Goal: Task Accomplishment & Management: Complete application form

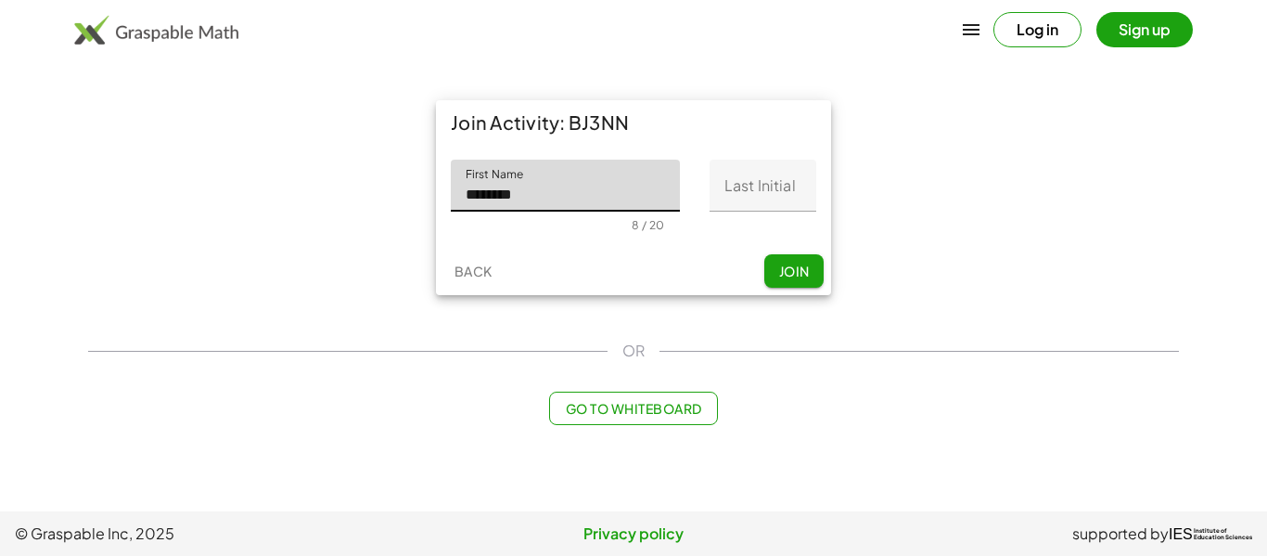
type input "********"
click at [760, 183] on input "Last Initial" at bounding box center [762, 186] width 107 height 52
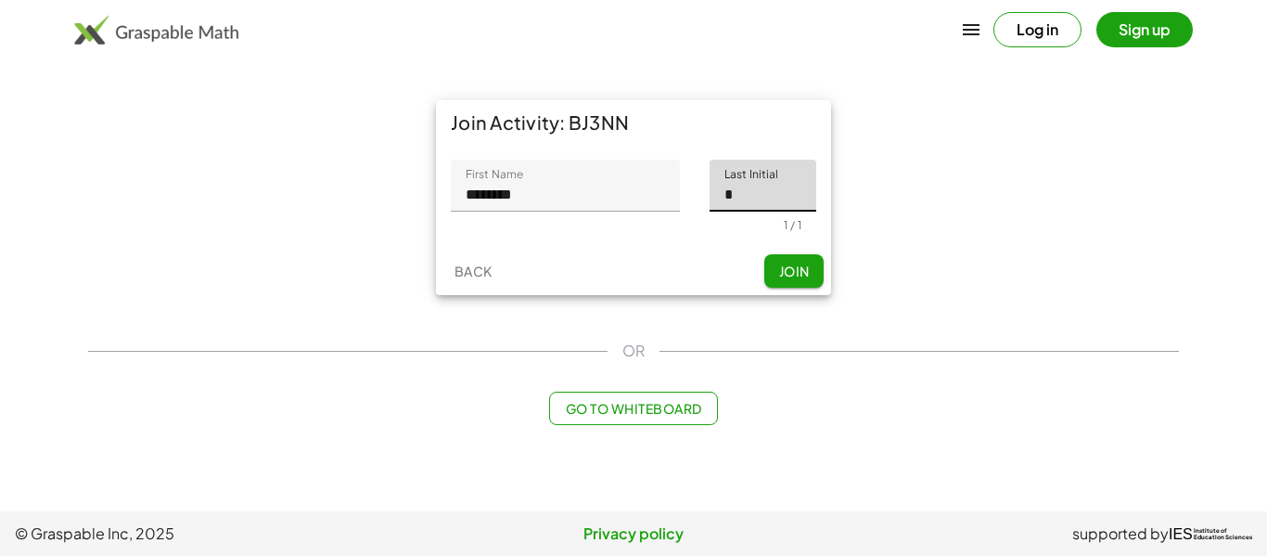
type input "*"
click at [787, 271] on span "Join" at bounding box center [793, 270] width 31 height 17
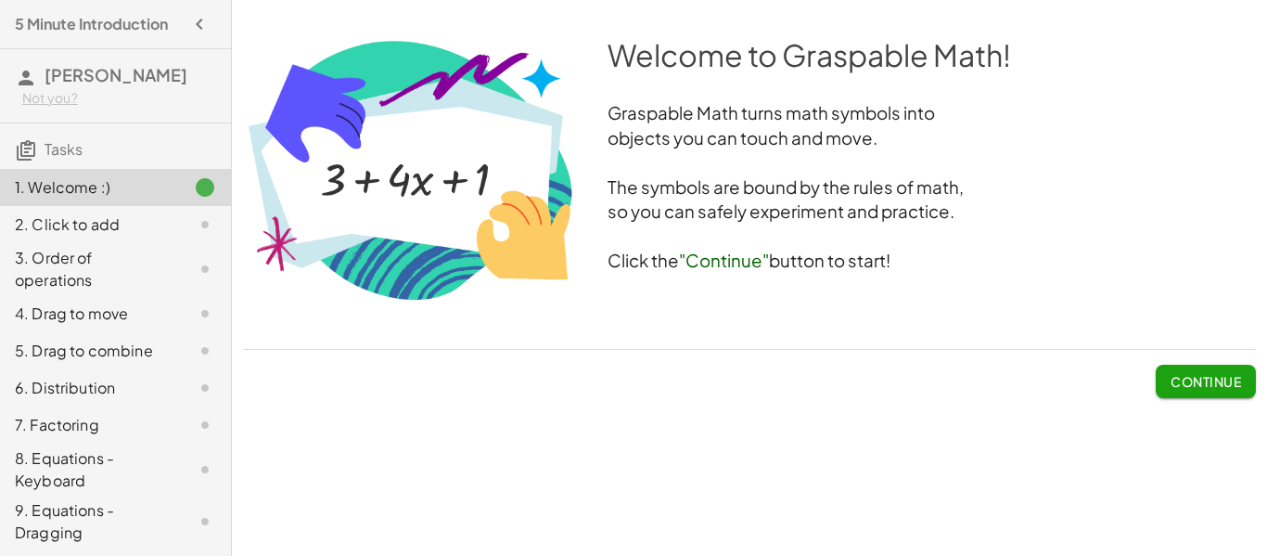
click at [1170, 379] on span "Continue" at bounding box center [1205, 381] width 70 height 17
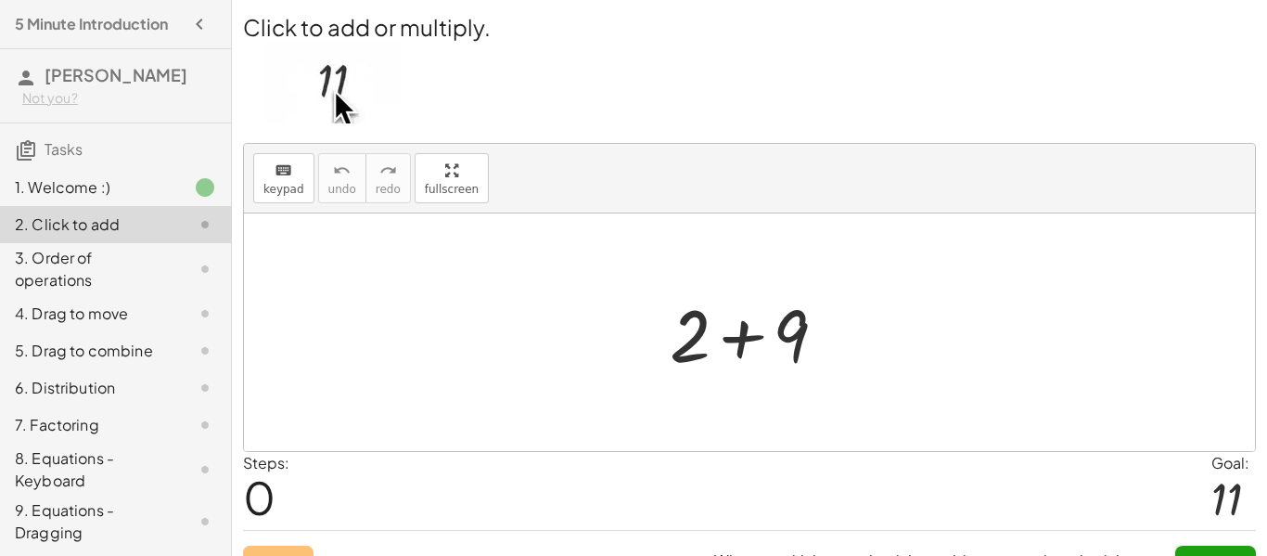
click at [739, 336] on div at bounding box center [755, 333] width 191 height 96
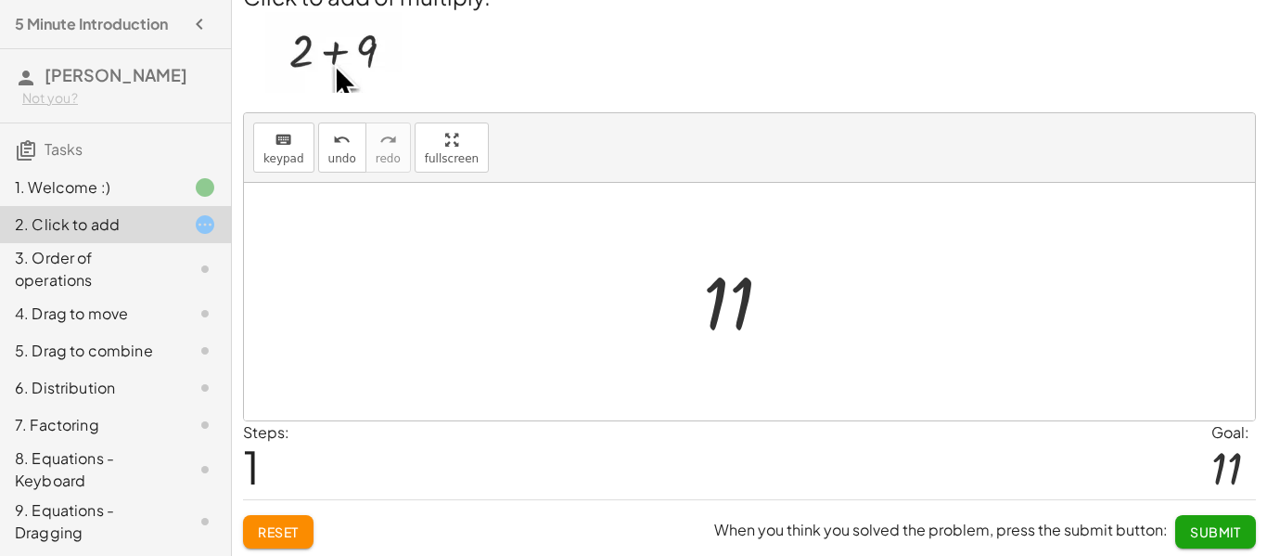
scroll to position [34, 0]
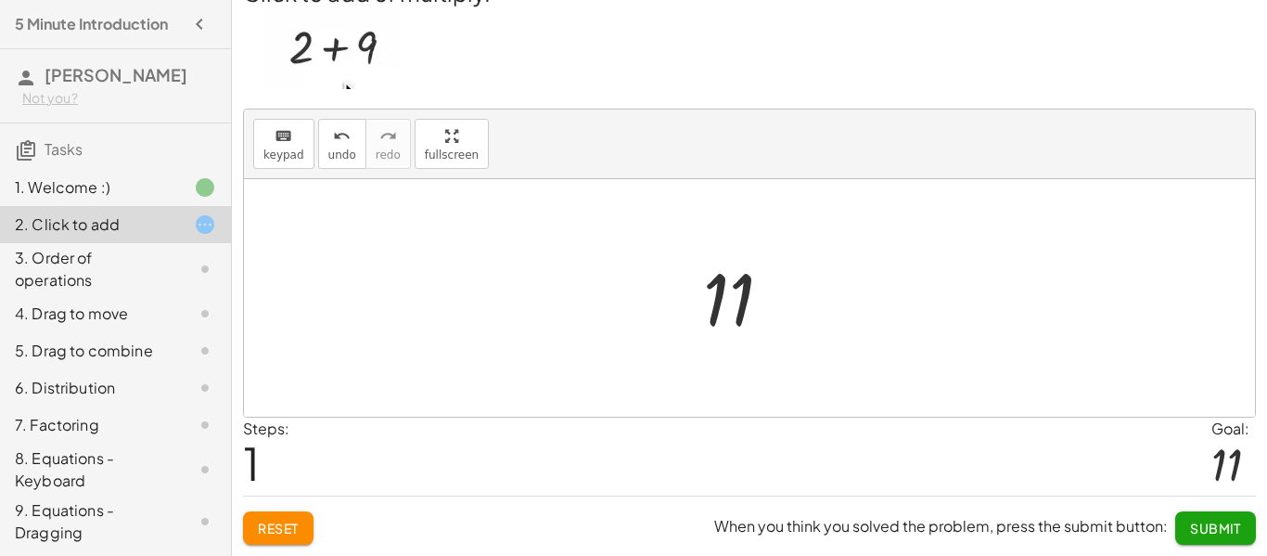
click at [1223, 534] on span "Submit" at bounding box center [1215, 527] width 51 height 17
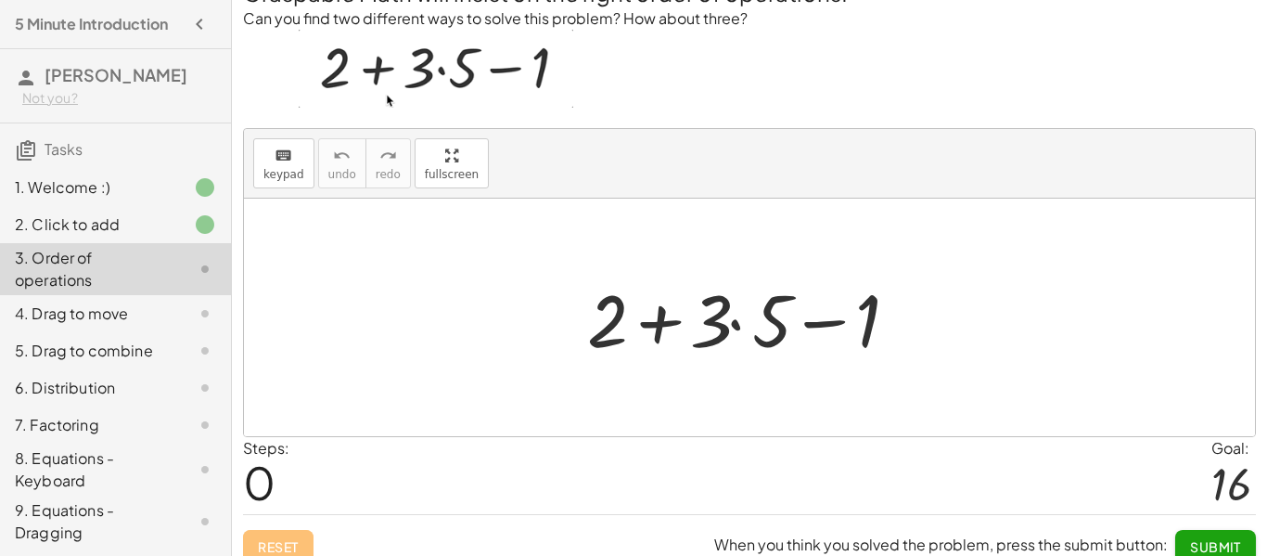
click at [735, 328] on div at bounding box center [756, 318] width 356 height 96
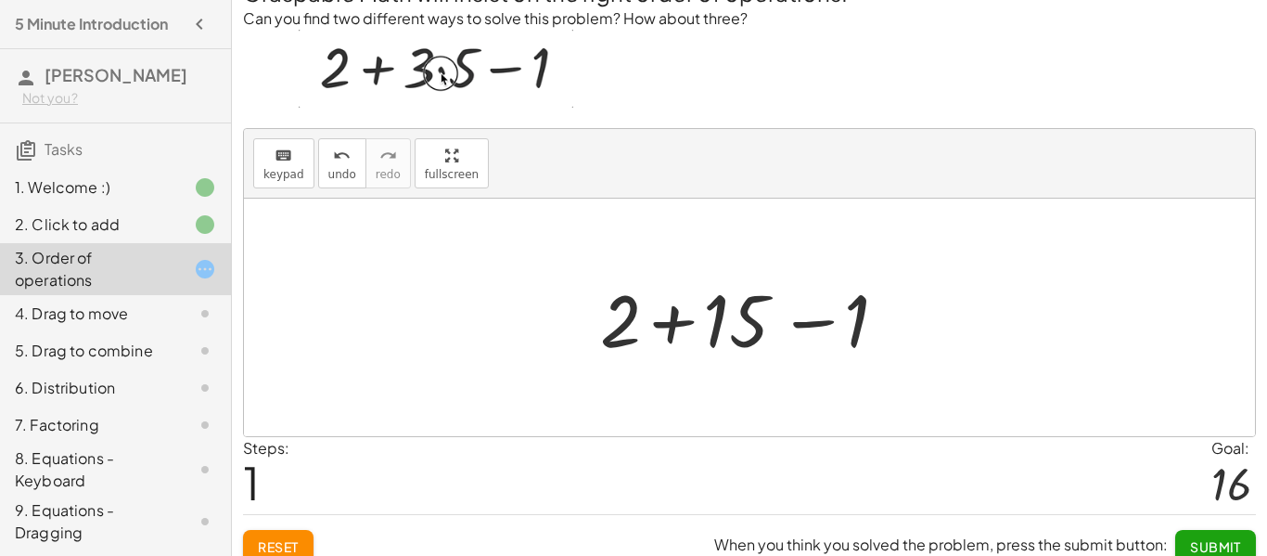
click at [736, 325] on div at bounding box center [757, 318] width 332 height 96
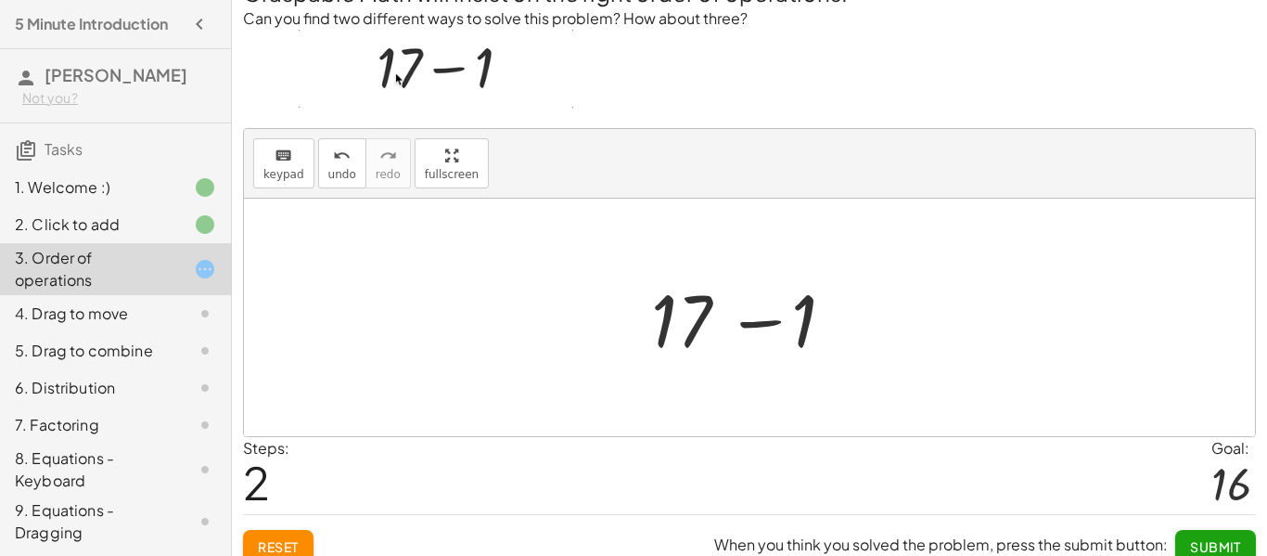
click at [744, 325] on div at bounding box center [756, 318] width 228 height 96
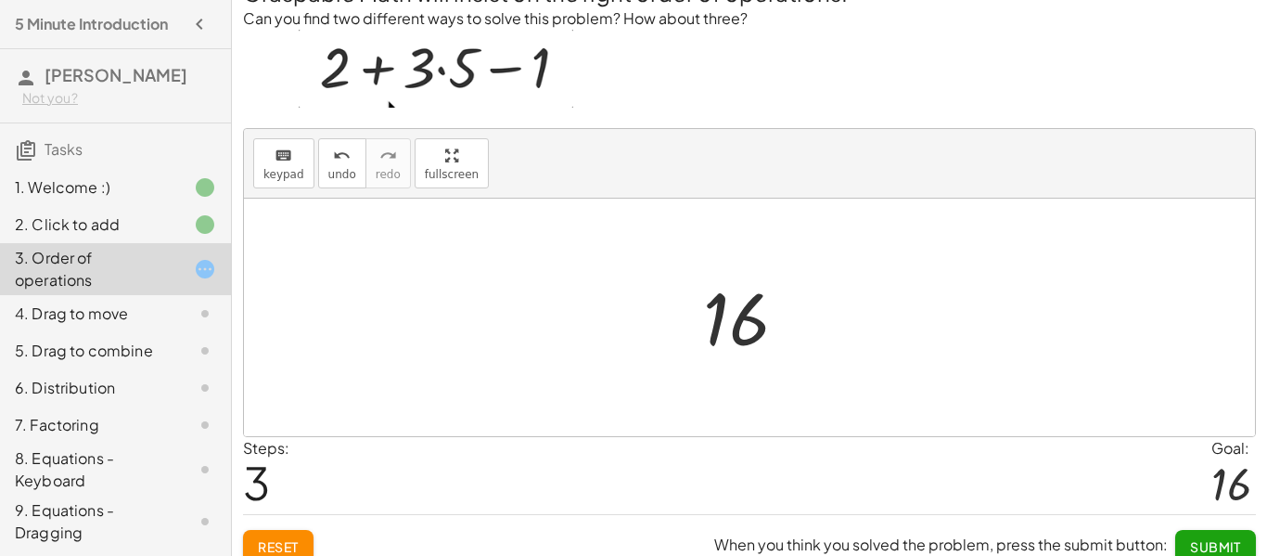
click at [1195, 545] on span "Submit" at bounding box center [1215, 546] width 51 height 17
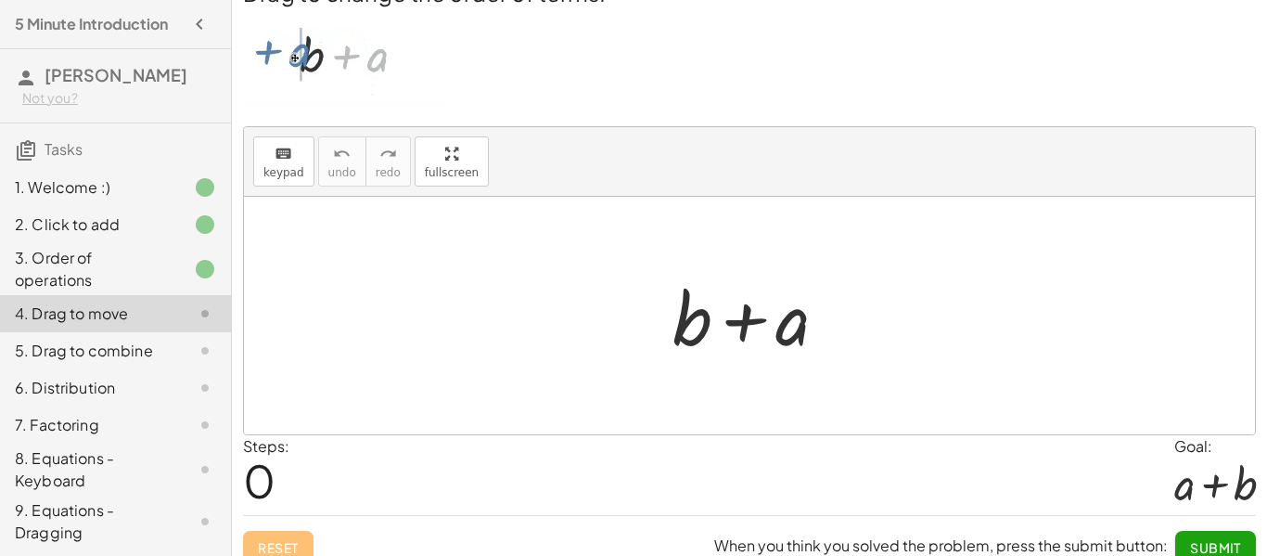
click at [736, 328] on div at bounding box center [756, 316] width 187 height 96
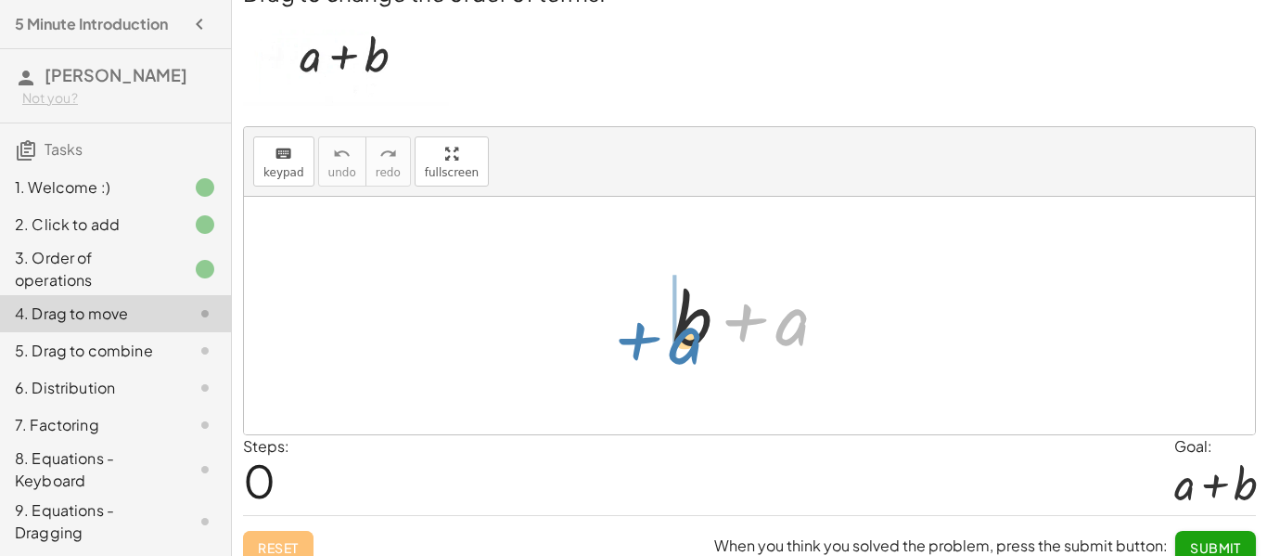
drag, startPoint x: 808, startPoint y: 330, endPoint x: 704, endPoint y: 344, distance: 104.8
click at [704, 344] on div at bounding box center [756, 316] width 187 height 96
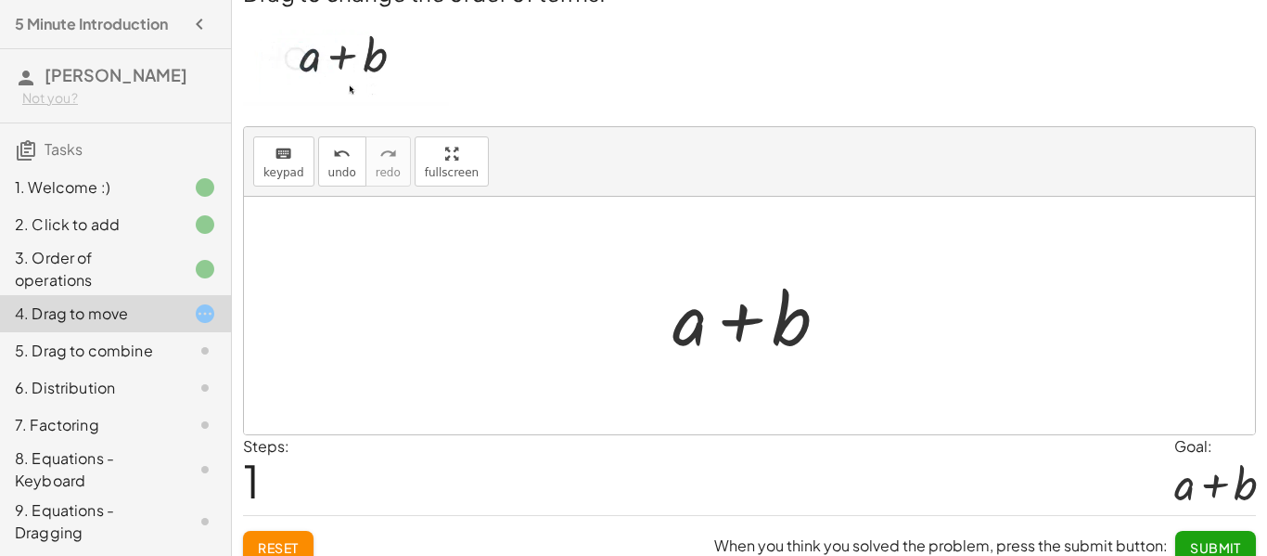
scroll to position [37, 0]
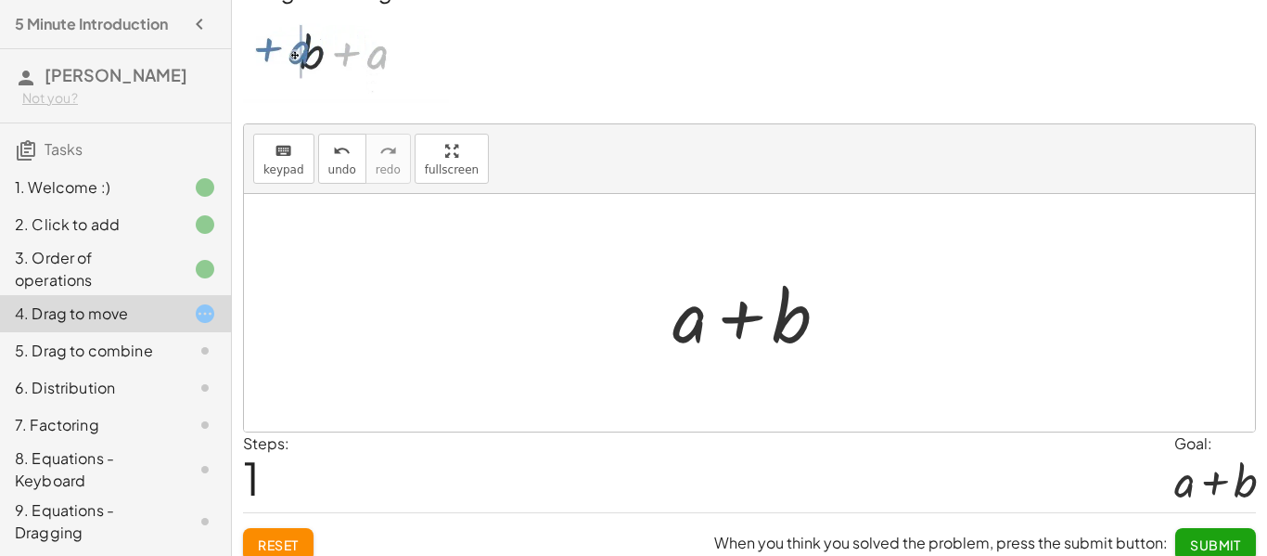
click at [1198, 530] on button "Submit" at bounding box center [1215, 544] width 81 height 33
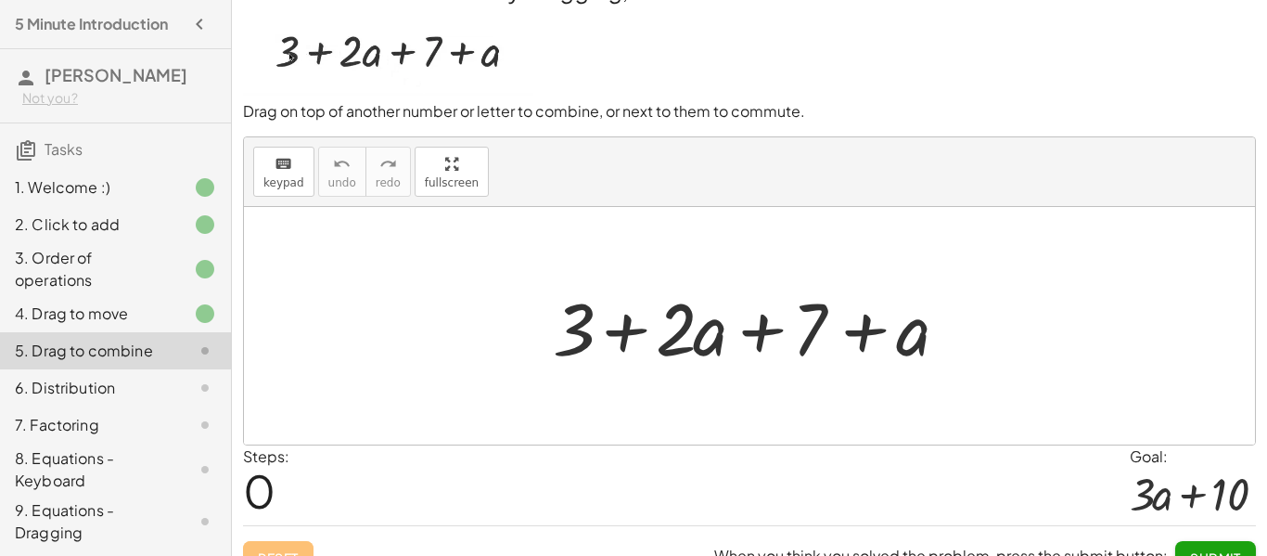
click at [760, 335] on div at bounding box center [756, 326] width 427 height 96
click at [875, 333] on div at bounding box center [756, 326] width 427 height 96
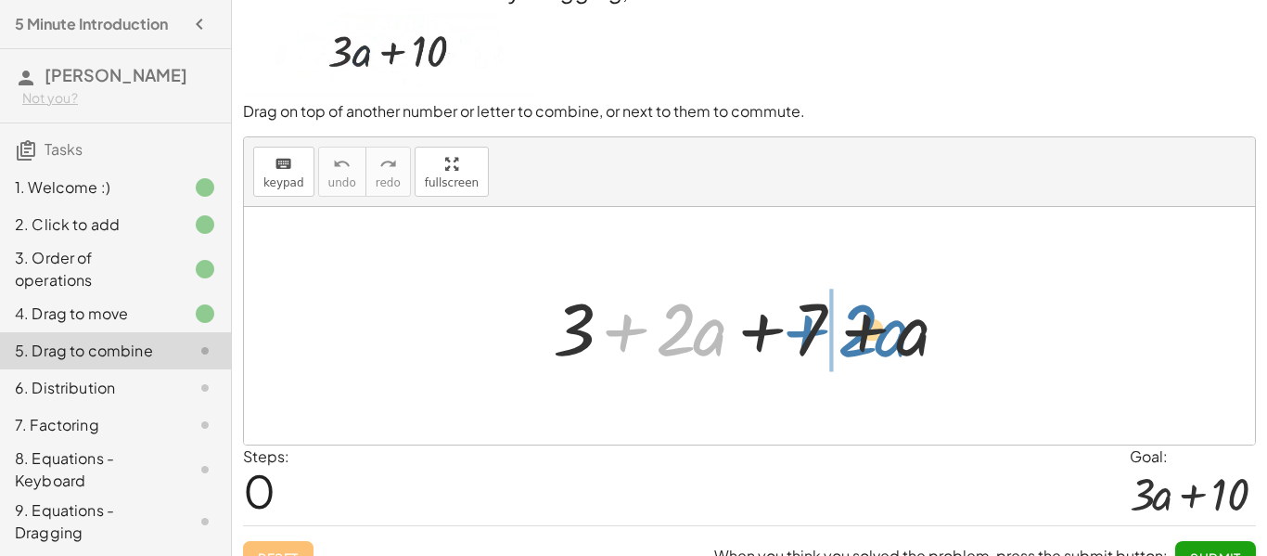
drag, startPoint x: 600, startPoint y: 343, endPoint x: 777, endPoint y: 345, distance: 177.1
click at [777, 345] on div at bounding box center [756, 326] width 427 height 96
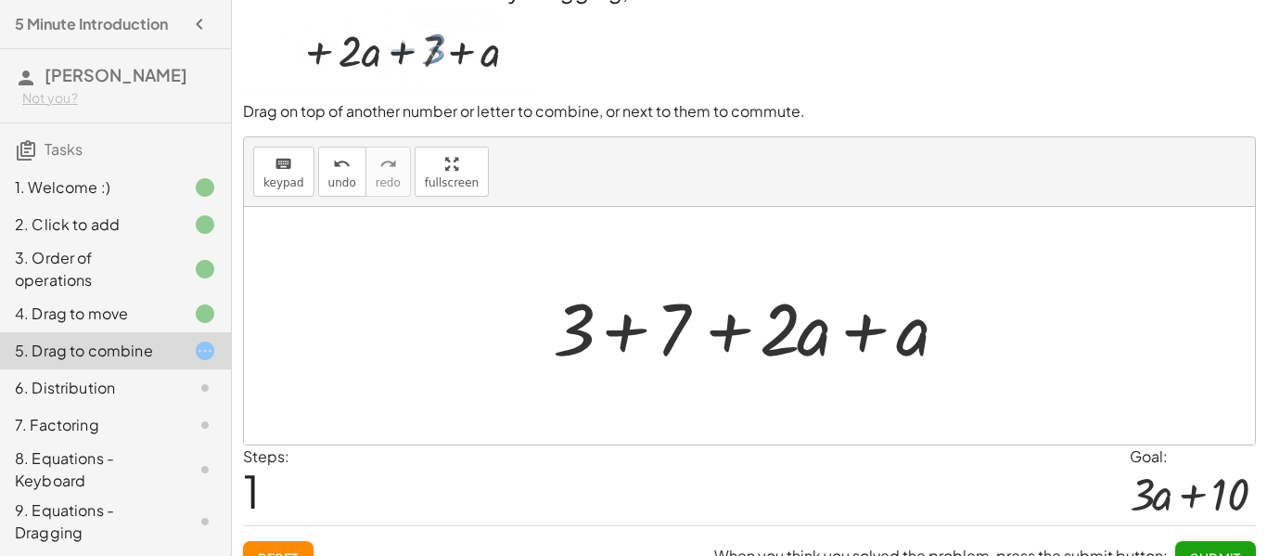
click at [621, 340] on div at bounding box center [756, 326] width 427 height 96
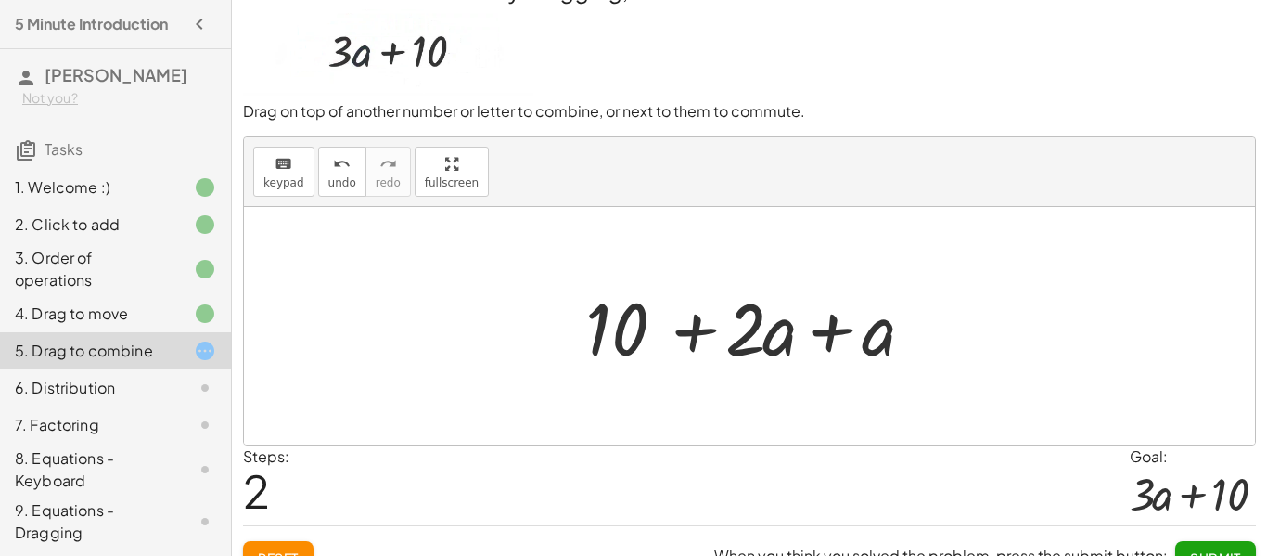
click at [703, 336] on div at bounding box center [756, 326] width 360 height 96
click at [814, 337] on div at bounding box center [756, 326] width 360 height 96
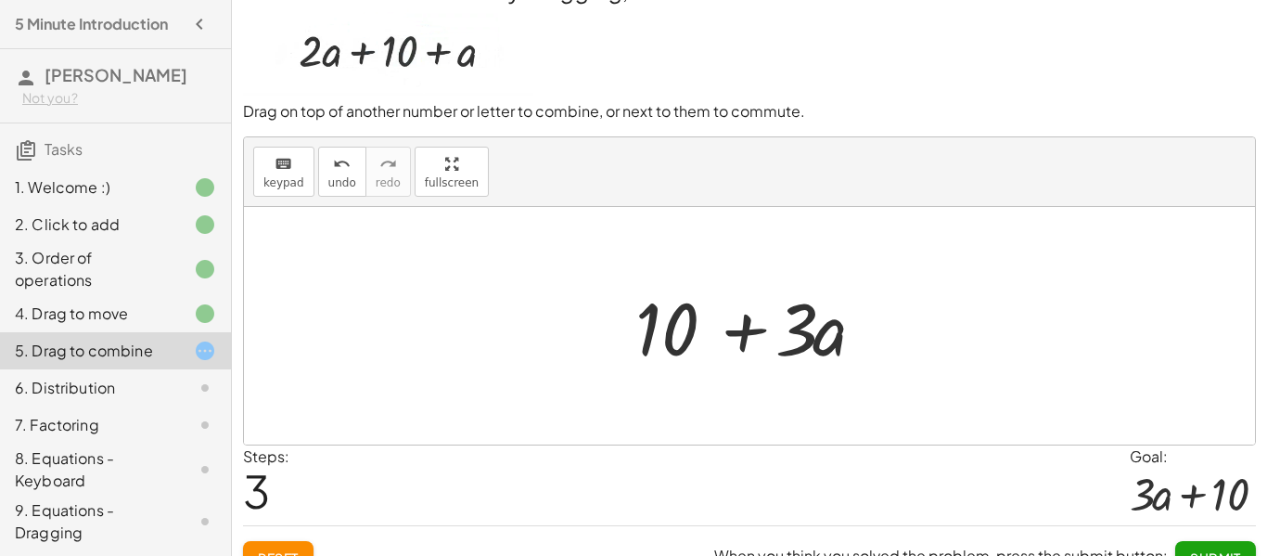
click at [739, 326] on div at bounding box center [757, 326] width 262 height 96
drag, startPoint x: 787, startPoint y: 331, endPoint x: 705, endPoint y: 342, distance: 83.3
click at [705, 342] on div at bounding box center [757, 326] width 262 height 96
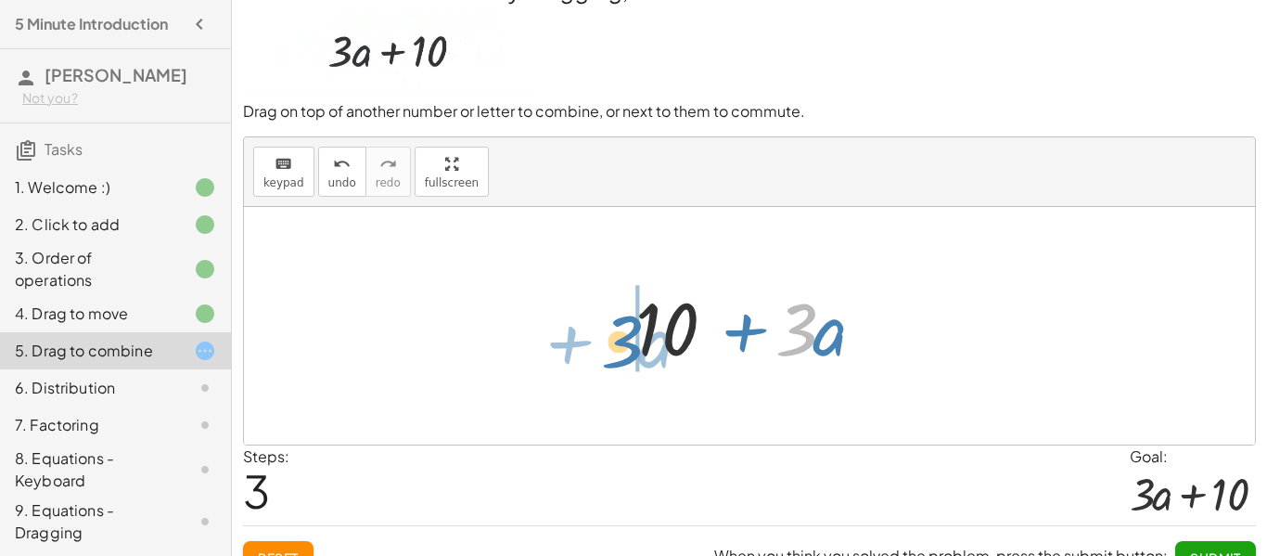
drag, startPoint x: 800, startPoint y: 334, endPoint x: 626, endPoint y: 346, distance: 174.8
click at [626, 346] on div at bounding box center [757, 326] width 262 height 96
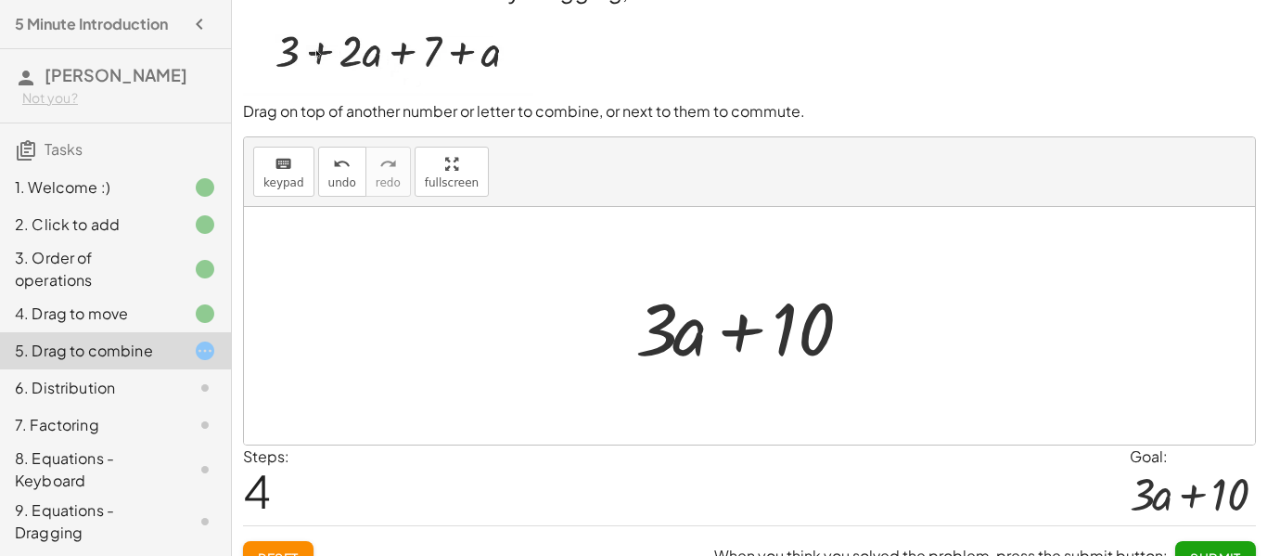
click at [743, 333] on div at bounding box center [757, 326] width 262 height 96
click at [1203, 547] on button "Submit" at bounding box center [1215, 557] width 81 height 33
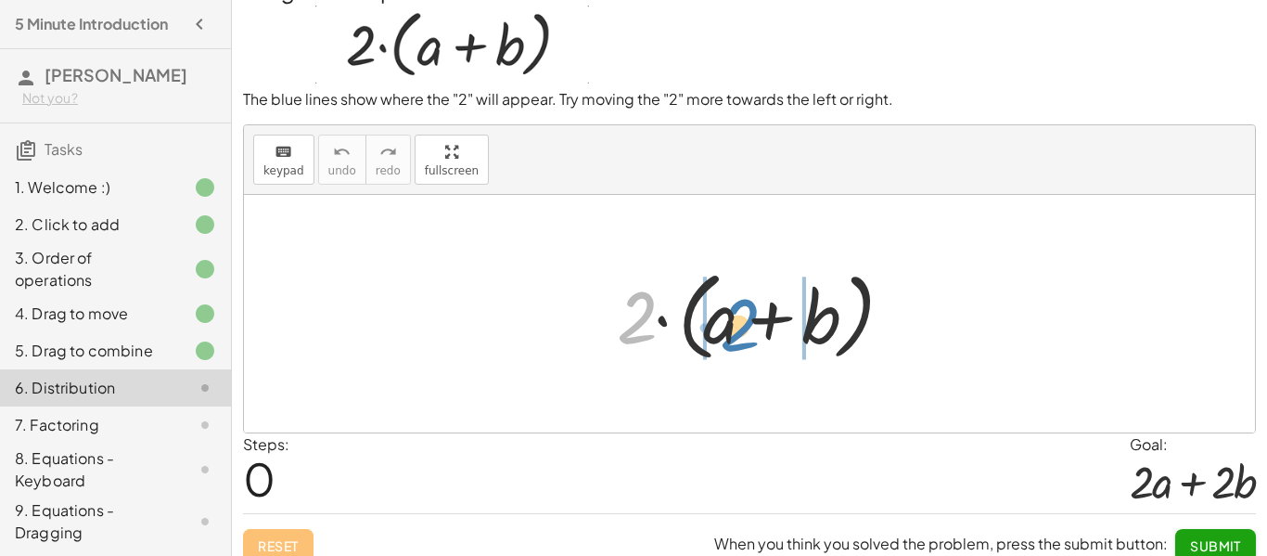
drag, startPoint x: 644, startPoint y: 302, endPoint x: 747, endPoint y: 310, distance: 103.2
click at [747, 310] on div at bounding box center [756, 314] width 298 height 107
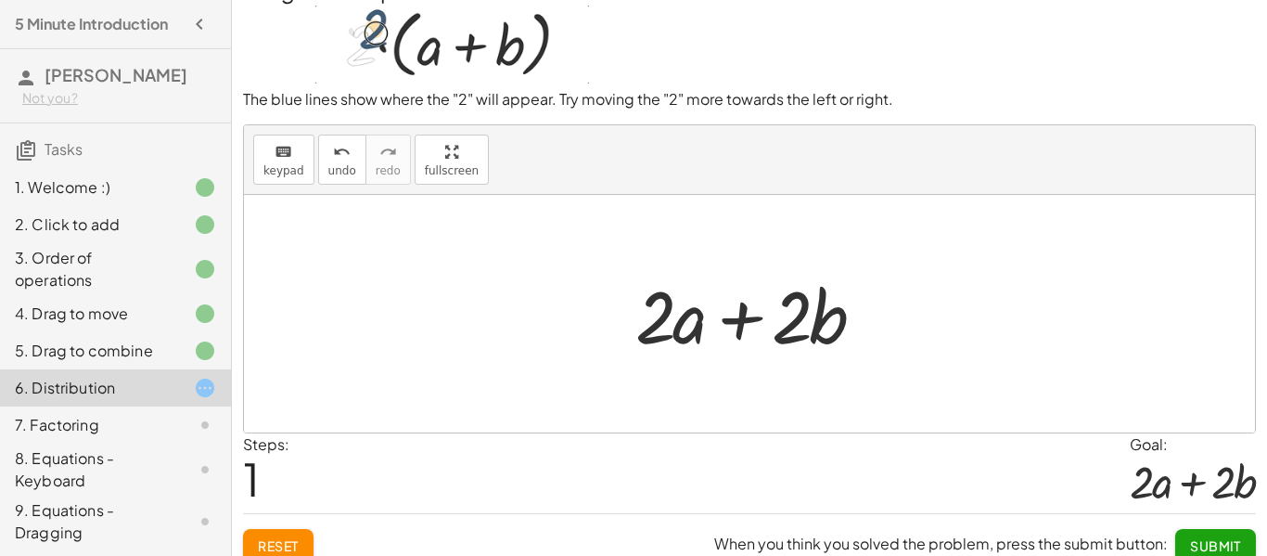
click at [1182, 540] on button "Submit" at bounding box center [1215, 545] width 81 height 33
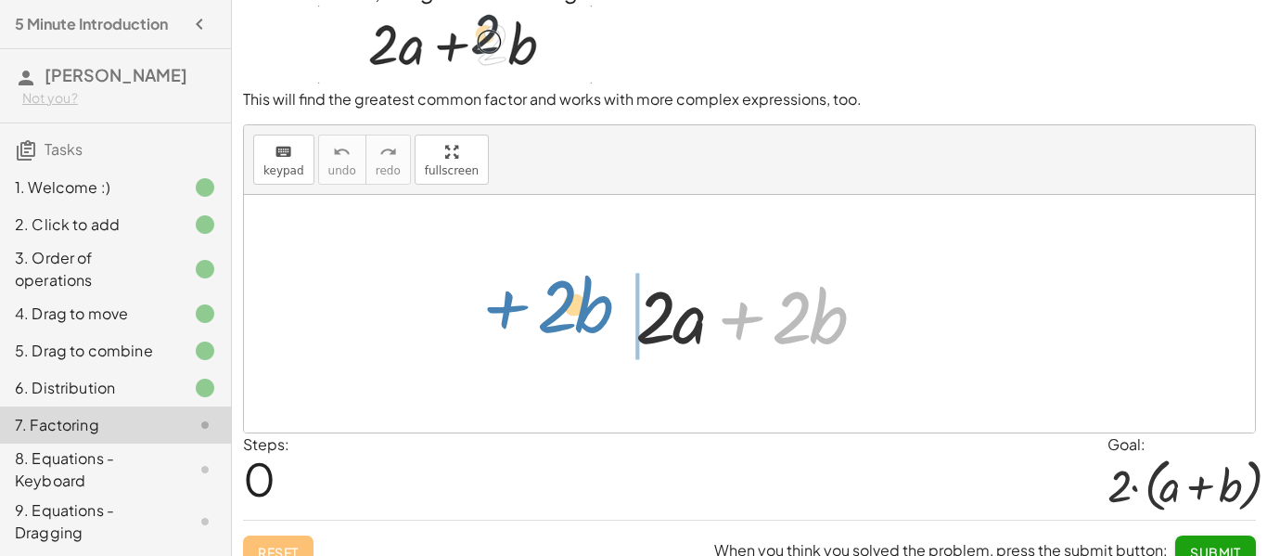
drag, startPoint x: 711, startPoint y: 332, endPoint x: 478, endPoint y: 322, distance: 233.9
click at [478, 322] on div "+ · 2 · b + · 2 · a + · 2 · b" at bounding box center [749, 313] width 1011 height 237
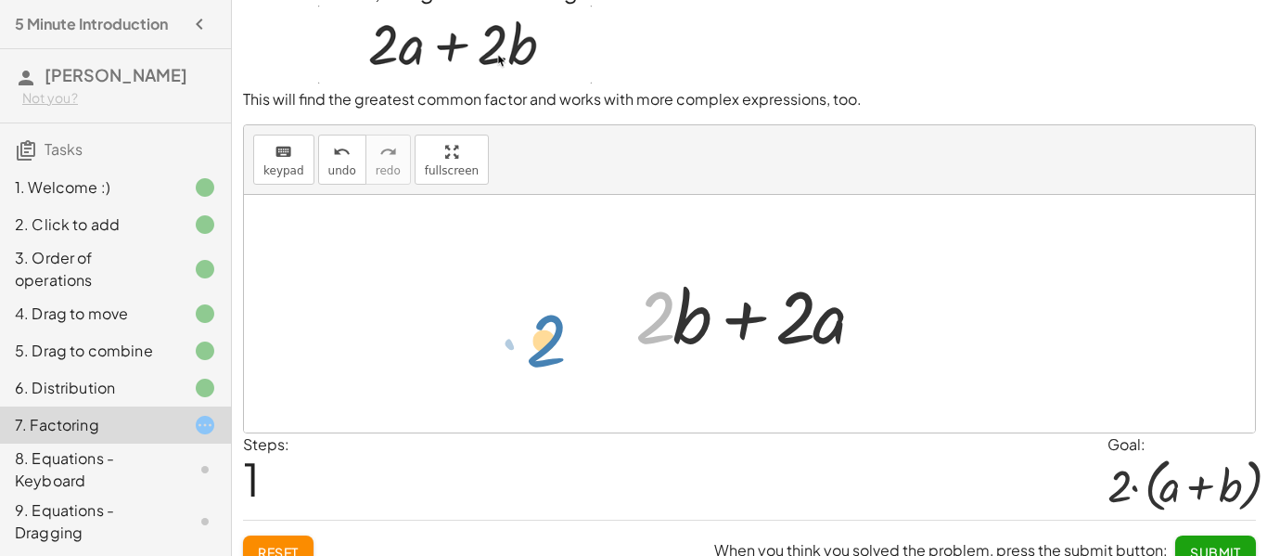
drag, startPoint x: 654, startPoint y: 332, endPoint x: 545, endPoint y: 355, distance: 111.0
click at [545, 355] on div "+ · 2 · a + · 2 · b · 2 + · 2 · a + · 2 · b" at bounding box center [749, 313] width 1011 height 237
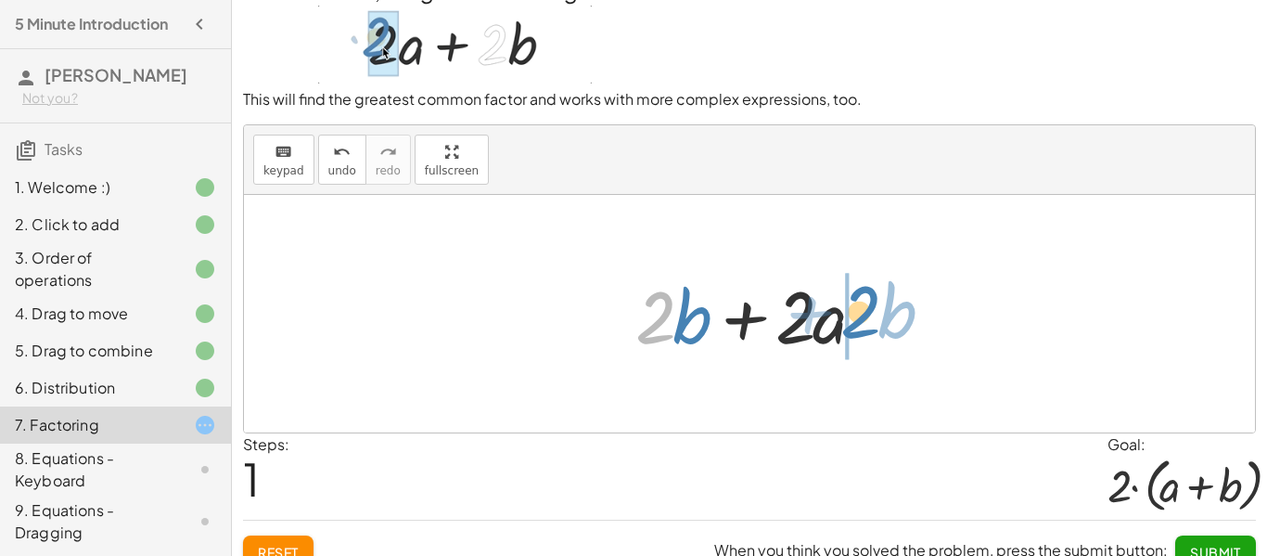
drag, startPoint x: 656, startPoint y: 329, endPoint x: 859, endPoint y: 324, distance: 203.2
click at [859, 324] on div at bounding box center [757, 314] width 262 height 96
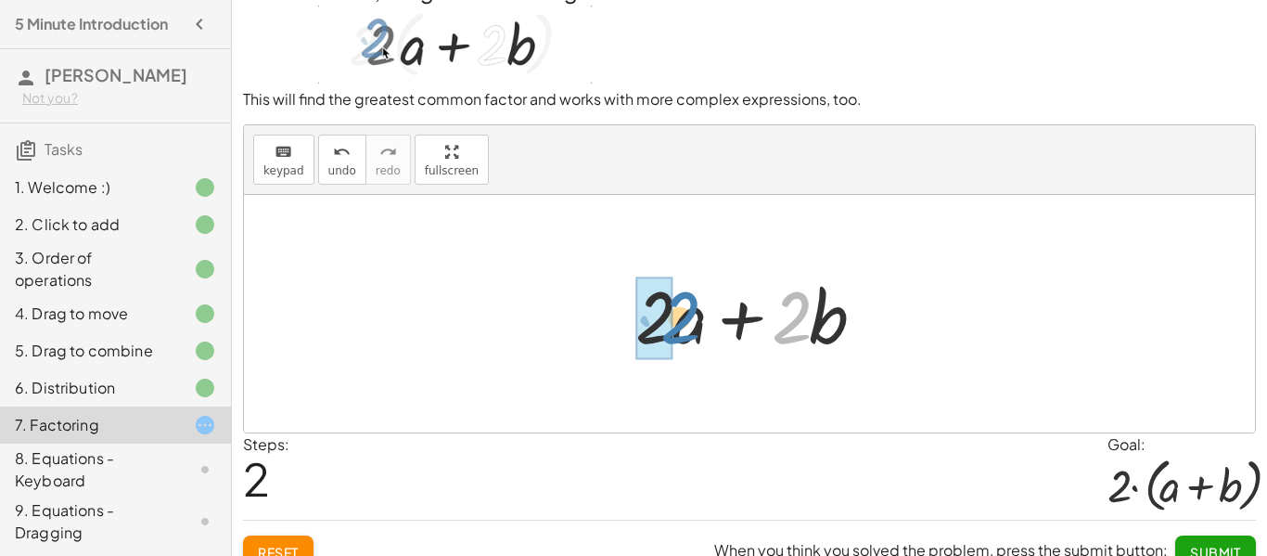
drag, startPoint x: 780, startPoint y: 331, endPoint x: 668, endPoint y: 333, distance: 112.2
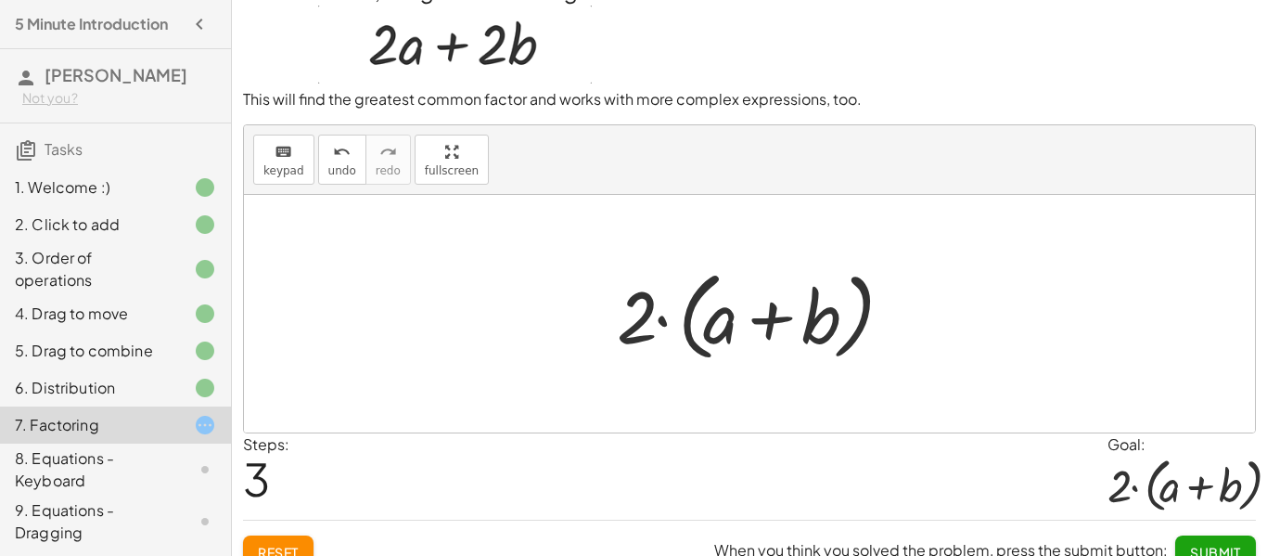
click at [1207, 544] on span "Submit" at bounding box center [1215, 551] width 51 height 17
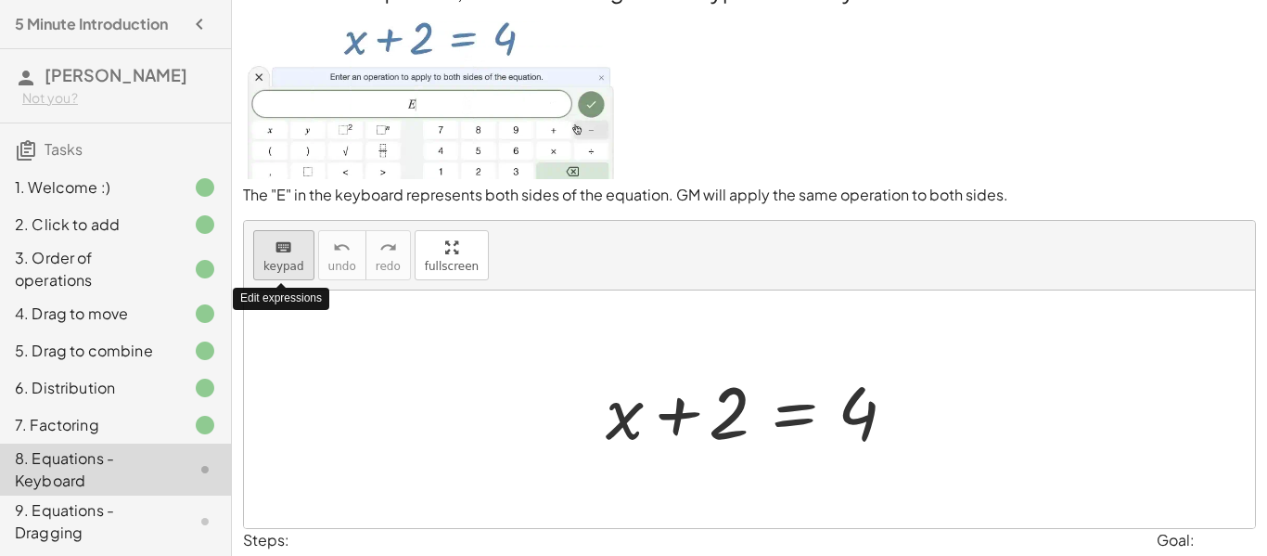
click at [286, 252] on icon "keyboard" at bounding box center [284, 247] width 18 height 22
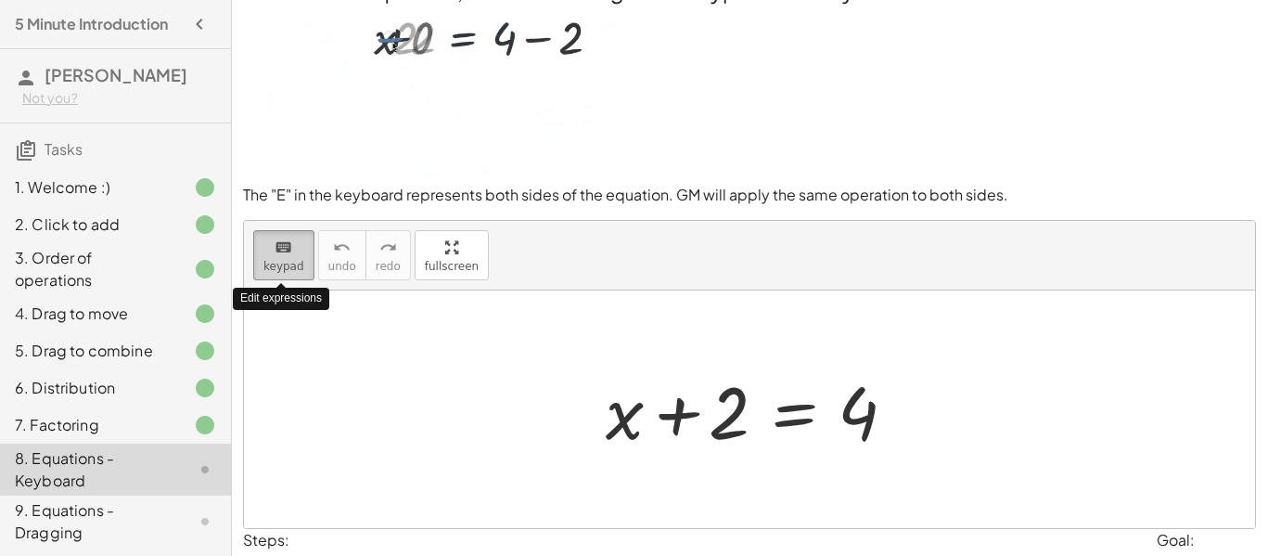
click at [291, 264] on span "keypad" at bounding box center [283, 266] width 41 height 13
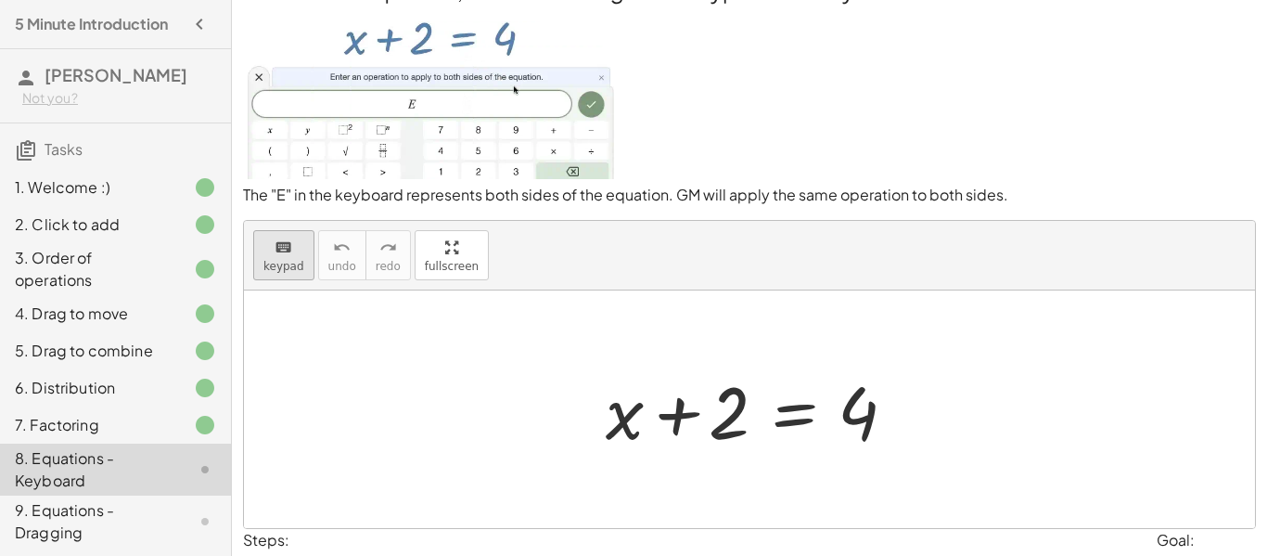
click at [269, 273] on button "keyboard keypad" at bounding box center [283, 255] width 61 height 50
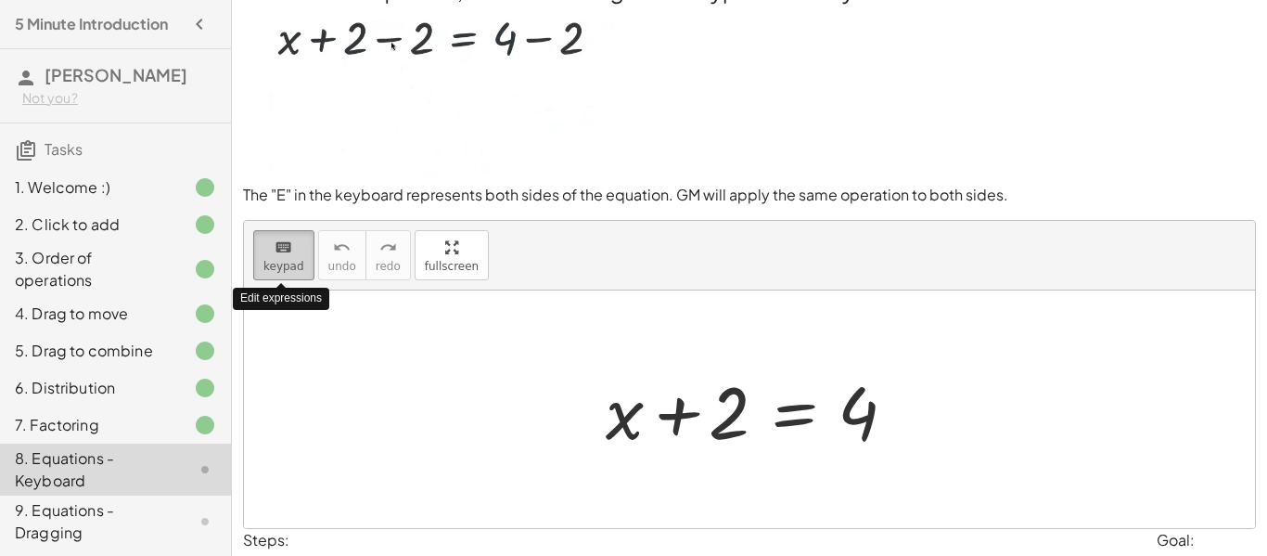
click at [269, 273] on button "keyboard keypad" at bounding box center [283, 255] width 61 height 50
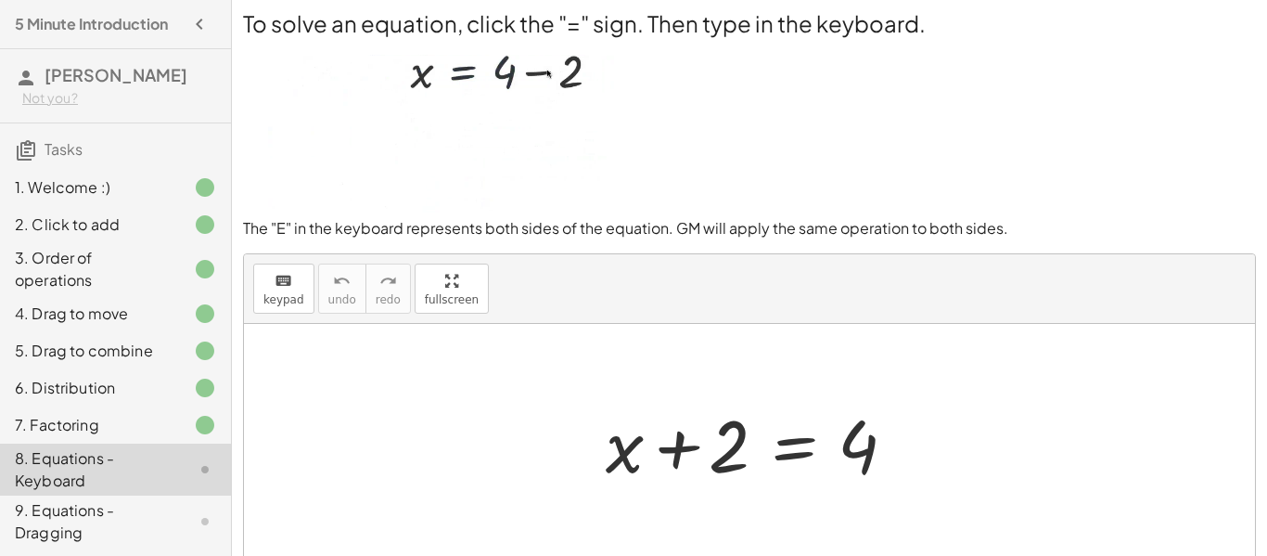
scroll to position [0, 0]
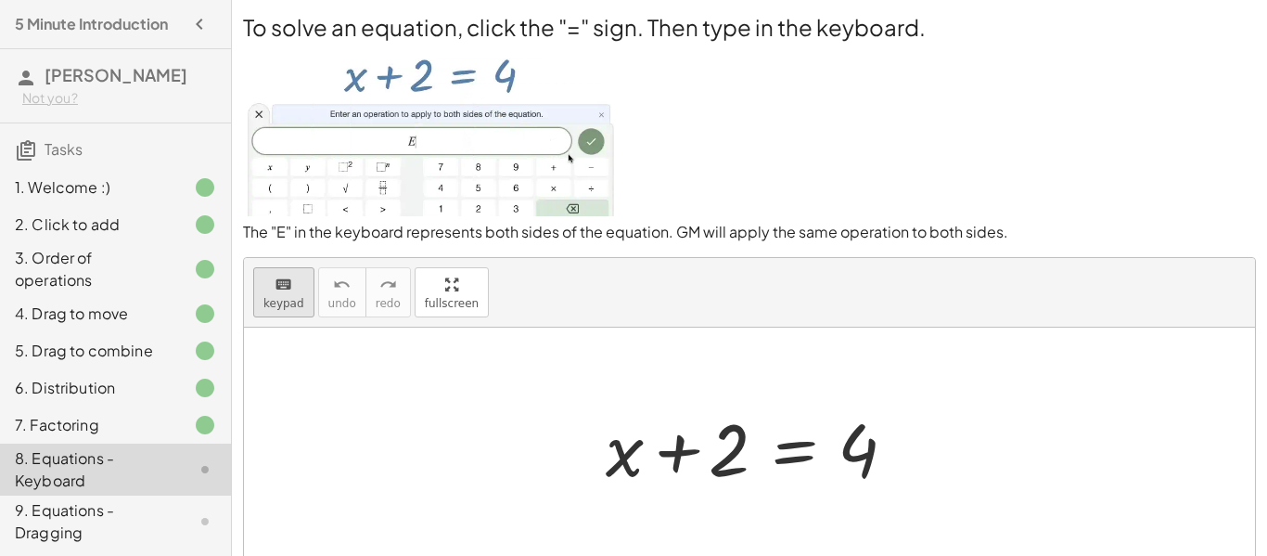
click at [273, 310] on button "keyboard keypad" at bounding box center [283, 292] width 61 height 50
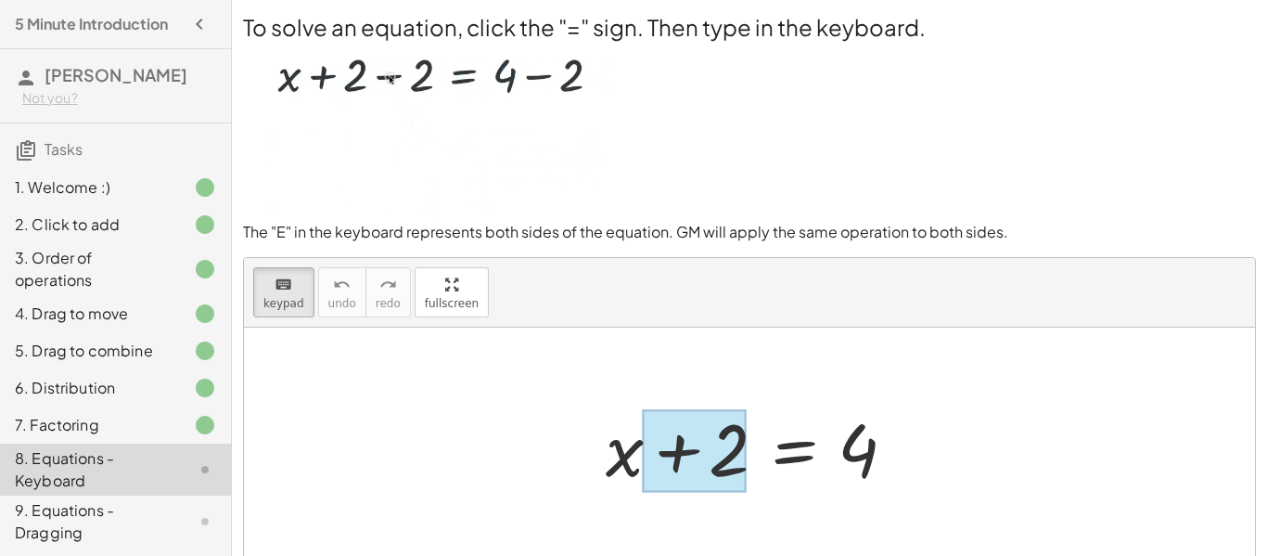
click at [738, 436] on div at bounding box center [694, 450] width 103 height 83
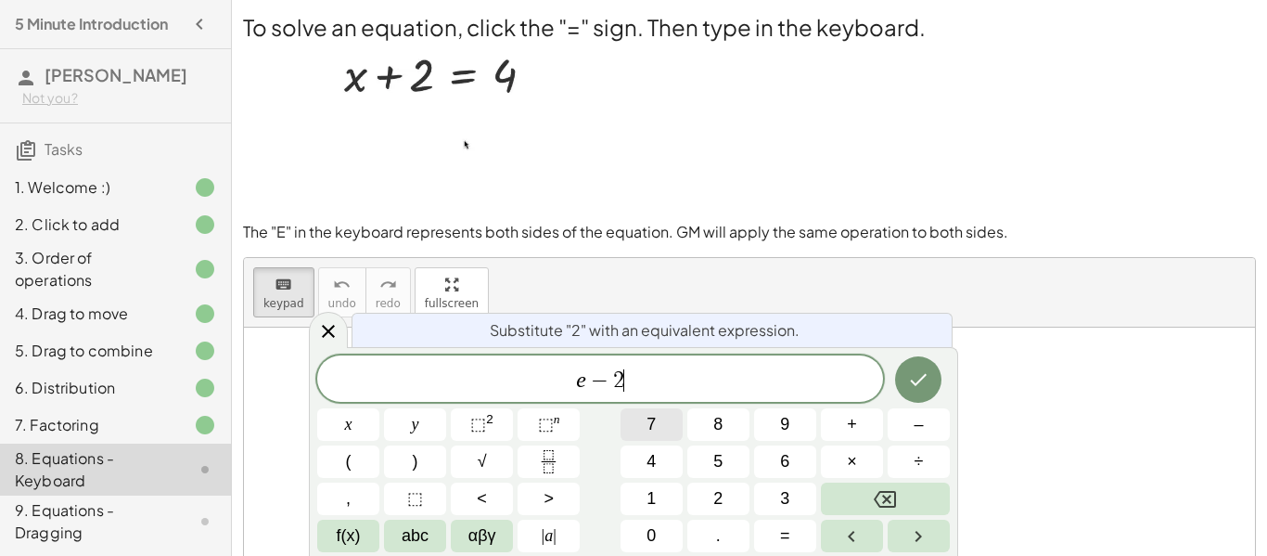
scroll to position [5, 0]
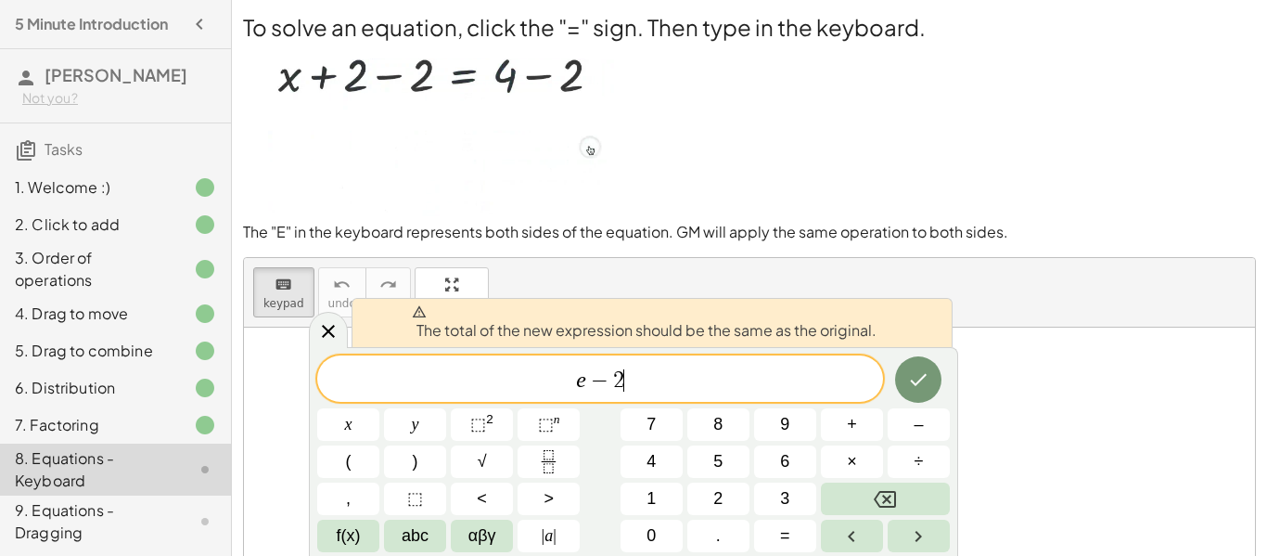
click at [590, 383] on span "−" at bounding box center [599, 380] width 27 height 22
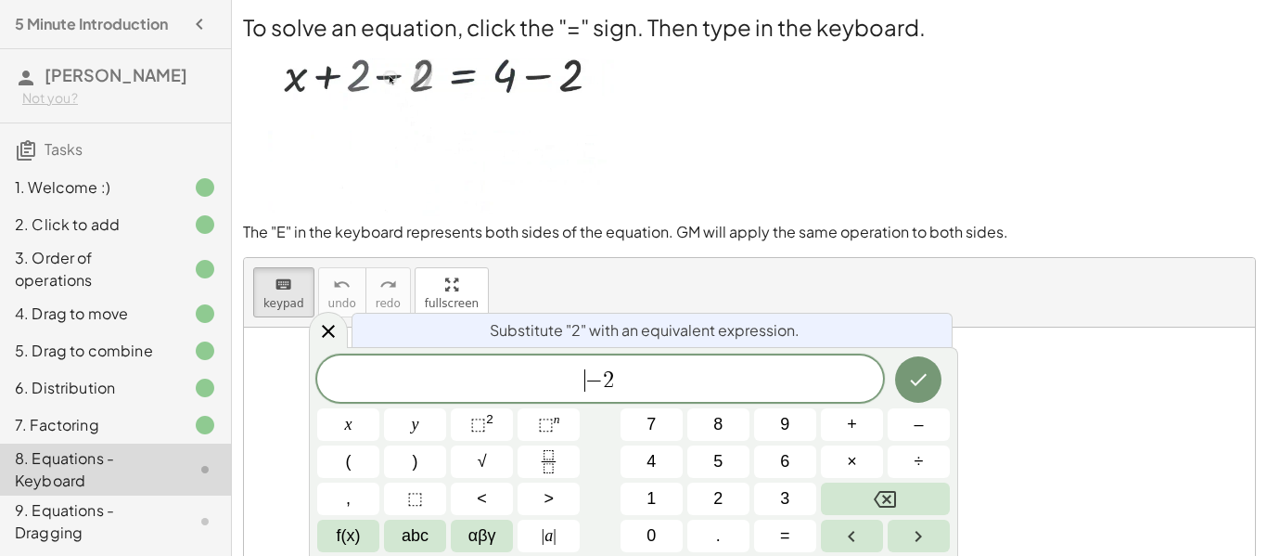
scroll to position [6, 0]
click at [927, 377] on icon "Done" at bounding box center [918, 379] width 22 height 22
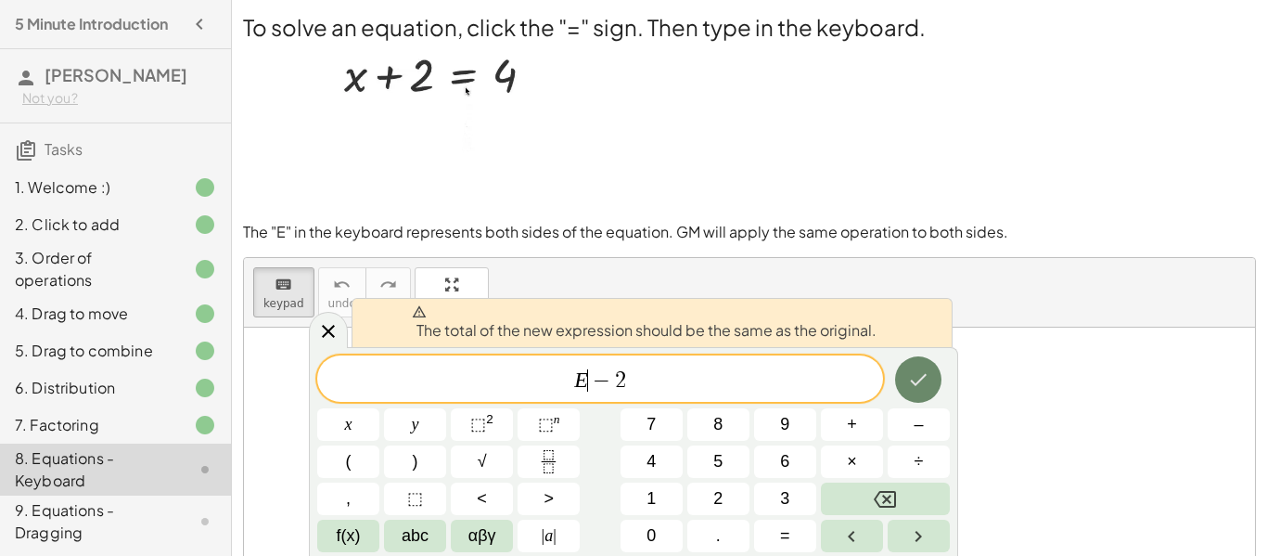
click at [927, 377] on icon "Done" at bounding box center [918, 379] width 22 height 22
click at [790, 360] on div "E − 2 ​" at bounding box center [600, 378] width 566 height 46
click at [325, 322] on icon at bounding box center [328, 331] width 22 height 22
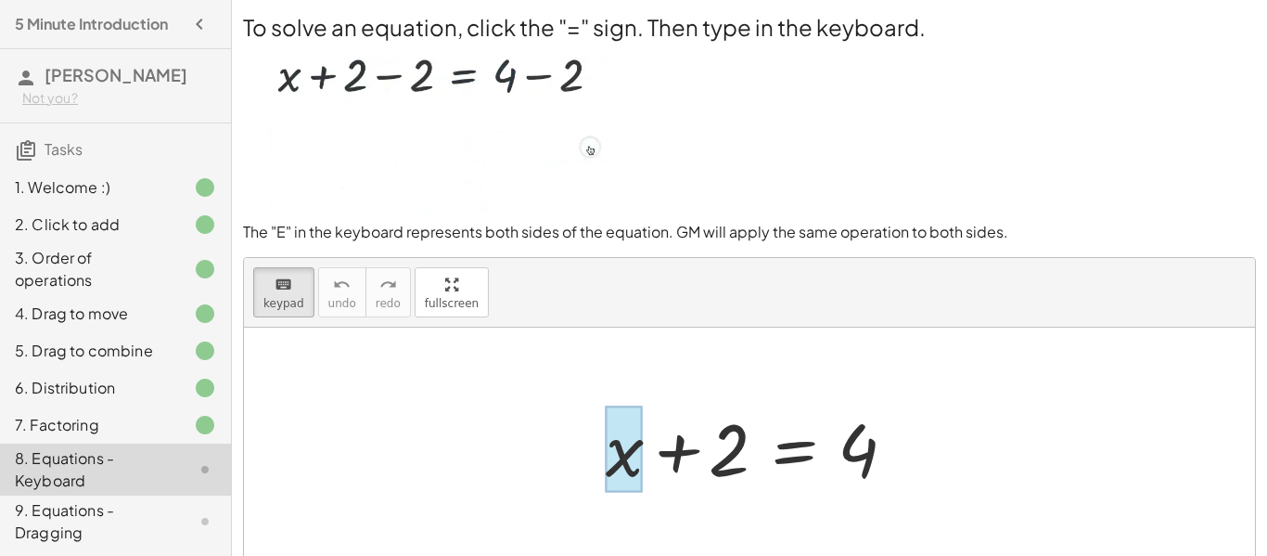
click at [620, 463] on div at bounding box center [624, 448] width 37 height 86
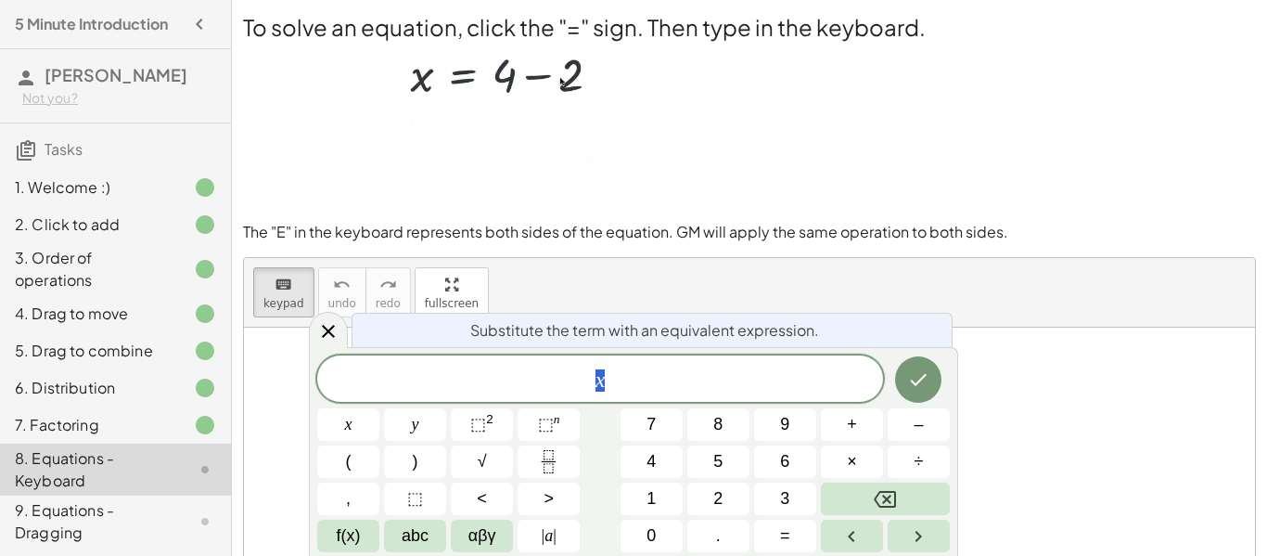
scroll to position [6, 0]
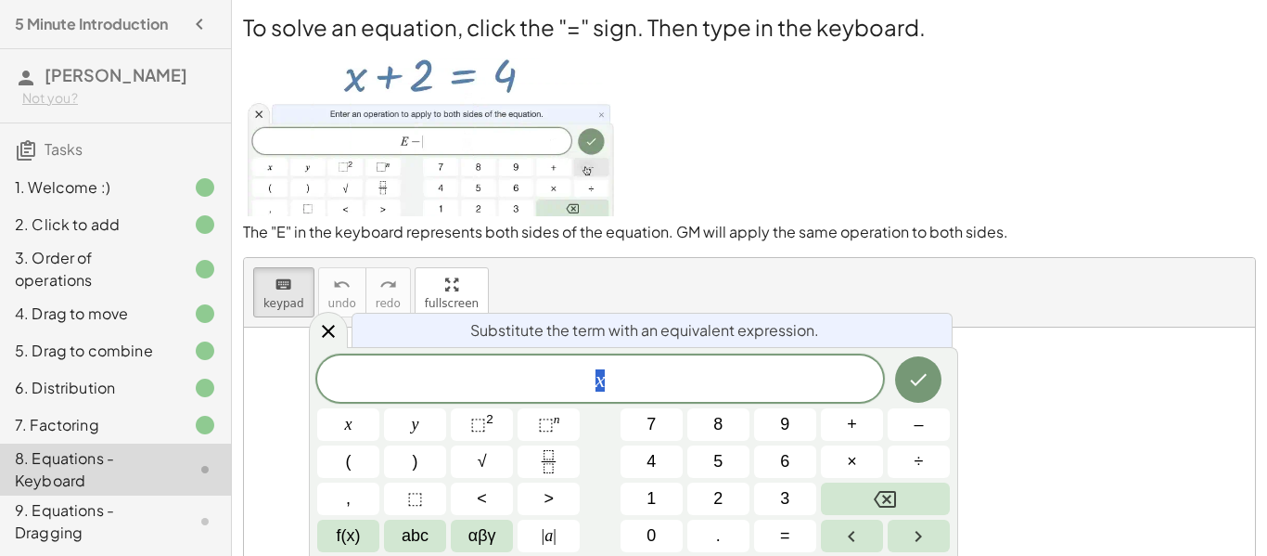
click at [1035, 388] on div at bounding box center [749, 445] width 1011 height 237
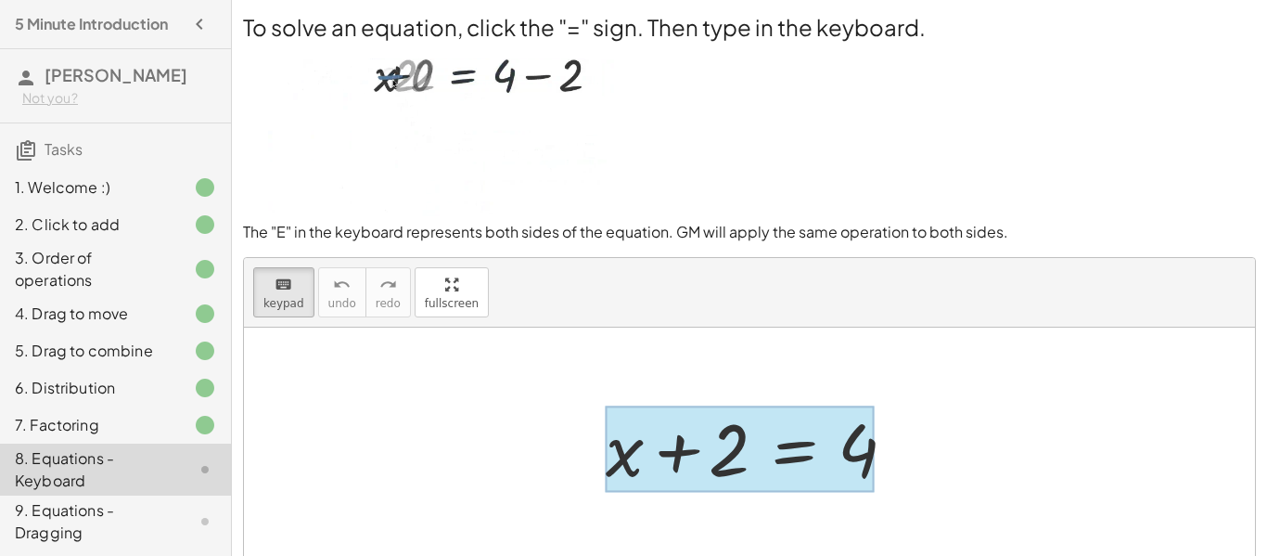
click at [783, 458] on div at bounding box center [740, 448] width 269 height 86
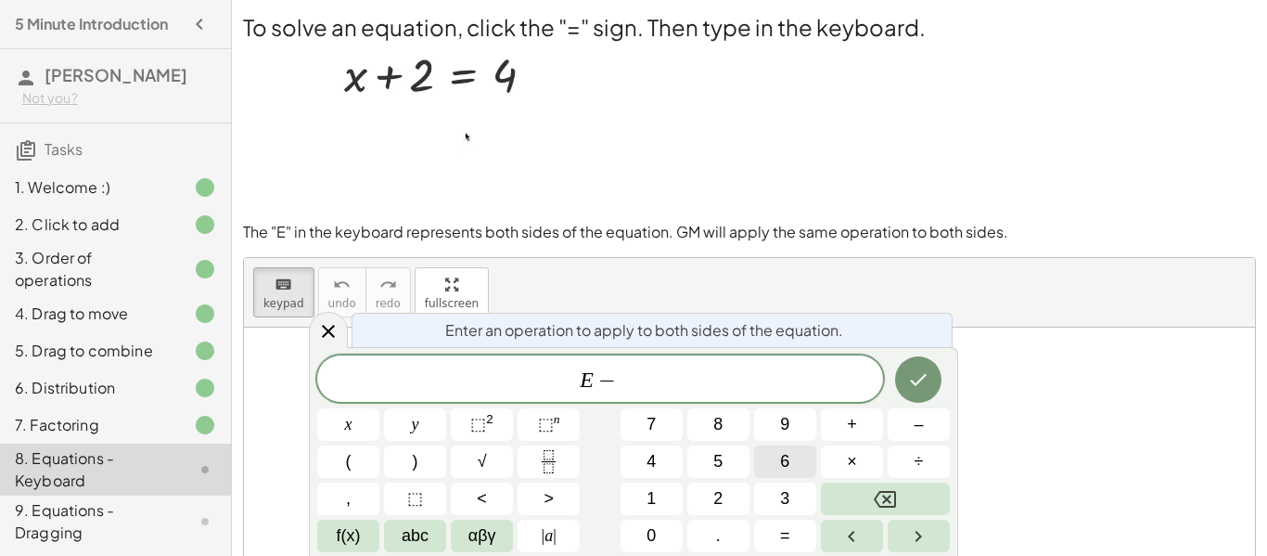
scroll to position [8, 0]
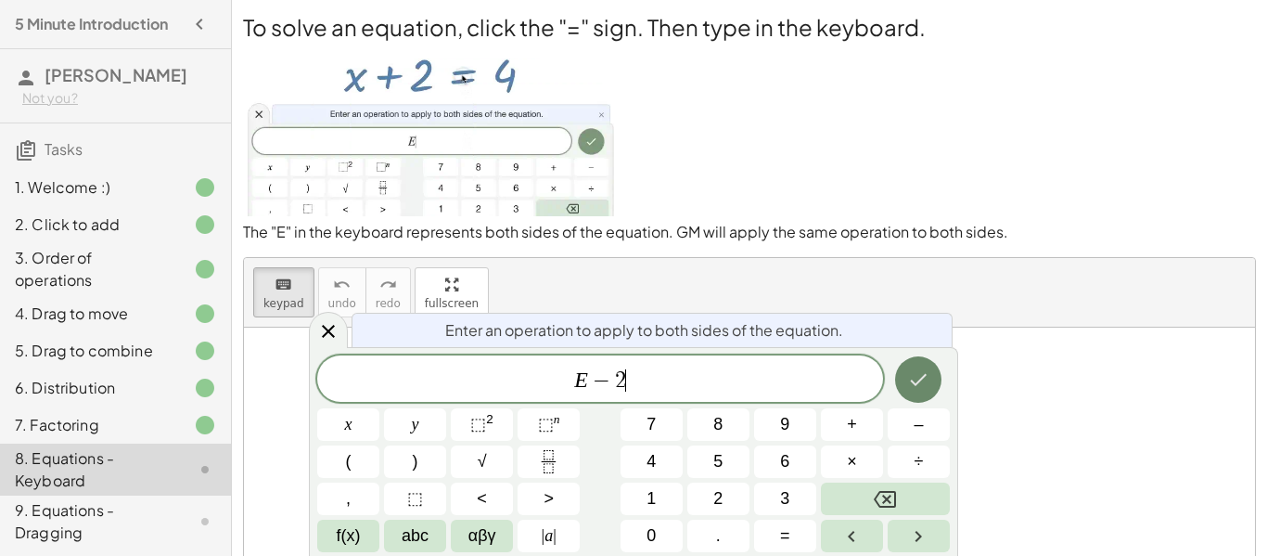
click at [918, 387] on icon "Done" at bounding box center [918, 379] width 22 height 22
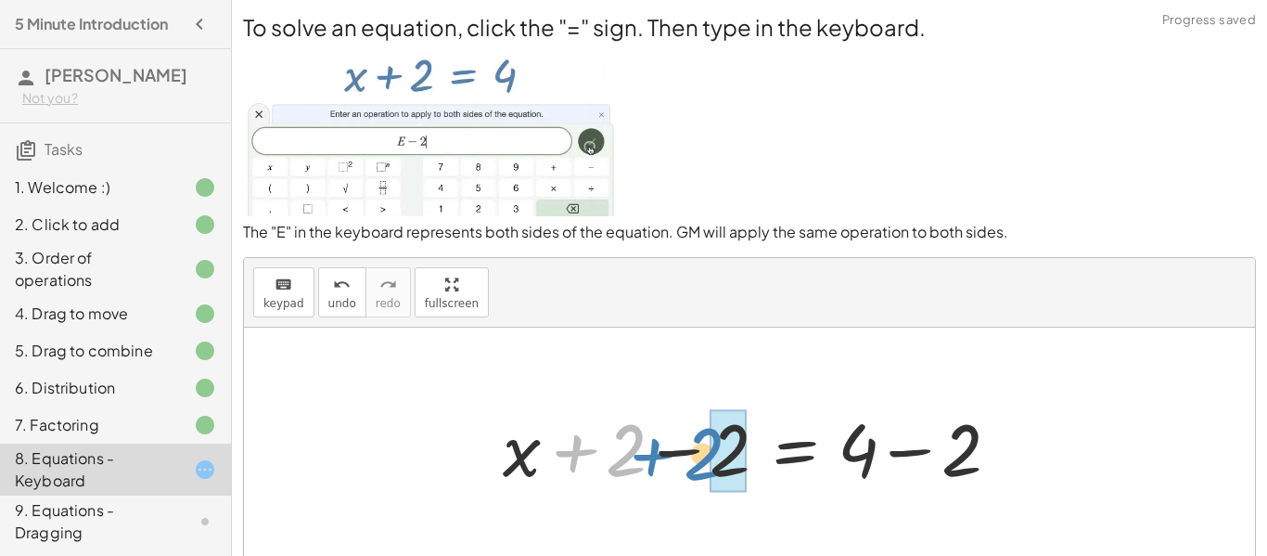
drag, startPoint x: 571, startPoint y: 465, endPoint x: 655, endPoint y: 469, distance: 83.6
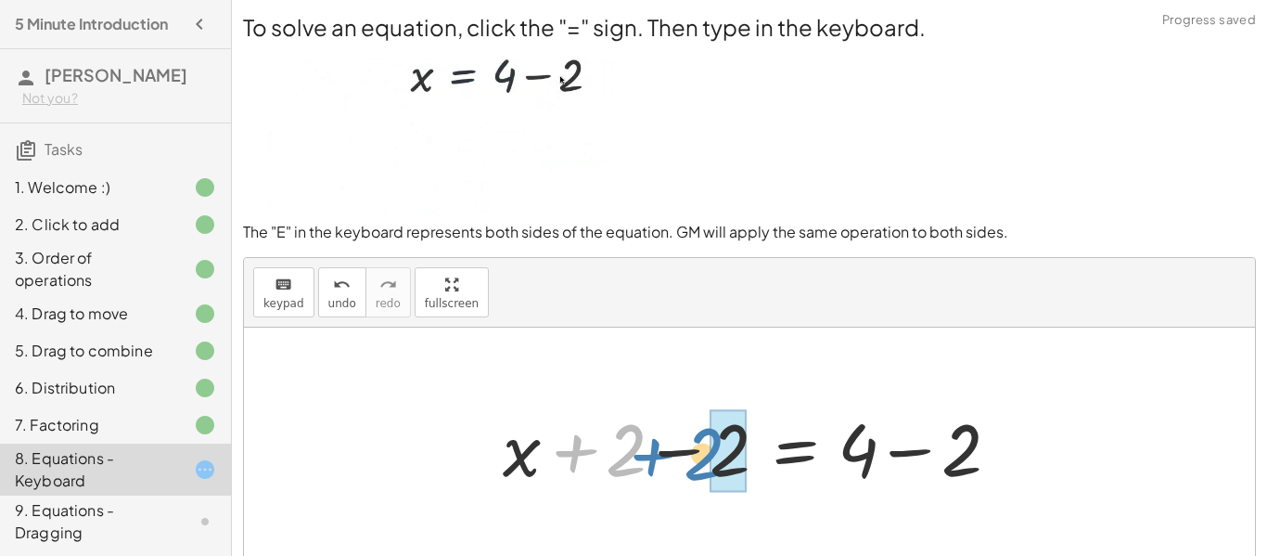
click at [655, 469] on div at bounding box center [756, 447] width 527 height 96
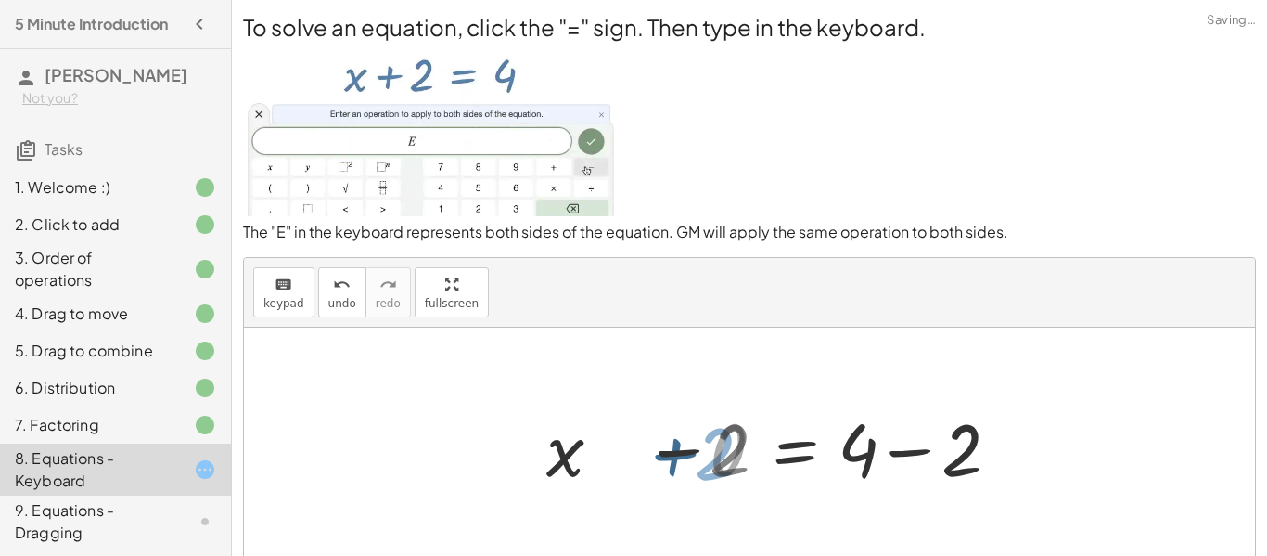
click at [655, 469] on div at bounding box center [749, 445] width 1011 height 237
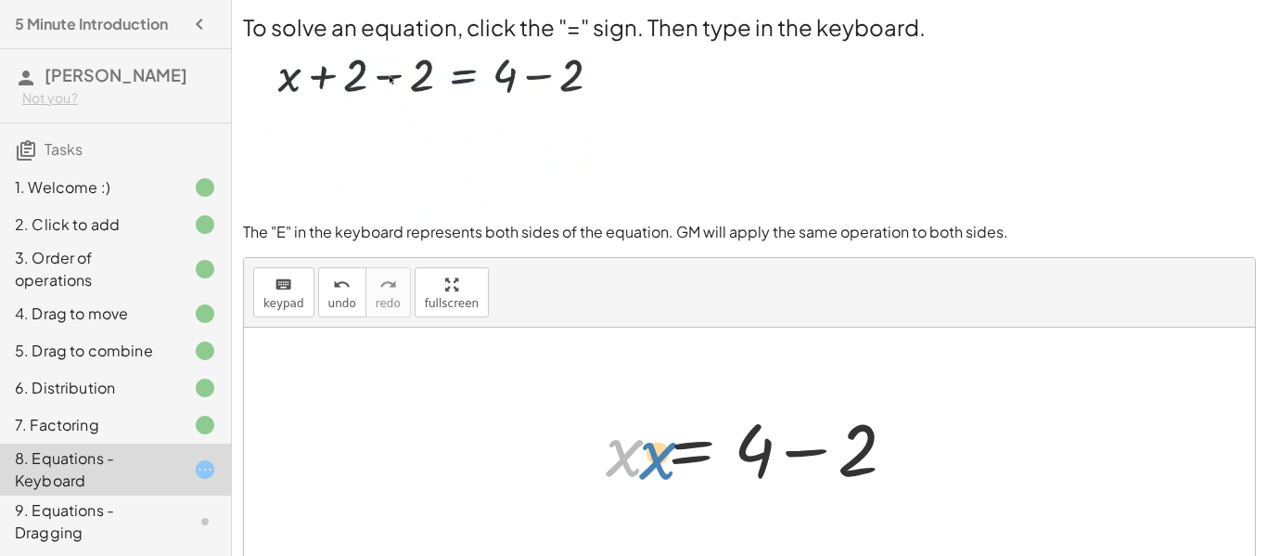
drag, startPoint x: 626, startPoint y: 456, endPoint x: 646, endPoint y: 461, distance: 20.9
click at [646, 461] on div at bounding box center [756, 447] width 320 height 96
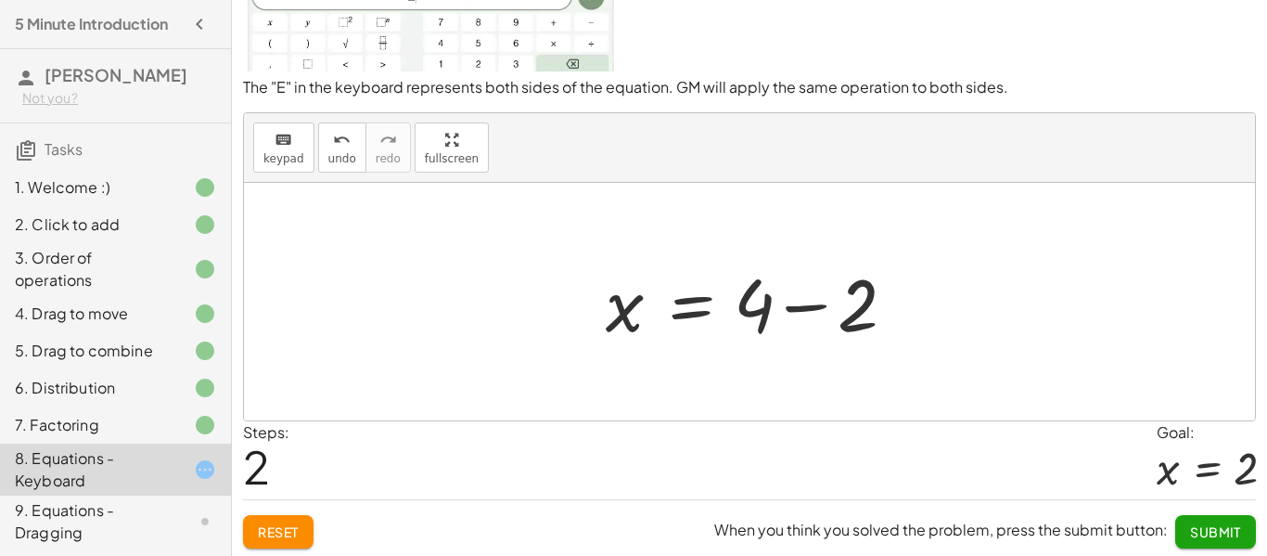
scroll to position [148, 0]
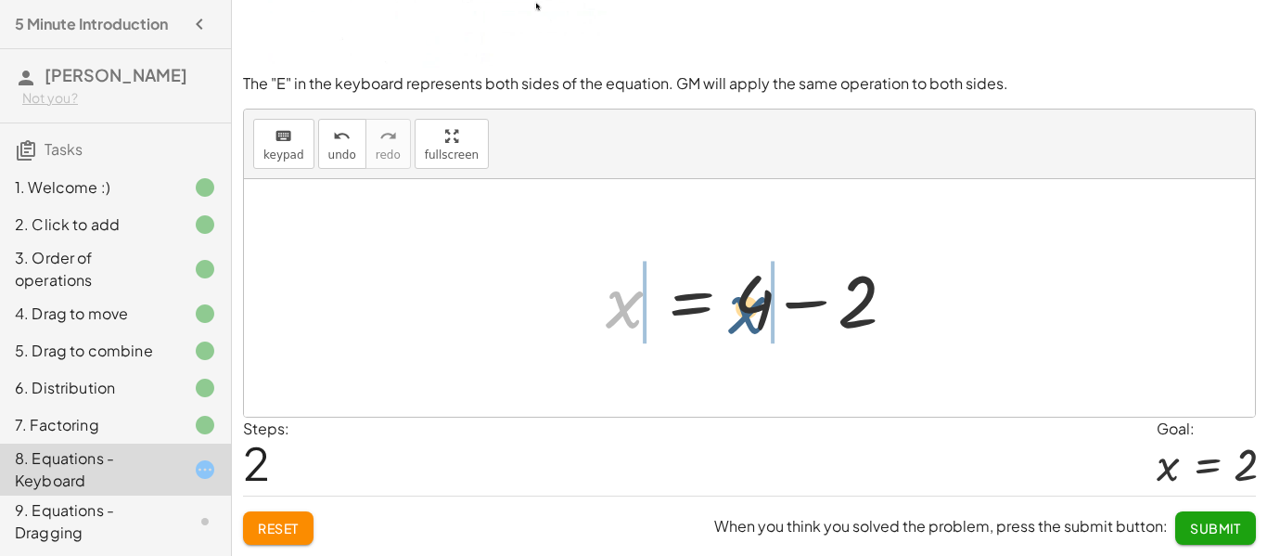
drag, startPoint x: 629, startPoint y: 309, endPoint x: 770, endPoint y: 313, distance: 141.0
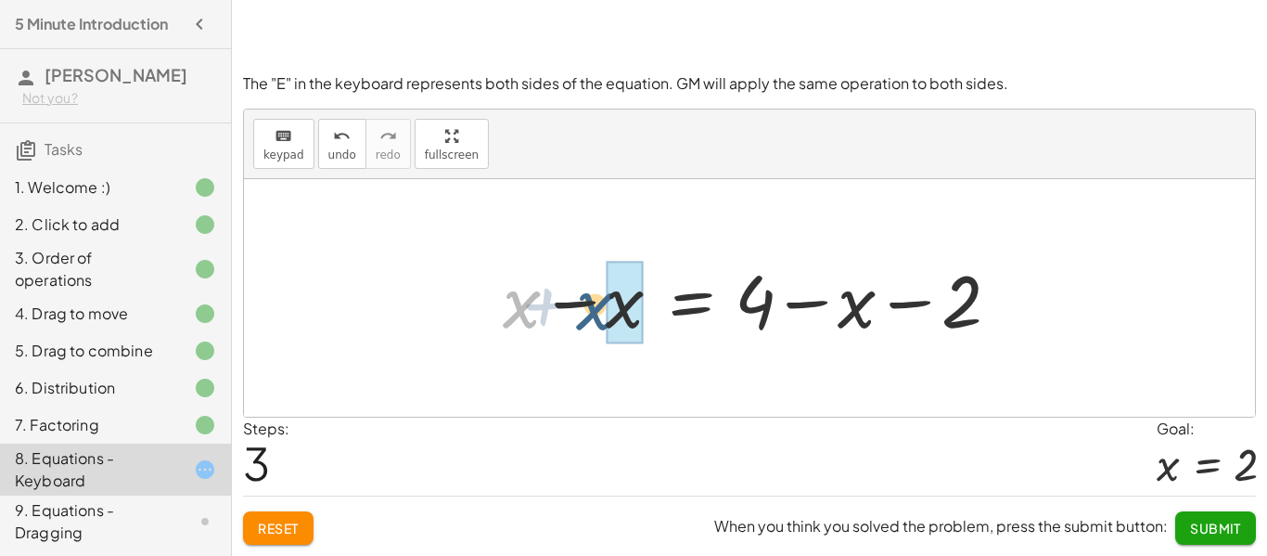
drag, startPoint x: 534, startPoint y: 307, endPoint x: 633, endPoint y: 308, distance: 98.3
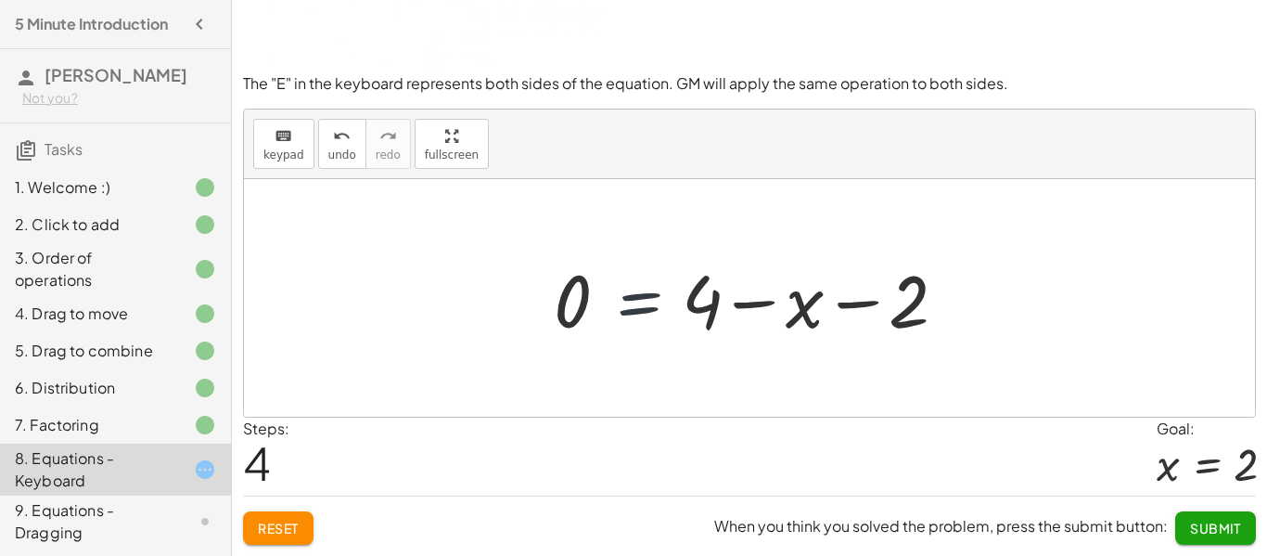
click at [632, 308] on div at bounding box center [755, 298] width 423 height 96
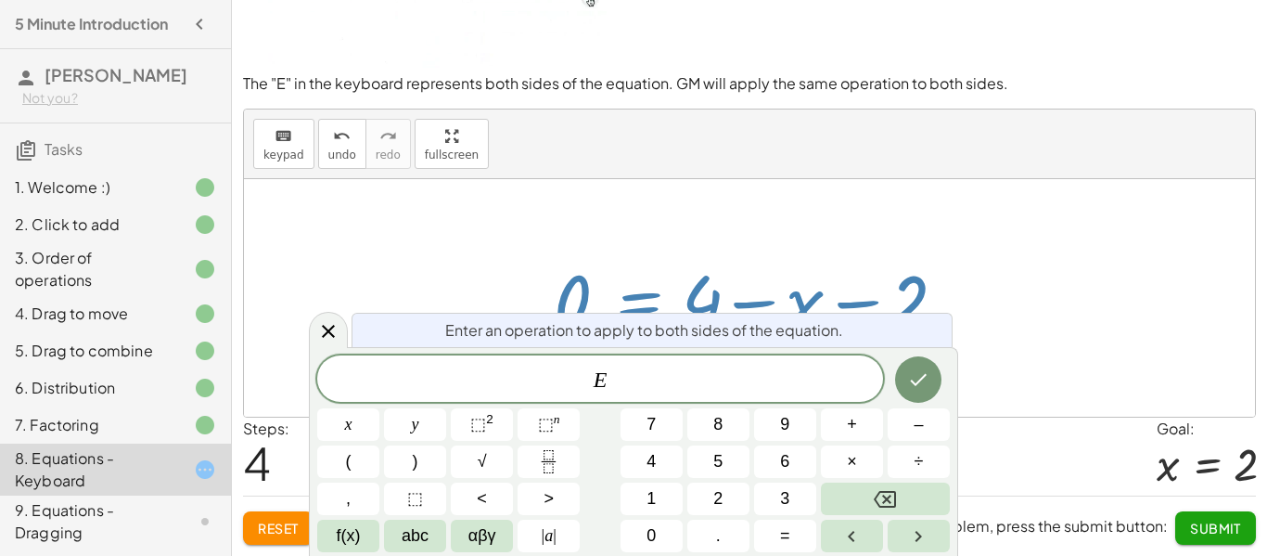
click at [976, 295] on div at bounding box center [749, 297] width 1011 height 237
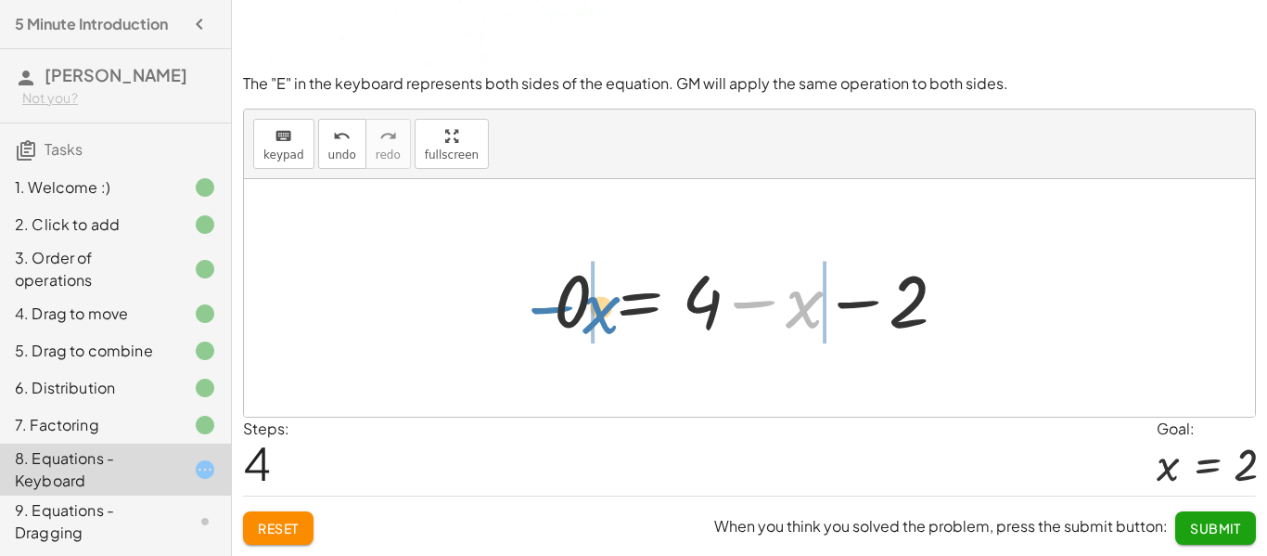
drag, startPoint x: 786, startPoint y: 315, endPoint x: 582, endPoint y: 321, distance: 203.2
click at [582, 321] on div at bounding box center [755, 298] width 423 height 96
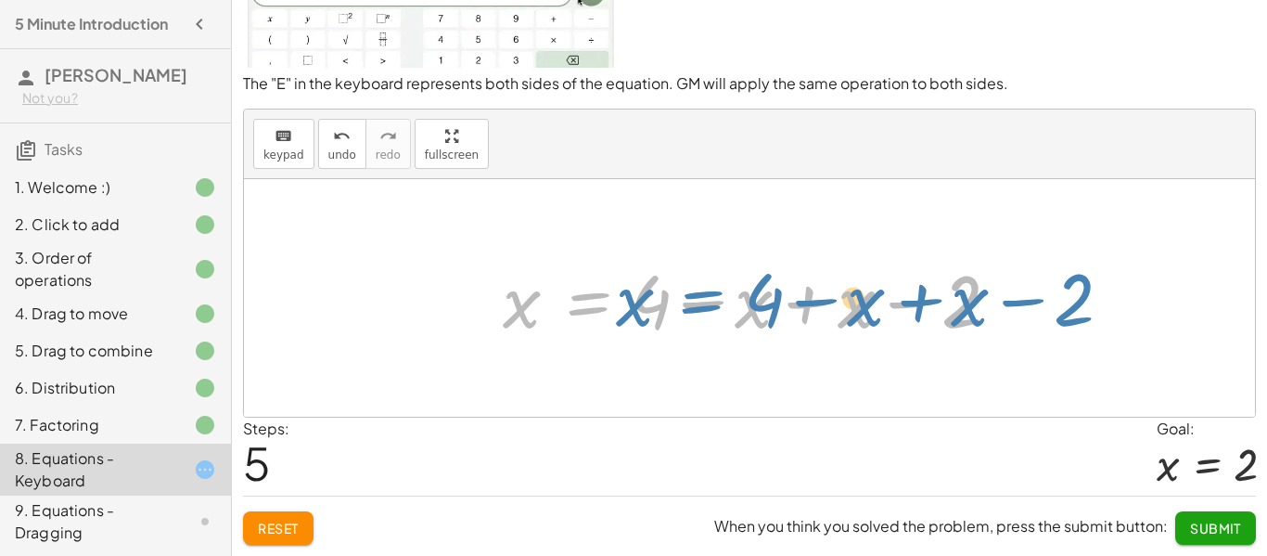
drag, startPoint x: 582, startPoint y: 321, endPoint x: 620, endPoint y: 341, distance: 42.3
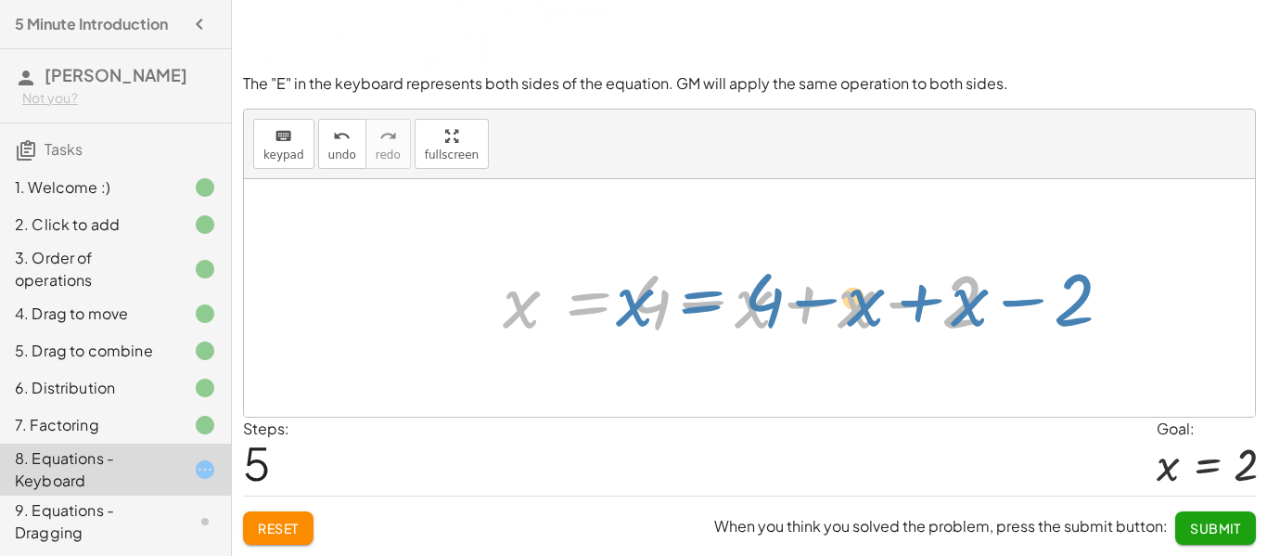
click at [620, 341] on div at bounding box center [756, 298] width 527 height 96
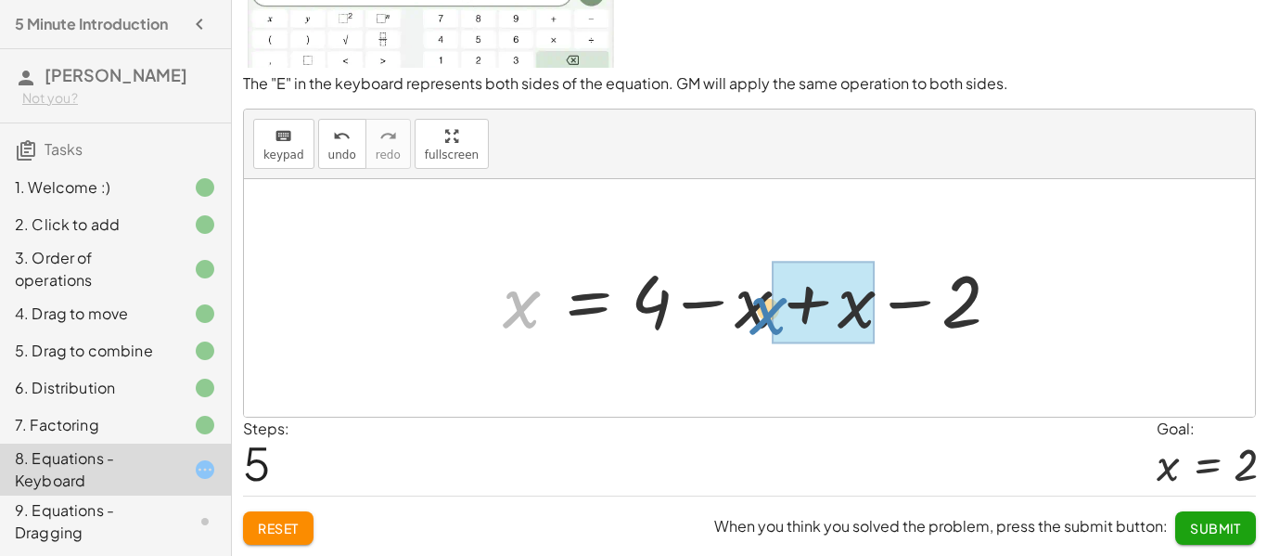
drag, startPoint x: 516, startPoint y: 313, endPoint x: 768, endPoint y: 320, distance: 252.4
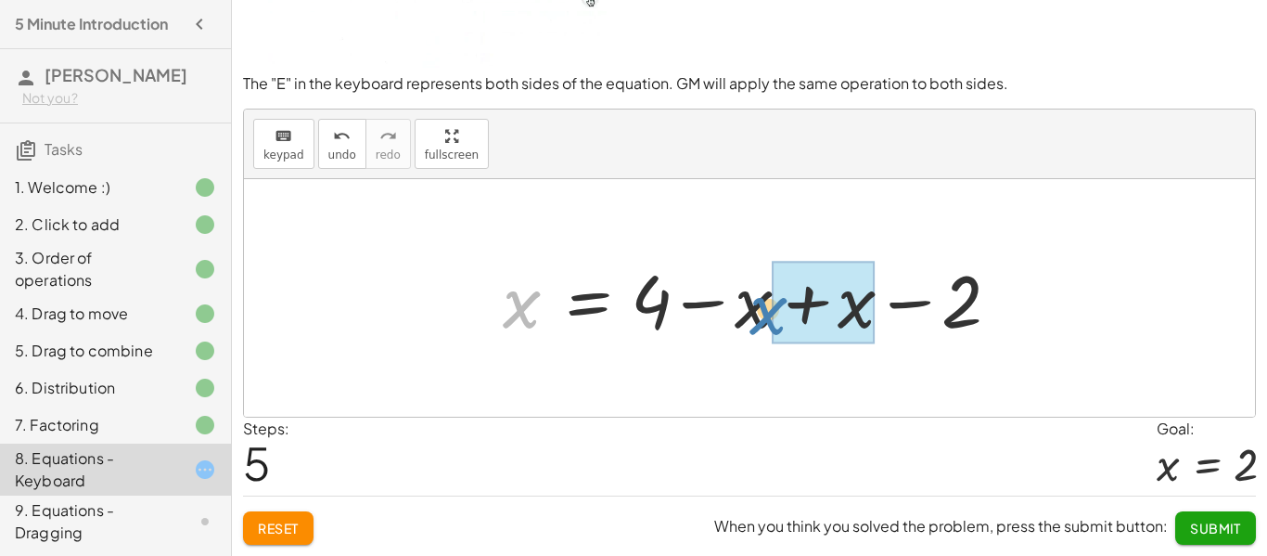
click at [768, 320] on div at bounding box center [756, 298] width 527 height 96
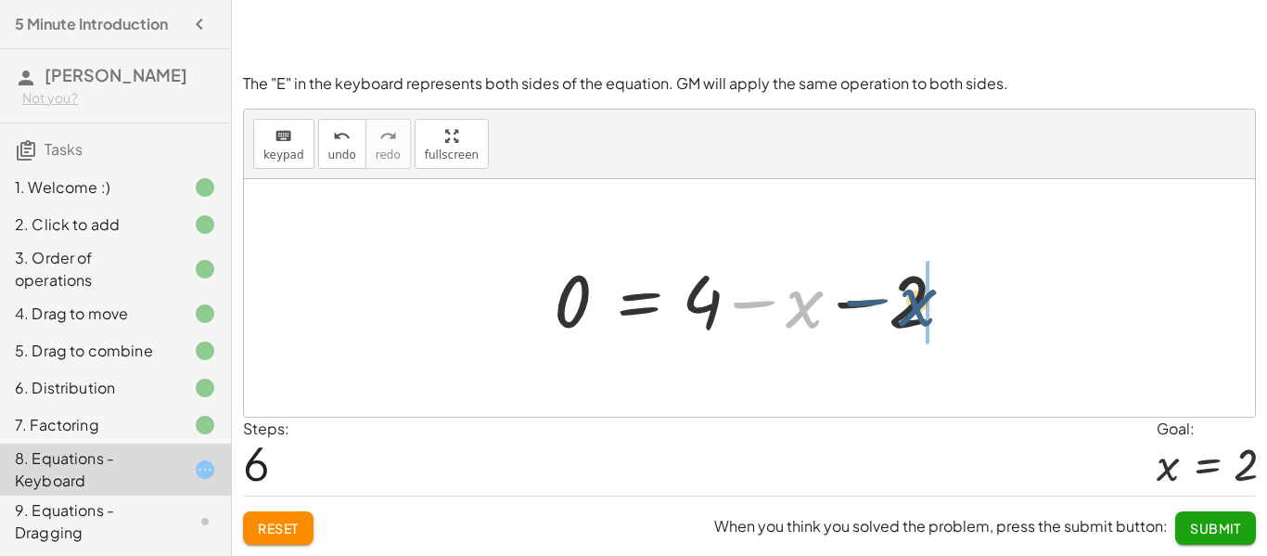
drag, startPoint x: 792, startPoint y: 316, endPoint x: 912, endPoint y: 313, distance: 119.7
click at [912, 313] on div at bounding box center [755, 298] width 423 height 96
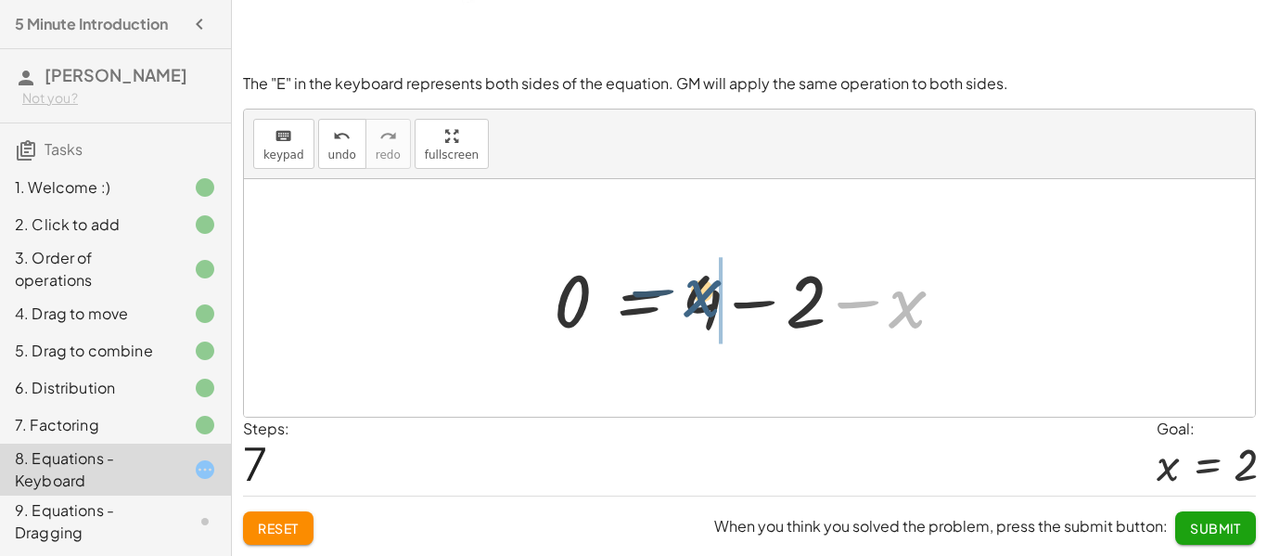
drag, startPoint x: 905, startPoint y: 314, endPoint x: 698, endPoint y: 303, distance: 207.1
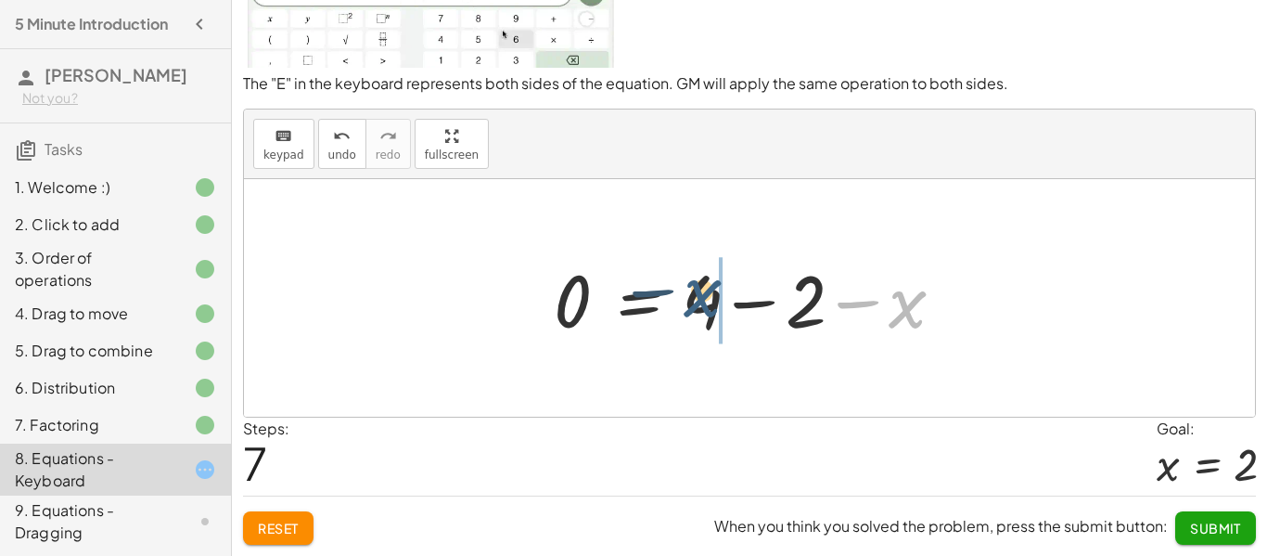
click at [698, 303] on div at bounding box center [755, 298] width 423 height 96
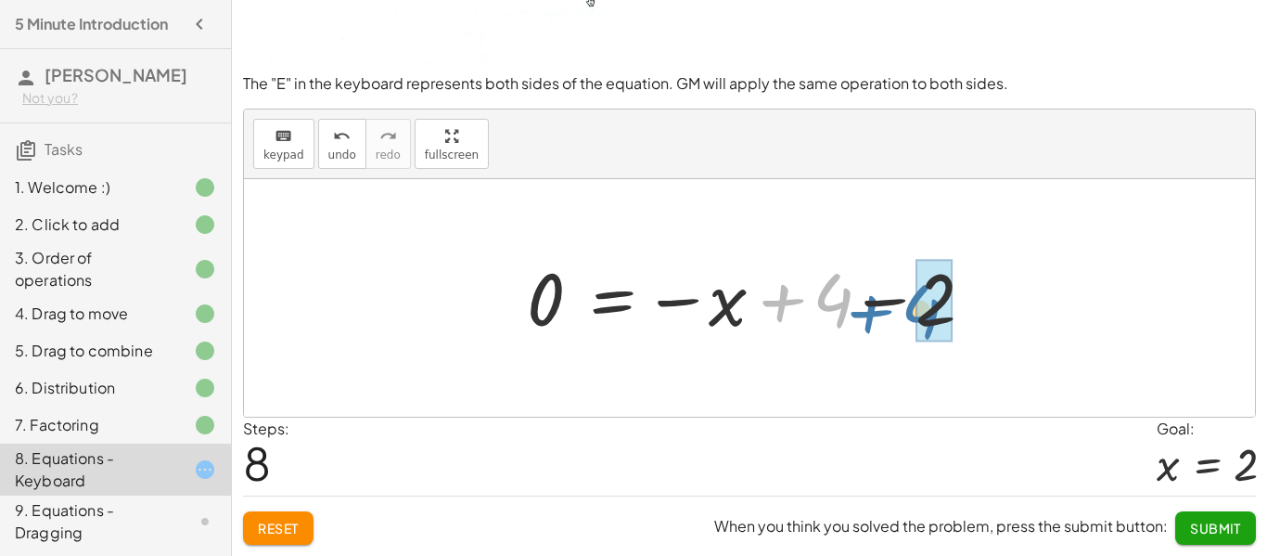
drag, startPoint x: 819, startPoint y: 299, endPoint x: 916, endPoint y: 310, distance: 98.0
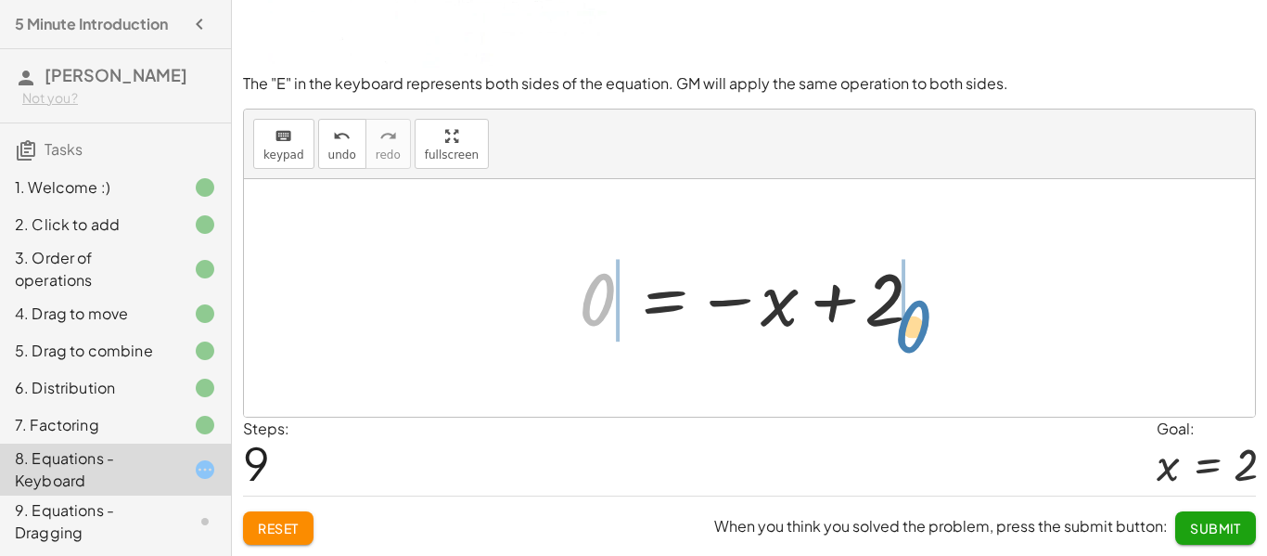
drag, startPoint x: 577, startPoint y: 299, endPoint x: 890, endPoint y: 326, distance: 314.6
click at [890, 326] on div at bounding box center [756, 298] width 374 height 92
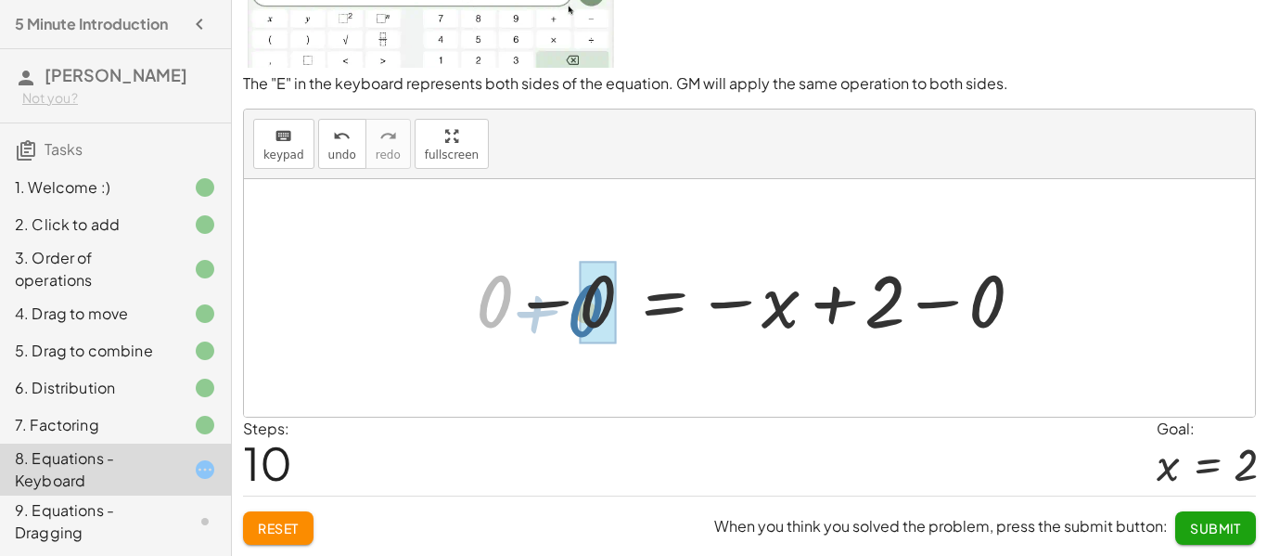
drag, startPoint x: 499, startPoint y: 299, endPoint x: 594, endPoint y: 308, distance: 96.0
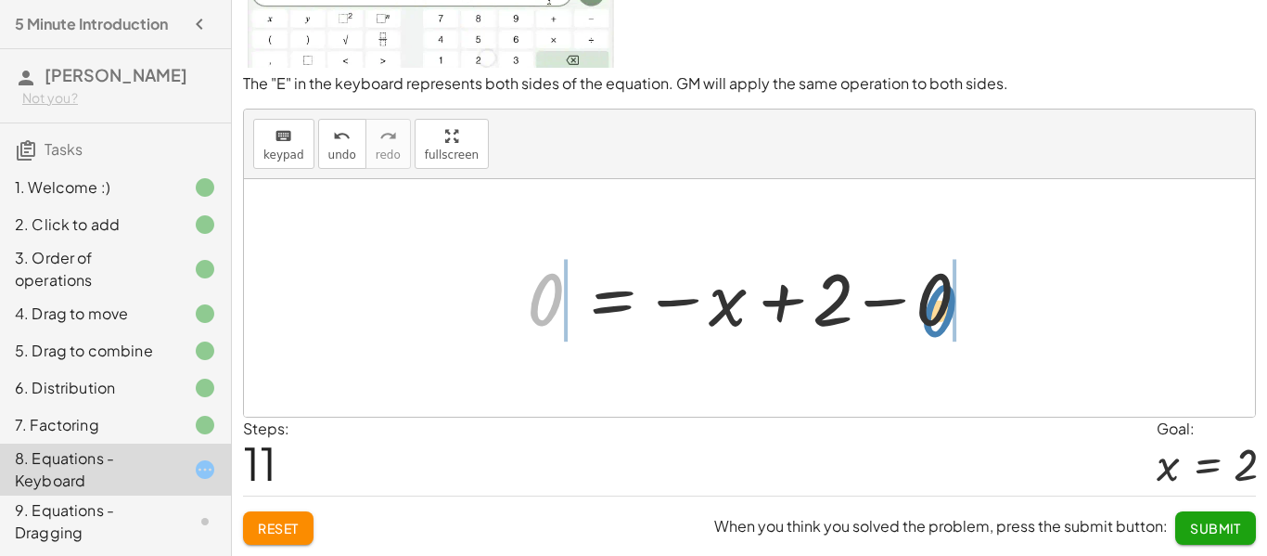
drag, startPoint x: 522, startPoint y: 299, endPoint x: 917, endPoint y: 310, distance: 395.2
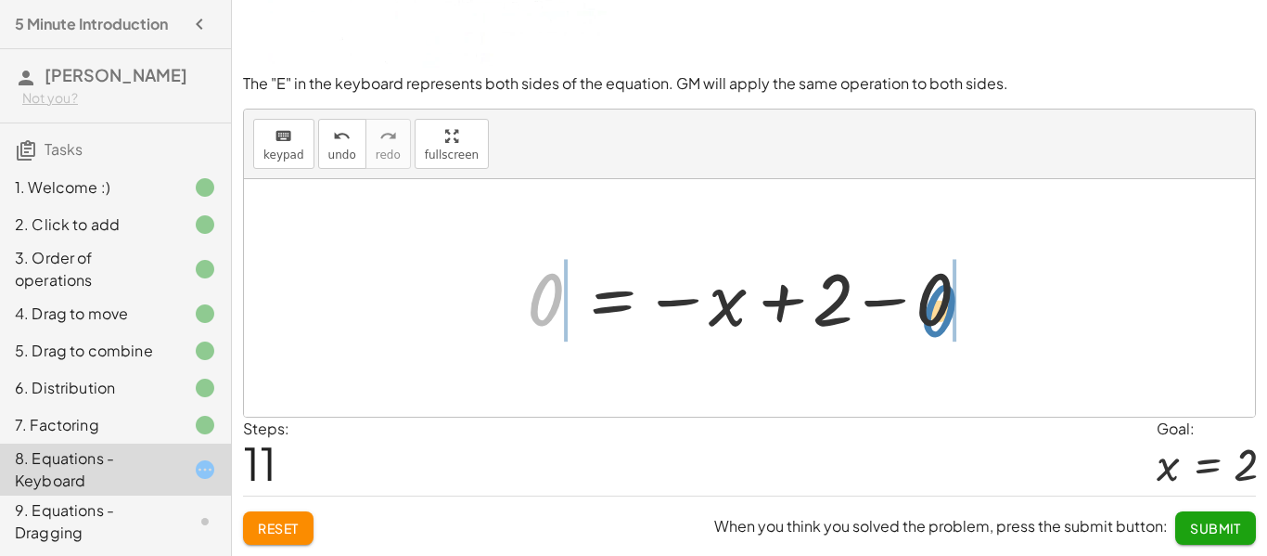
click at [917, 310] on div at bounding box center [756, 298] width 477 height 92
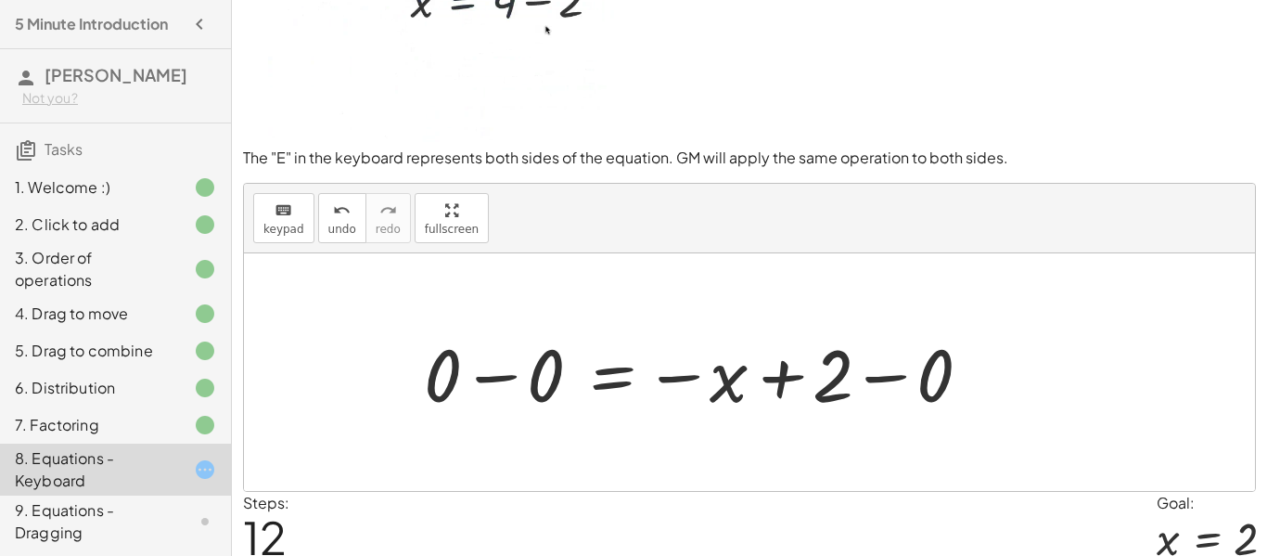
scroll to position [37, 0]
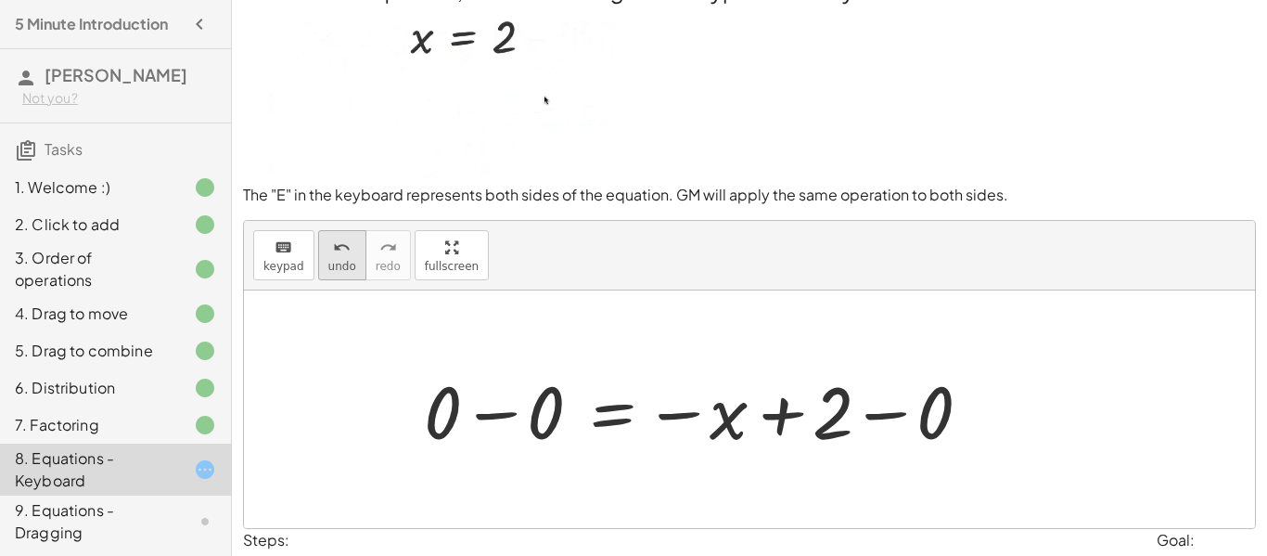
click at [328, 241] on div "undo" at bounding box center [342, 247] width 28 height 22
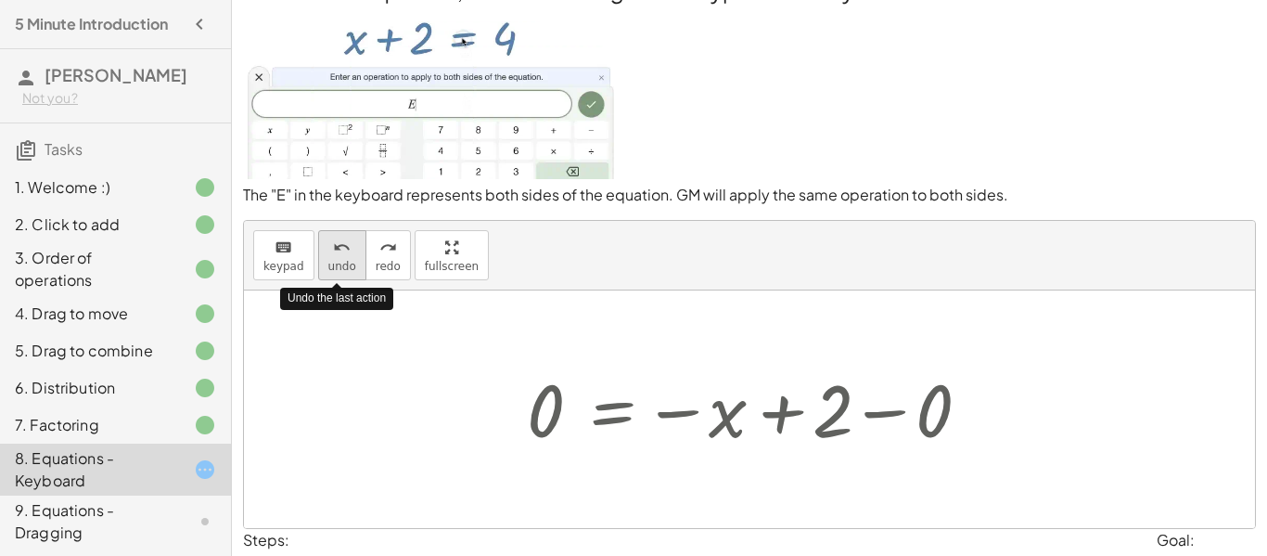
click at [328, 241] on div "undo" at bounding box center [342, 247] width 28 height 22
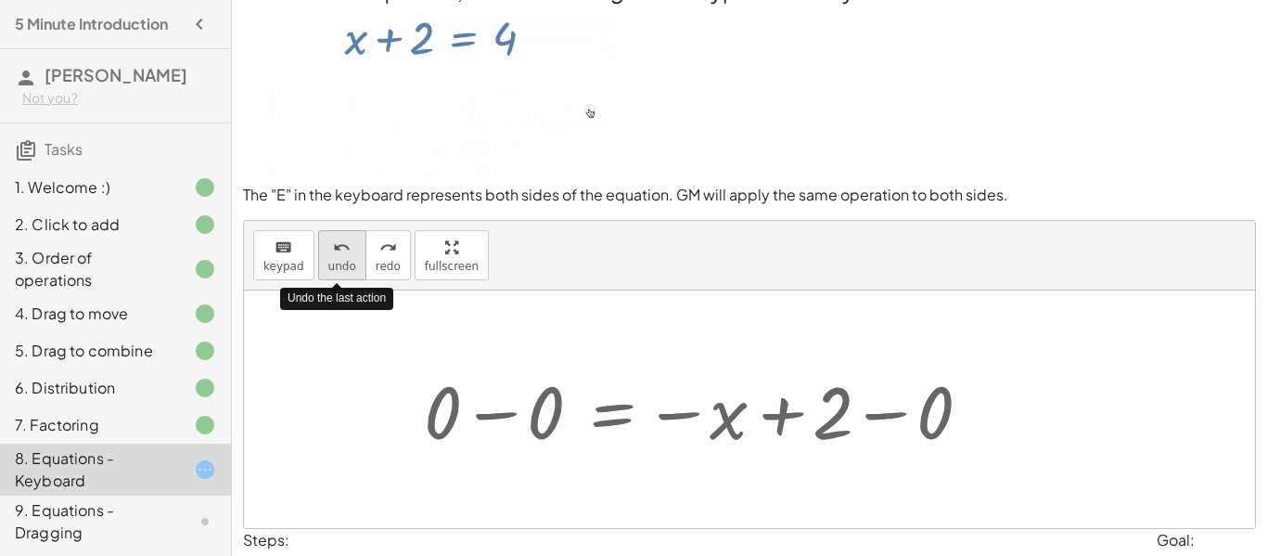
click at [328, 241] on div "undo" at bounding box center [342, 247] width 28 height 22
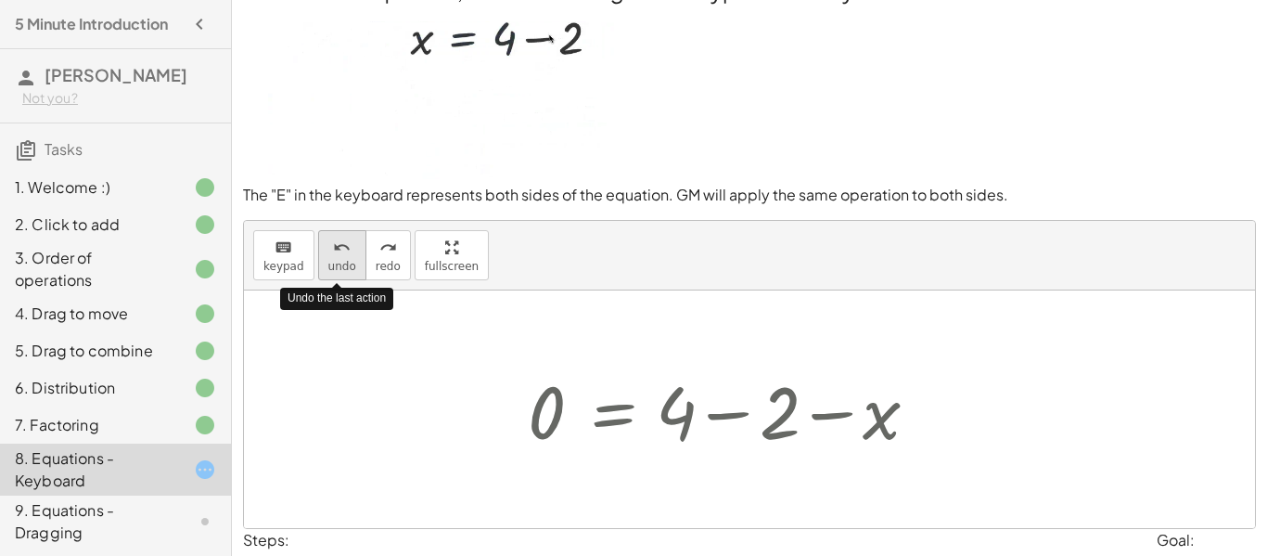
click at [328, 241] on div "undo" at bounding box center [342, 247] width 28 height 22
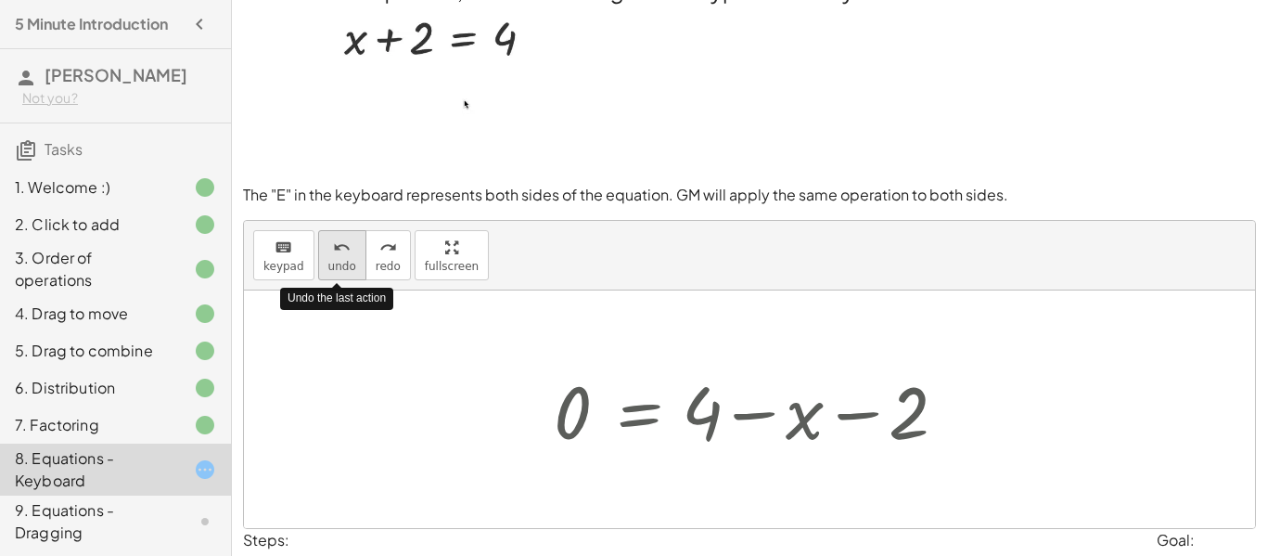
click at [328, 241] on div "undo" at bounding box center [342, 247] width 28 height 22
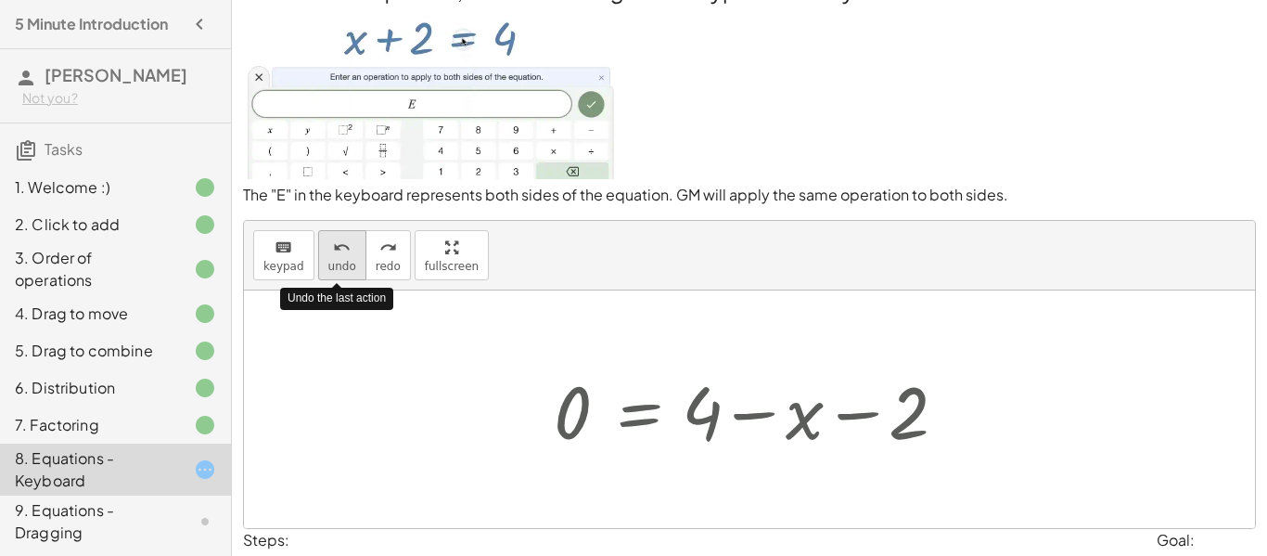
click at [328, 241] on div "undo" at bounding box center [342, 247] width 28 height 22
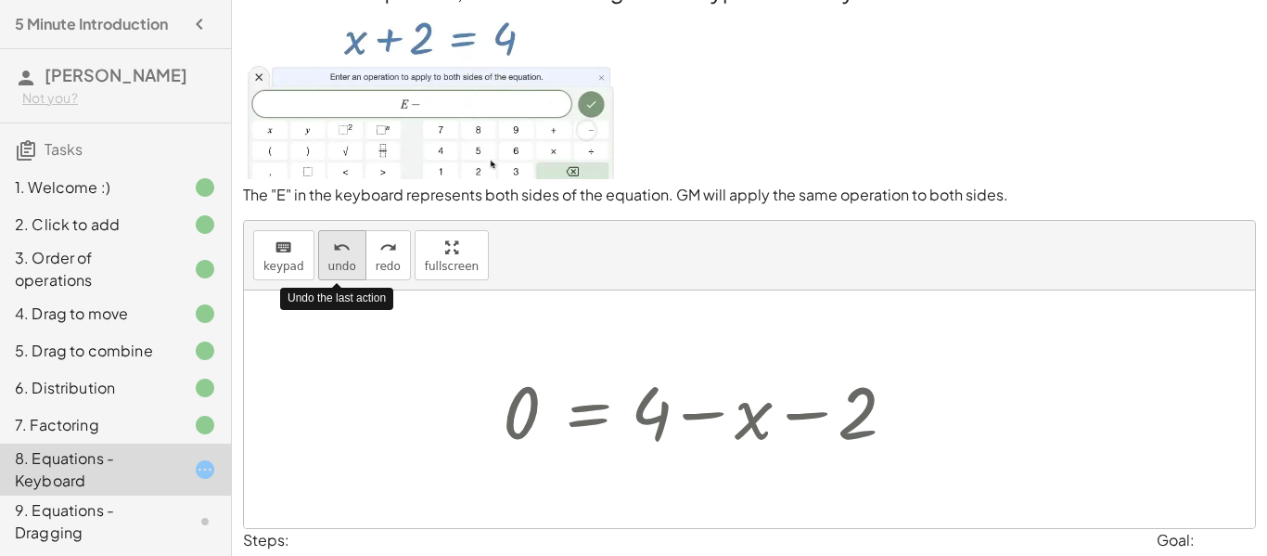
click at [328, 241] on div "undo" at bounding box center [342, 247] width 28 height 22
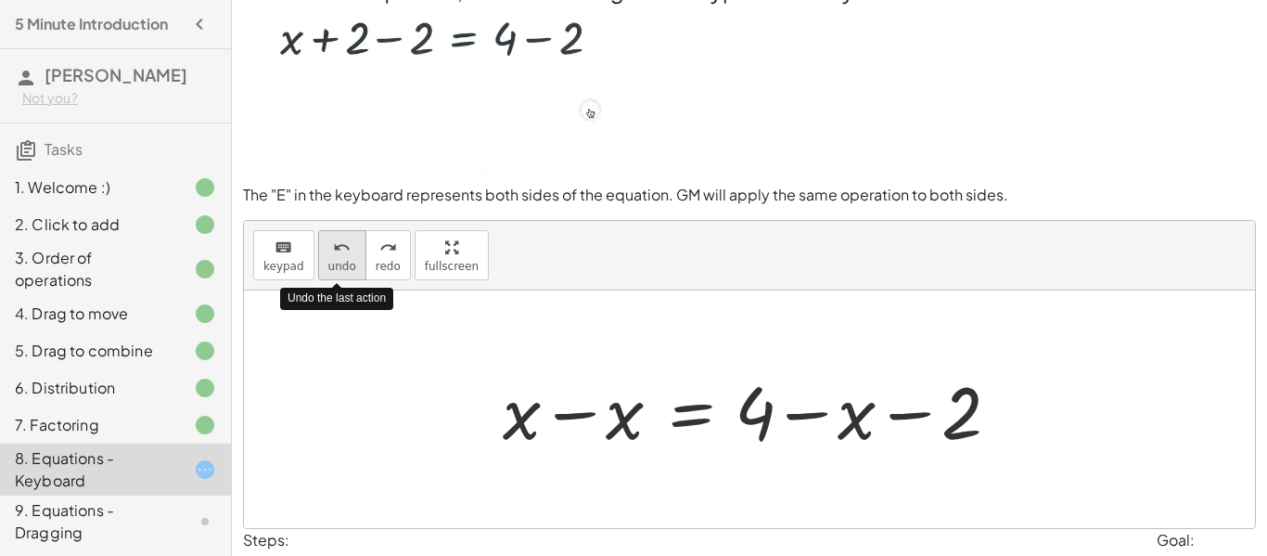
click at [328, 241] on div "undo" at bounding box center [342, 247] width 28 height 22
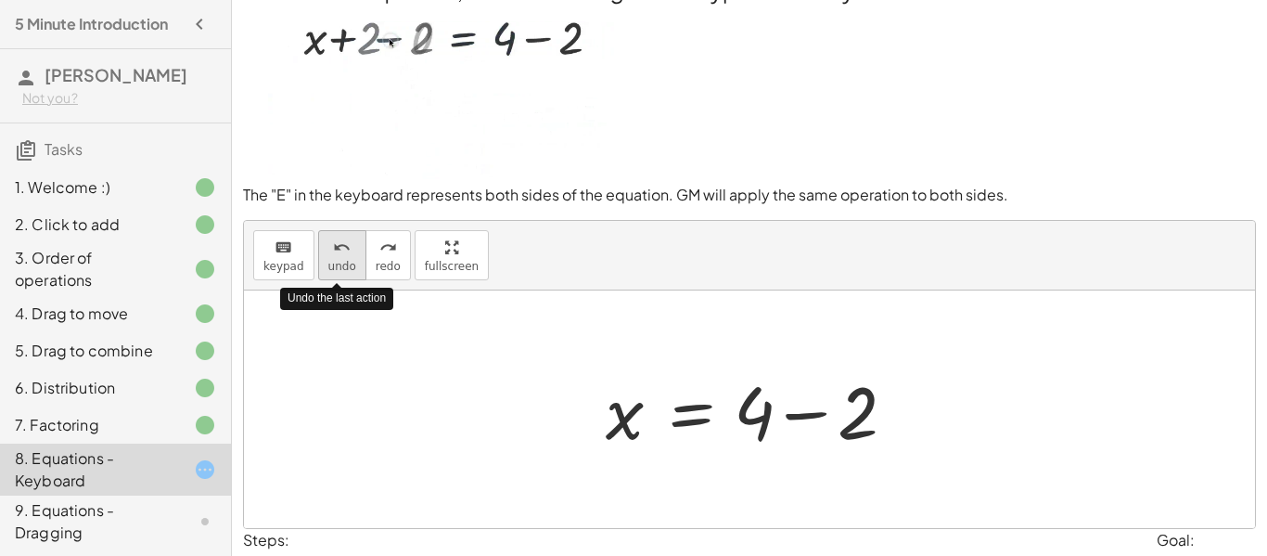
click at [328, 241] on div "undo" at bounding box center [342, 247] width 28 height 22
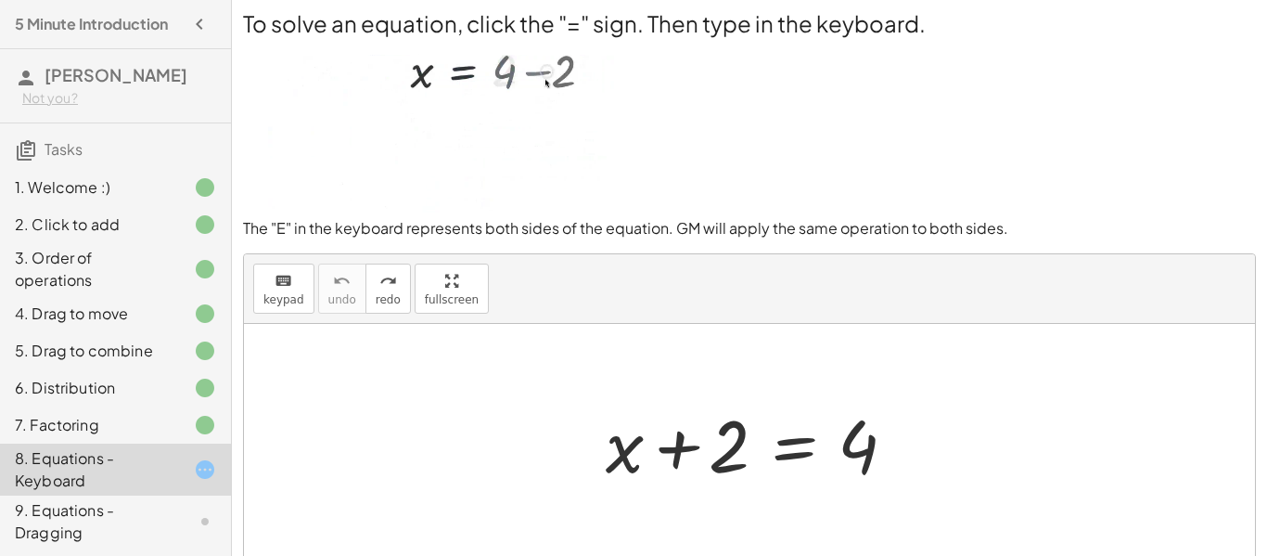
scroll to position [0, 0]
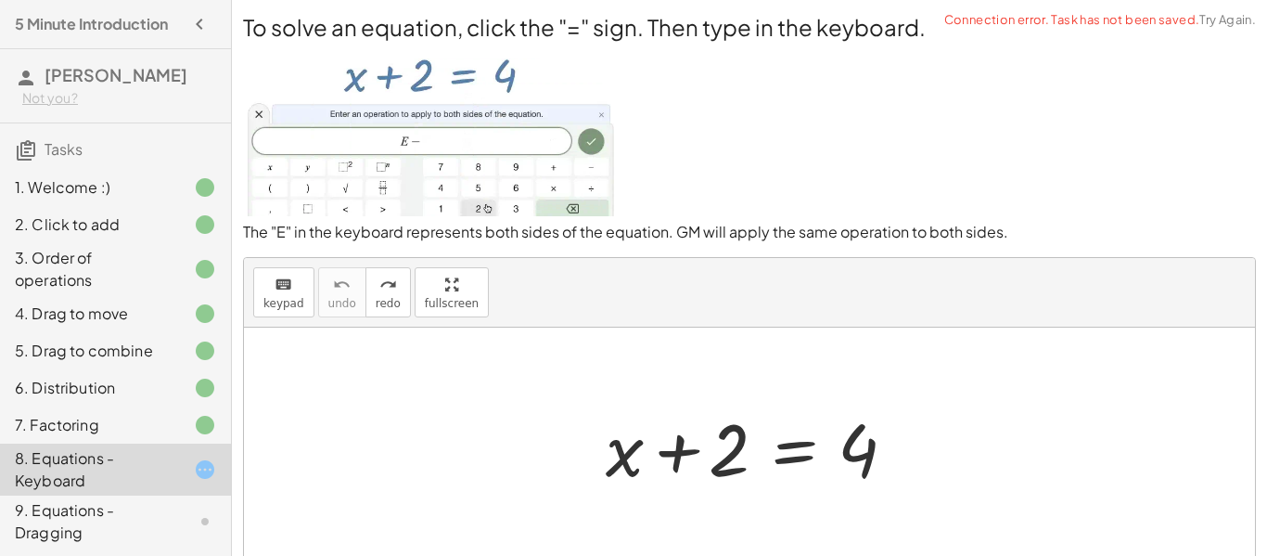
click at [547, 351] on div at bounding box center [749, 445] width 1011 height 237
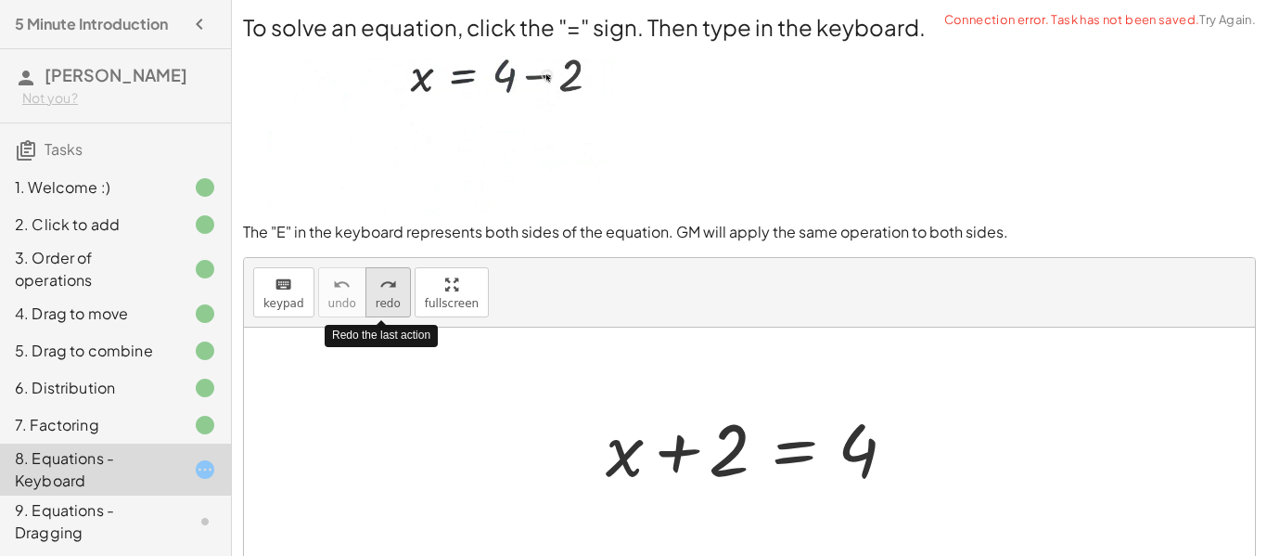
click at [385, 290] on icon "redo" at bounding box center [388, 285] width 18 height 22
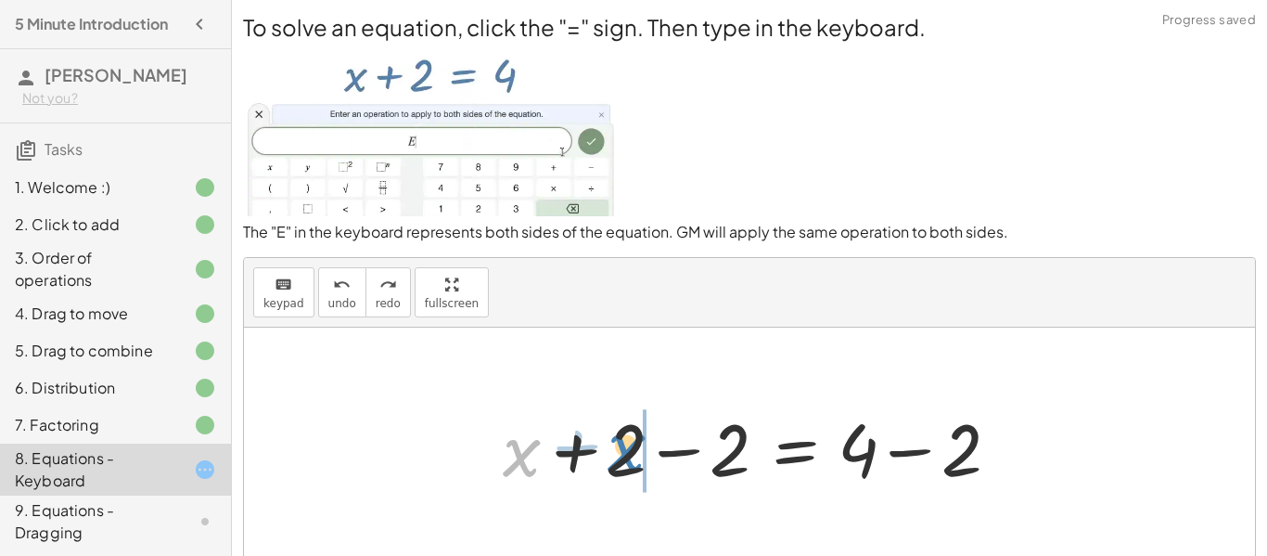
drag, startPoint x: 518, startPoint y: 471, endPoint x: 633, endPoint y: 467, distance: 115.1
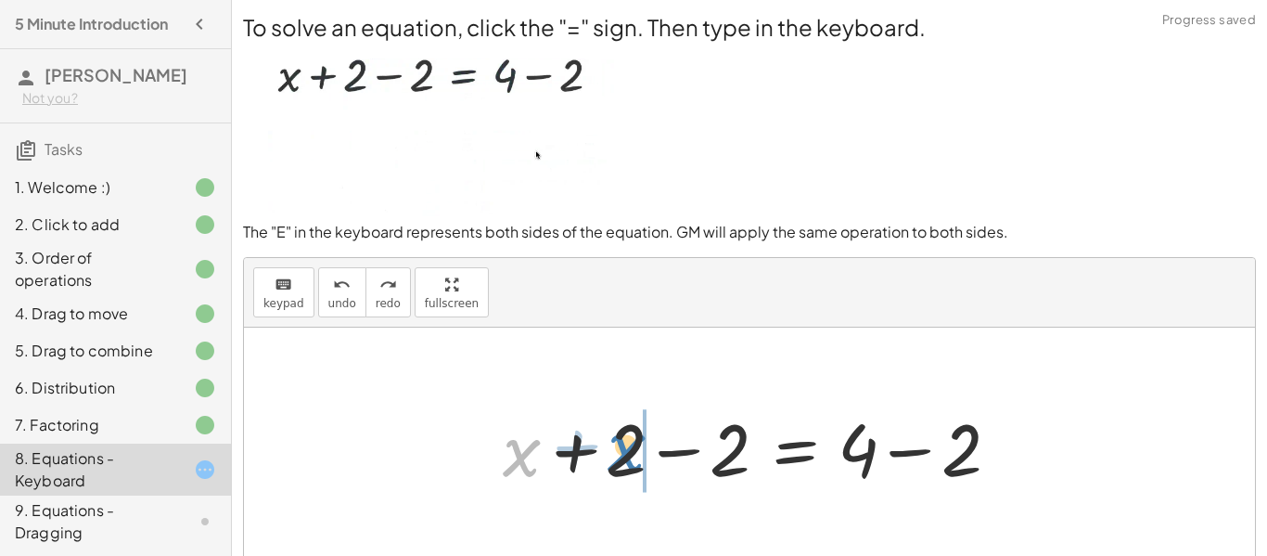
click at [633, 467] on div at bounding box center [756, 447] width 527 height 96
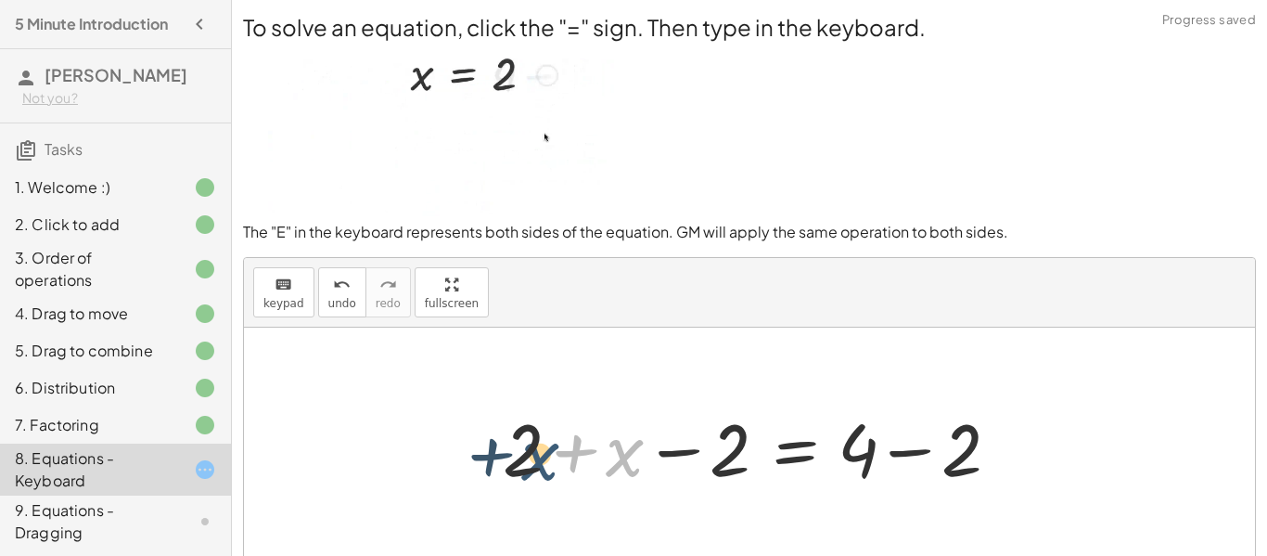
drag, startPoint x: 607, startPoint y: 469, endPoint x: 485, endPoint y: 473, distance: 121.5
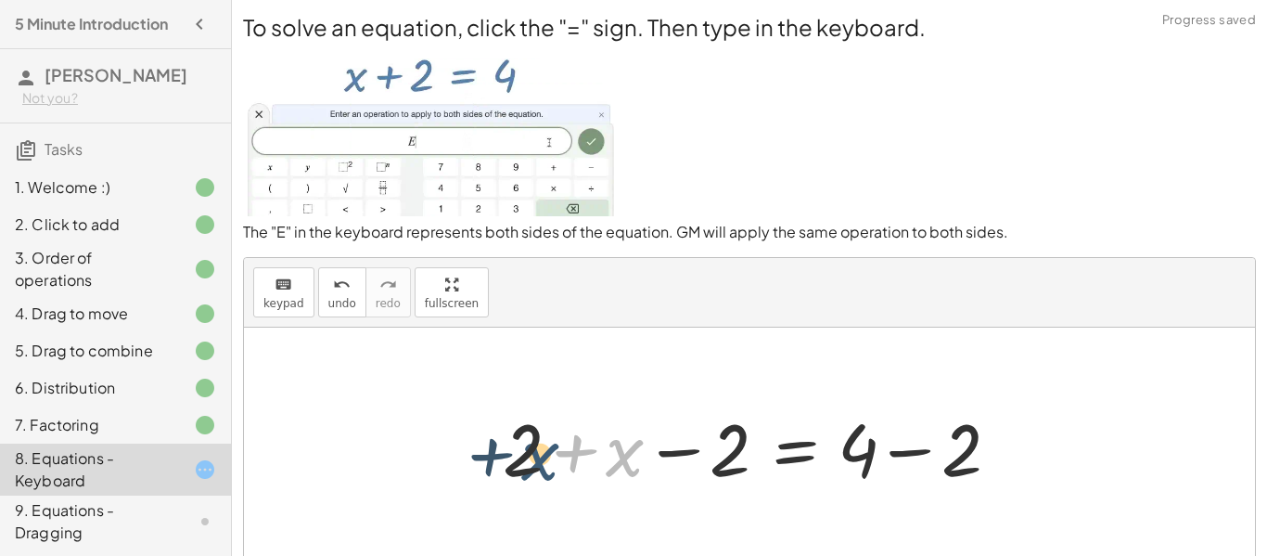
click at [485, 473] on div "+ x + 2 = 4 + x + 2 − 2 = + 4 − 2 + x + x + 2 = 4 − 2 + − 2" at bounding box center [750, 446] width 550 height 105
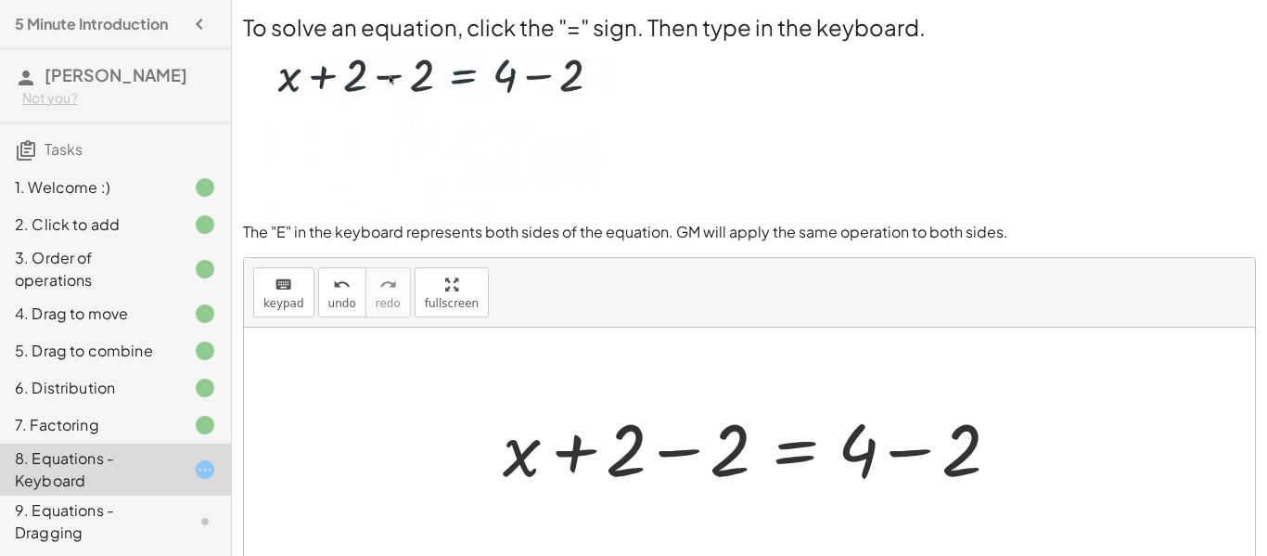
click at [666, 452] on div at bounding box center [756, 447] width 527 height 96
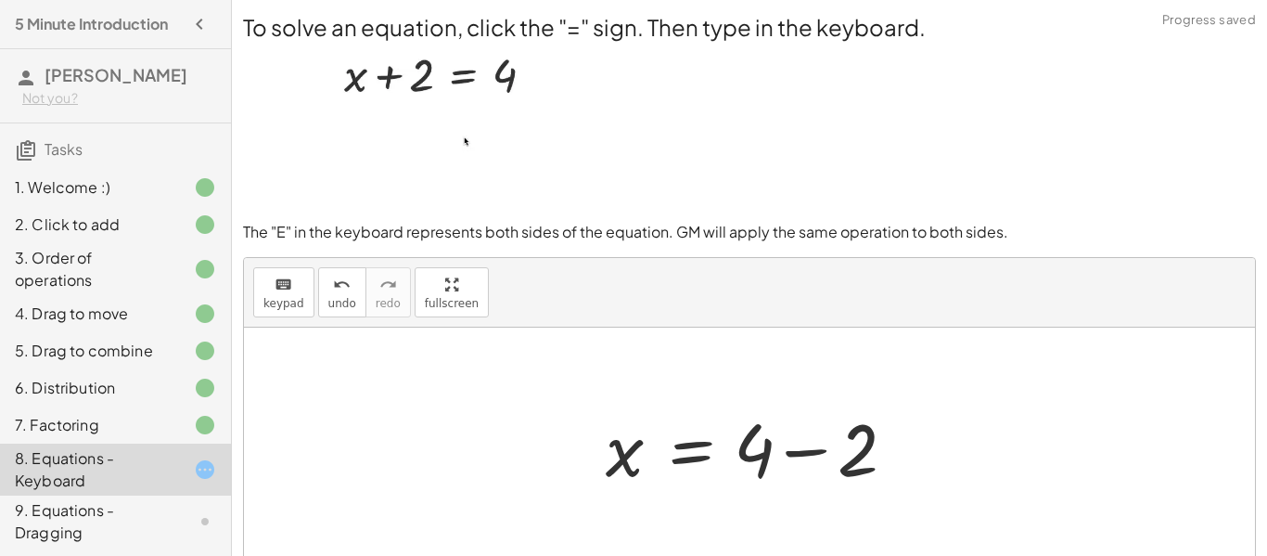
click at [781, 450] on div at bounding box center [756, 447] width 320 height 96
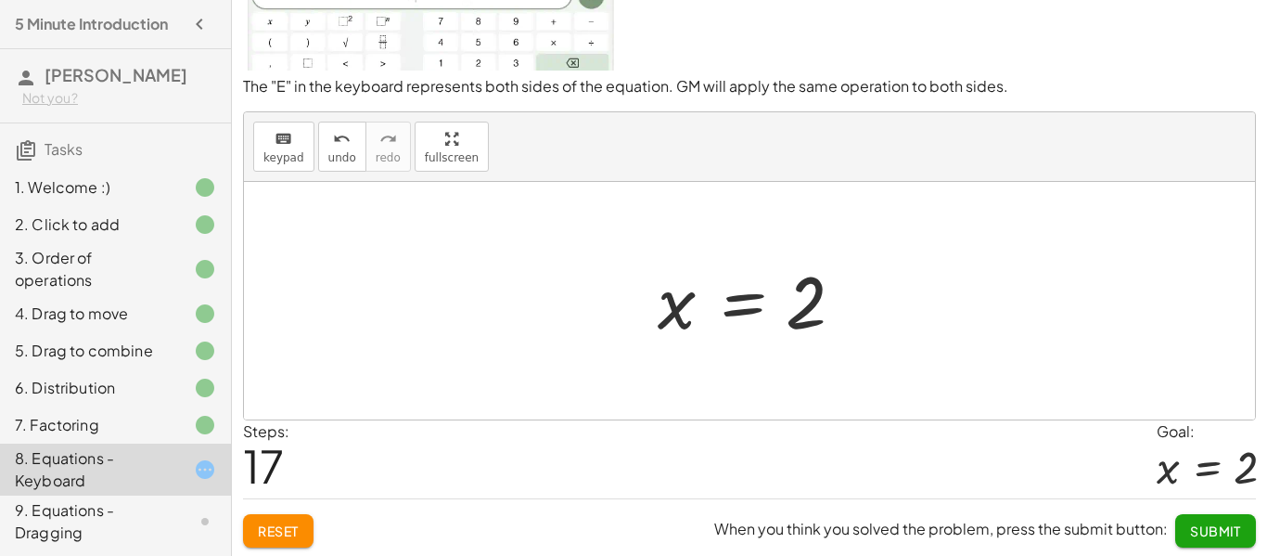
scroll to position [148, 0]
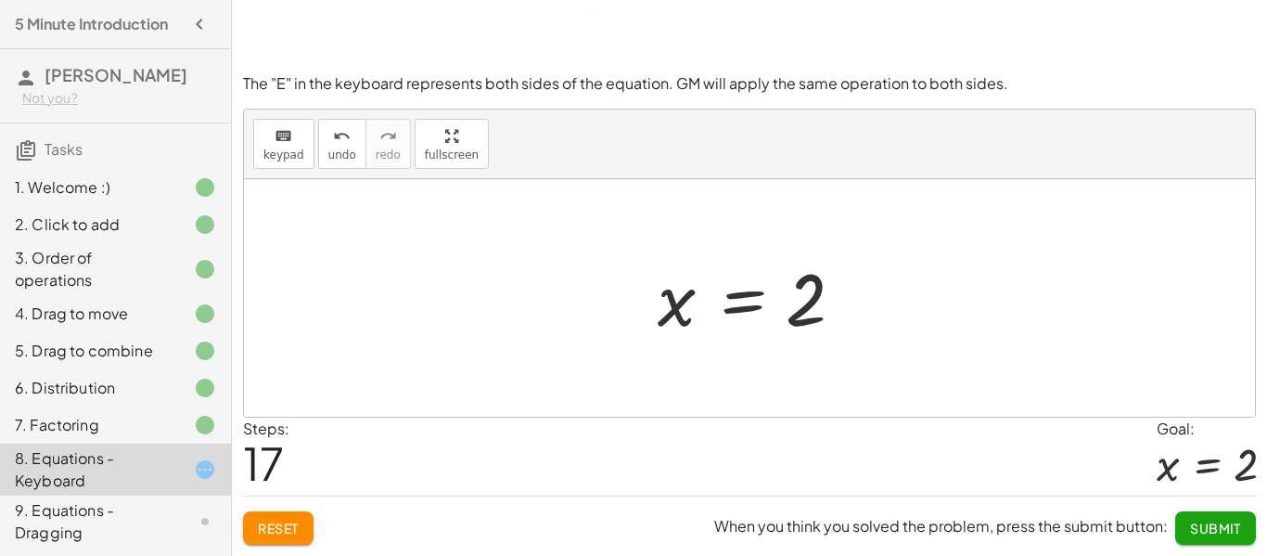
click at [1179, 522] on button "Submit" at bounding box center [1215, 527] width 81 height 33
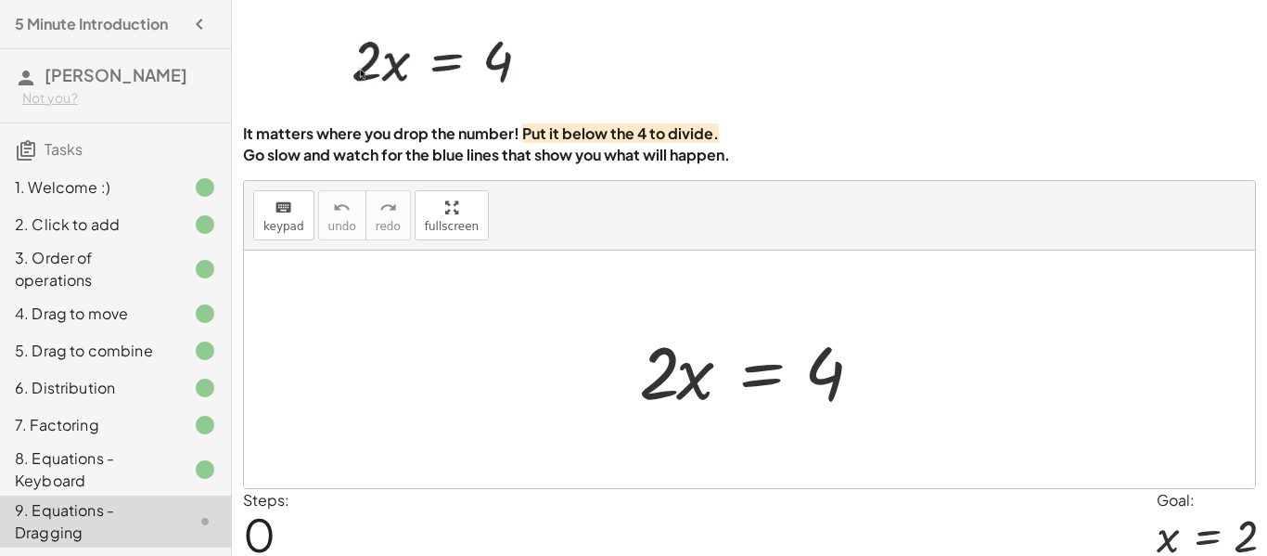
scroll to position [63, 0]
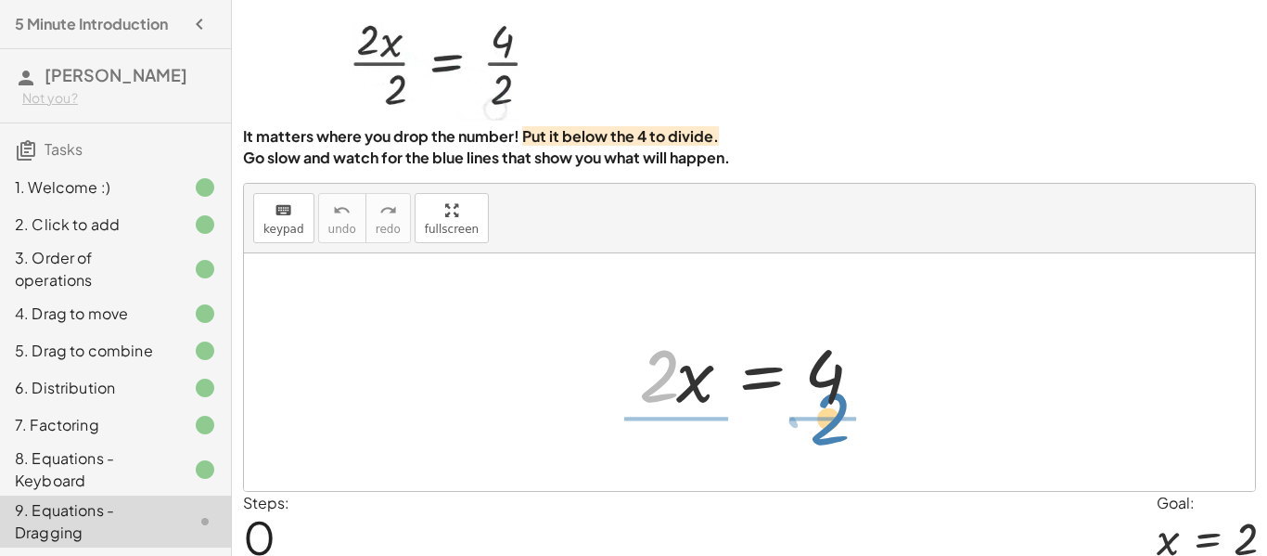
drag, startPoint x: 655, startPoint y: 370, endPoint x: 826, endPoint y: 413, distance: 176.8
click at [826, 413] on div at bounding box center [756, 373] width 253 height 96
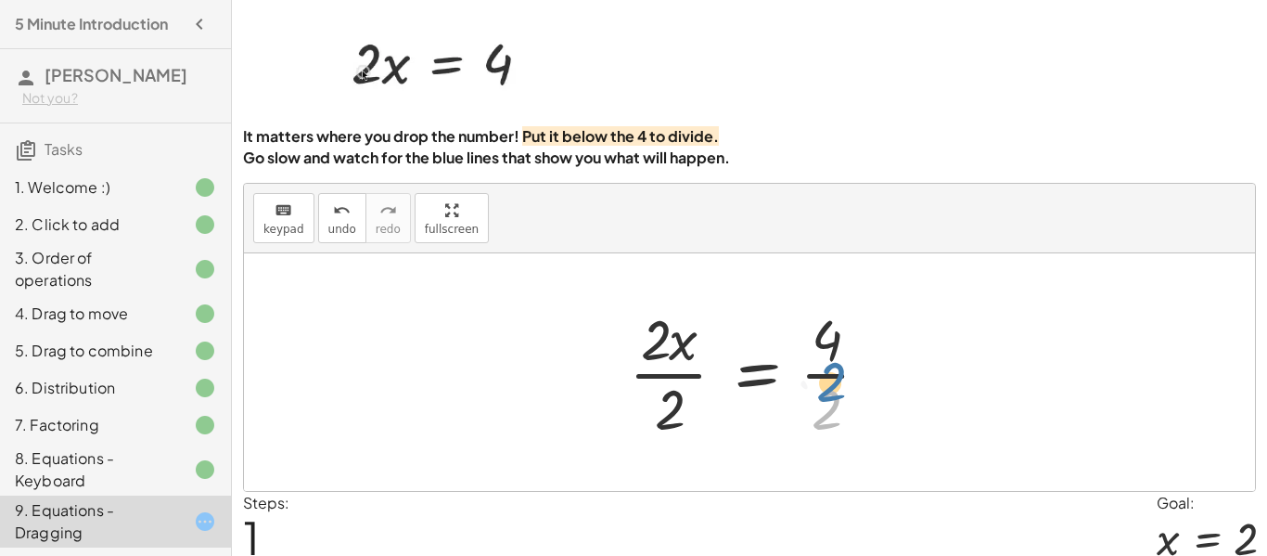
drag, startPoint x: 826, startPoint y: 413, endPoint x: 831, endPoint y: 383, distance: 30.0
click at [831, 383] on div at bounding box center [757, 371] width 274 height 143
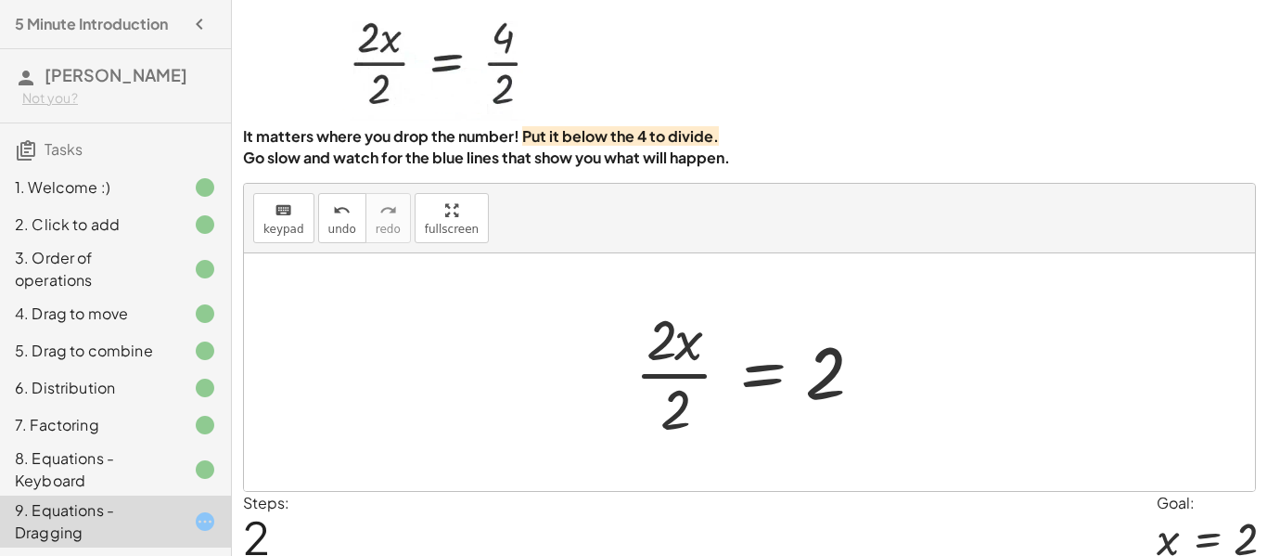
click at [682, 364] on div at bounding box center [754, 371] width 259 height 143
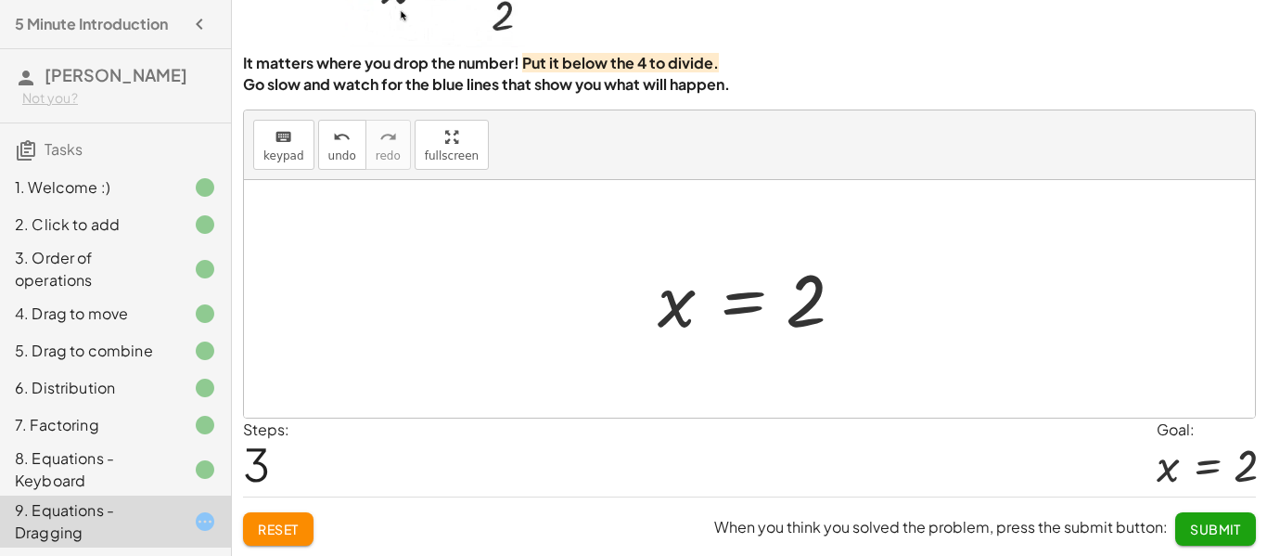
scroll to position [137, 0]
click at [1182, 515] on button "Submit" at bounding box center [1215, 527] width 81 height 33
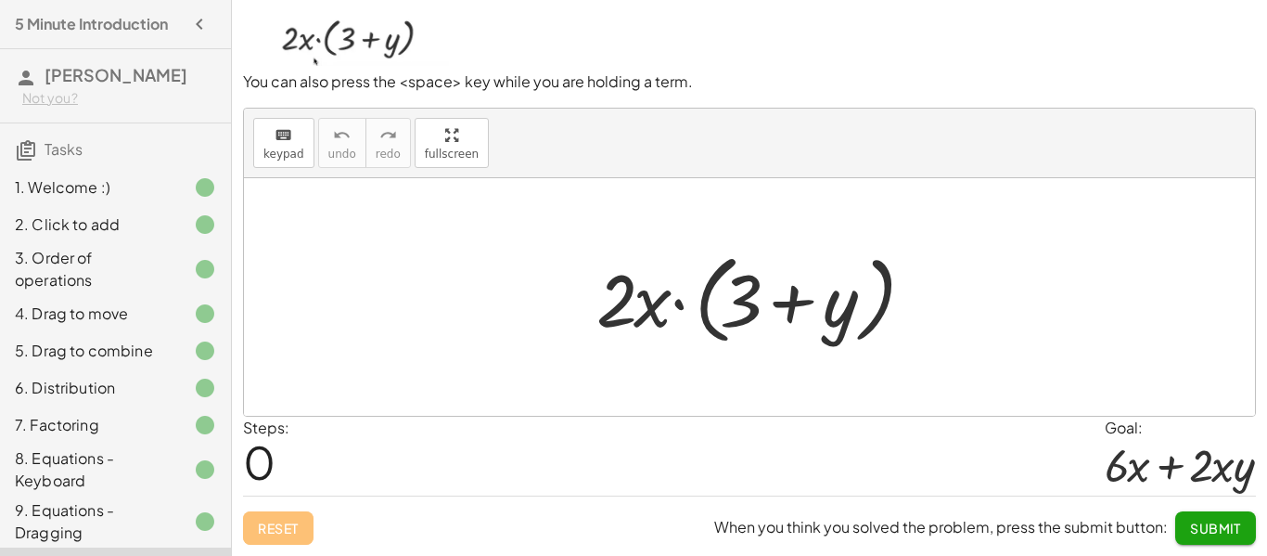
scroll to position [134, 0]
click at [1193, 524] on span "Submit" at bounding box center [1215, 527] width 51 height 17
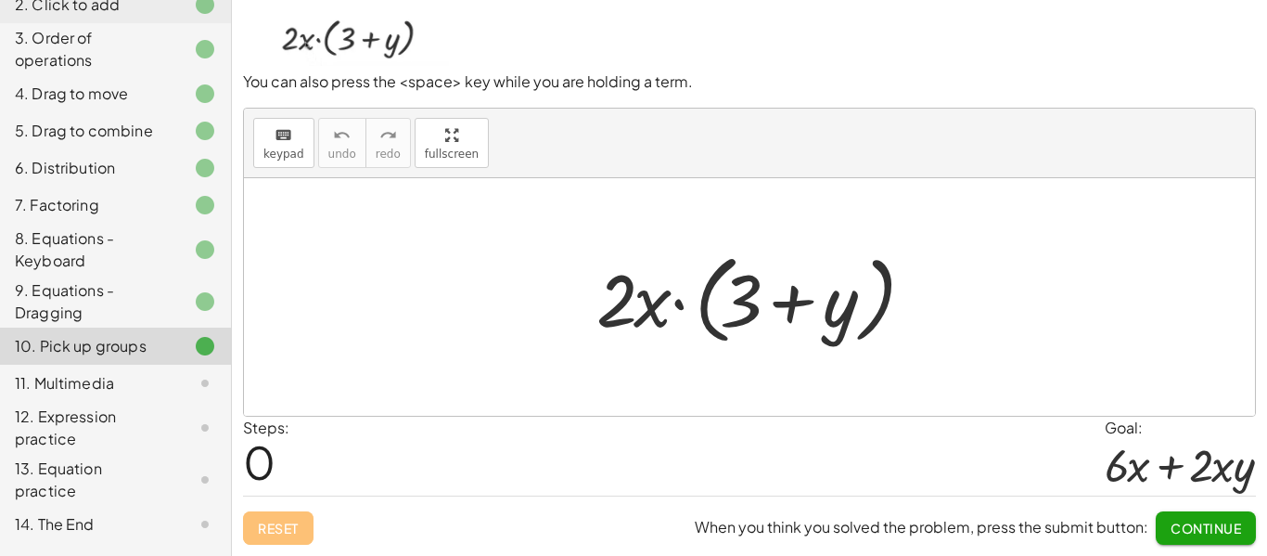
scroll to position [248, 0]
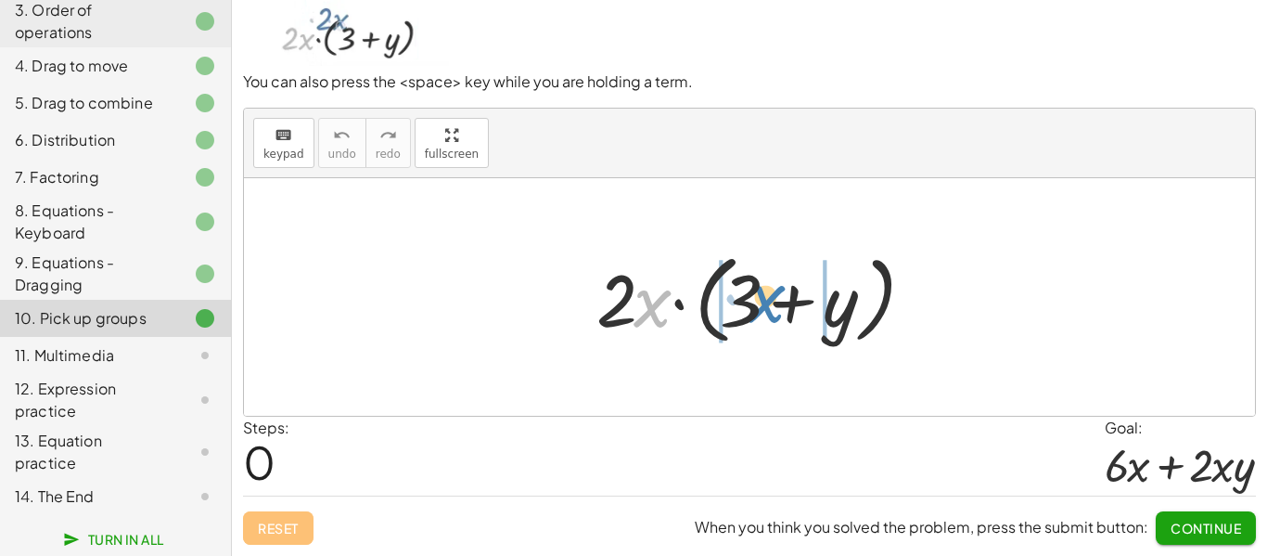
drag, startPoint x: 647, startPoint y: 307, endPoint x: 760, endPoint y: 302, distance: 113.2
click at [760, 302] on div at bounding box center [756, 297] width 339 height 107
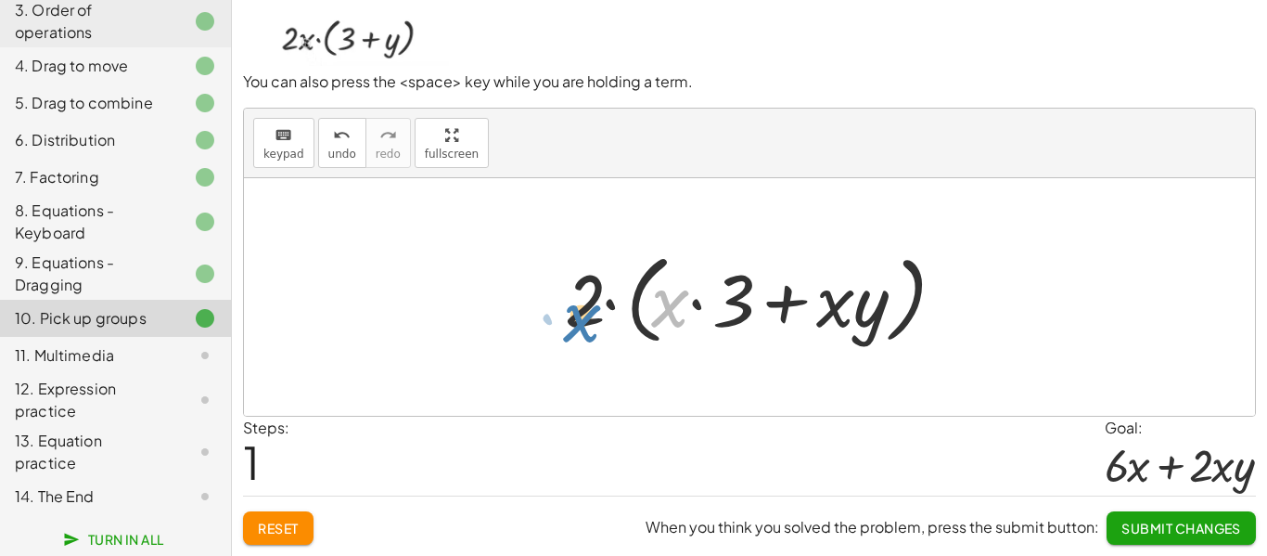
drag, startPoint x: 676, startPoint y: 310, endPoint x: 593, endPoint y: 320, distance: 84.1
click at [593, 320] on div at bounding box center [756, 297] width 401 height 107
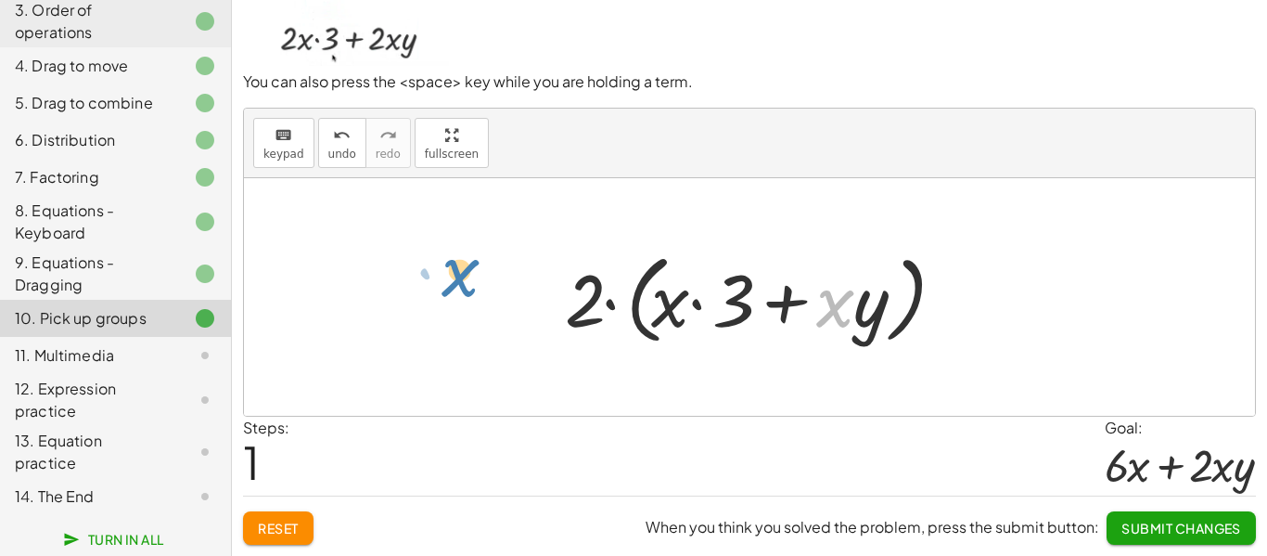
drag, startPoint x: 825, startPoint y: 300, endPoint x: 452, endPoint y: 271, distance: 374.9
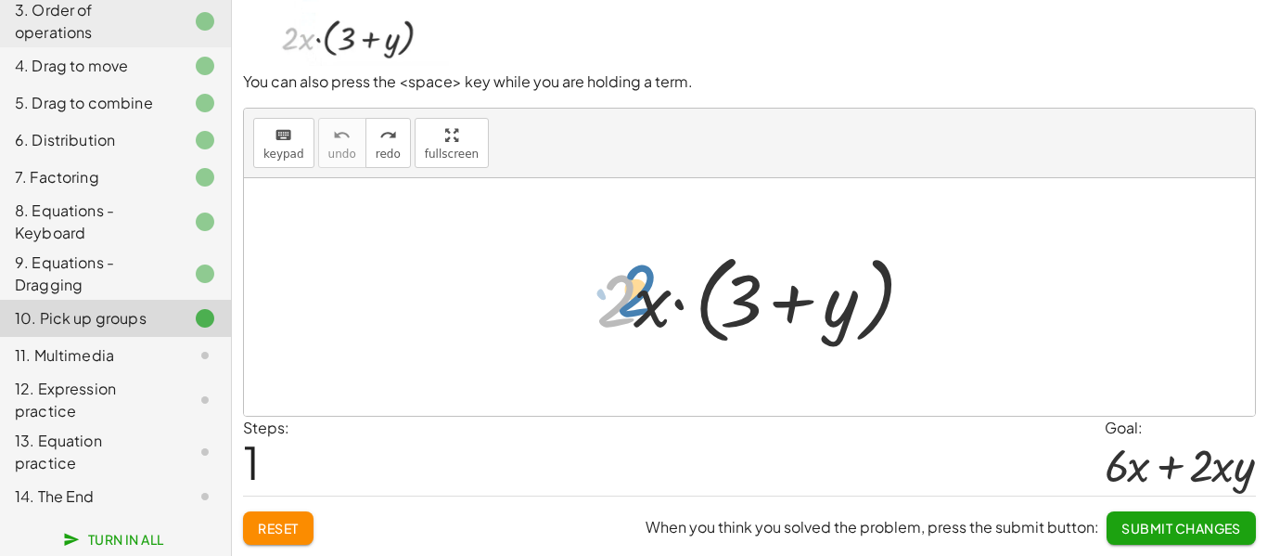
drag, startPoint x: 630, startPoint y: 305, endPoint x: 647, endPoint y: 303, distance: 17.7
click at [647, 303] on div at bounding box center [756, 297] width 339 height 107
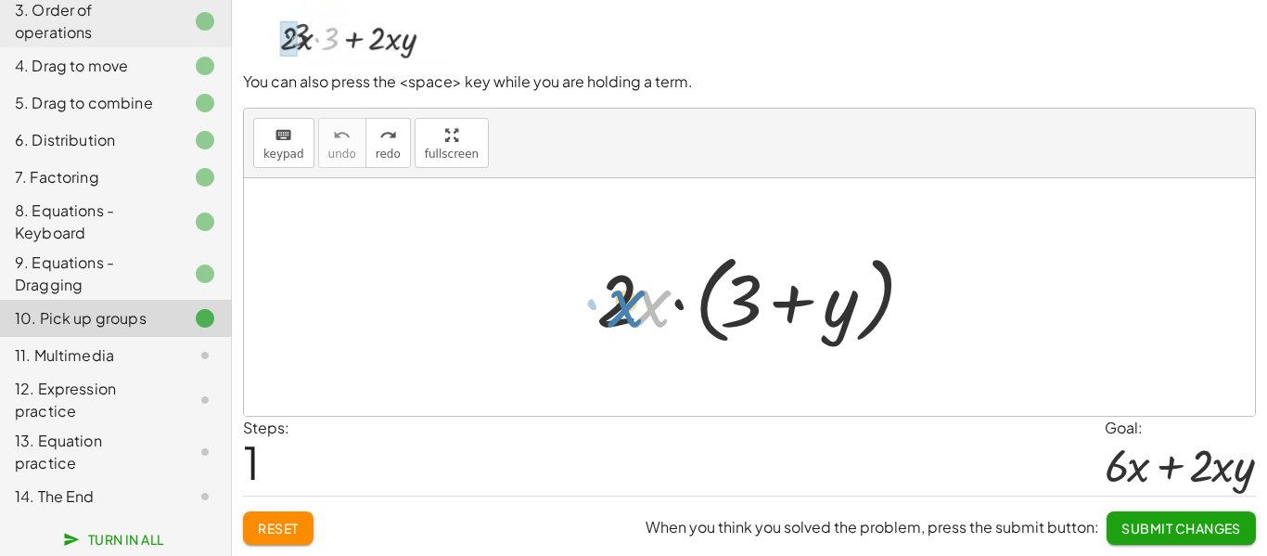
drag, startPoint x: 635, startPoint y: 315, endPoint x: 619, endPoint y: 315, distance: 16.7
click at [619, 315] on div at bounding box center [756, 297] width 339 height 107
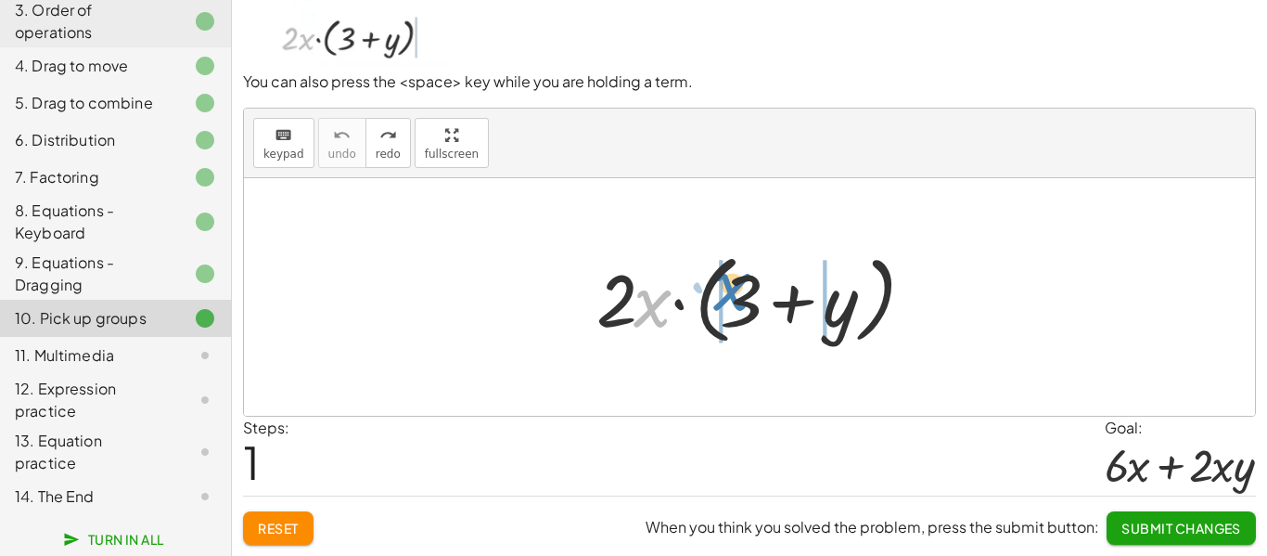
drag, startPoint x: 639, startPoint y: 306, endPoint x: 719, endPoint y: 289, distance: 81.5
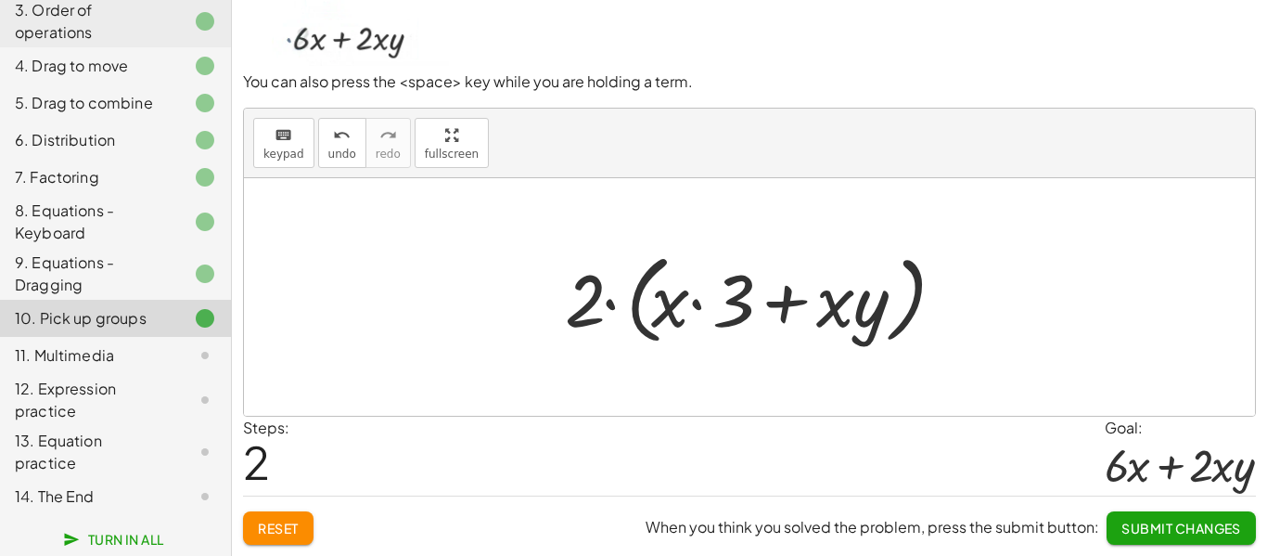
click at [492, 264] on div at bounding box center [749, 296] width 1011 height 237
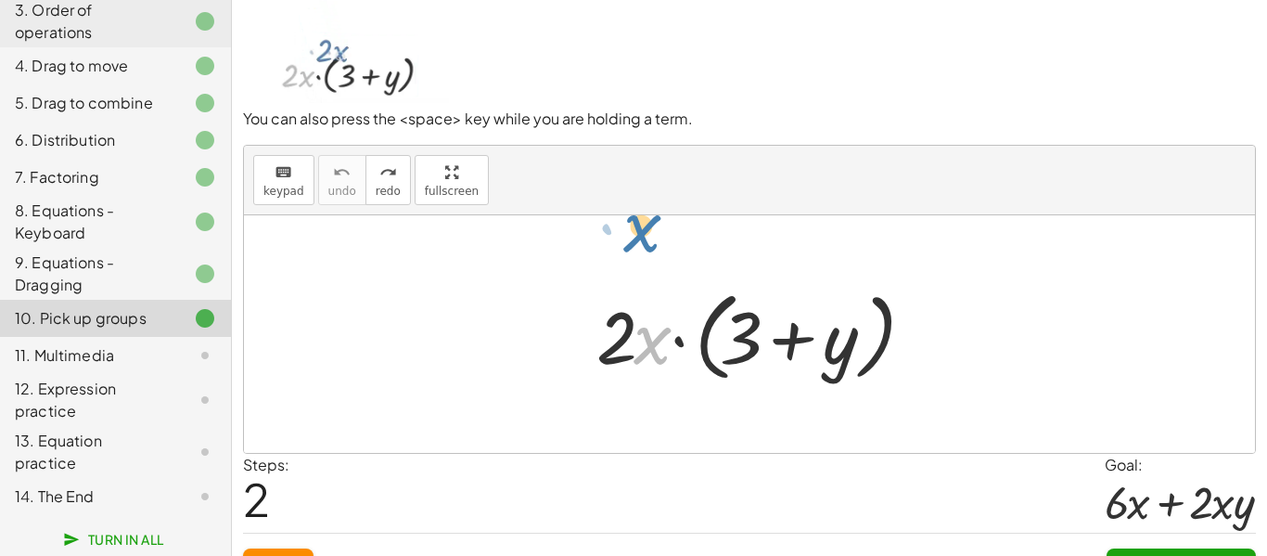
drag, startPoint x: 647, startPoint y: 339, endPoint x: 639, endPoint y: 223, distance: 116.2
drag, startPoint x: 653, startPoint y: 362, endPoint x: 607, endPoint y: 164, distance: 202.9
click at [607, 164] on div "keyboard keypad undo undo redo redo fullscreen · x · 2 · x · ( + 3 + y ) ×" at bounding box center [749, 299] width 1011 height 307
click at [485, 295] on div at bounding box center [749, 333] width 1011 height 237
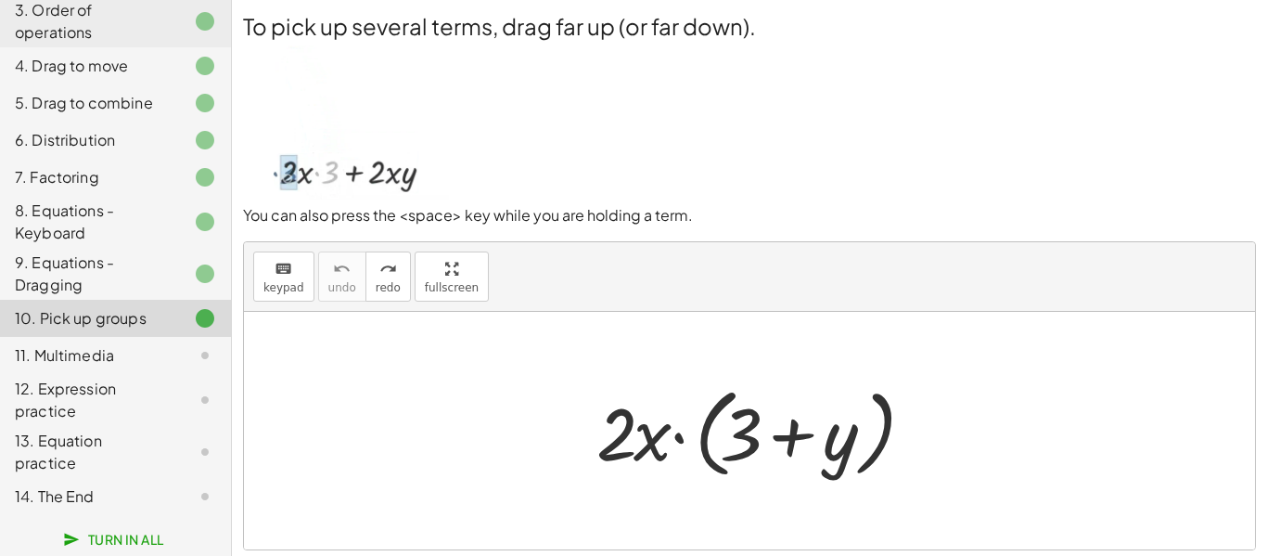
scroll to position [0, 0]
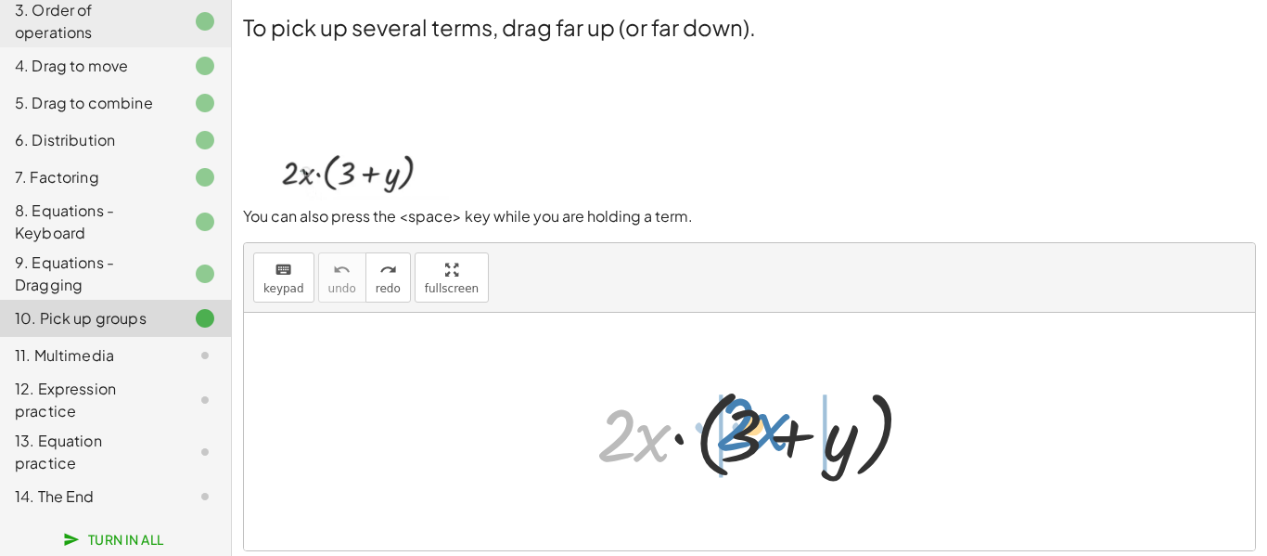
drag, startPoint x: 648, startPoint y: 452, endPoint x: 767, endPoint y: 441, distance: 119.1
click at [767, 441] on div at bounding box center [756, 431] width 339 height 107
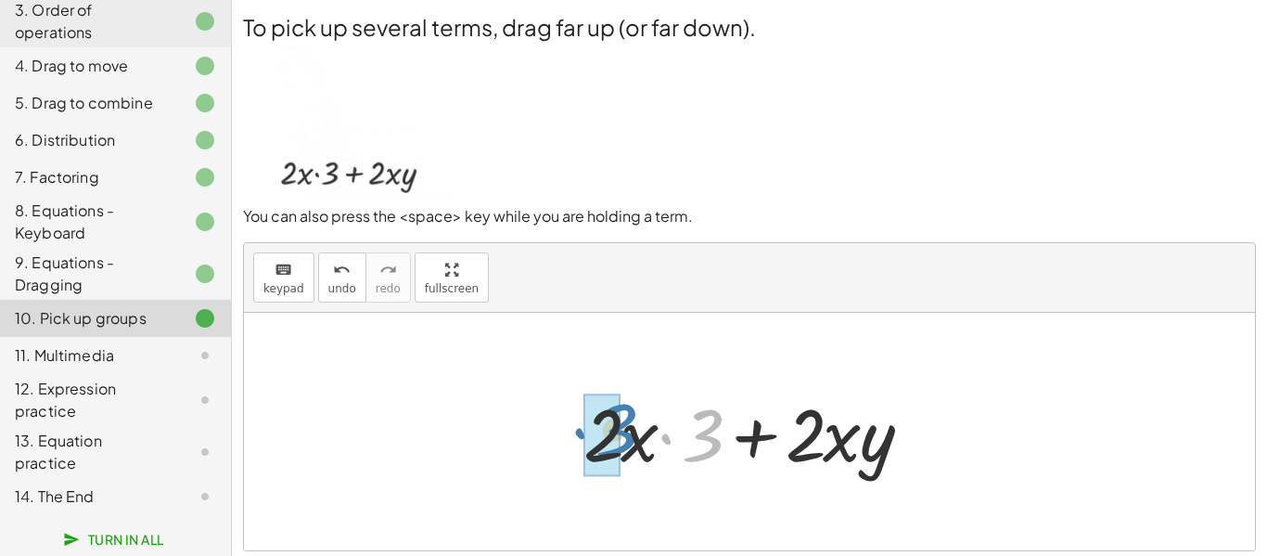
drag, startPoint x: 707, startPoint y: 433, endPoint x: 617, endPoint y: 430, distance: 90.0
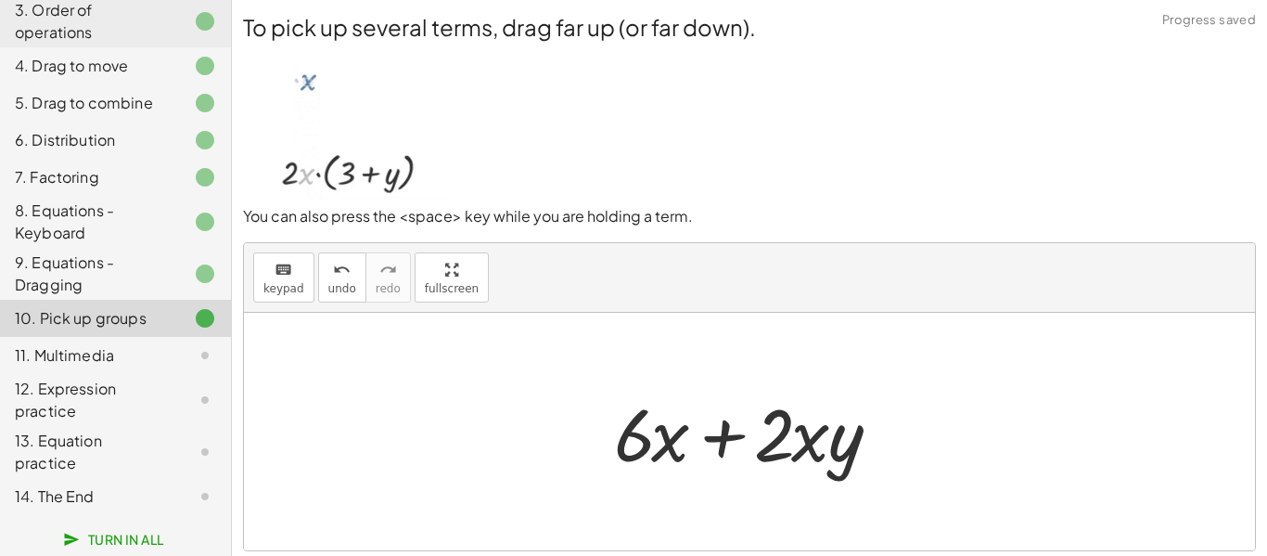
click at [553, 433] on div at bounding box center [749, 431] width 1011 height 237
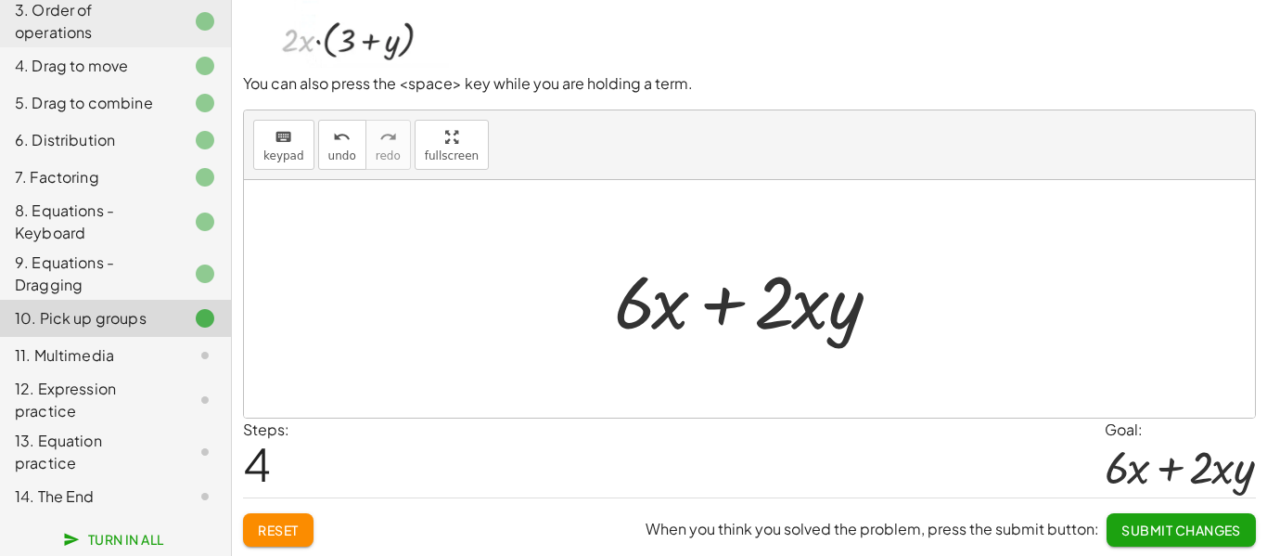
scroll to position [134, 0]
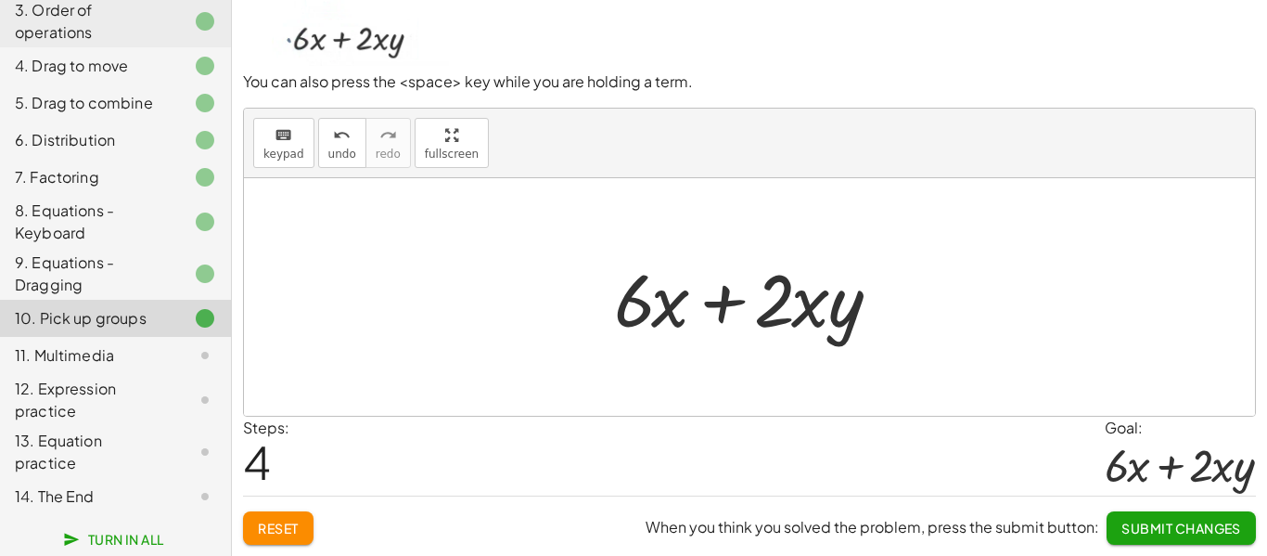
click at [1198, 529] on span "Submit Changes" at bounding box center [1181, 527] width 120 height 17
click at [1198, 529] on span "Continue" at bounding box center [1205, 527] width 70 height 17
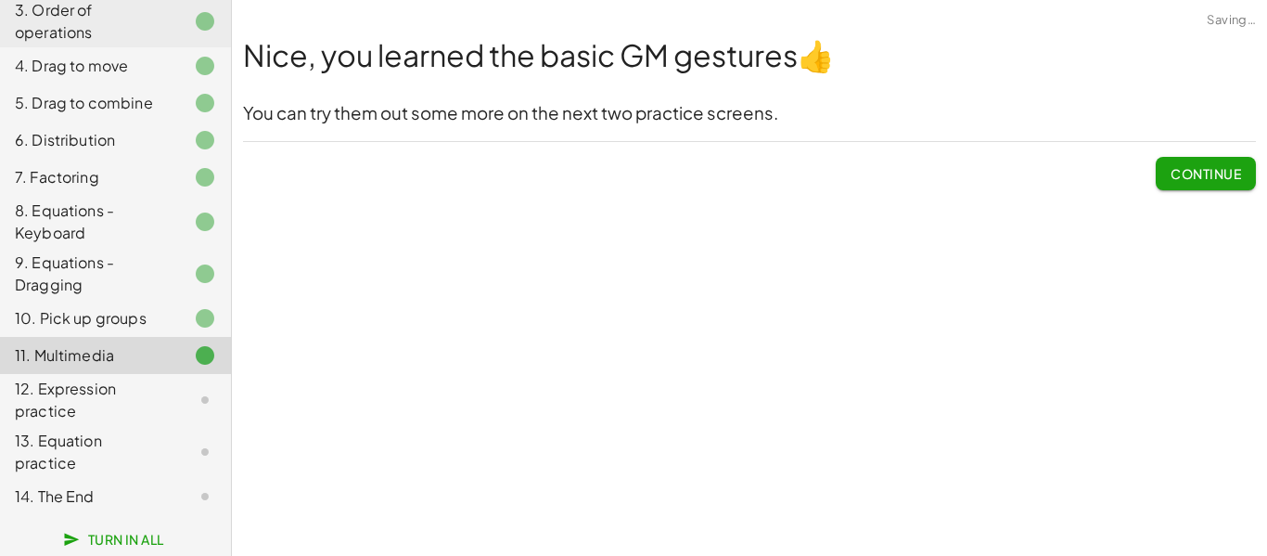
scroll to position [0, 0]
click at [1205, 184] on button "Continue" at bounding box center [1206, 173] width 100 height 33
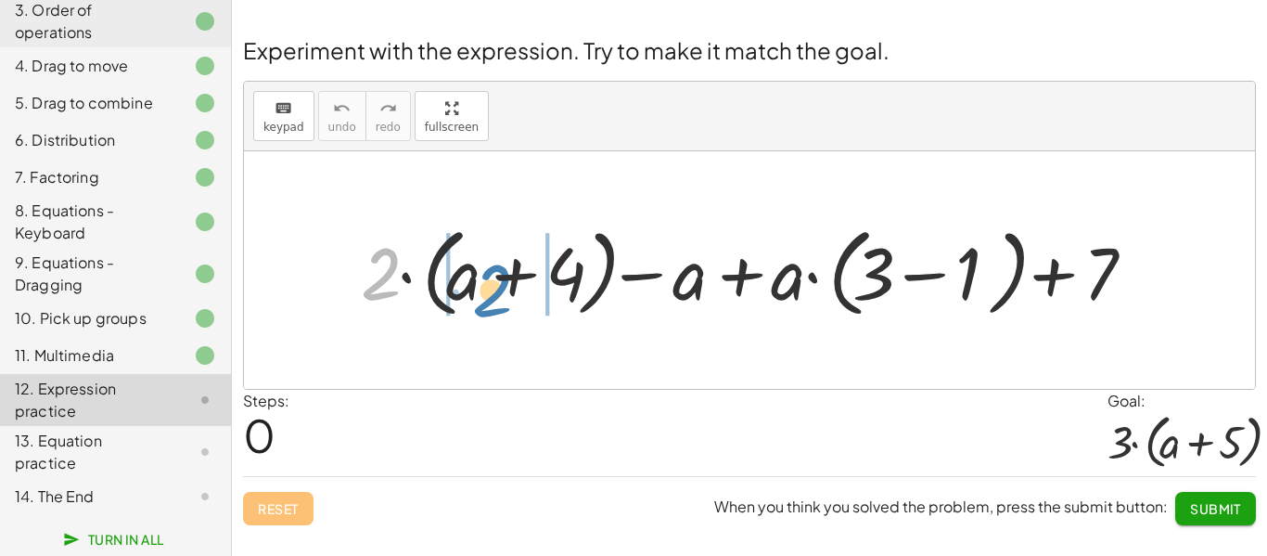
drag, startPoint x: 383, startPoint y: 268, endPoint x: 494, endPoint y: 285, distance: 112.5
click at [494, 285] on div at bounding box center [756, 270] width 811 height 106
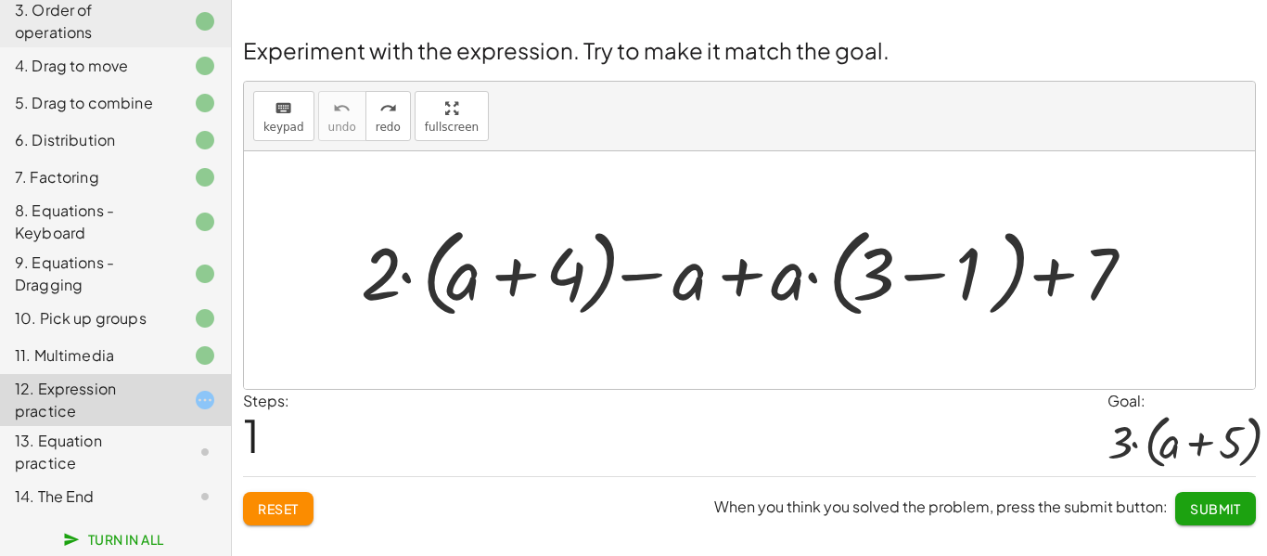
click at [910, 285] on div at bounding box center [756, 270] width 811 height 106
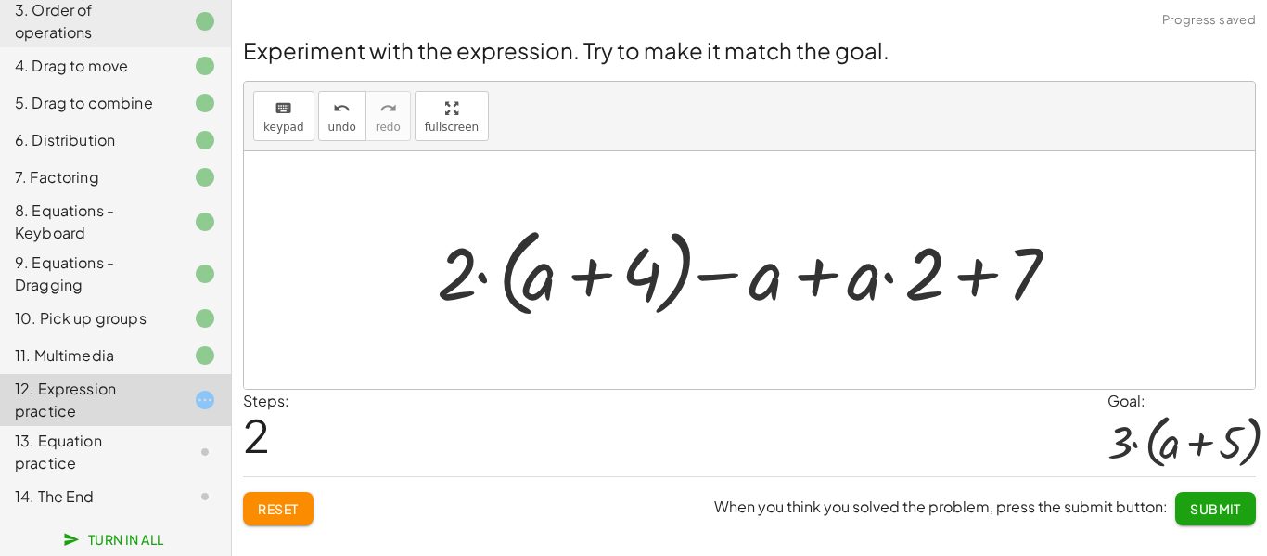
click at [967, 276] on div at bounding box center [757, 270] width 658 height 106
click at [800, 280] on div at bounding box center [757, 270] width 658 height 106
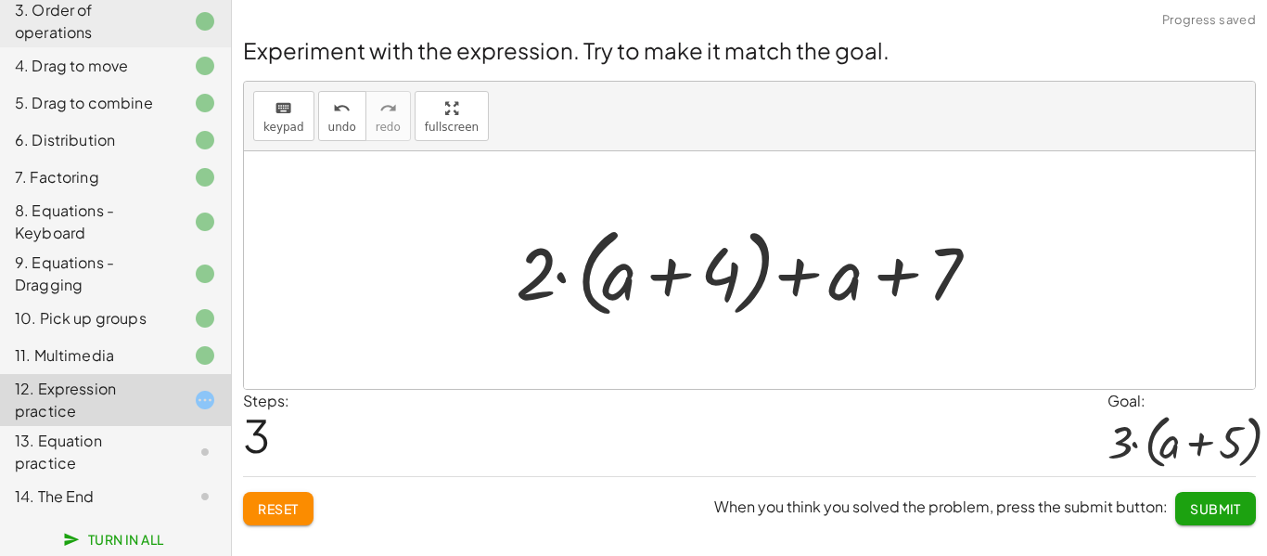
click at [656, 277] on div at bounding box center [756, 270] width 500 height 107
click at [796, 273] on div at bounding box center [756, 270] width 500 height 107
click at [899, 276] on div at bounding box center [756, 270] width 500 height 107
drag, startPoint x: 545, startPoint y: 287, endPoint x: 639, endPoint y: 294, distance: 94.0
click at [639, 294] on div at bounding box center [756, 270] width 500 height 107
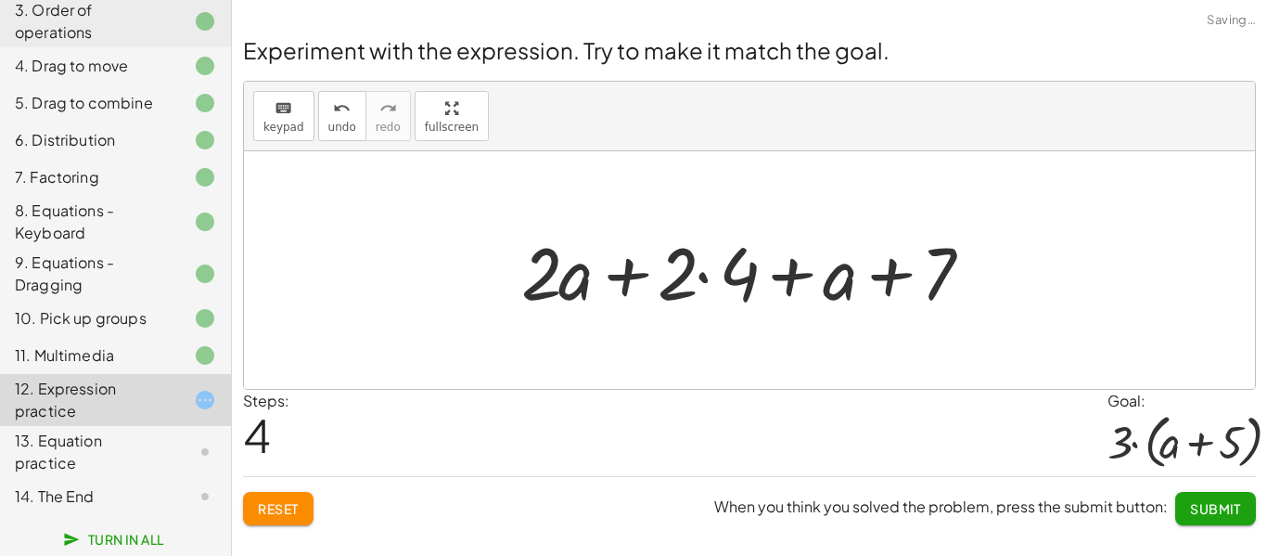
click at [697, 271] on div at bounding box center [756, 271] width 488 height 96
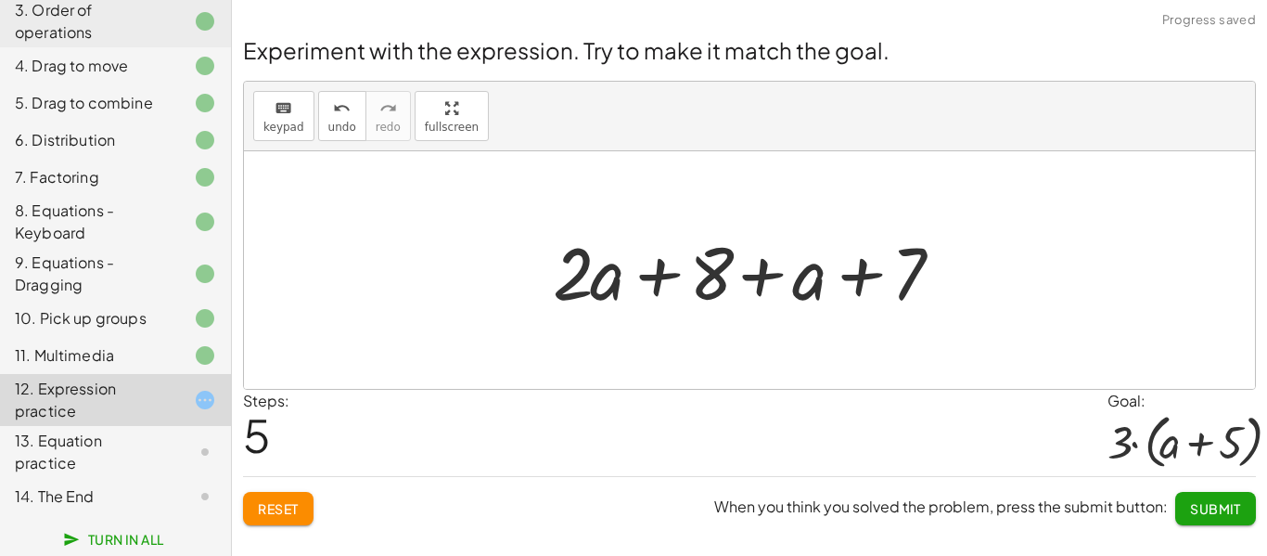
click at [625, 276] on div at bounding box center [756, 271] width 427 height 96
click at [667, 274] on div at bounding box center [756, 271] width 427 height 96
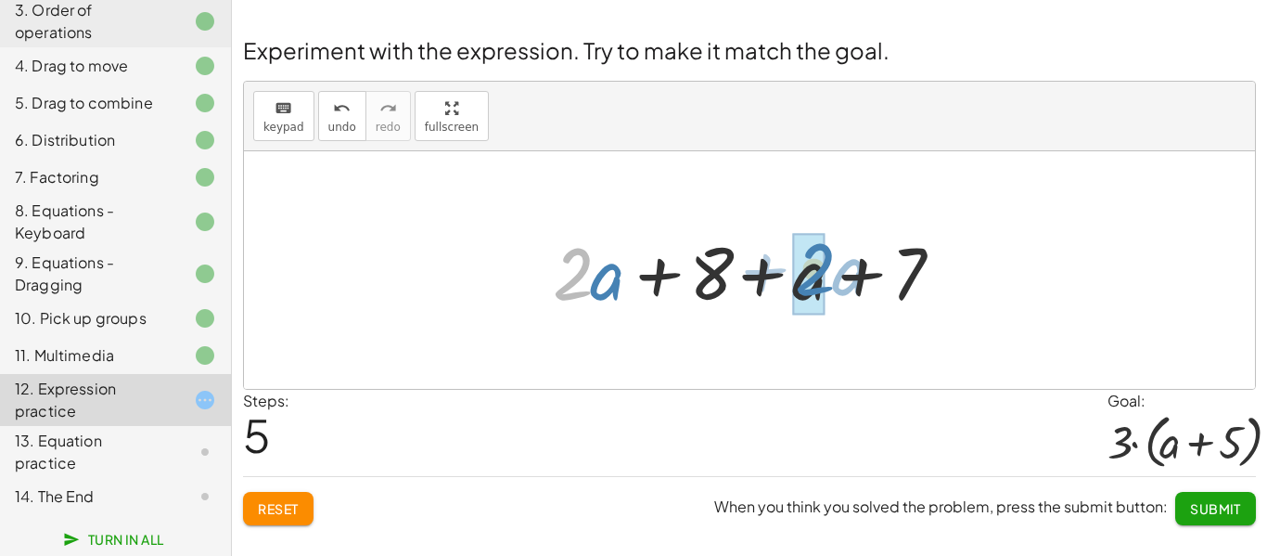
drag, startPoint x: 565, startPoint y: 293, endPoint x: 807, endPoint y: 288, distance: 242.1
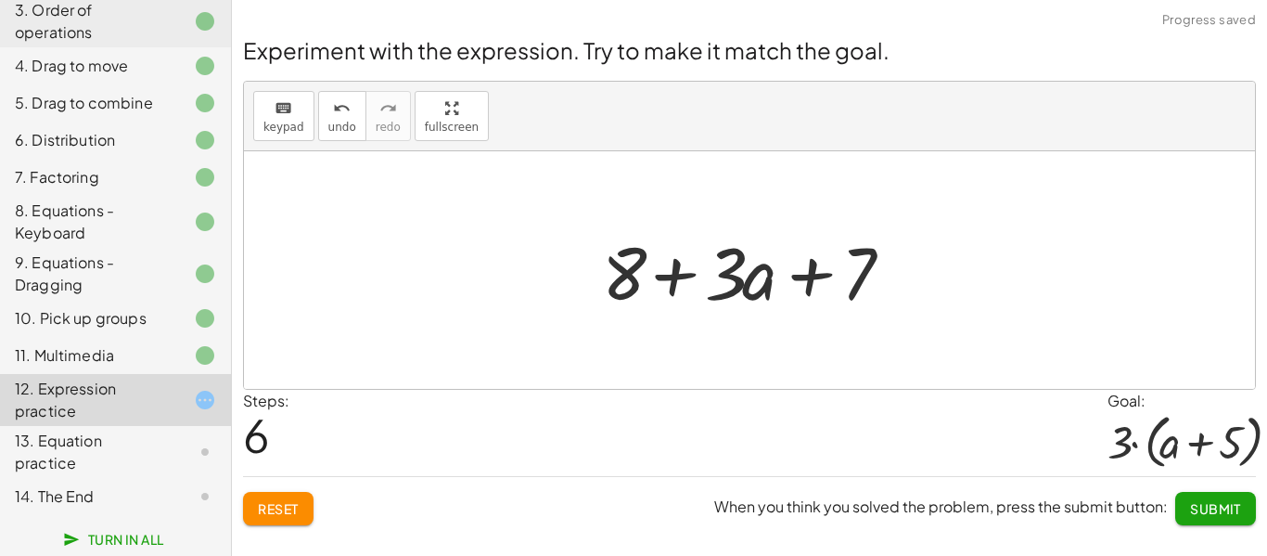
click at [733, 273] on div at bounding box center [756, 271] width 327 height 96
click at [666, 277] on div at bounding box center [756, 271] width 327 height 96
click at [836, 291] on div at bounding box center [756, 271] width 327 height 96
drag, startPoint x: 629, startPoint y: 280, endPoint x: 768, endPoint y: 290, distance: 139.5
click at [768, 290] on div at bounding box center [756, 271] width 327 height 96
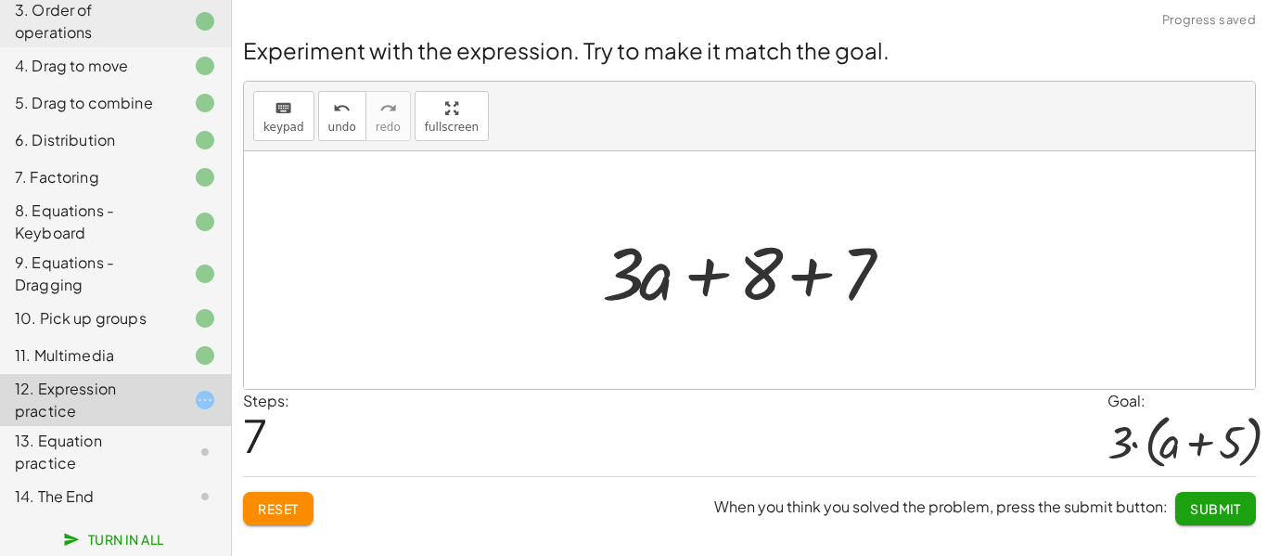
click at [686, 269] on div at bounding box center [756, 271] width 327 height 96
click at [786, 269] on div at bounding box center [756, 271] width 327 height 96
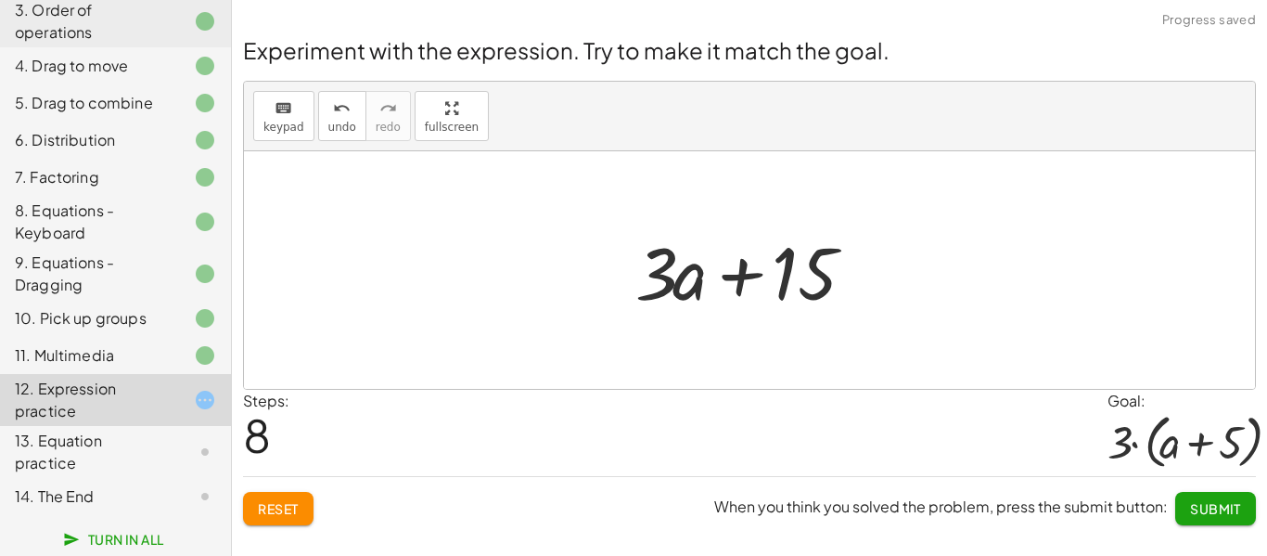
click at [735, 280] on div at bounding box center [757, 271] width 262 height 96
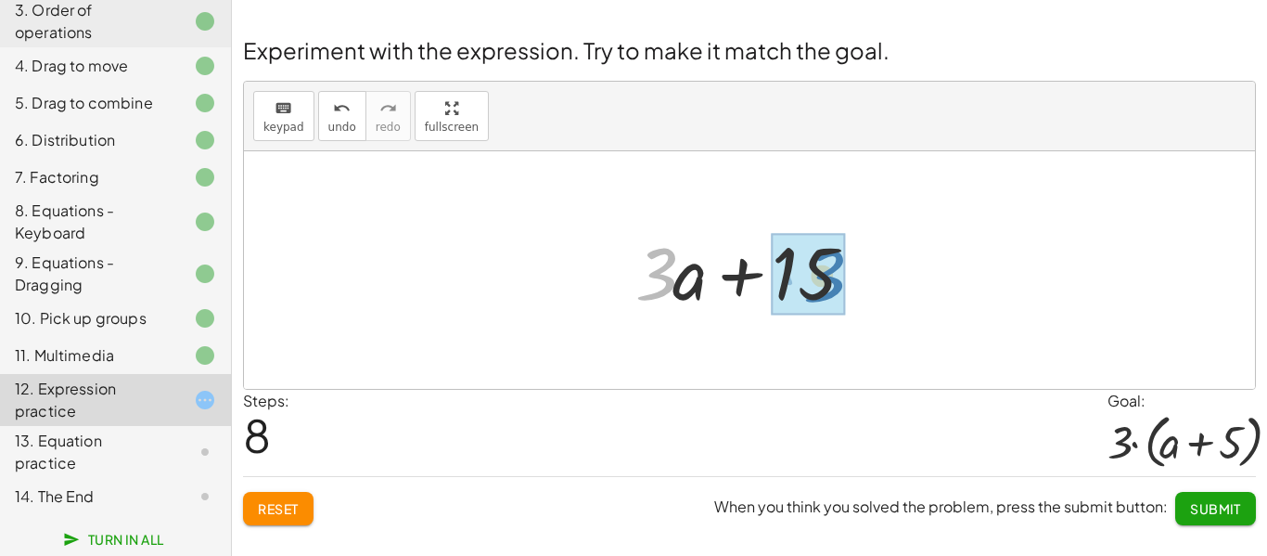
drag, startPoint x: 672, startPoint y: 275, endPoint x: 840, endPoint y: 277, distance: 167.9
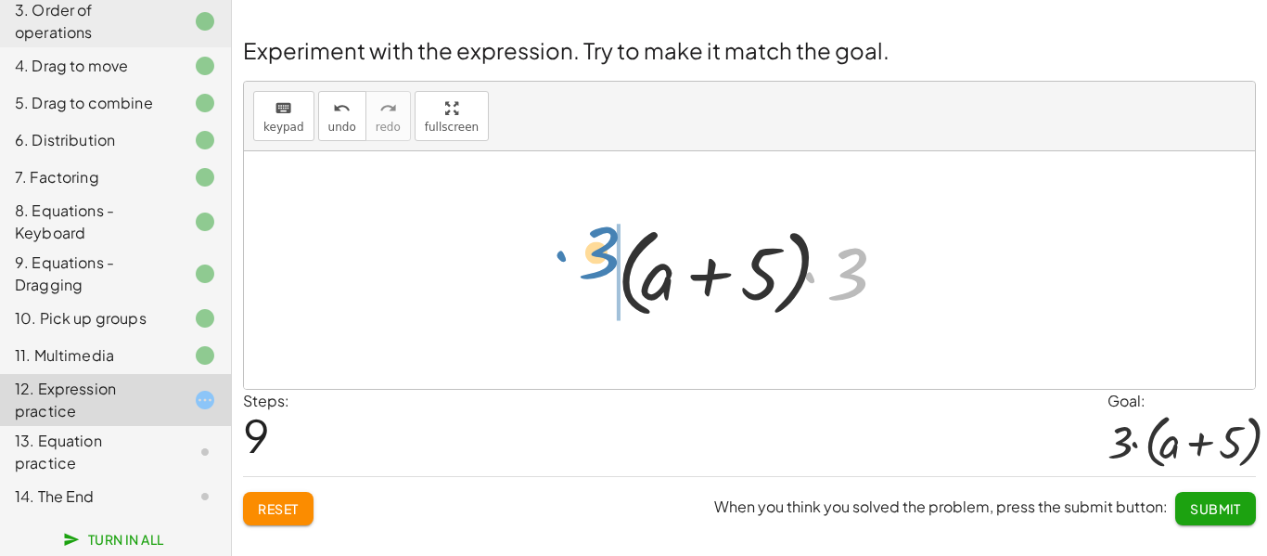
drag, startPoint x: 861, startPoint y: 288, endPoint x: 612, endPoint y: 267, distance: 249.4
click at [612, 267] on div at bounding box center [756, 270] width 298 height 107
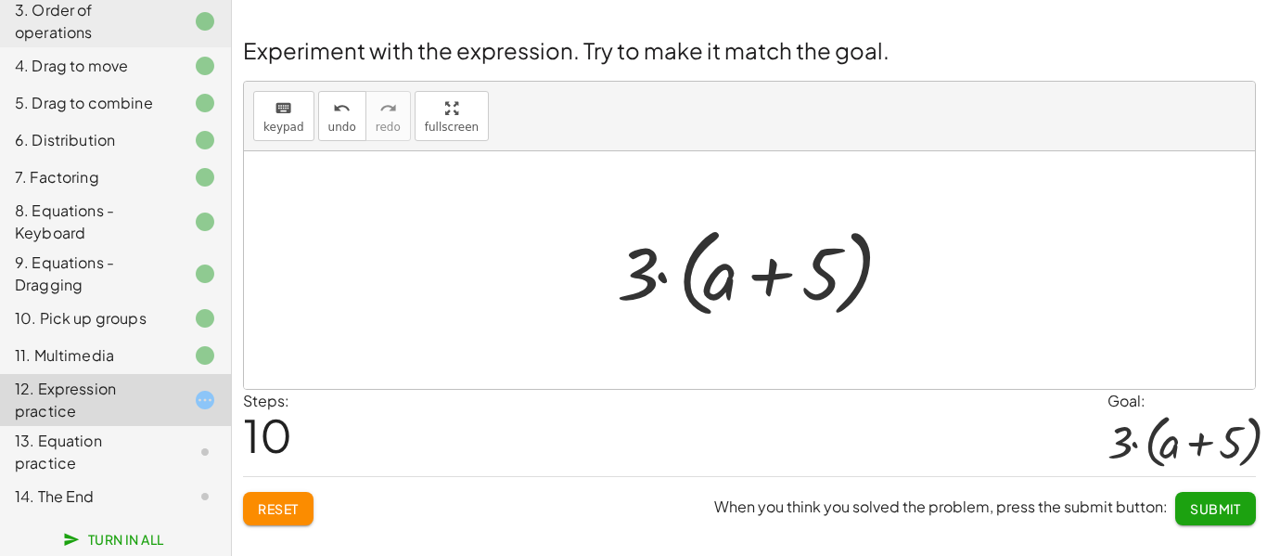
click at [1202, 498] on button "Submit" at bounding box center [1215, 508] width 81 height 33
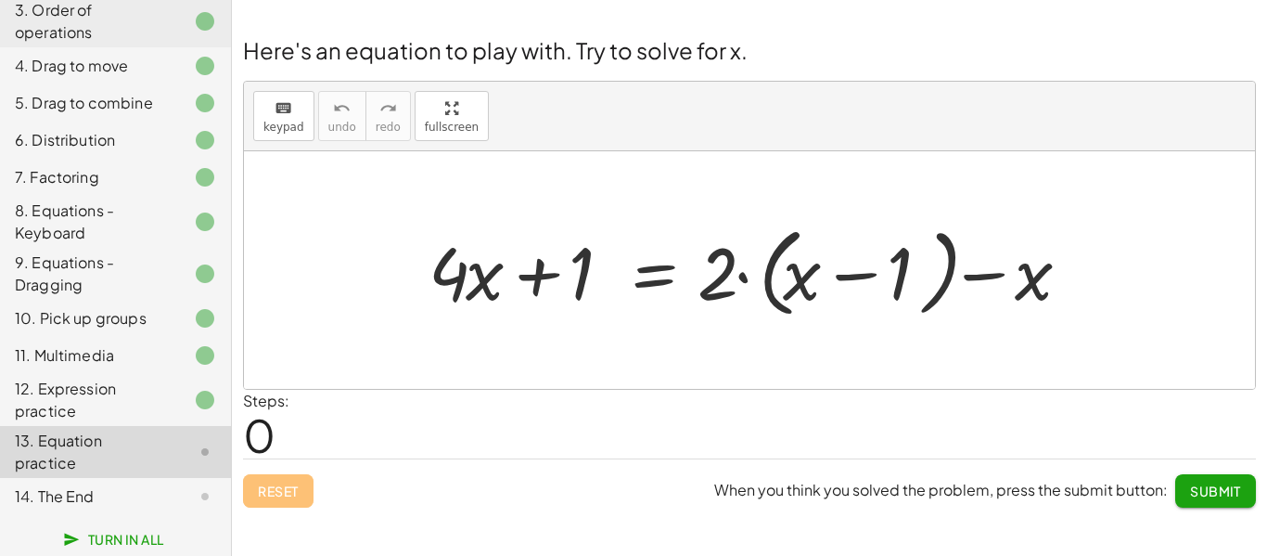
click at [825, 428] on div "Steps: 0" at bounding box center [749, 424] width 1013 height 69
click at [828, 282] on div at bounding box center [756, 270] width 674 height 107
click at [650, 288] on div at bounding box center [756, 270] width 674 height 107
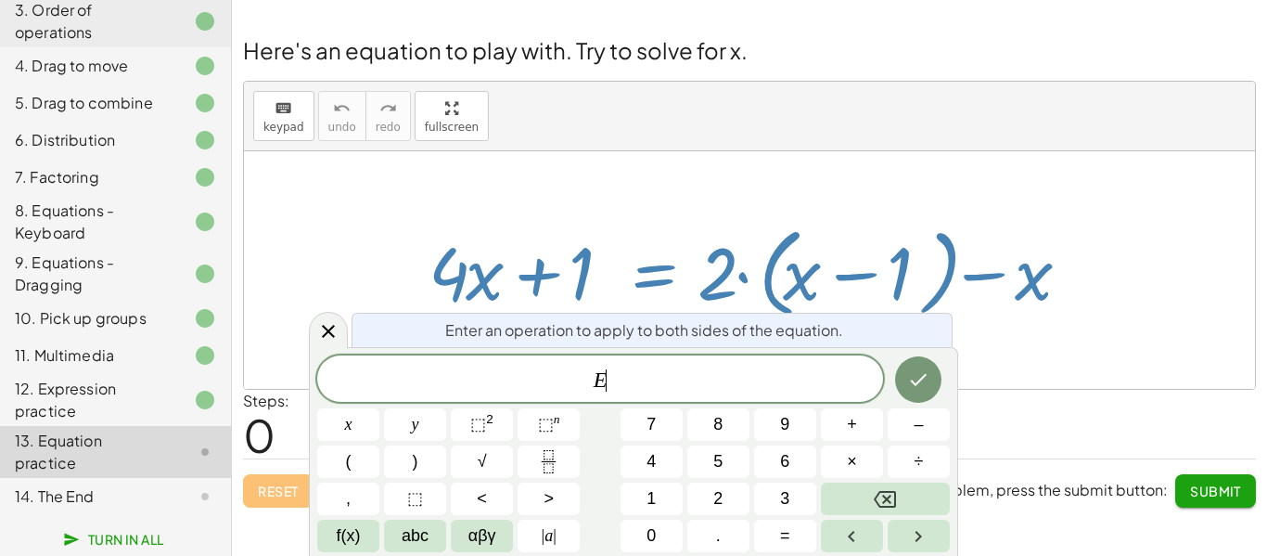
scroll to position [10, 0]
click at [333, 324] on icon at bounding box center [328, 331] width 22 height 22
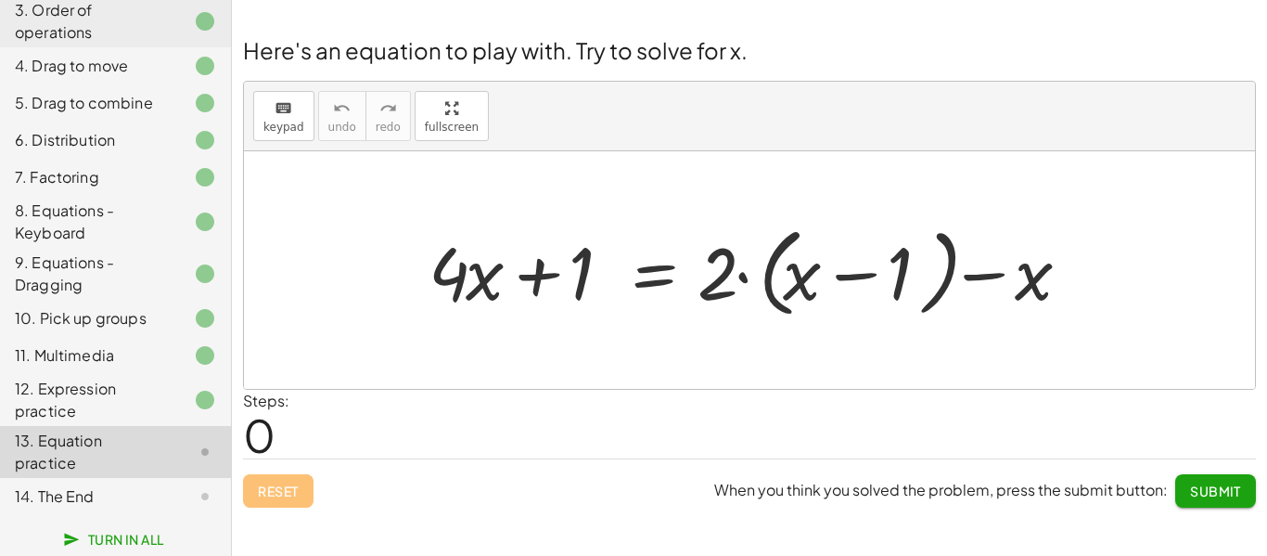
click at [514, 293] on div at bounding box center [756, 270] width 674 height 107
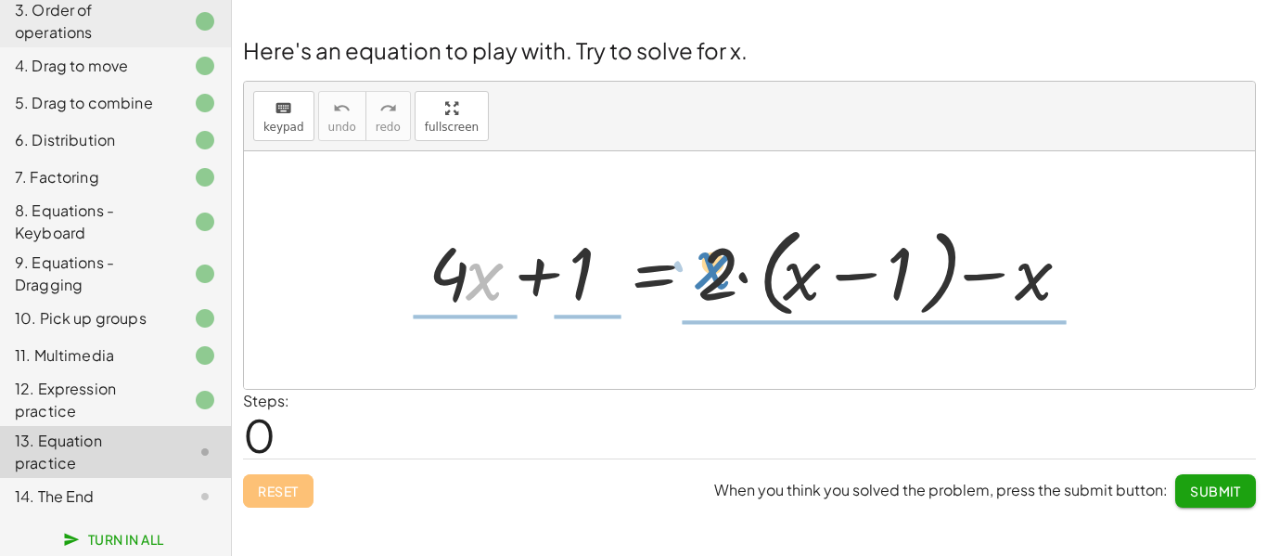
drag, startPoint x: 474, startPoint y: 284, endPoint x: 708, endPoint y: 276, distance: 233.8
click at [708, 276] on div at bounding box center [756, 270] width 674 height 107
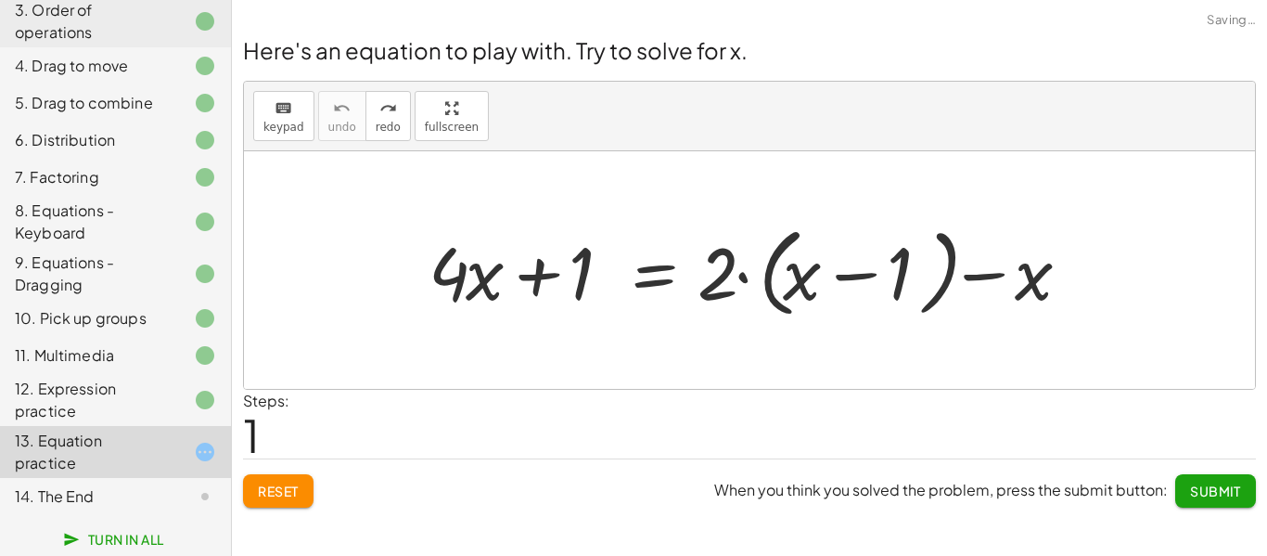
click at [467, 286] on div at bounding box center [756, 270] width 674 height 107
click at [478, 287] on div at bounding box center [756, 270] width 674 height 107
click at [526, 273] on div at bounding box center [756, 270] width 674 height 107
click at [650, 267] on div at bounding box center [756, 270] width 674 height 107
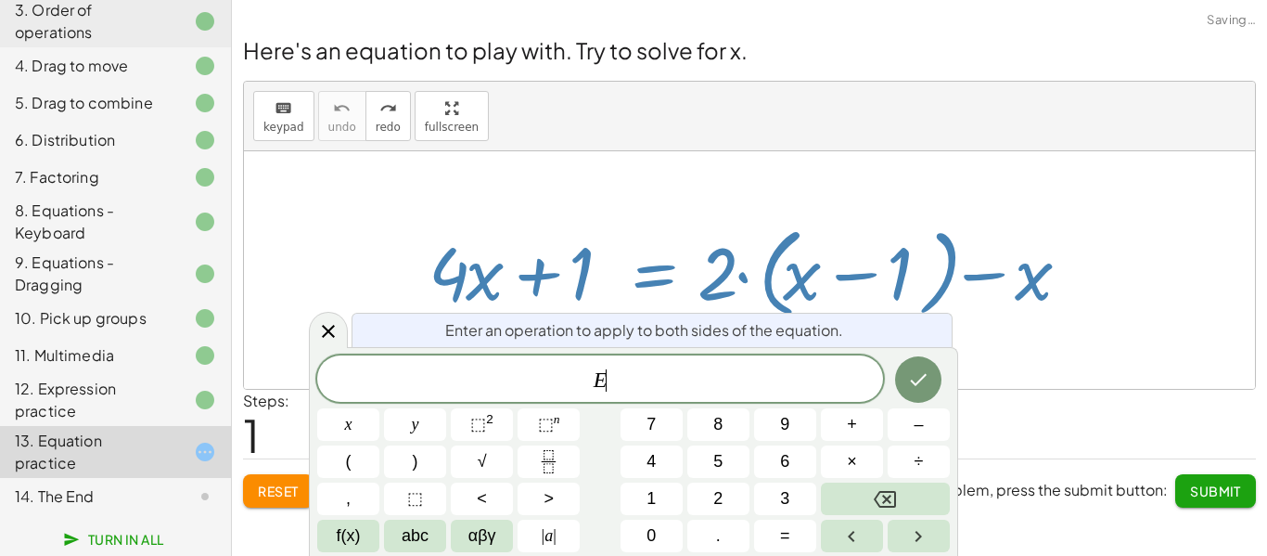
scroll to position [11, 0]
click at [651, 268] on div at bounding box center [756, 270] width 674 height 107
click at [916, 365] on button "Done" at bounding box center [918, 379] width 46 height 46
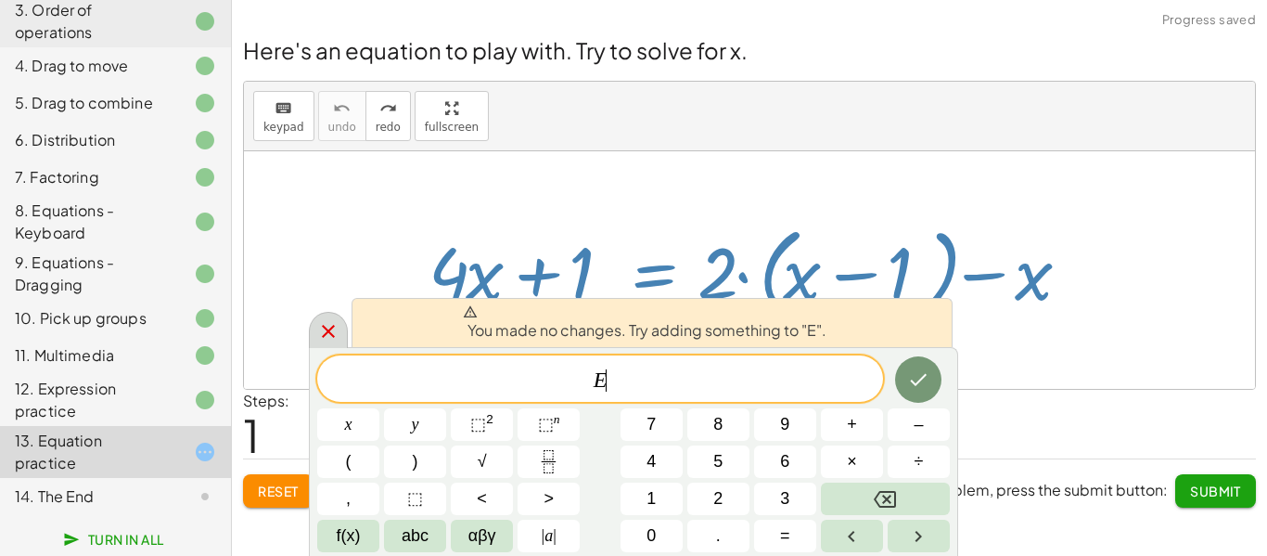
click at [323, 329] on icon at bounding box center [328, 331] width 22 height 22
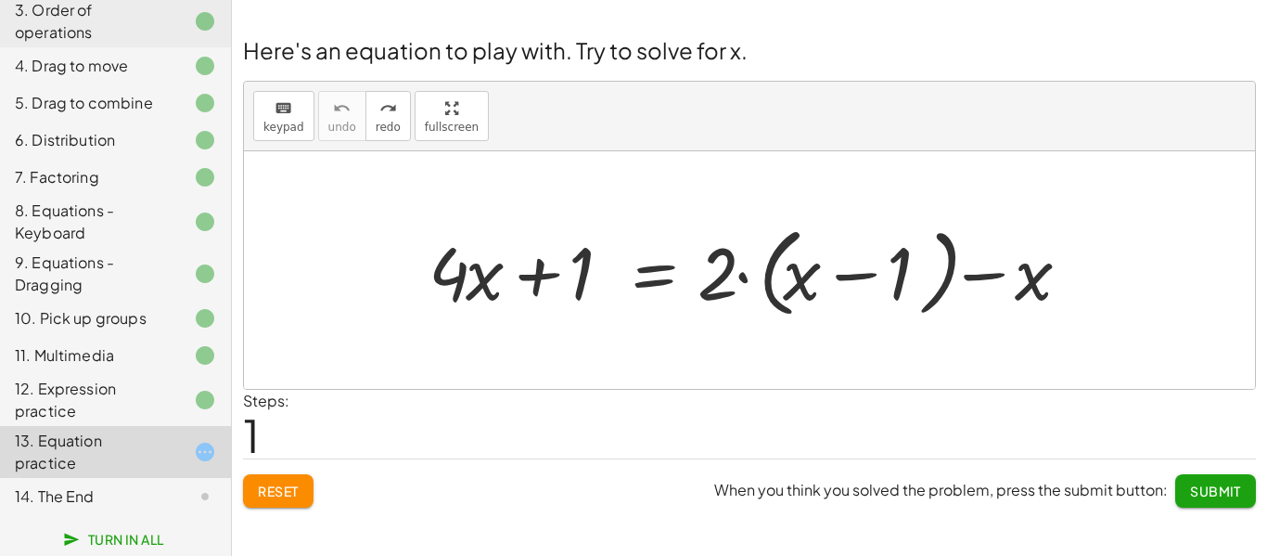
click at [819, 272] on div at bounding box center [756, 270] width 674 height 107
click at [859, 275] on div at bounding box center [756, 270] width 674 height 107
click at [977, 277] on div at bounding box center [756, 270] width 674 height 107
drag, startPoint x: 977, startPoint y: 277, endPoint x: 679, endPoint y: 273, distance: 297.7
click at [679, 273] on div at bounding box center [756, 270] width 674 height 107
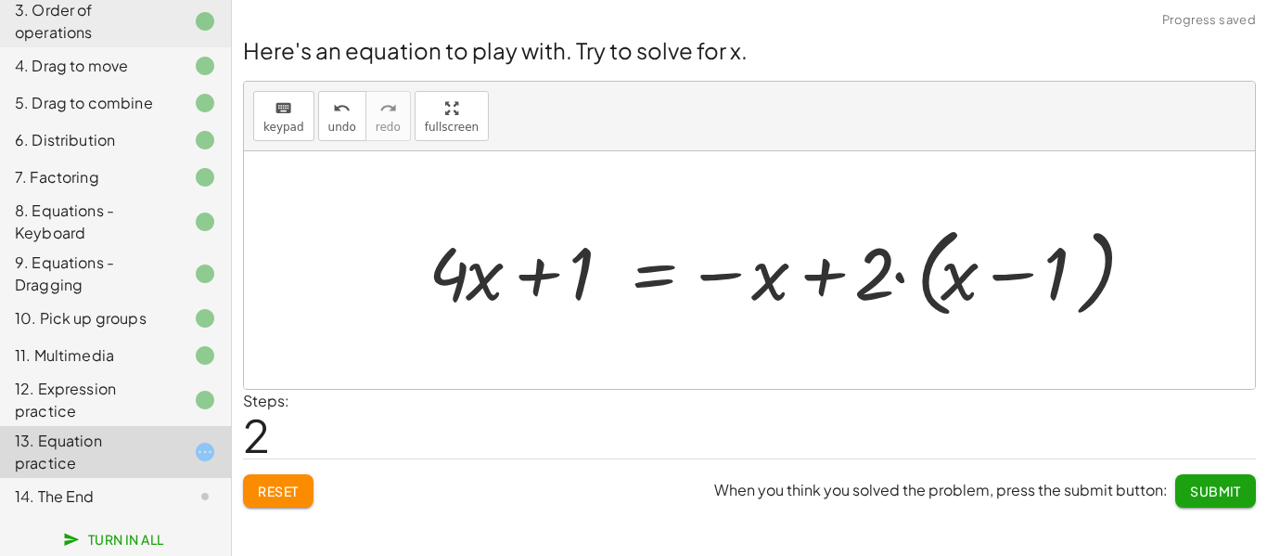
click at [791, 273] on div at bounding box center [783, 270] width 728 height 107
click at [845, 269] on div at bounding box center [783, 270] width 728 height 107
click at [664, 283] on div at bounding box center [783, 270] width 728 height 107
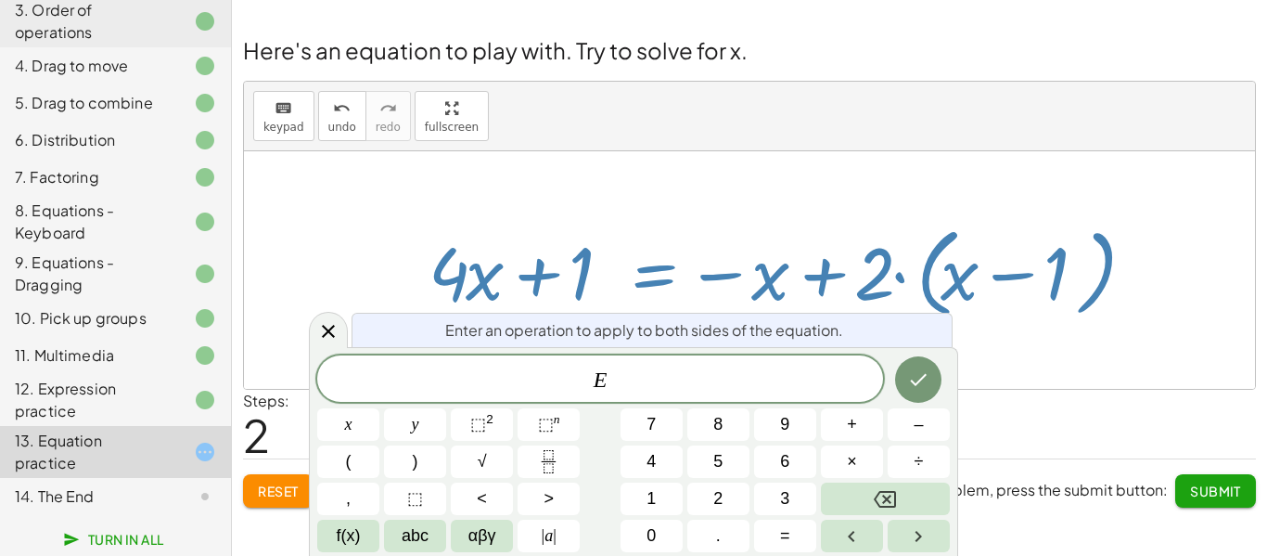
click at [708, 274] on div at bounding box center [783, 270] width 728 height 107
click at [895, 370] on button "Done" at bounding box center [918, 379] width 46 height 46
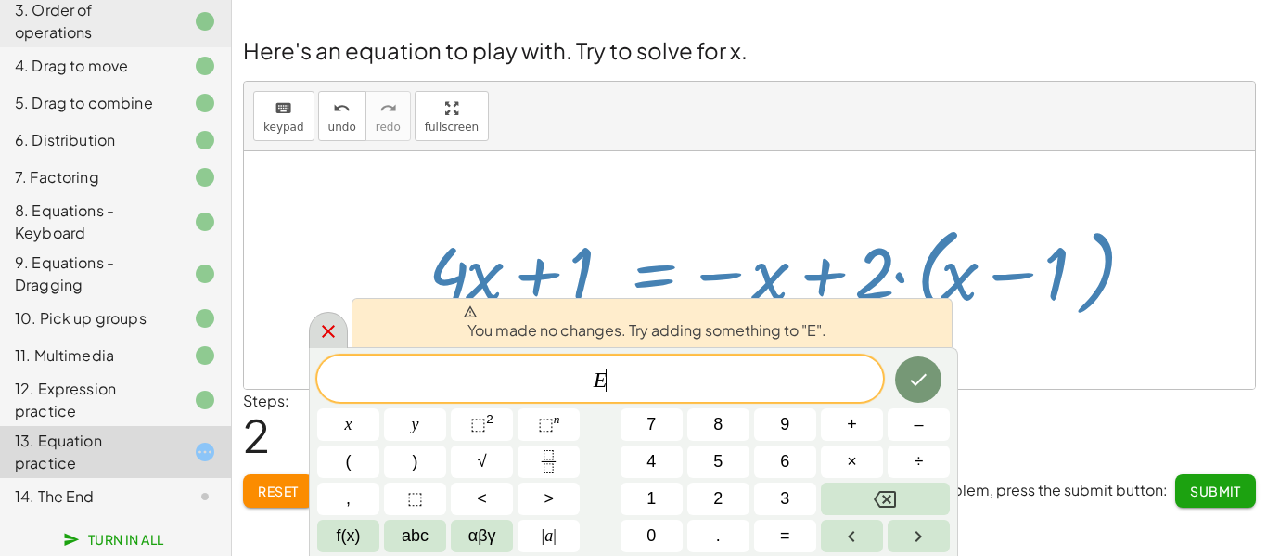
click at [311, 341] on div at bounding box center [328, 330] width 39 height 36
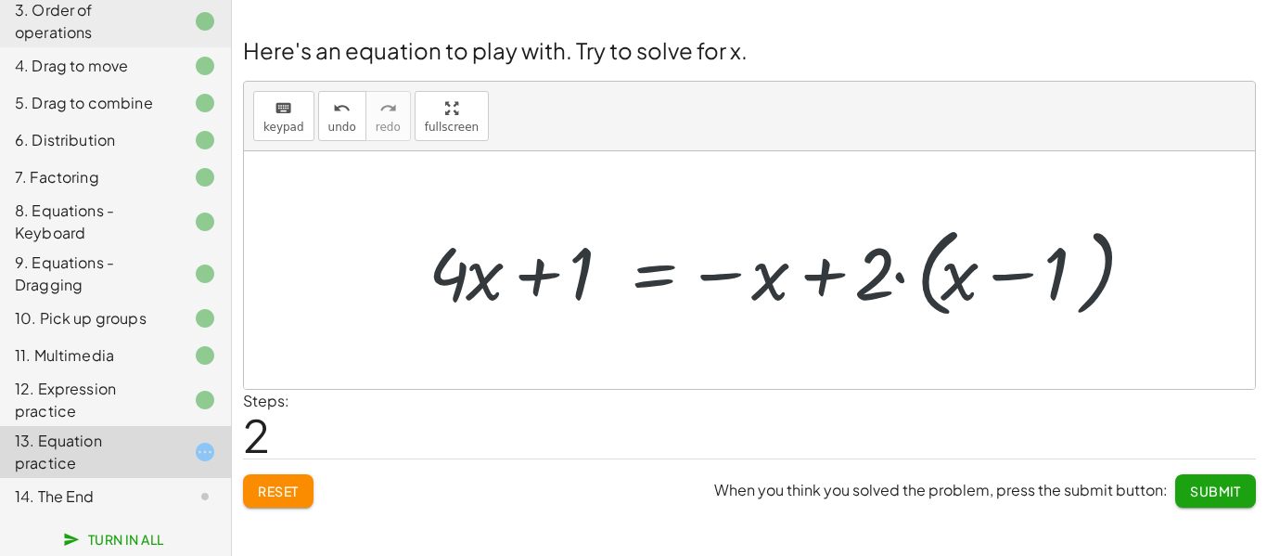
click at [710, 270] on div at bounding box center [783, 270] width 728 height 107
drag, startPoint x: 576, startPoint y: 263, endPoint x: 778, endPoint y: 288, distance: 203.7
click at [778, 288] on div at bounding box center [783, 270] width 728 height 107
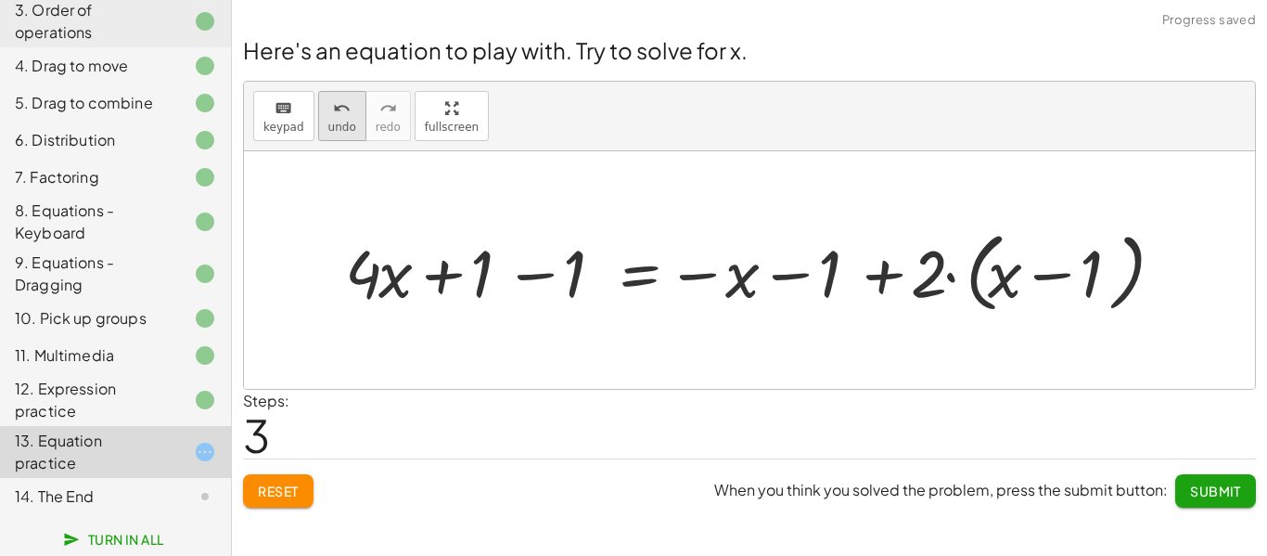
click at [348, 95] on button "undo undo" at bounding box center [342, 116] width 48 height 50
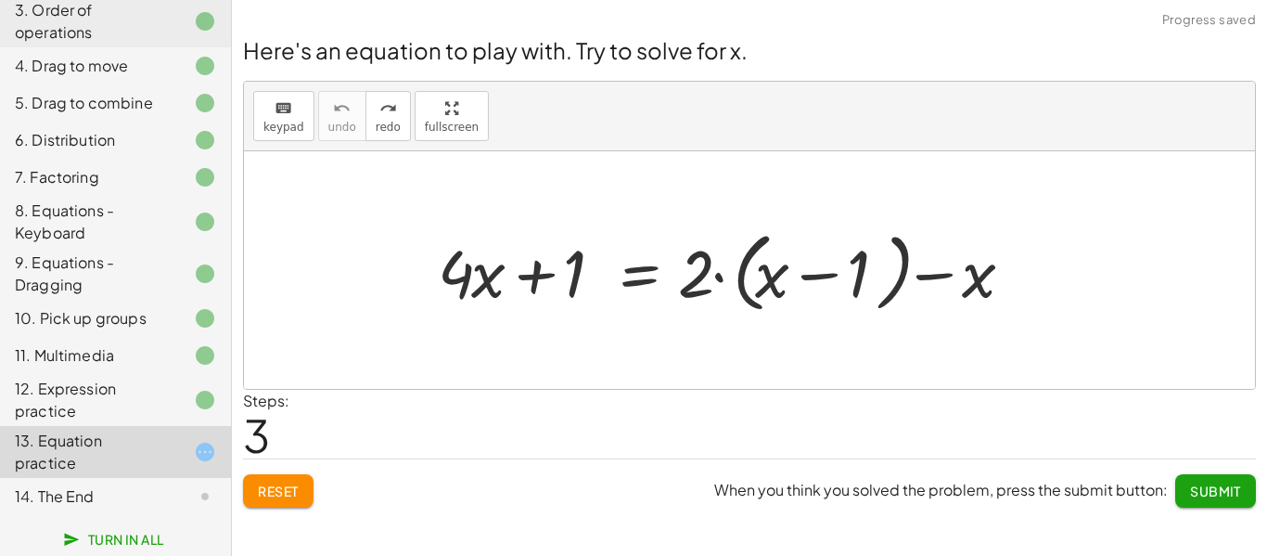
click at [301, 261] on div at bounding box center [749, 269] width 1011 height 237
click at [813, 270] on div at bounding box center [731, 270] width 607 height 96
drag, startPoint x: 696, startPoint y: 282, endPoint x: 780, endPoint y: 285, distance: 84.4
click at [780, 285] on div at bounding box center [731, 270] width 607 height 96
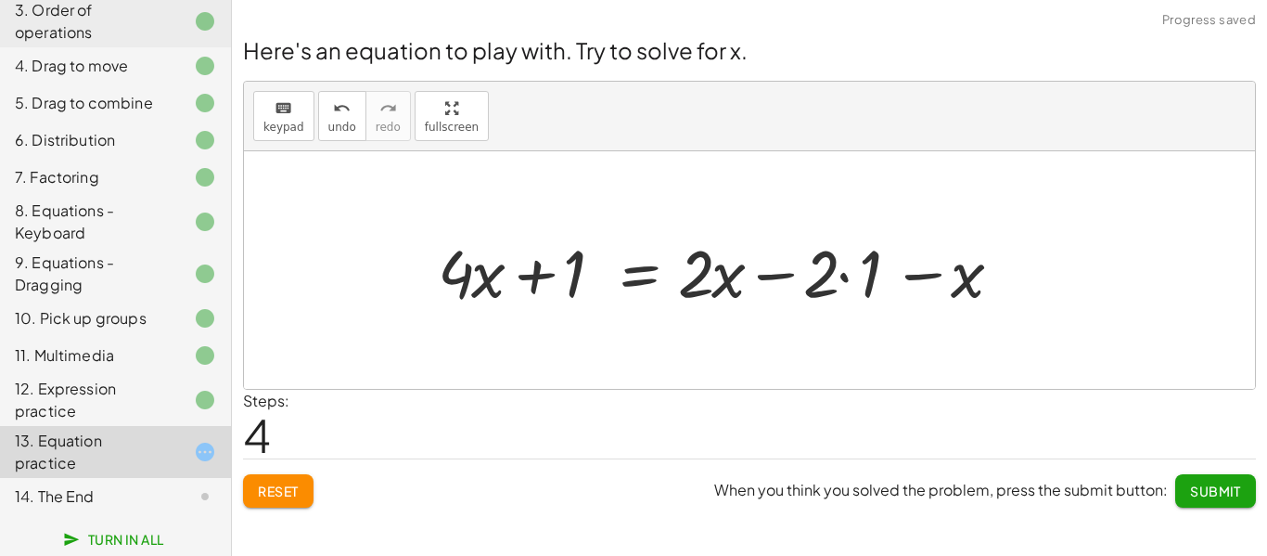
click at [834, 275] on div at bounding box center [726, 270] width 597 height 86
click at [845, 275] on div at bounding box center [726, 270] width 597 height 86
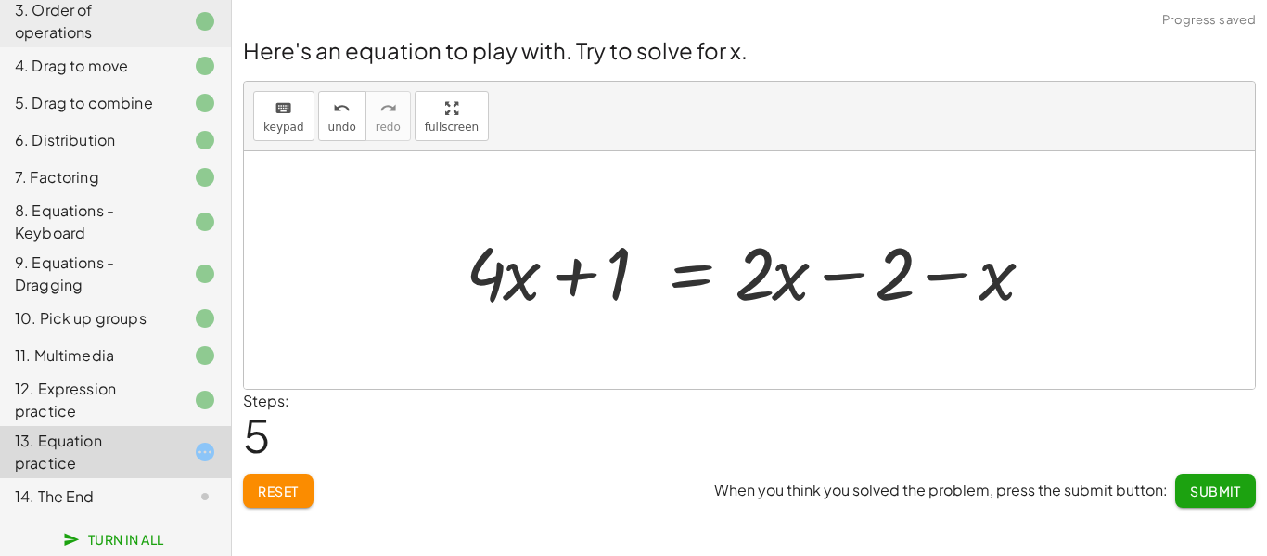
click at [796, 284] on div at bounding box center [756, 271] width 601 height 96
click at [834, 275] on div at bounding box center [756, 271] width 601 height 96
drag, startPoint x: 875, startPoint y: 286, endPoint x: 615, endPoint y: 298, distance: 260.9
click at [615, 298] on div at bounding box center [756, 271] width 601 height 96
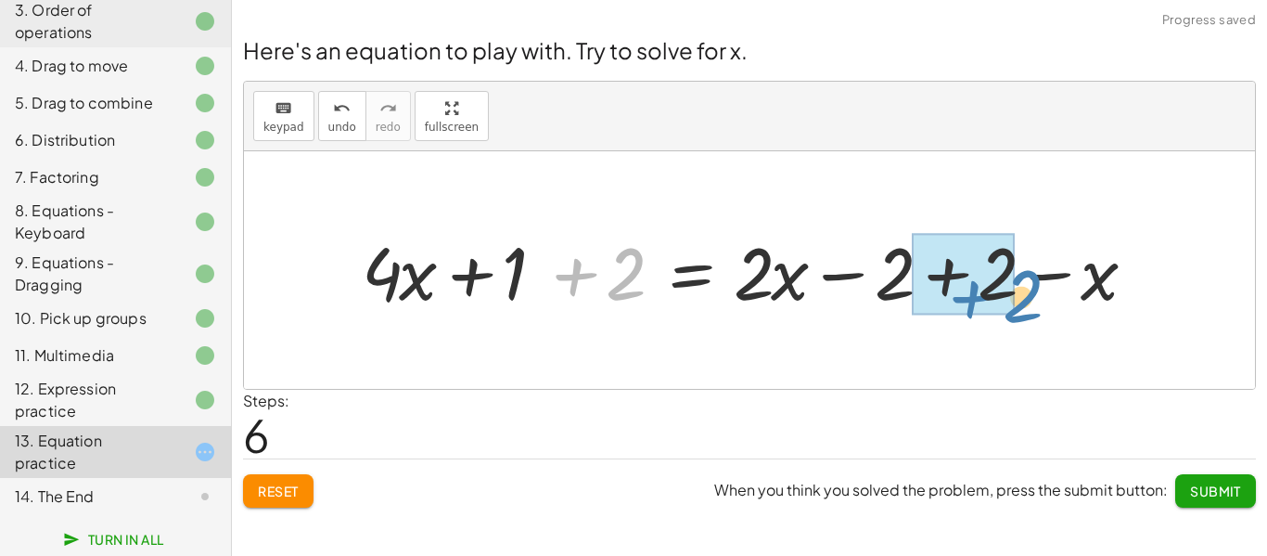
drag, startPoint x: 613, startPoint y: 296, endPoint x: 1006, endPoint y: 313, distance: 393.6
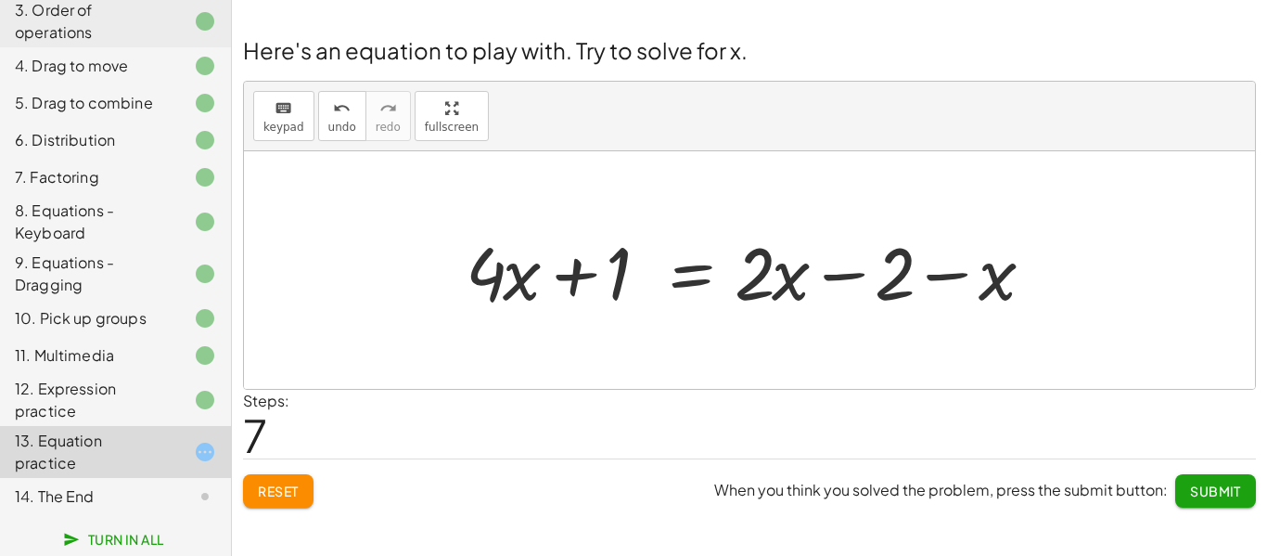
click at [577, 271] on div at bounding box center [756, 271] width 601 height 96
click at [824, 282] on div at bounding box center [756, 271] width 601 height 96
click at [932, 281] on div at bounding box center [756, 271] width 601 height 96
drag, startPoint x: 598, startPoint y: 279, endPoint x: 903, endPoint y: 299, distance: 305.7
click at [903, 299] on div at bounding box center [756, 271] width 601 height 96
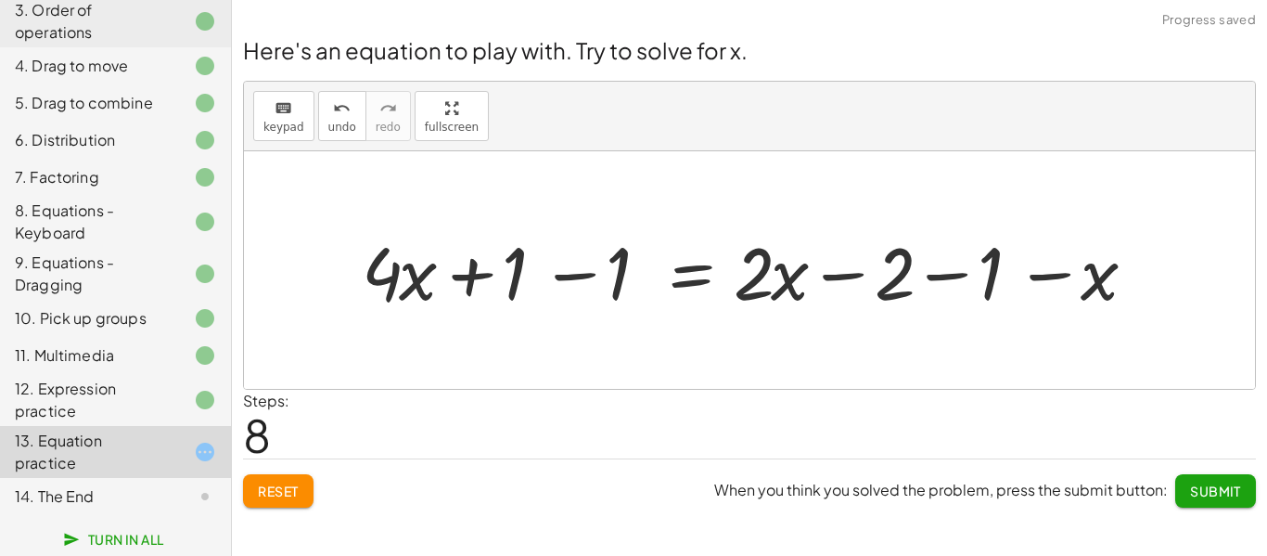
click at [554, 275] on div at bounding box center [755, 271] width 807 height 96
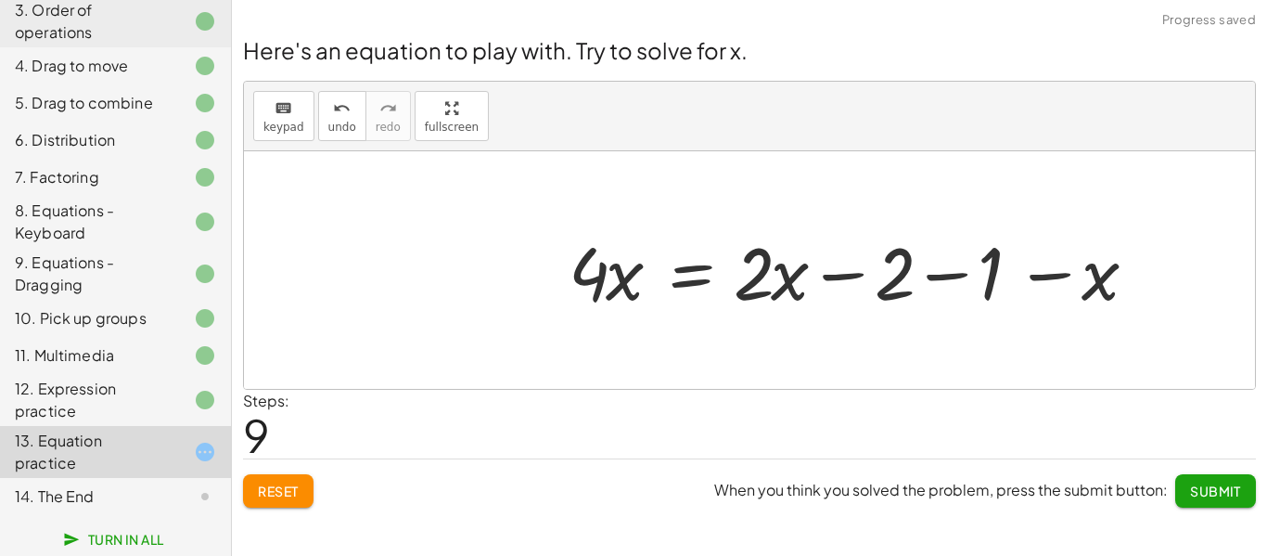
click at [853, 275] on div at bounding box center [859, 271] width 601 height 96
click at [926, 276] on div at bounding box center [859, 271] width 601 height 96
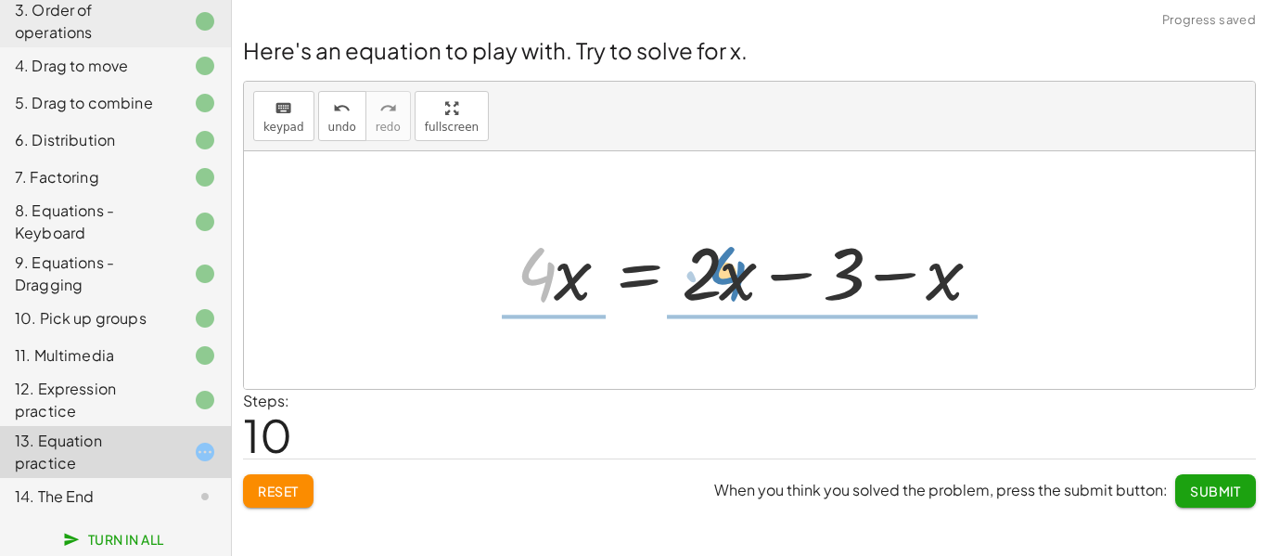
drag, startPoint x: 543, startPoint y: 282, endPoint x: 731, endPoint y: 284, distance: 187.3
click at [731, 284] on div at bounding box center [755, 271] width 497 height 96
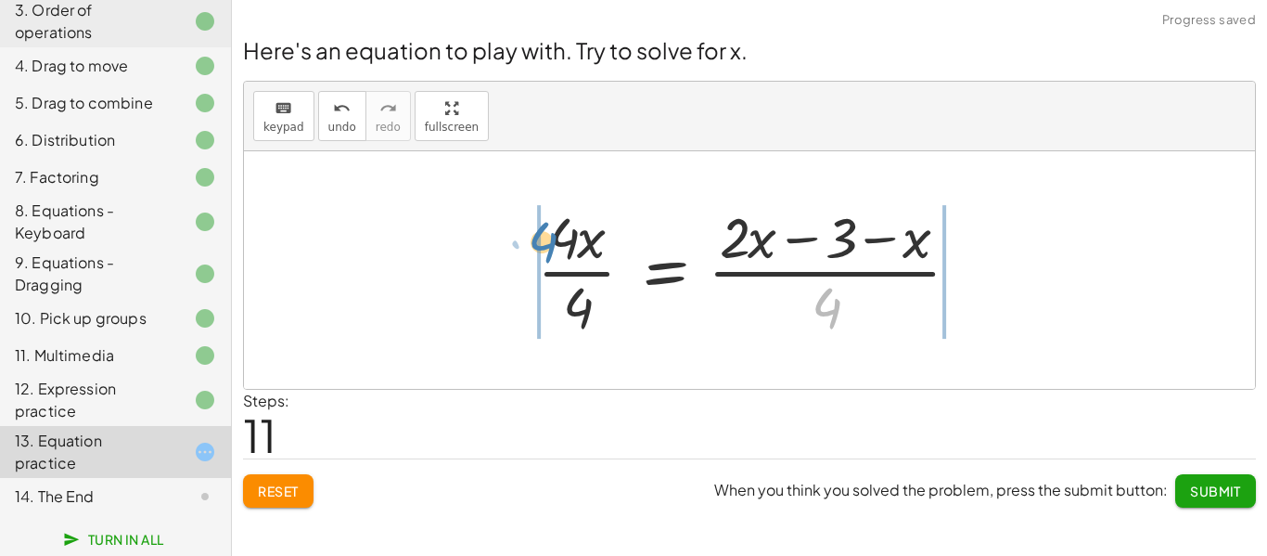
drag, startPoint x: 821, startPoint y: 310, endPoint x: 547, endPoint y: 244, distance: 281.4
click at [547, 244] on div at bounding box center [756, 269] width 456 height 143
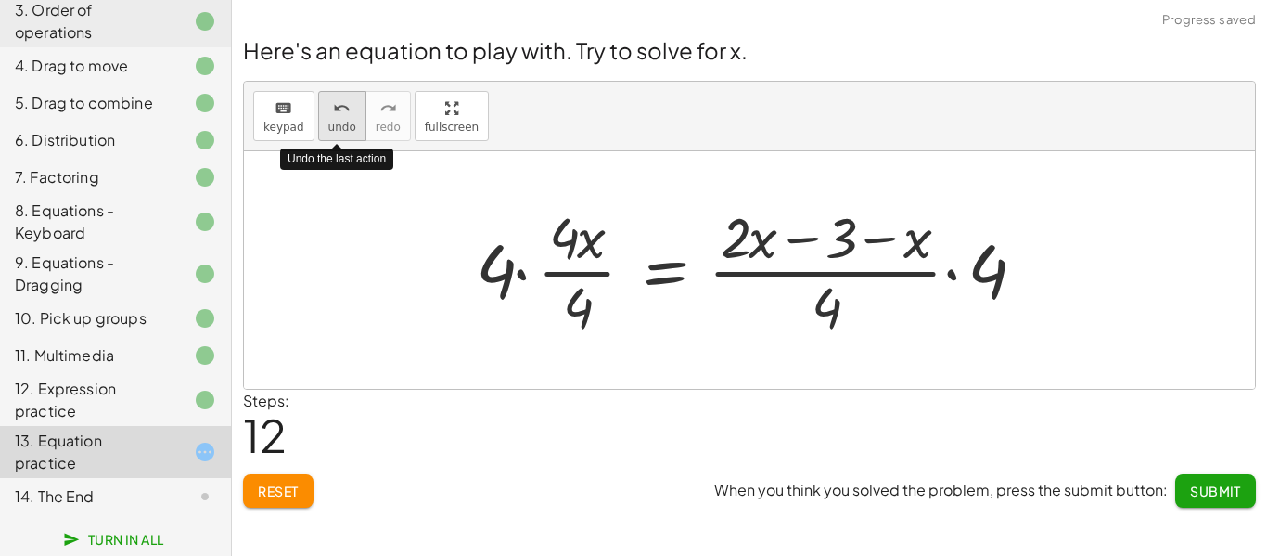
click at [334, 112] on icon "undo" at bounding box center [342, 108] width 18 height 22
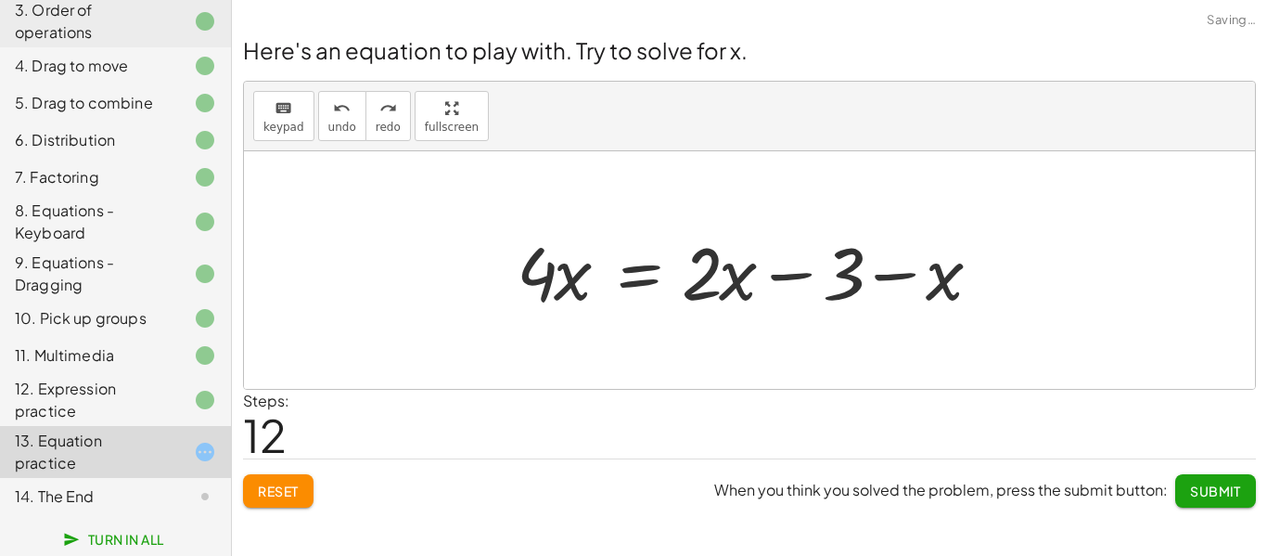
click at [764, 275] on div at bounding box center [755, 271] width 497 height 96
click at [888, 283] on div at bounding box center [755, 271] width 497 height 96
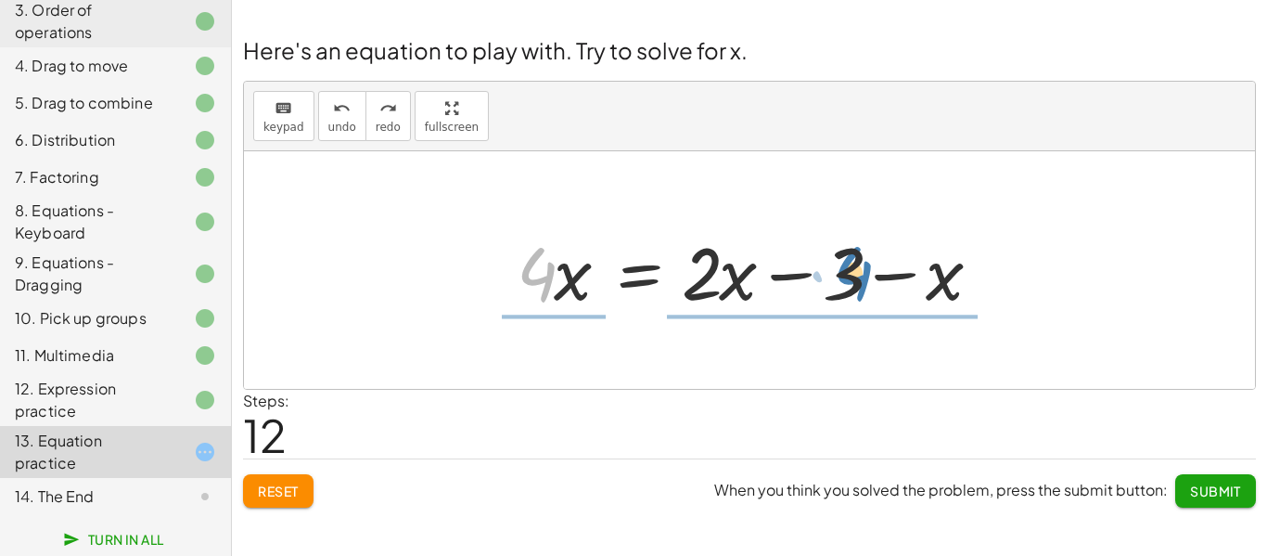
drag, startPoint x: 537, startPoint y: 274, endPoint x: 852, endPoint y: 273, distance: 315.3
click at [852, 273] on div at bounding box center [755, 271] width 497 height 96
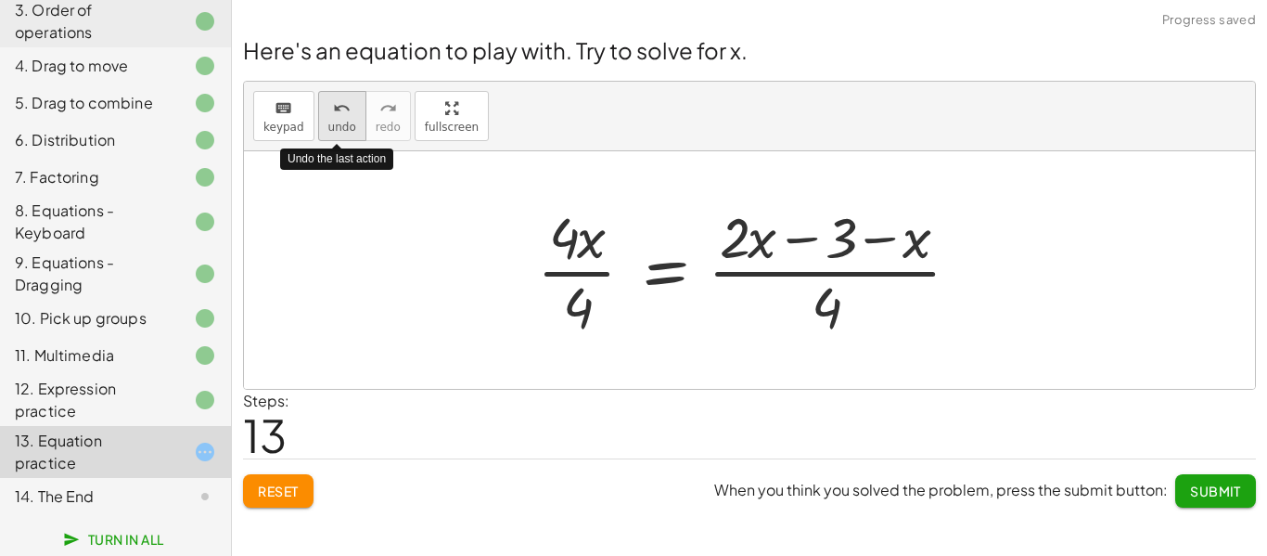
click at [333, 108] on icon "undo" at bounding box center [342, 108] width 18 height 22
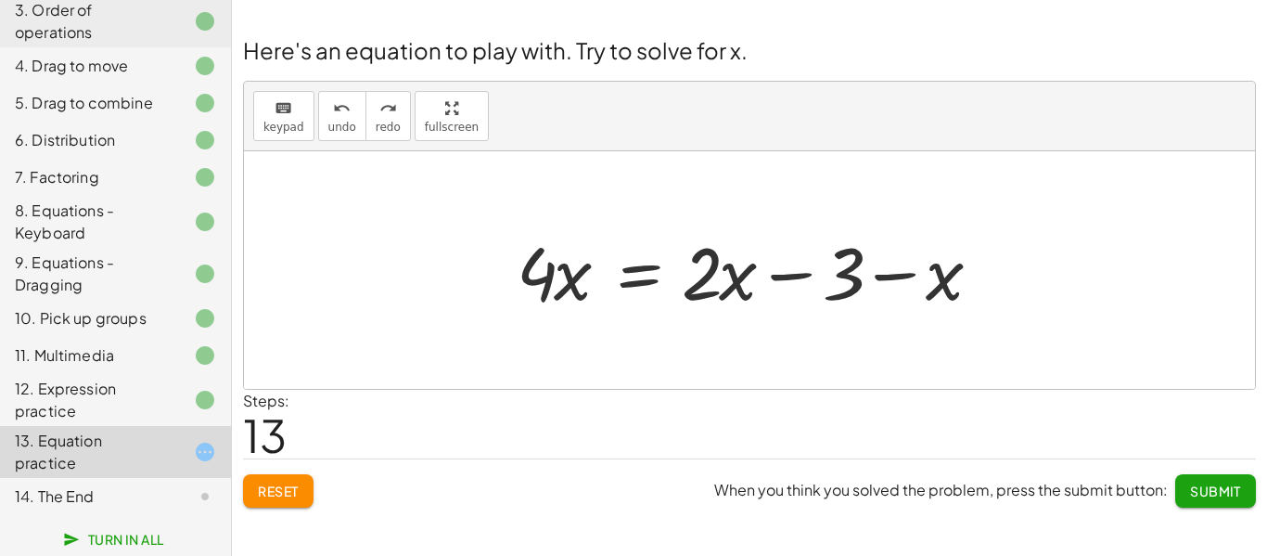
click at [635, 285] on div at bounding box center [755, 271] width 497 height 96
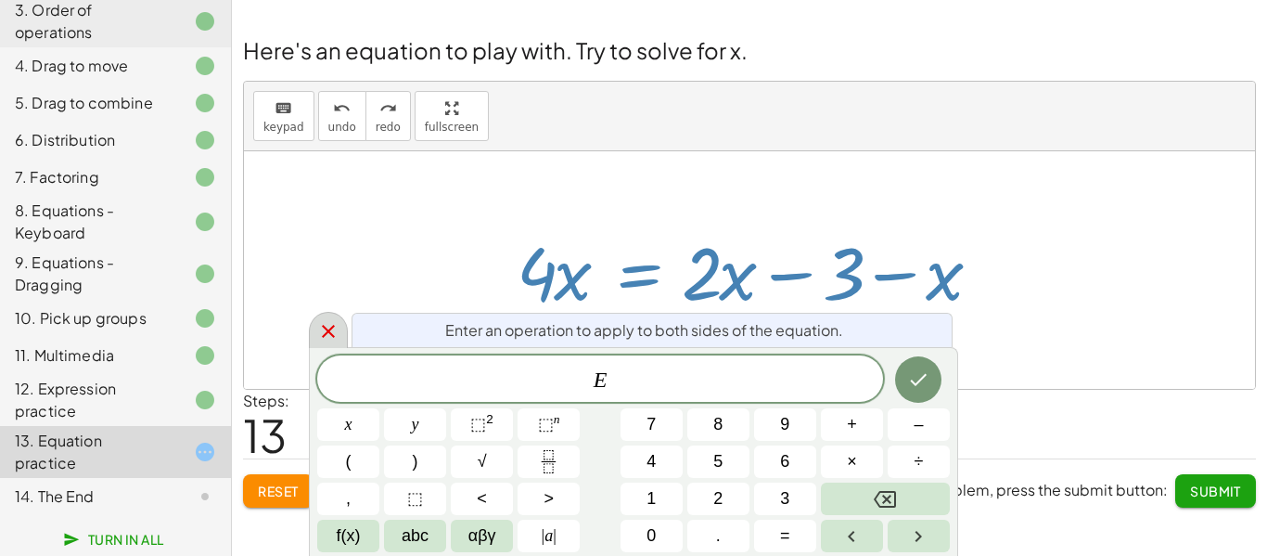
click at [327, 330] on icon at bounding box center [328, 331] width 13 height 13
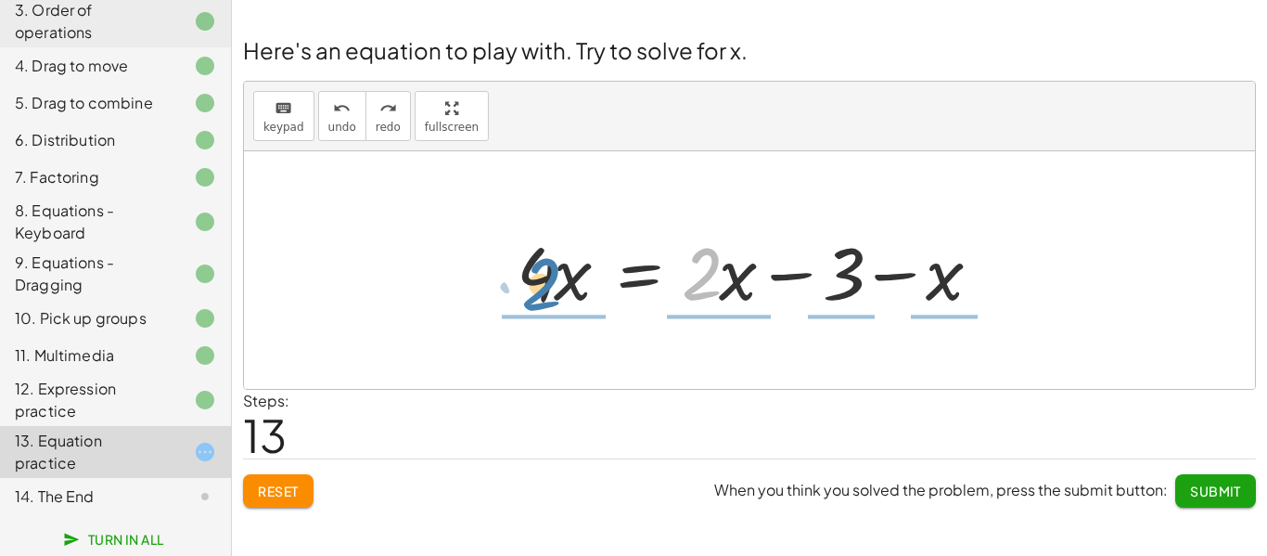
drag, startPoint x: 697, startPoint y: 288, endPoint x: 533, endPoint y: 295, distance: 164.3
click at [533, 295] on div at bounding box center [755, 271] width 497 height 96
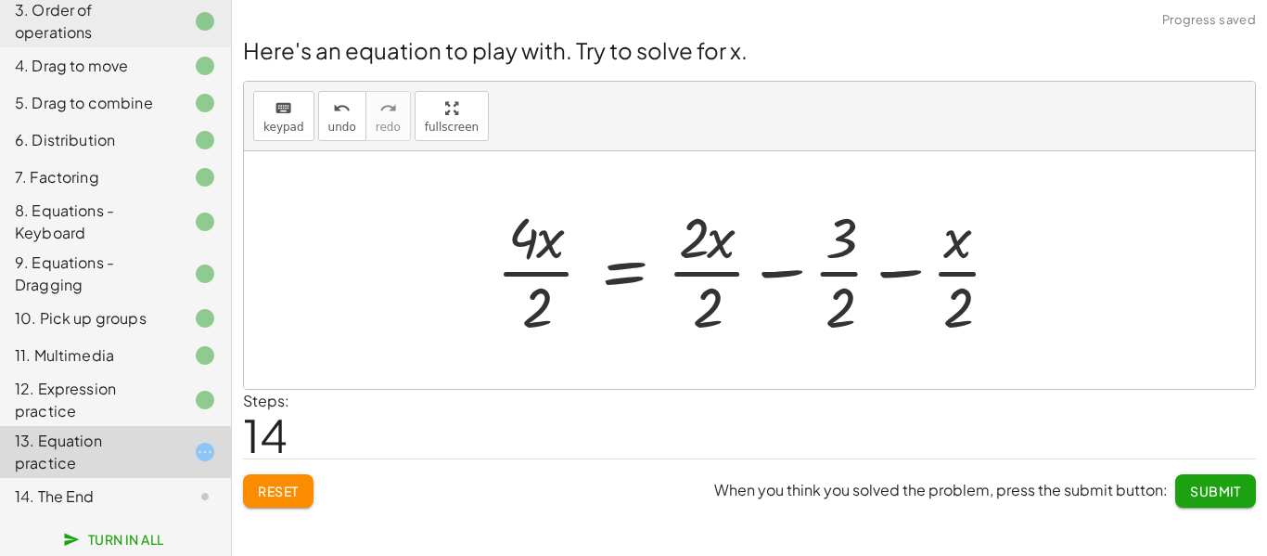
click at [540, 269] on div at bounding box center [756, 269] width 538 height 143
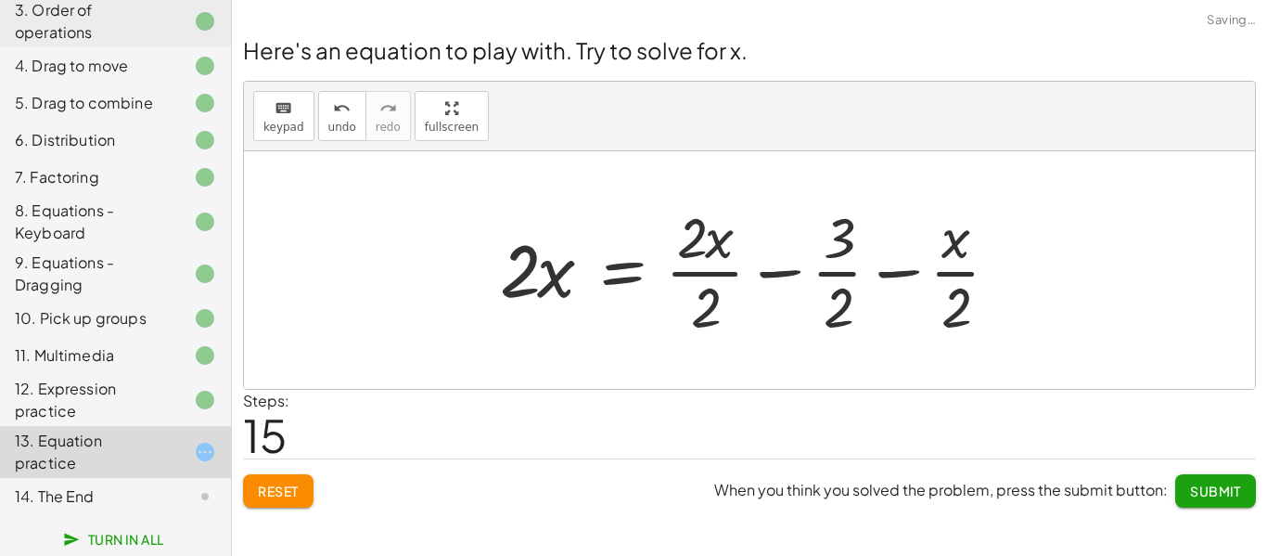
click at [692, 274] on div at bounding box center [757, 269] width 532 height 143
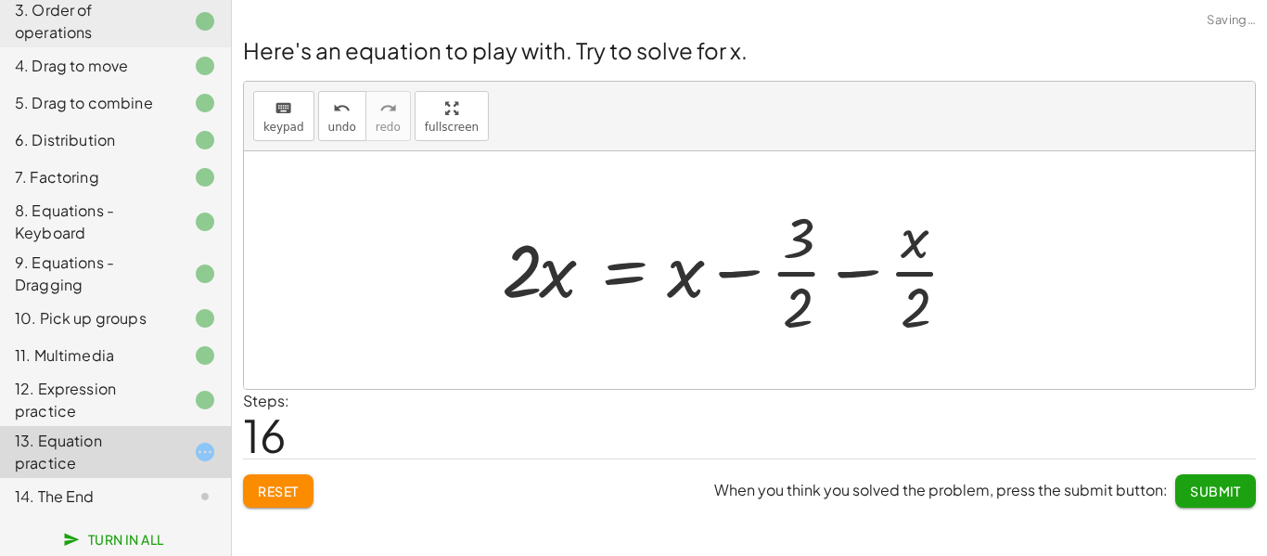
click at [792, 276] on div at bounding box center [737, 269] width 490 height 143
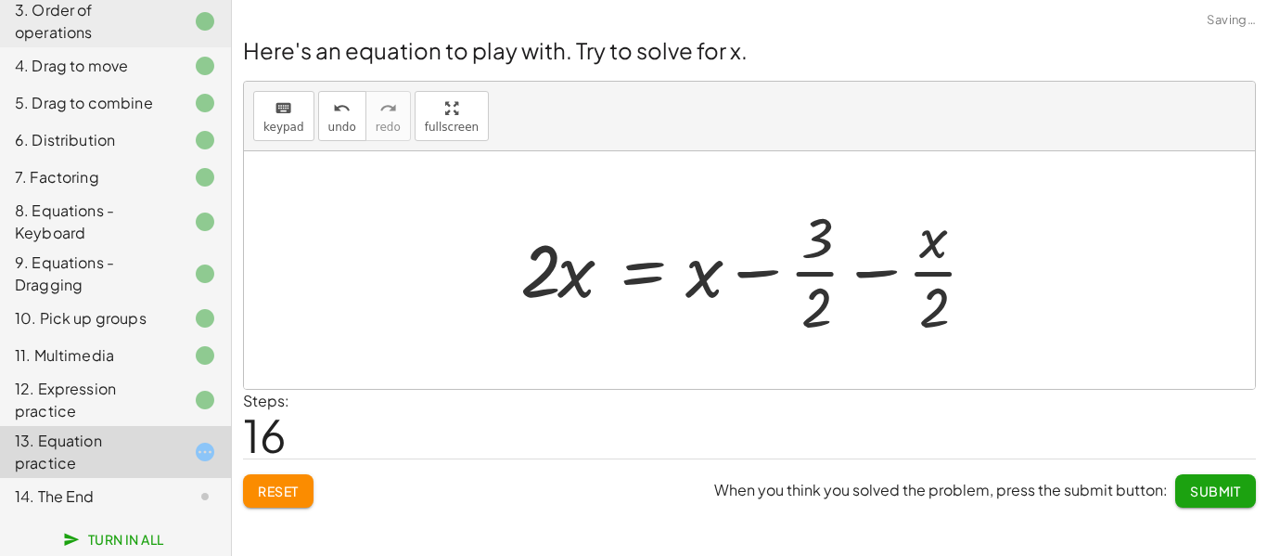
click at [917, 278] on div at bounding box center [756, 269] width 490 height 143
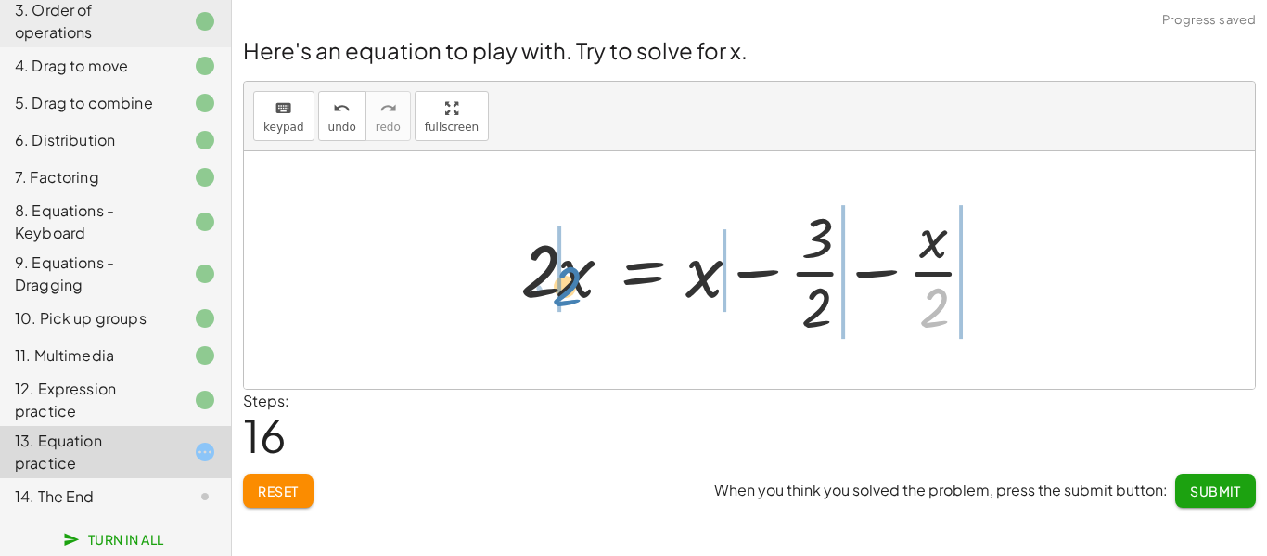
drag, startPoint x: 936, startPoint y: 299, endPoint x: 567, endPoint y: 277, distance: 369.7
click at [567, 277] on div at bounding box center [756, 269] width 490 height 143
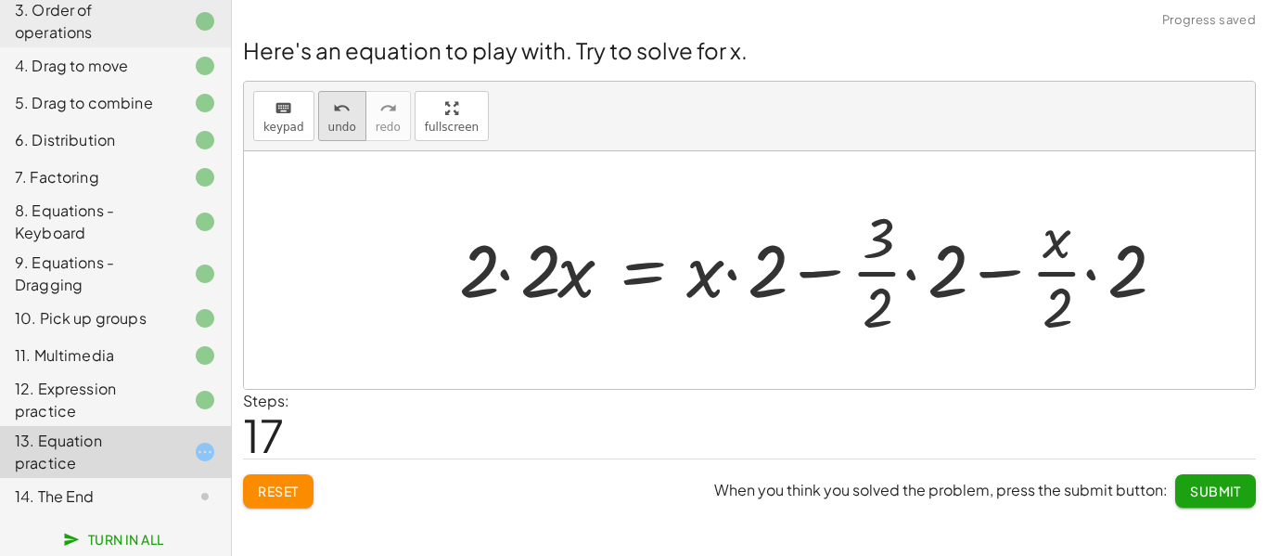
click at [321, 104] on button "undo undo" at bounding box center [342, 116] width 48 height 50
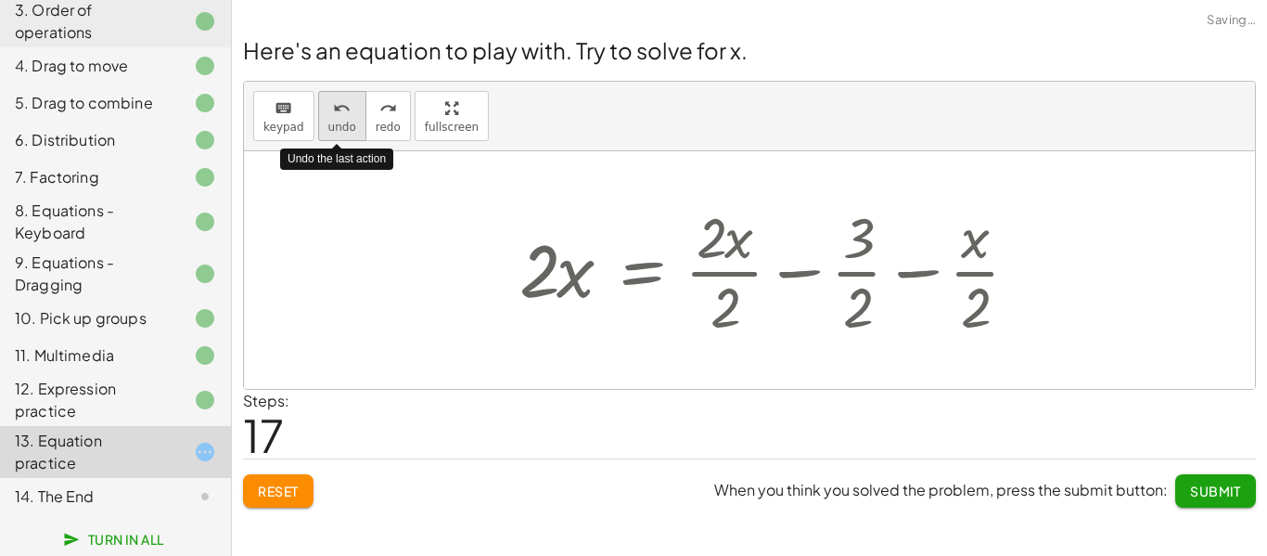
click at [321, 104] on button "undo undo" at bounding box center [342, 116] width 48 height 50
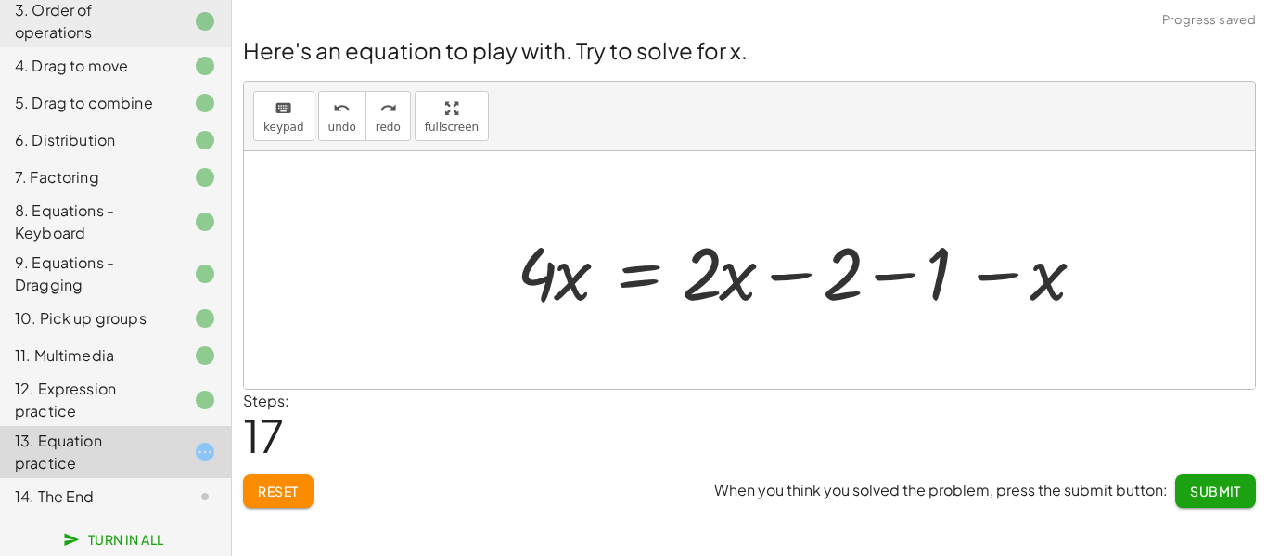
click at [258, 503] on button "Reset" at bounding box center [278, 490] width 70 height 33
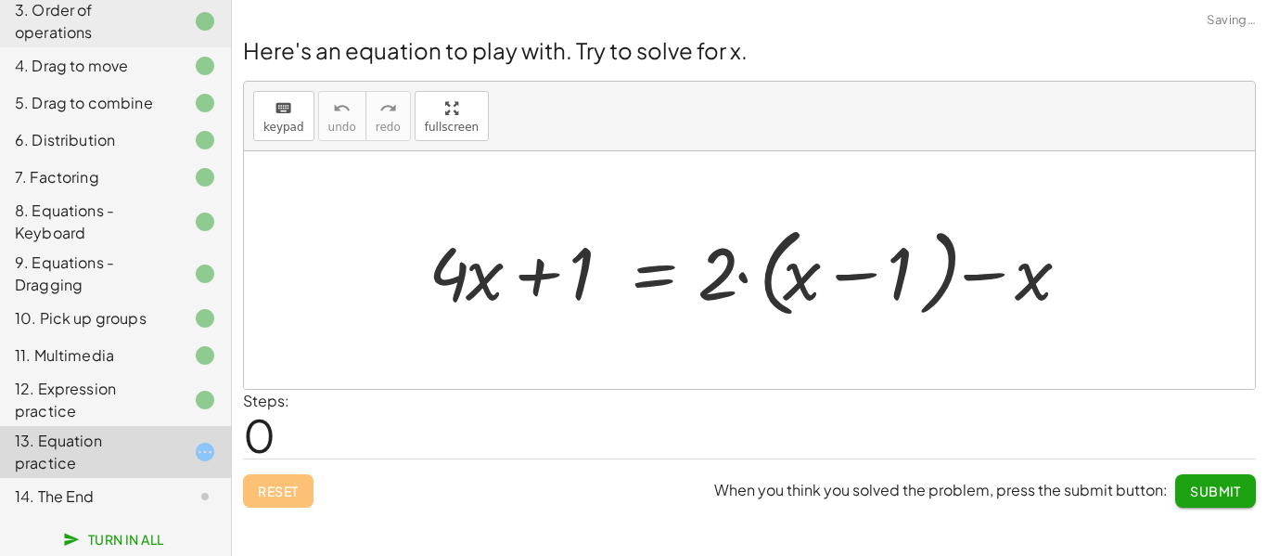
click at [533, 268] on div at bounding box center [756, 270] width 674 height 107
click at [851, 275] on div at bounding box center [756, 270] width 674 height 107
drag, startPoint x: 717, startPoint y: 284, endPoint x: 931, endPoint y: 281, distance: 214.3
click at [931, 281] on div at bounding box center [756, 270] width 674 height 107
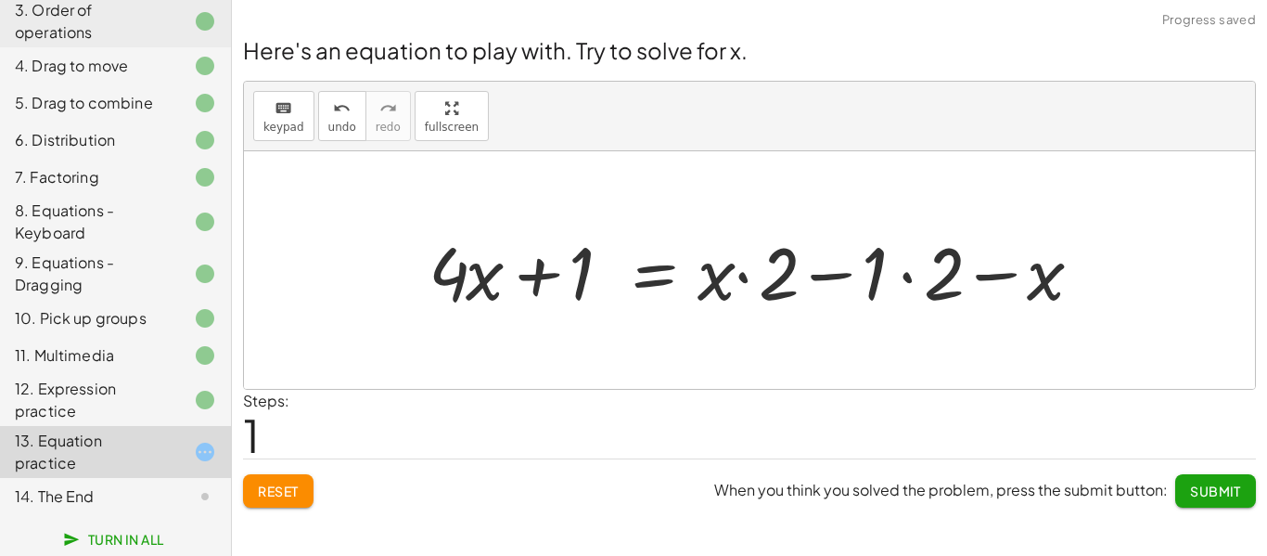
click at [903, 289] on div at bounding box center [762, 271] width 686 height 96
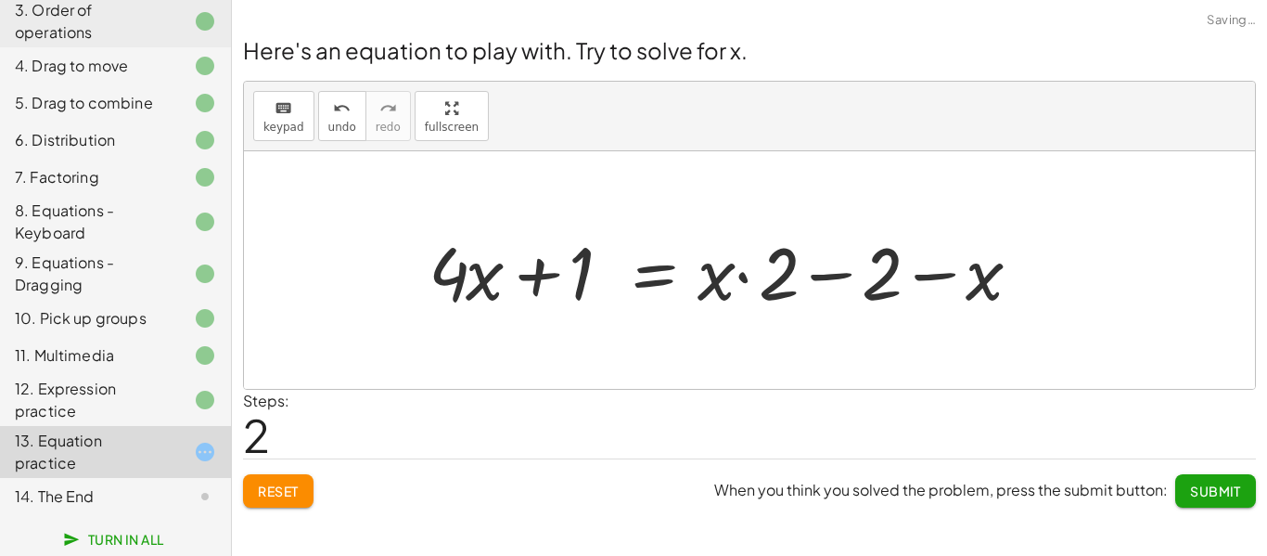
click at [828, 287] on div at bounding box center [731, 271] width 625 height 96
click at [546, 275] on div at bounding box center [731, 271] width 625 height 96
drag, startPoint x: 571, startPoint y: 285, endPoint x: 891, endPoint y: 287, distance: 320.0
click at [891, 287] on div at bounding box center [731, 271] width 625 height 96
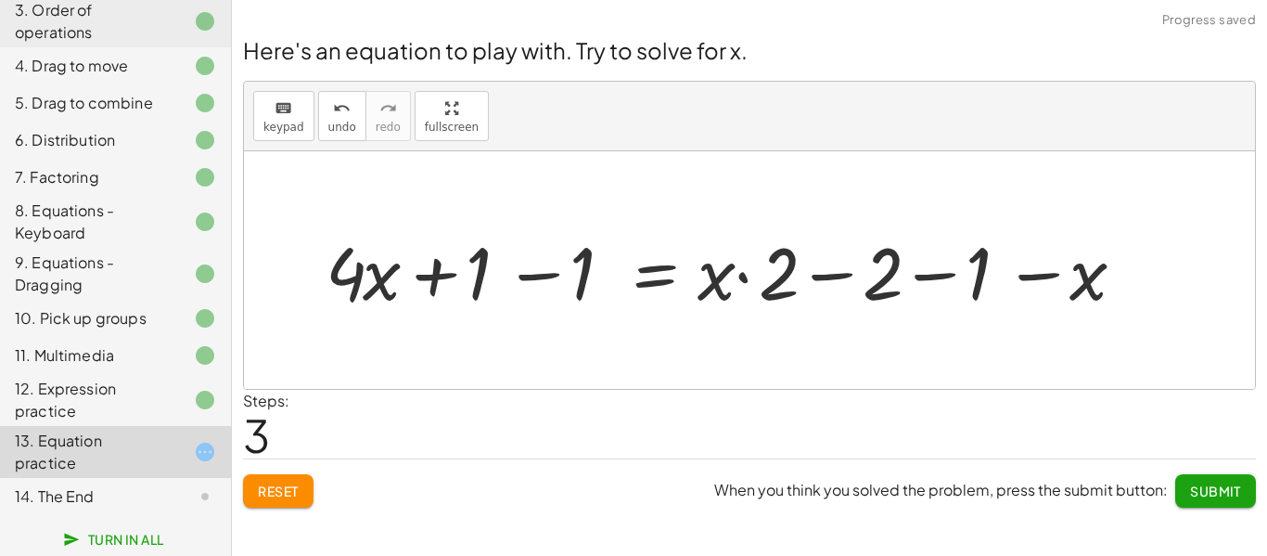
click at [925, 285] on div at bounding box center [732, 271] width 832 height 96
click at [820, 276] on div at bounding box center [680, 271] width 728 height 96
click at [510, 273] on div at bounding box center [680, 271] width 728 height 96
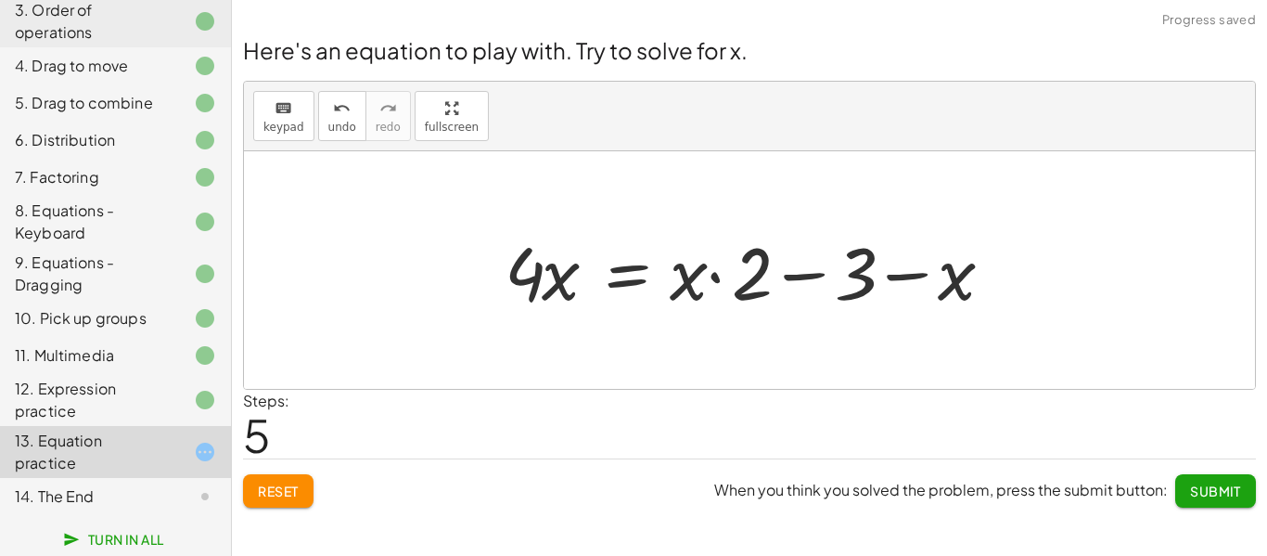
click at [684, 282] on div at bounding box center [755, 271] width 521 height 96
click at [720, 275] on div at bounding box center [755, 271] width 521 height 96
click at [894, 280] on div at bounding box center [755, 271] width 521 height 96
click at [808, 277] on div at bounding box center [755, 271] width 521 height 96
drag, startPoint x: 868, startPoint y: 287, endPoint x: 757, endPoint y: 282, distance: 111.4
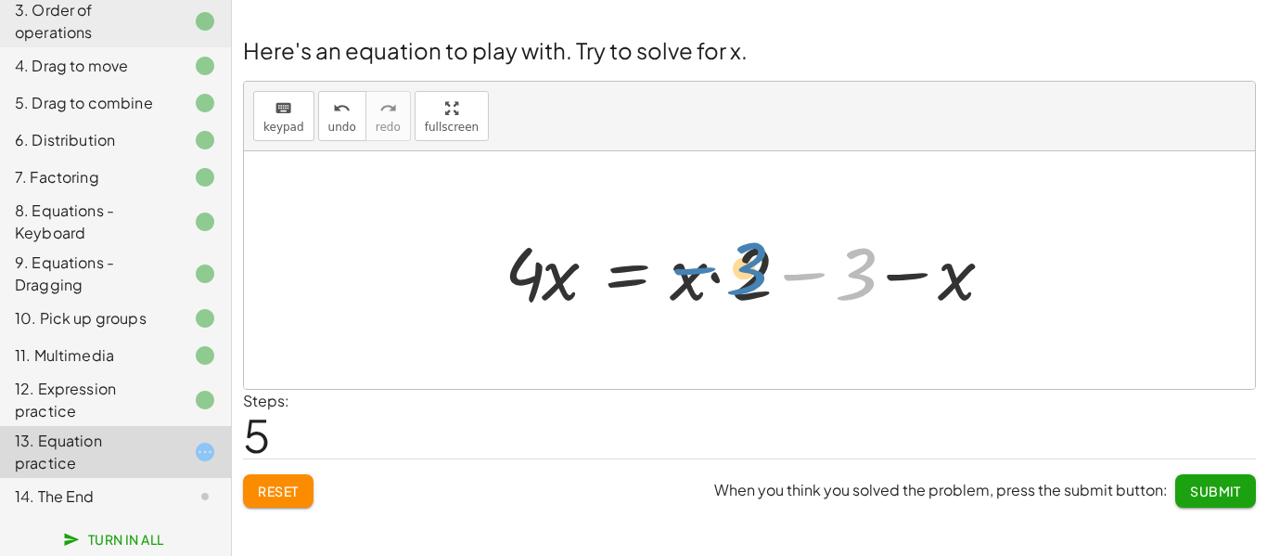
click at [757, 282] on div at bounding box center [755, 271] width 521 height 96
click at [807, 276] on div at bounding box center [755, 271] width 521 height 96
drag, startPoint x: 839, startPoint y: 278, endPoint x: 504, endPoint y: 290, distance: 335.9
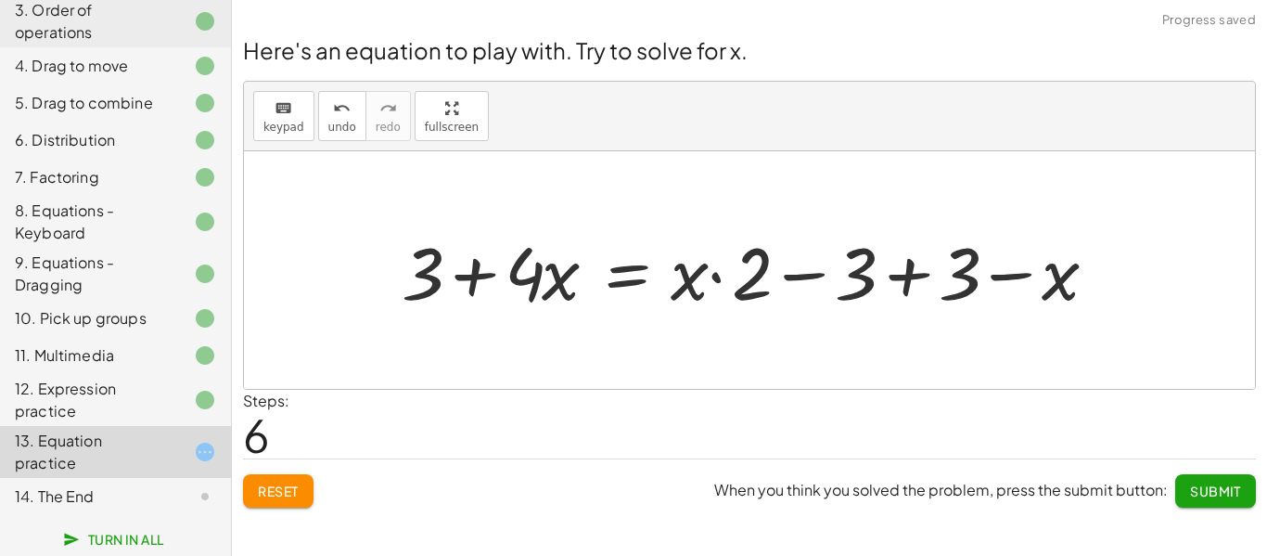
click at [476, 274] on div at bounding box center [756, 271] width 728 height 96
click at [294, 483] on span "Reset" at bounding box center [278, 490] width 41 height 17
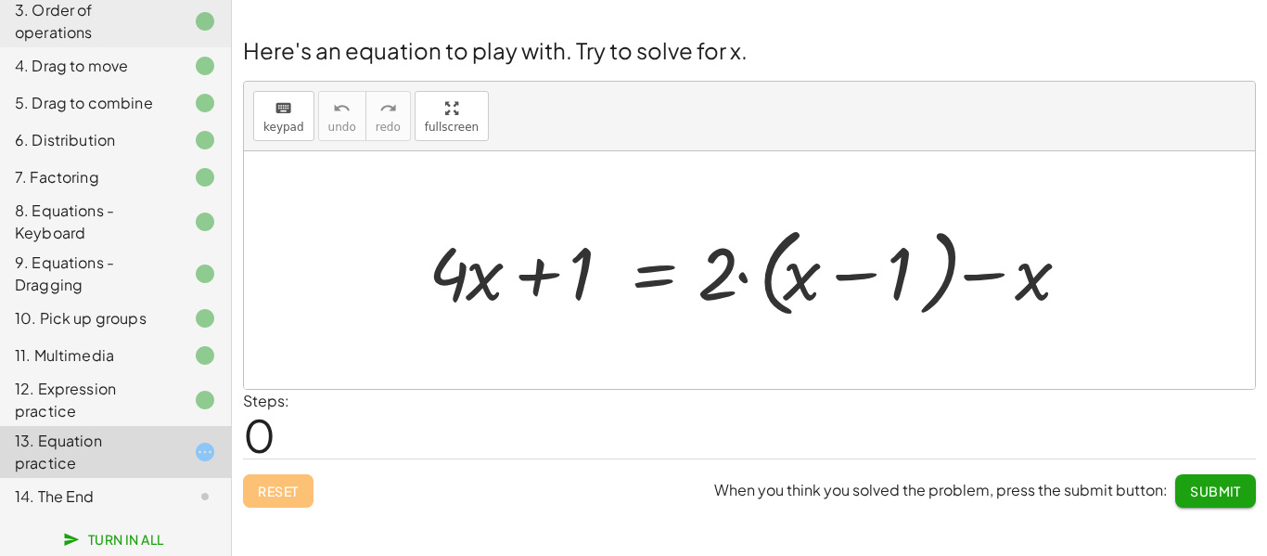
click at [840, 271] on div at bounding box center [756, 270] width 674 height 107
click at [647, 283] on div at bounding box center [756, 270] width 674 height 107
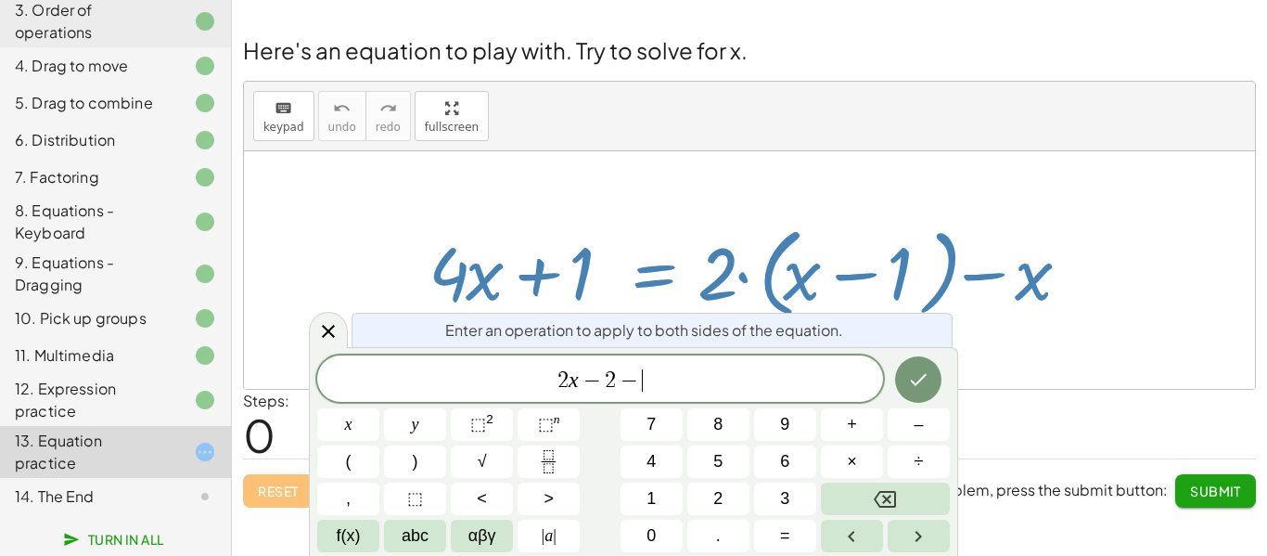
scroll to position [21, 0]
click at [923, 388] on icon "Done" at bounding box center [918, 379] width 22 height 22
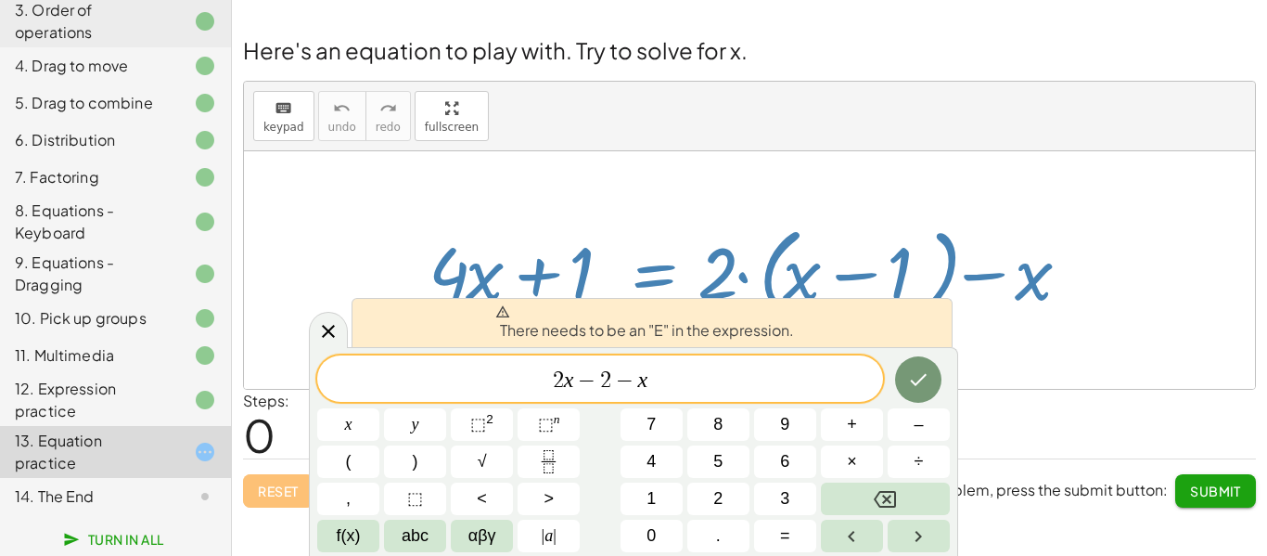
click at [500, 382] on span "2 x − 2 − x ​" at bounding box center [600, 380] width 566 height 26
click at [333, 329] on icon at bounding box center [328, 331] width 22 height 22
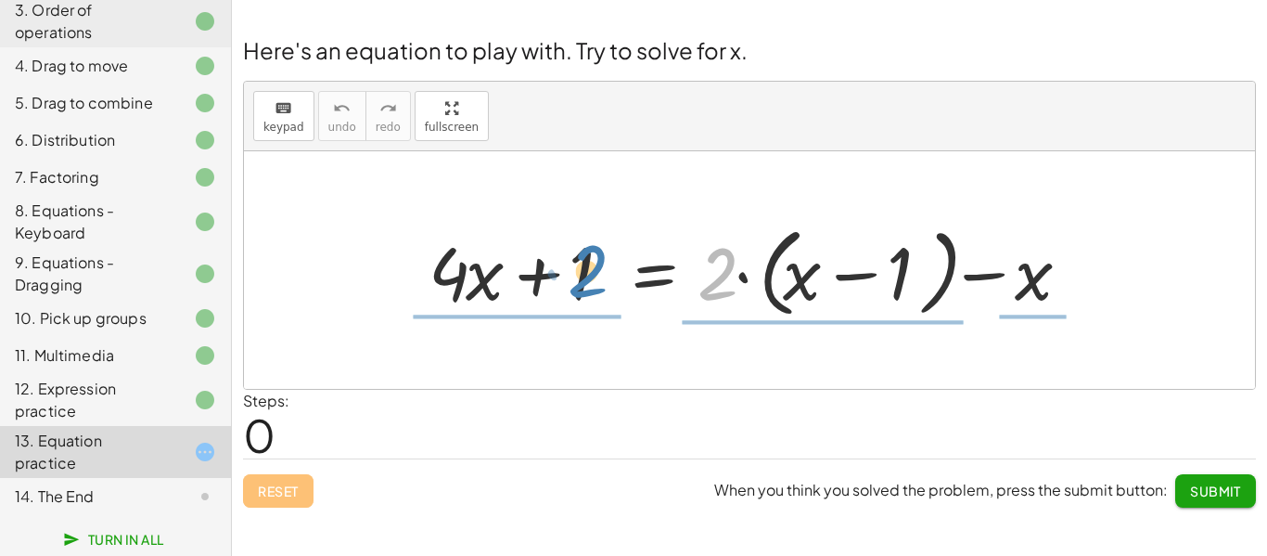
drag, startPoint x: 719, startPoint y: 289, endPoint x: 589, endPoint y: 287, distance: 129.9
click at [589, 287] on div at bounding box center [756, 270] width 674 height 107
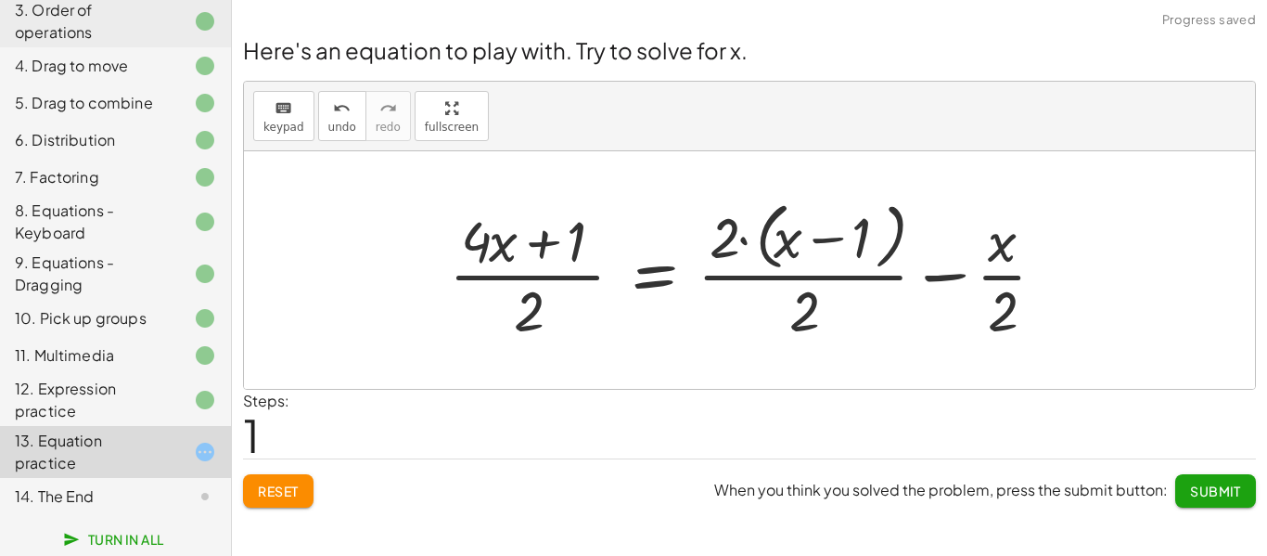
click at [531, 280] on div at bounding box center [755, 269] width 630 height 151
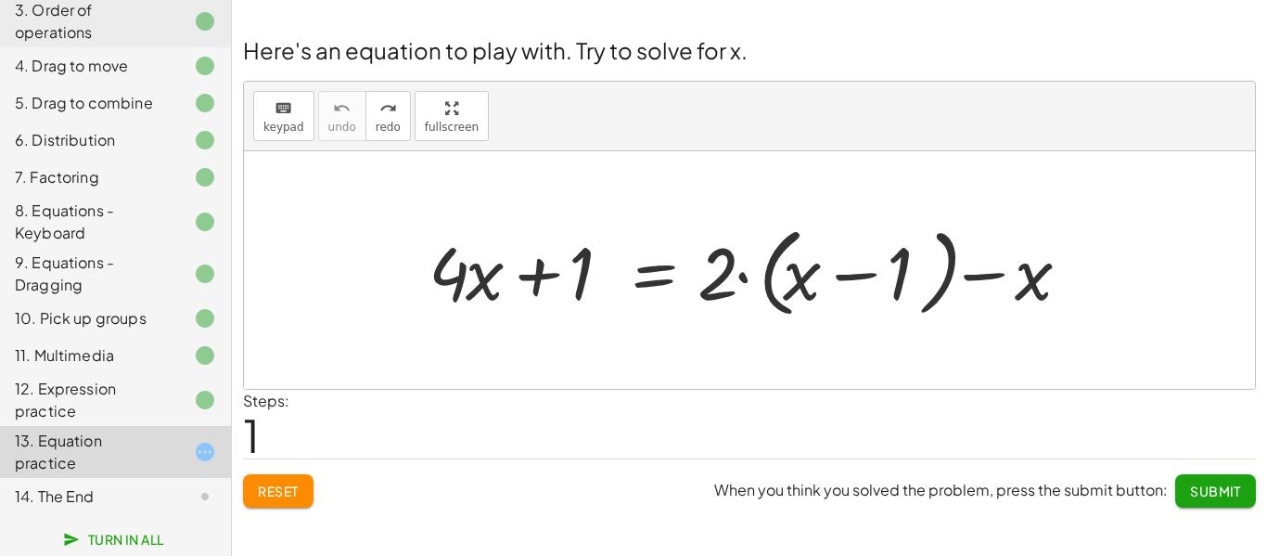
click at [538, 292] on div at bounding box center [756, 270] width 674 height 107
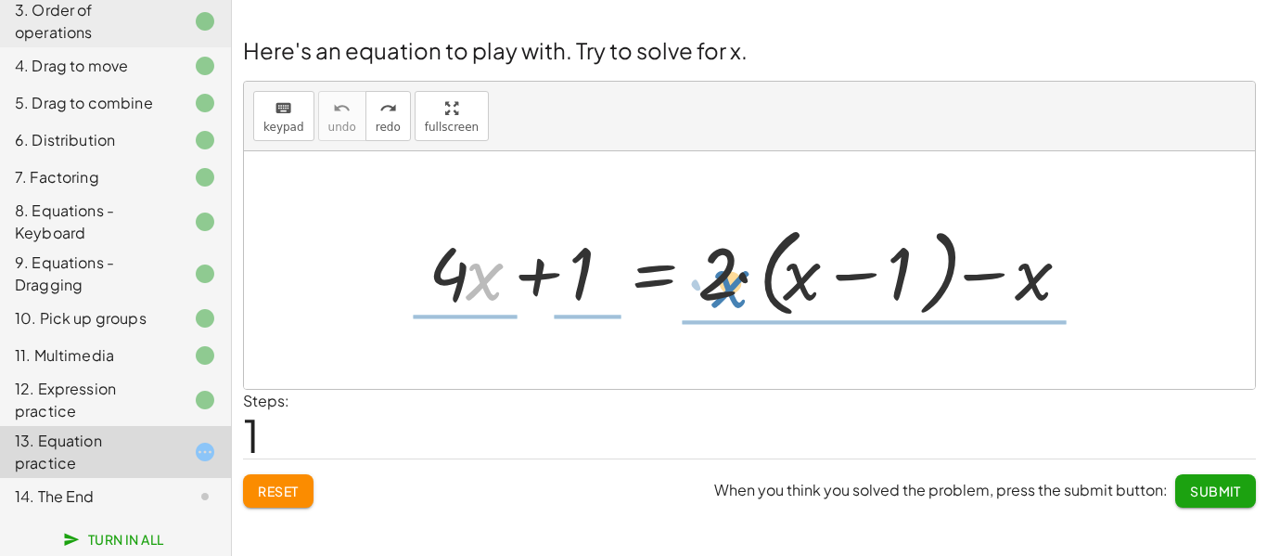
drag, startPoint x: 485, startPoint y: 271, endPoint x: 733, endPoint y: 276, distance: 247.7
click at [733, 276] on div at bounding box center [756, 270] width 674 height 107
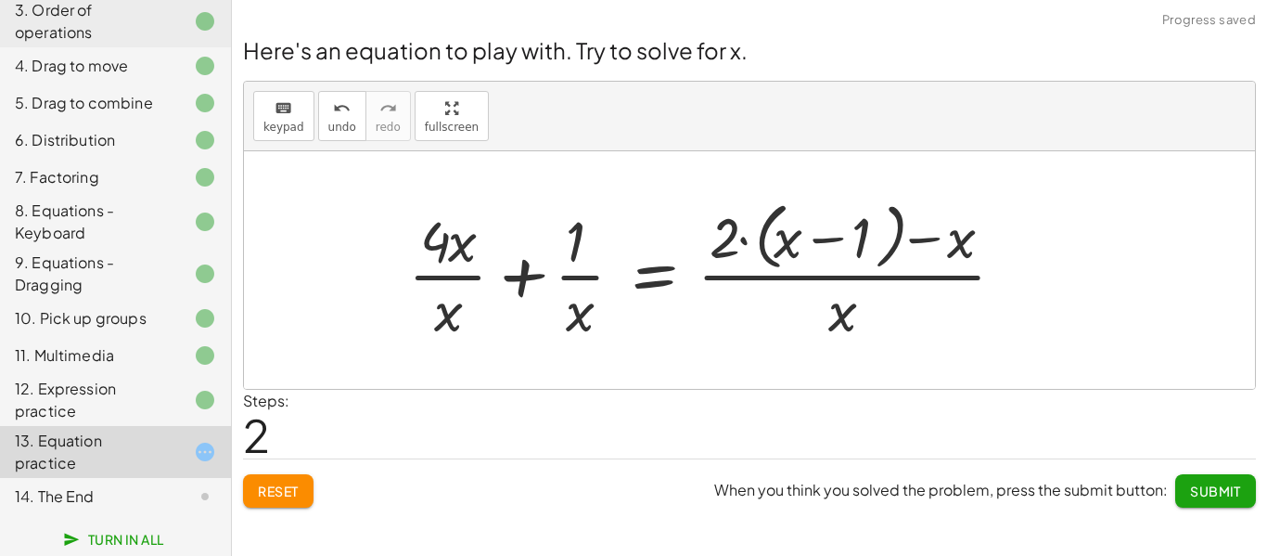
click at [458, 281] on div at bounding box center [714, 269] width 630 height 151
click at [581, 280] on div at bounding box center [714, 269] width 630 height 151
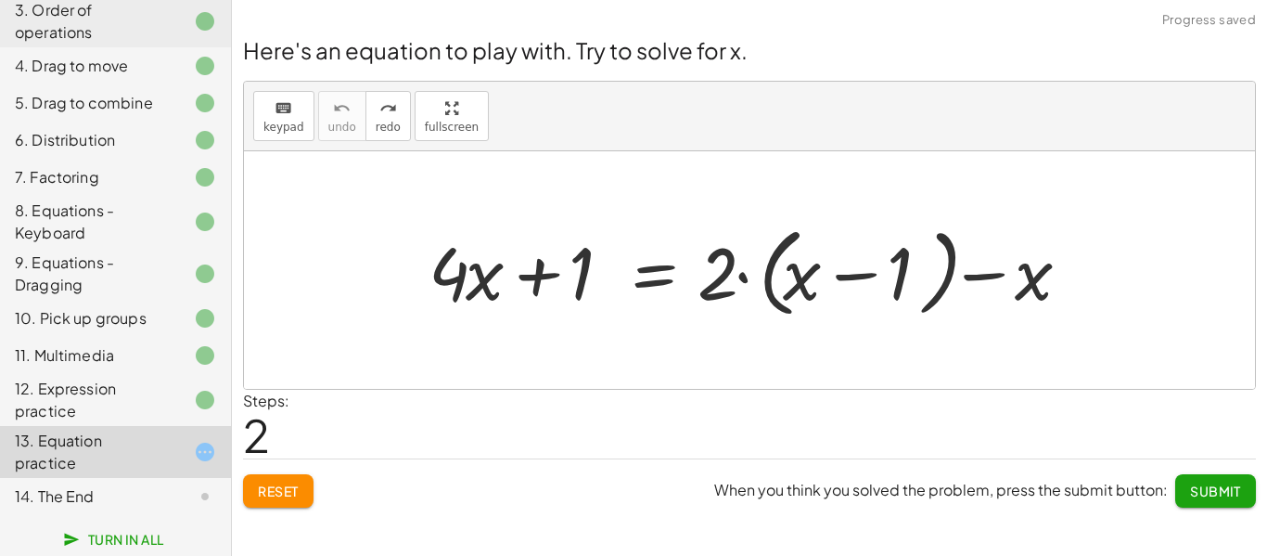
click at [288, 494] on span "Reset" at bounding box center [278, 490] width 41 height 17
click at [862, 273] on div at bounding box center [756, 270] width 674 height 107
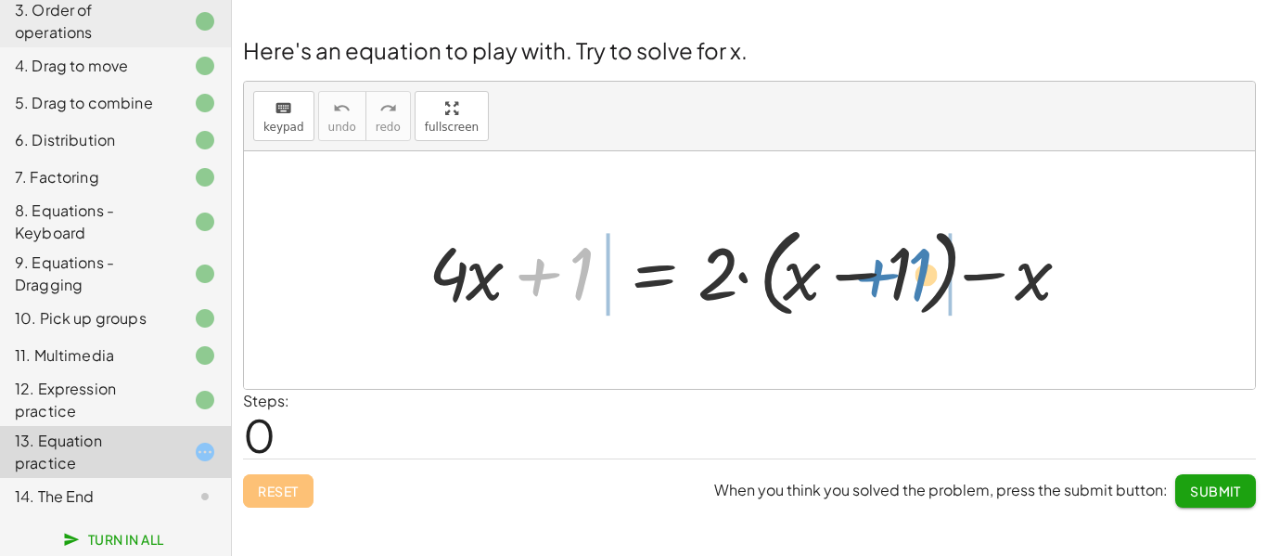
drag, startPoint x: 578, startPoint y: 285, endPoint x: 911, endPoint y: 287, distance: 333.0
click at [911, 287] on div at bounding box center [756, 270] width 674 height 107
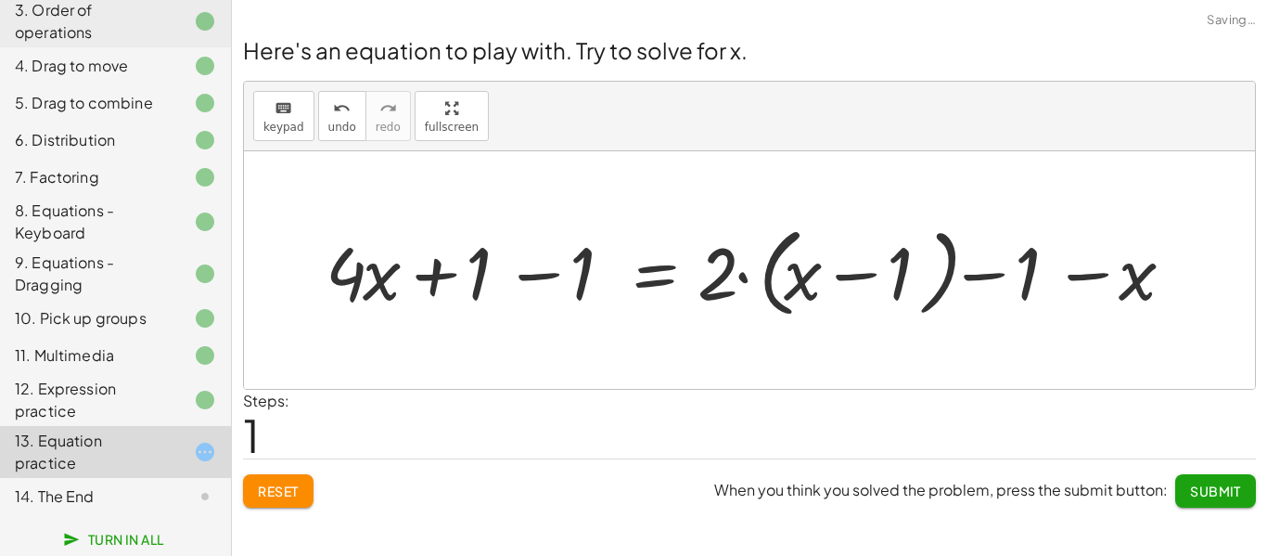
click at [982, 281] on div at bounding box center [756, 270] width 881 height 107
click at [846, 273] on div at bounding box center [756, 270] width 881 height 107
click at [550, 275] on div at bounding box center [756, 270] width 881 height 107
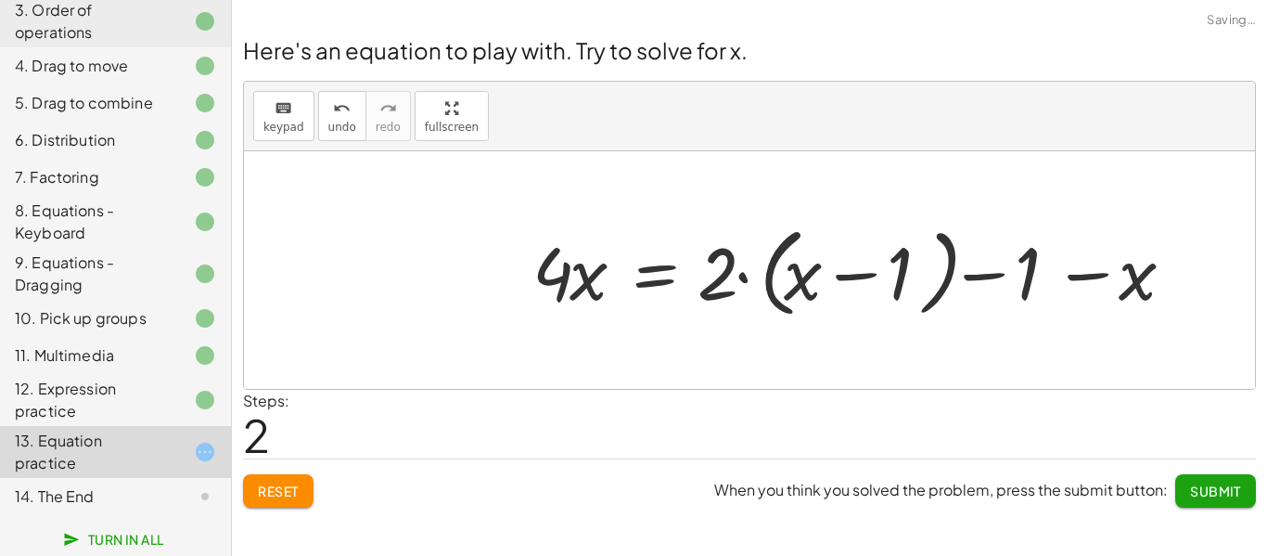
click at [989, 264] on div at bounding box center [860, 270] width 674 height 107
click at [1067, 269] on div at bounding box center [860, 270] width 674 height 107
drag, startPoint x: 1019, startPoint y: 273, endPoint x: 883, endPoint y: 271, distance: 136.3
click at [883, 271] on div at bounding box center [860, 270] width 674 height 107
click at [288, 479] on button "Reset" at bounding box center [278, 490] width 70 height 33
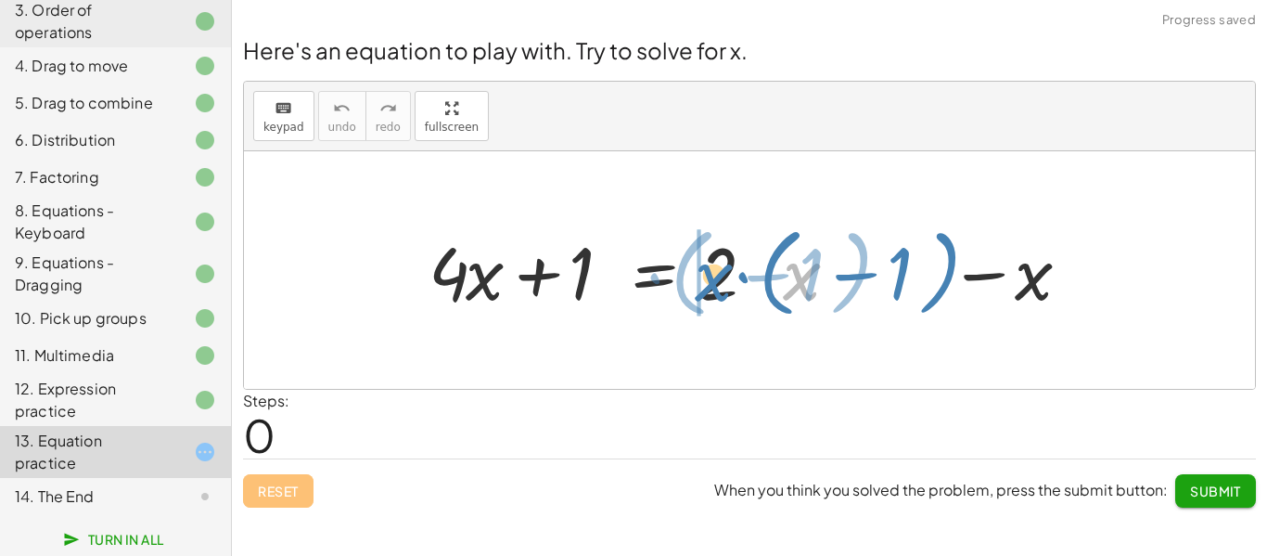
drag, startPoint x: 785, startPoint y: 267, endPoint x: 696, endPoint y: 271, distance: 88.2
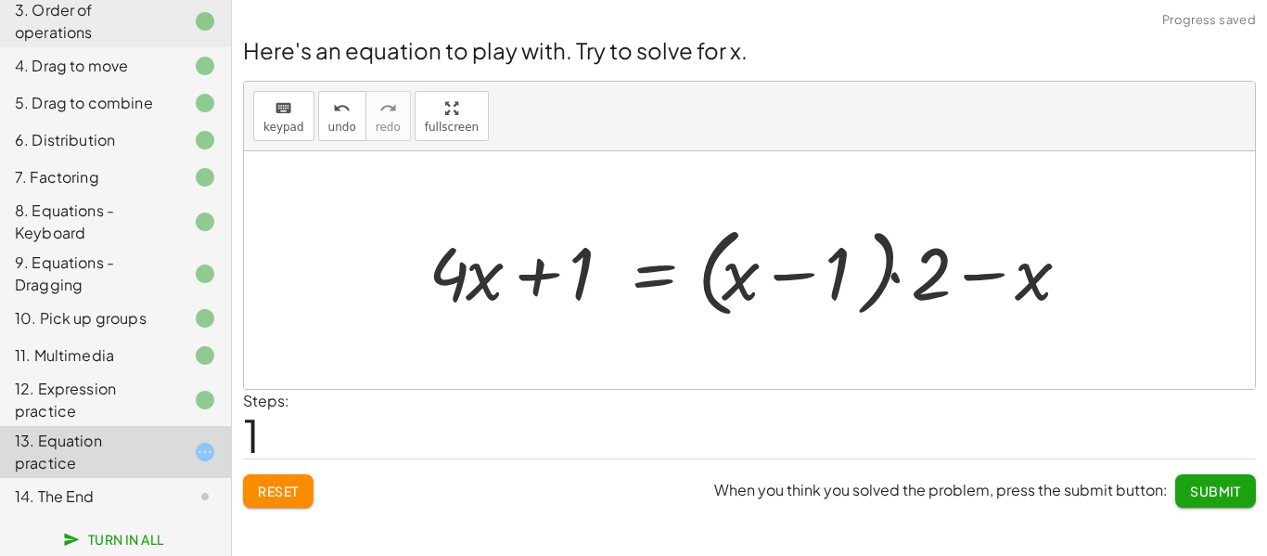
click at [783, 267] on div at bounding box center [756, 270] width 674 height 107
drag, startPoint x: 926, startPoint y: 296, endPoint x: 839, endPoint y: 291, distance: 86.4
click at [839, 291] on div at bounding box center [756, 270] width 674 height 107
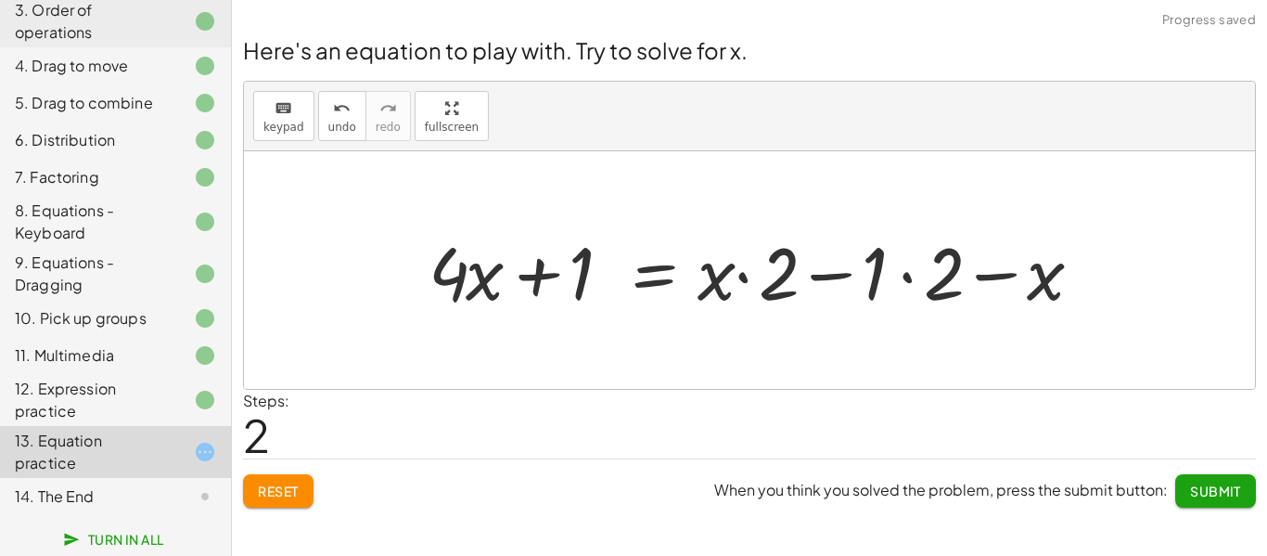
click at [833, 280] on div at bounding box center [762, 271] width 686 height 96
click at [912, 282] on div at bounding box center [762, 271] width 686 height 96
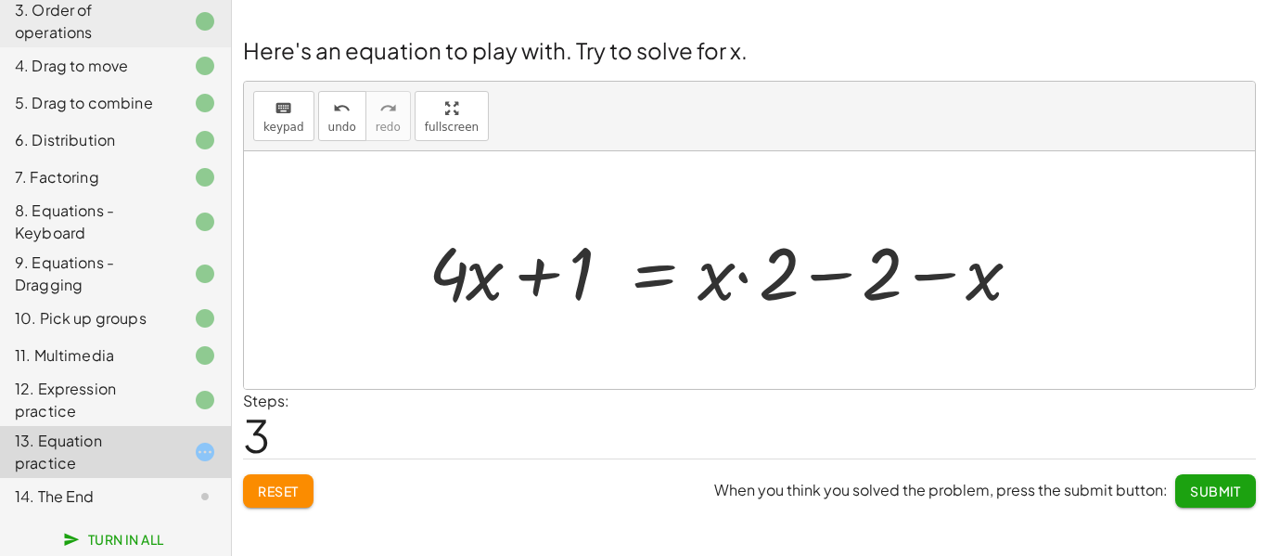
click at [741, 286] on div at bounding box center [731, 271] width 625 height 96
click at [527, 282] on div at bounding box center [731, 271] width 625 height 96
click at [840, 274] on div at bounding box center [731, 271] width 625 height 96
click at [925, 283] on div at bounding box center [731, 271] width 625 height 96
click at [273, 504] on button "Reset" at bounding box center [278, 490] width 70 height 33
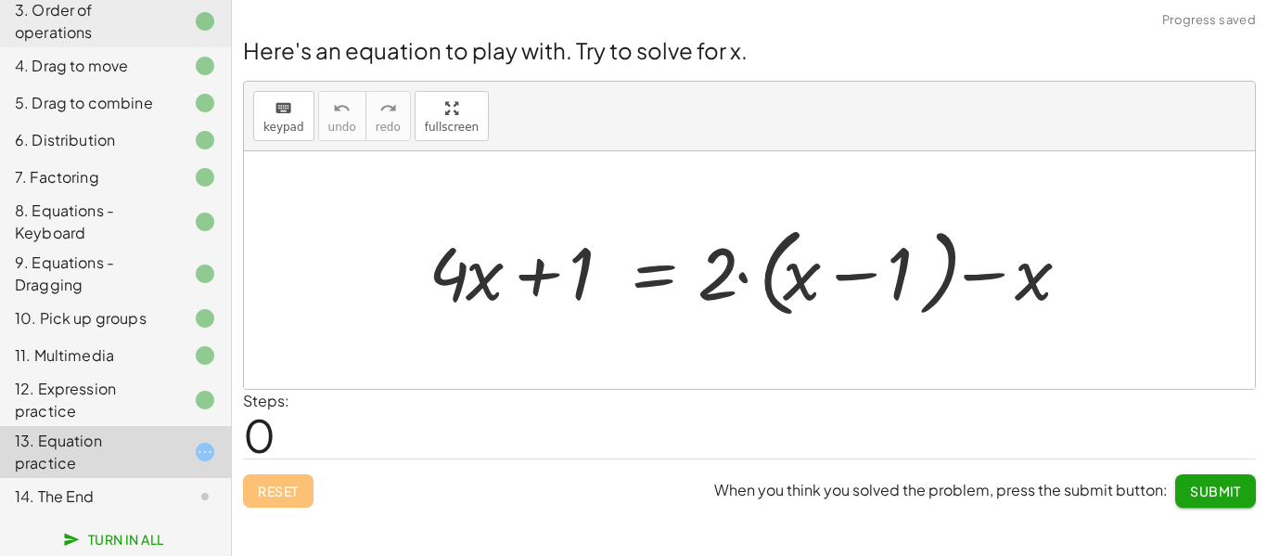
click at [739, 280] on div at bounding box center [756, 270] width 674 height 107
drag, startPoint x: 722, startPoint y: 281, endPoint x: 891, endPoint y: 300, distance: 170.7
click at [891, 300] on div at bounding box center [756, 270] width 674 height 107
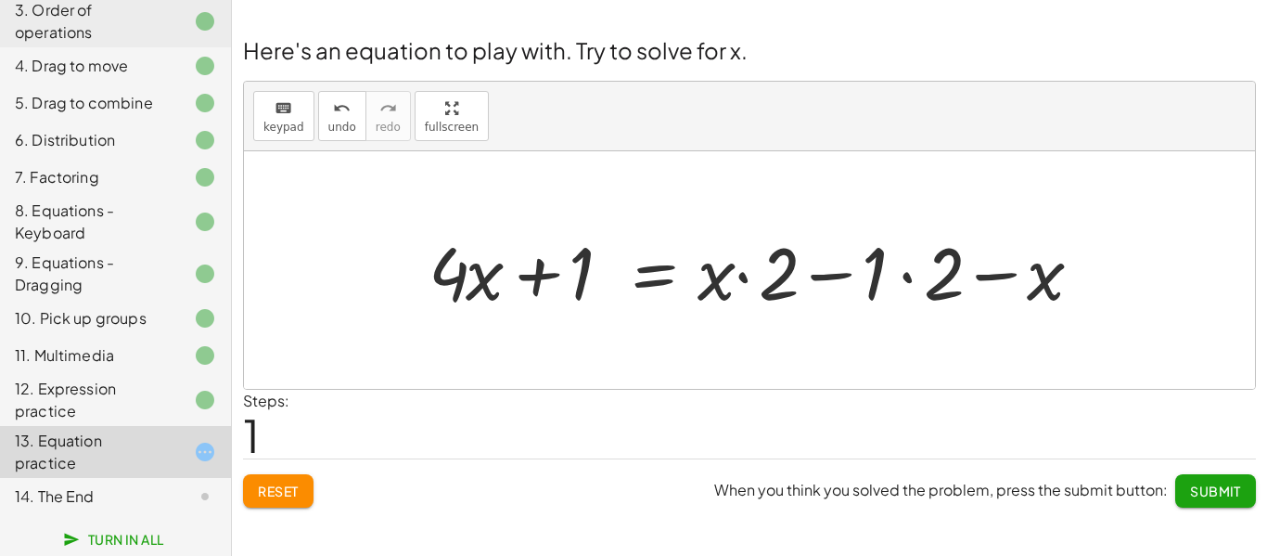
click at [849, 275] on div at bounding box center [762, 271] width 686 height 96
click at [740, 280] on div at bounding box center [762, 271] width 686 height 96
click at [901, 270] on div at bounding box center [762, 271] width 686 height 96
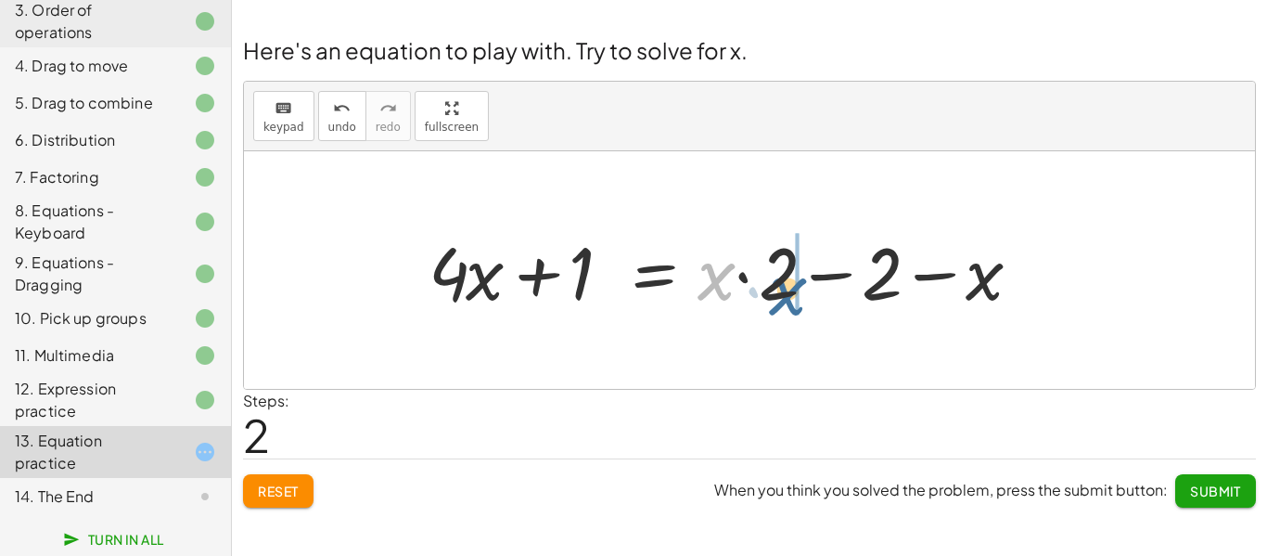
drag, startPoint x: 708, startPoint y: 290, endPoint x: 786, endPoint y: 304, distance: 79.1
click at [786, 304] on div at bounding box center [731, 271] width 625 height 96
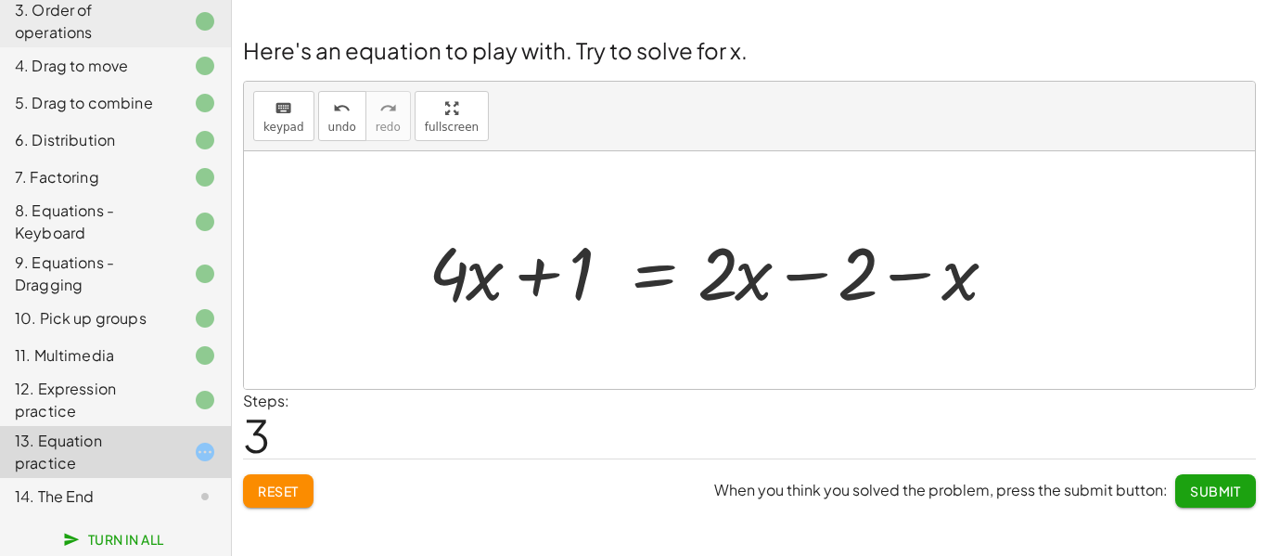
click at [801, 265] on div at bounding box center [719, 271] width 601 height 96
click at [737, 281] on div at bounding box center [719, 271] width 601 height 96
click at [926, 278] on div at bounding box center [719, 271] width 601 height 96
click at [823, 277] on div at bounding box center [719, 271] width 601 height 96
click at [536, 283] on div at bounding box center [719, 271] width 601 height 96
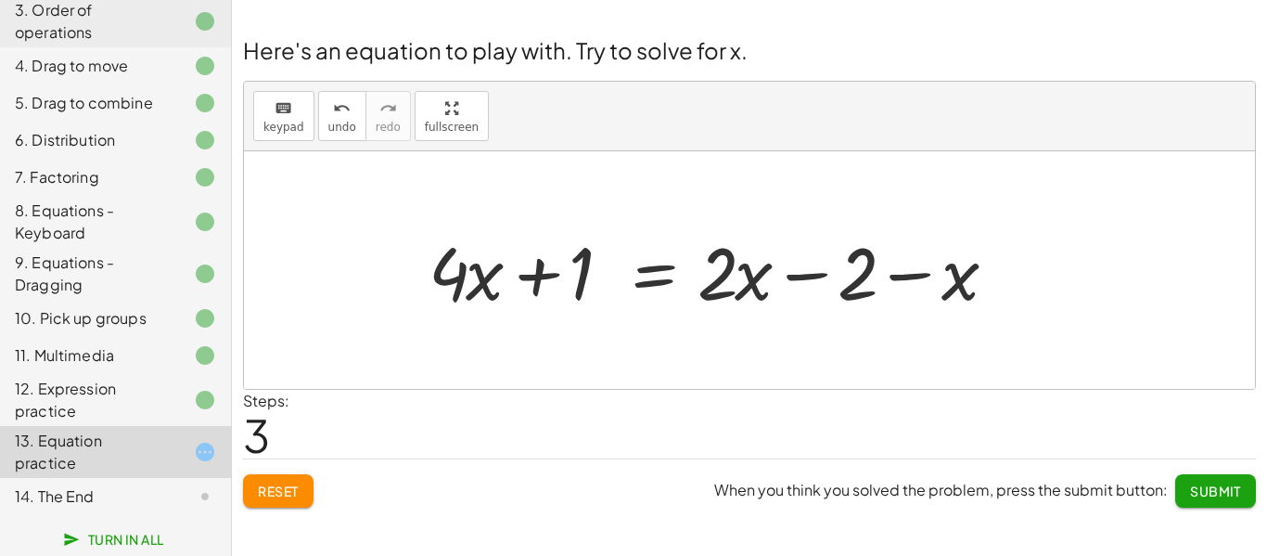
click at [667, 275] on div at bounding box center [719, 271] width 601 height 96
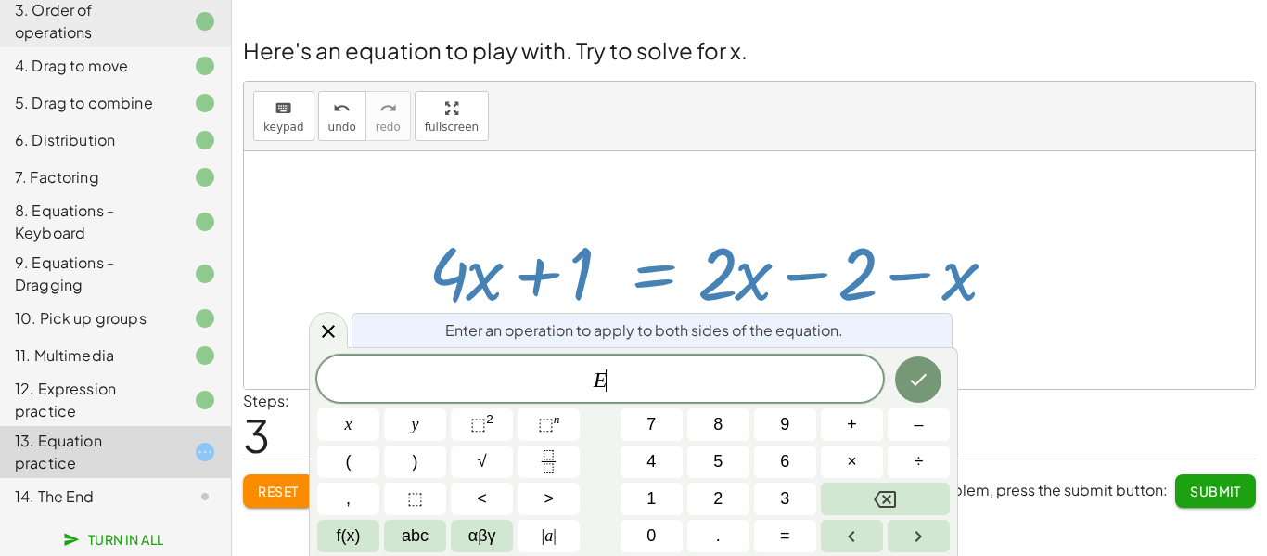
click at [667, 275] on div at bounding box center [719, 271] width 601 height 96
click at [335, 339] on icon at bounding box center [328, 331] width 22 height 22
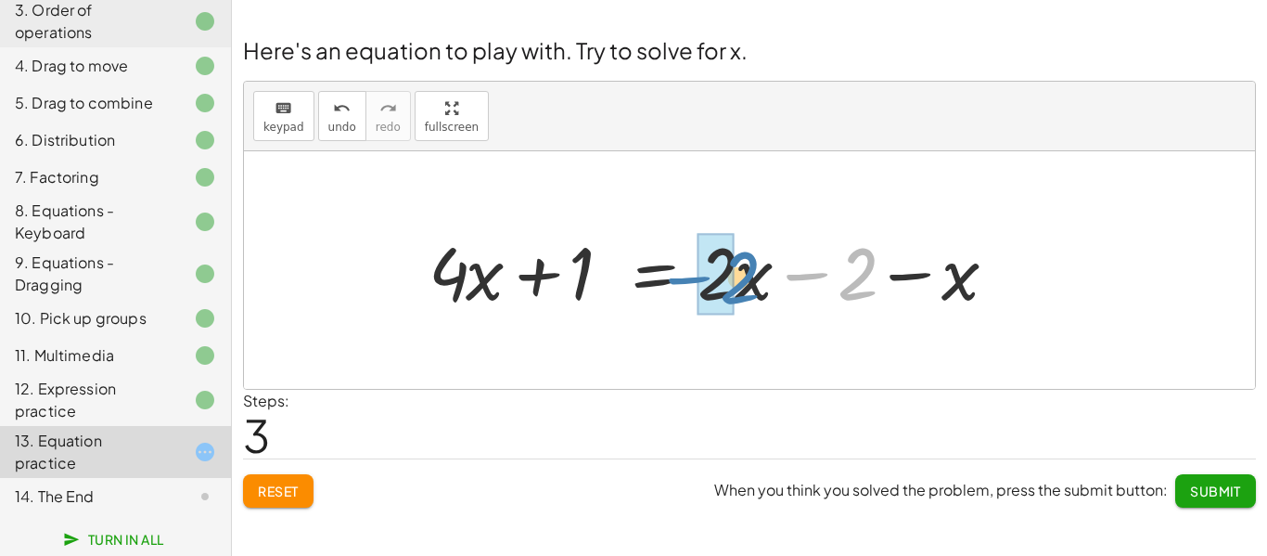
drag, startPoint x: 793, startPoint y: 273, endPoint x: 675, endPoint y: 276, distance: 117.8
click at [675, 276] on div at bounding box center [719, 271] width 601 height 96
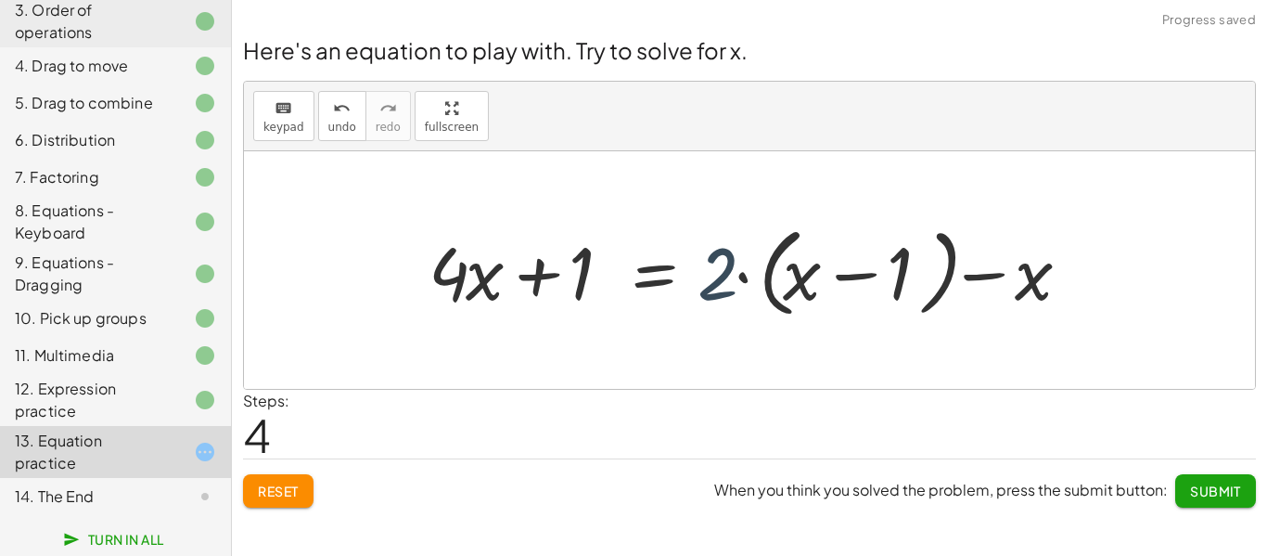
click at [711, 279] on div at bounding box center [756, 270] width 674 height 107
drag, startPoint x: 885, startPoint y: 263, endPoint x: 748, endPoint y: 273, distance: 136.6
click at [748, 273] on div at bounding box center [756, 270] width 674 height 107
click at [328, 121] on span "undo" at bounding box center [342, 127] width 28 height 13
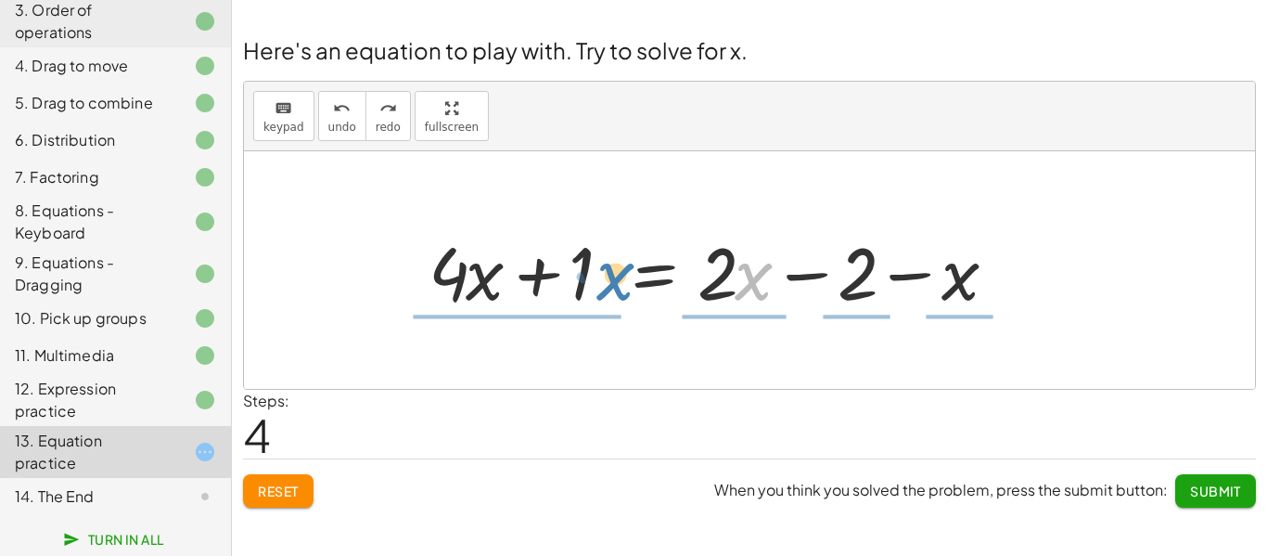
drag, startPoint x: 757, startPoint y: 289, endPoint x: 620, endPoint y: 289, distance: 136.3
click at [620, 289] on div at bounding box center [719, 271] width 601 height 96
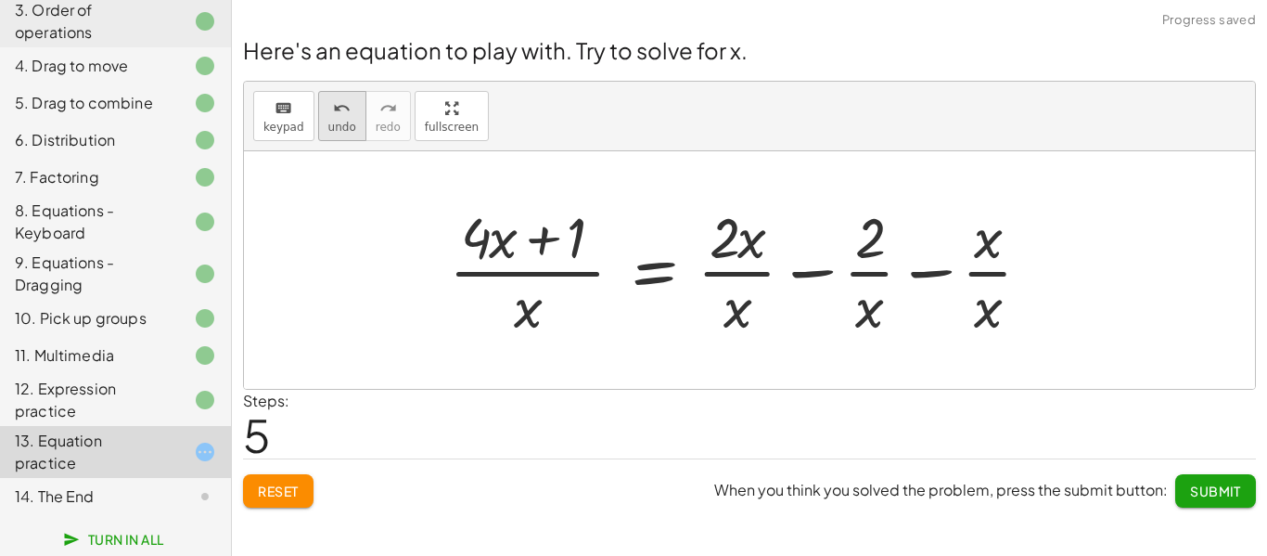
click at [333, 121] on span "undo" at bounding box center [342, 127] width 28 height 13
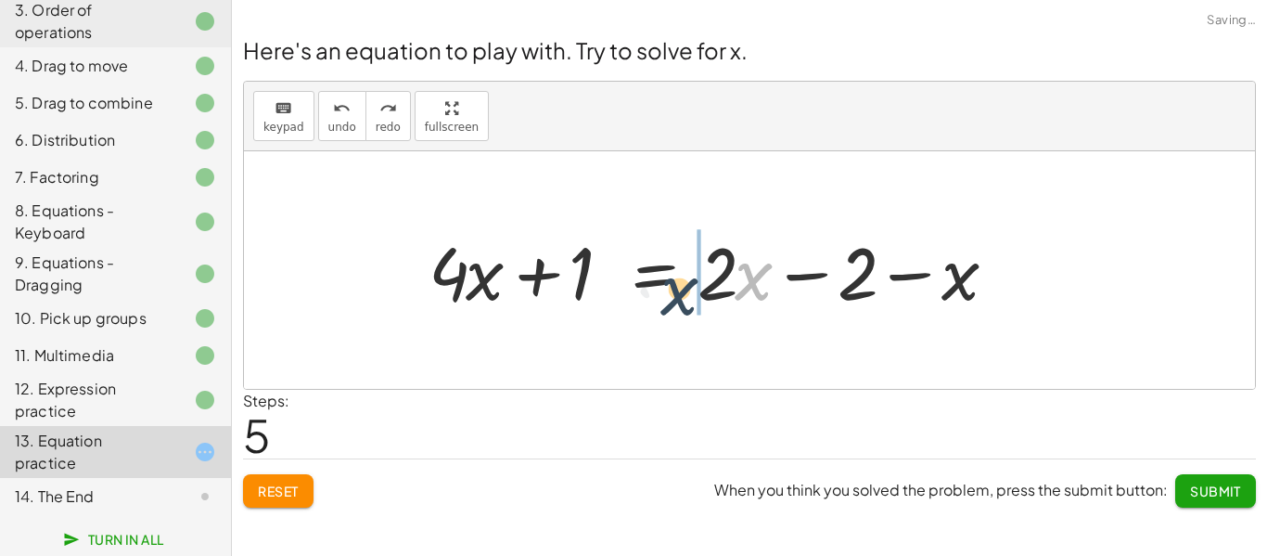
drag, startPoint x: 747, startPoint y: 270, endPoint x: 659, endPoint y: 280, distance: 87.8
click at [659, 280] on div at bounding box center [719, 271] width 601 height 96
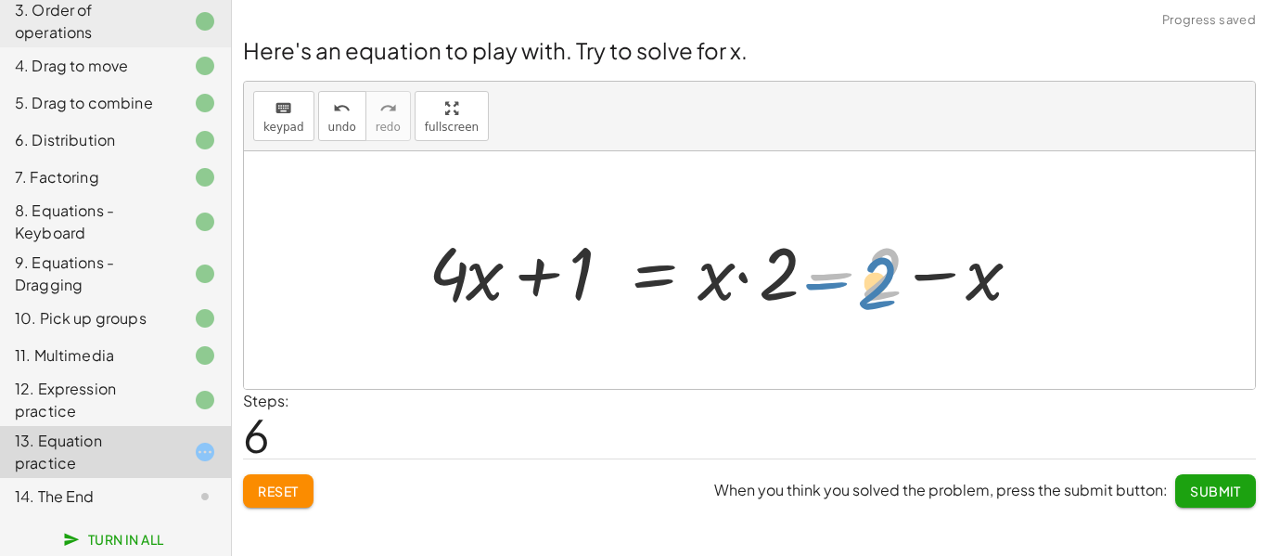
click at [817, 286] on div at bounding box center [731, 271] width 625 height 96
drag, startPoint x: 737, startPoint y: 289, endPoint x: 719, endPoint y: 294, distance: 19.1
click at [719, 294] on div at bounding box center [731, 271] width 625 height 96
drag, startPoint x: 710, startPoint y: 292, endPoint x: 800, endPoint y: 287, distance: 90.1
click at [800, 287] on div at bounding box center [731, 271] width 625 height 96
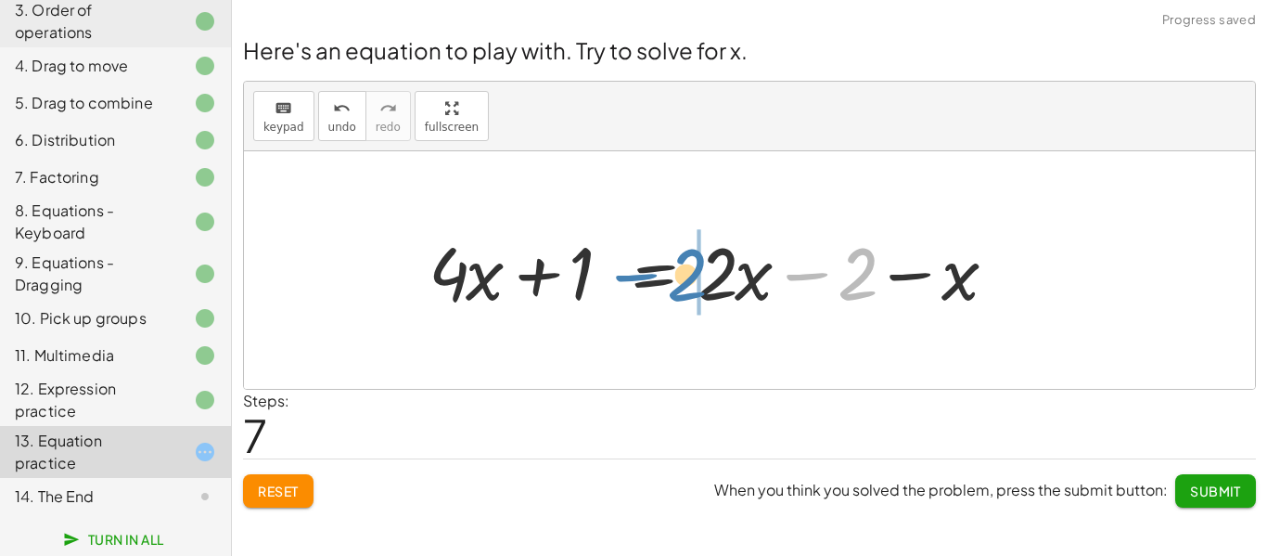
drag, startPoint x: 860, startPoint y: 279, endPoint x: 689, endPoint y: 280, distance: 170.6
click at [689, 280] on div at bounding box center [719, 271] width 601 height 96
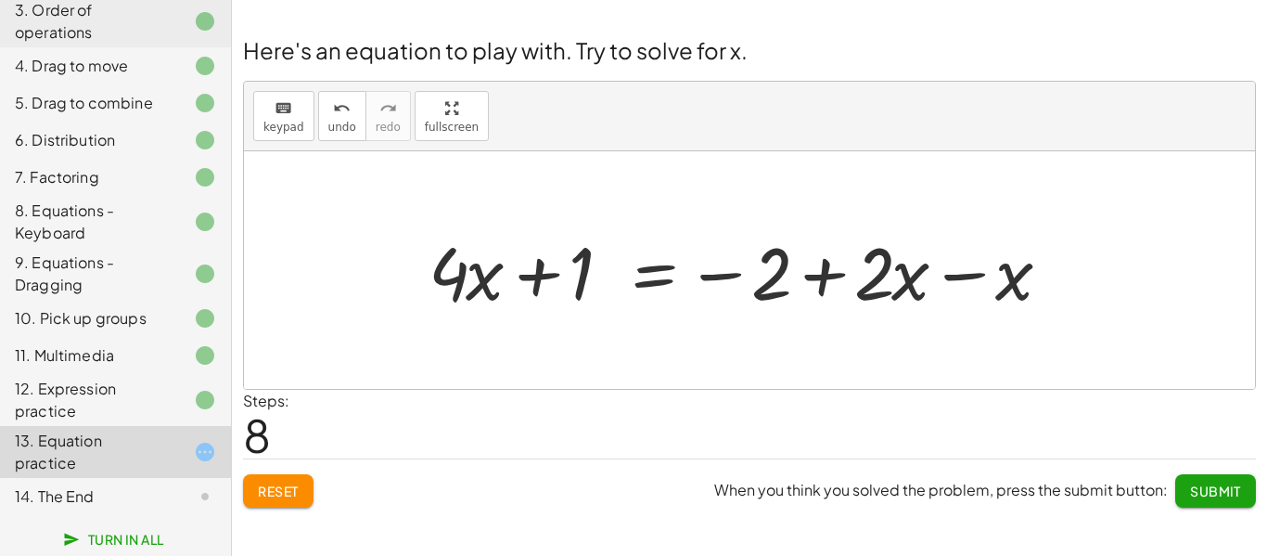
click at [827, 284] on div at bounding box center [746, 271] width 655 height 96
drag, startPoint x: 785, startPoint y: 273, endPoint x: 952, endPoint y: 280, distance: 167.1
click at [952, 280] on div at bounding box center [746, 271] width 655 height 96
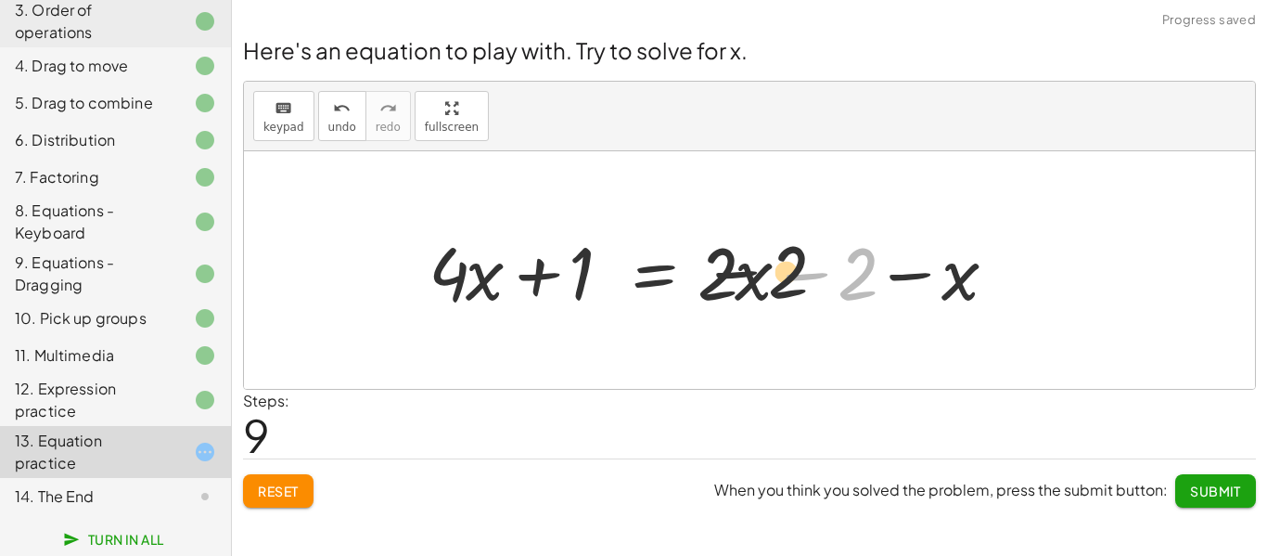
drag, startPoint x: 861, startPoint y: 290, endPoint x: 753, endPoint y: 288, distance: 107.6
click at [753, 288] on div at bounding box center [719, 271] width 601 height 96
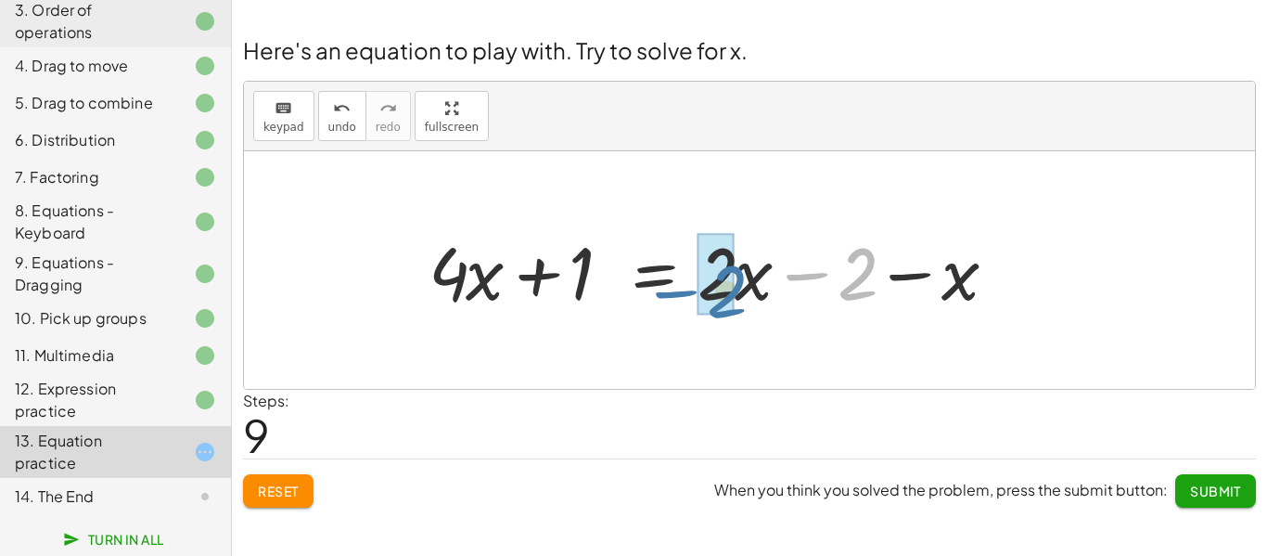
drag, startPoint x: 868, startPoint y: 276, endPoint x: 735, endPoint y: 294, distance: 133.8
click at [735, 294] on div at bounding box center [719, 271] width 601 height 96
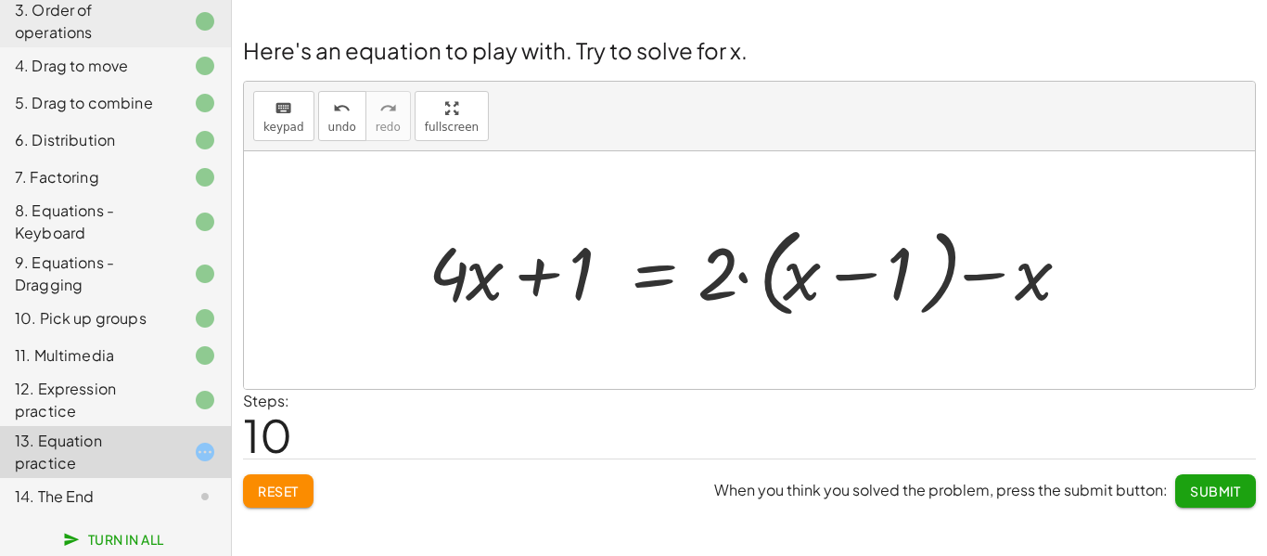
click at [744, 282] on div at bounding box center [756, 270] width 674 height 107
drag, startPoint x: 707, startPoint y: 278, endPoint x: 897, endPoint y: 279, distance: 190.1
click at [897, 279] on div at bounding box center [756, 270] width 674 height 107
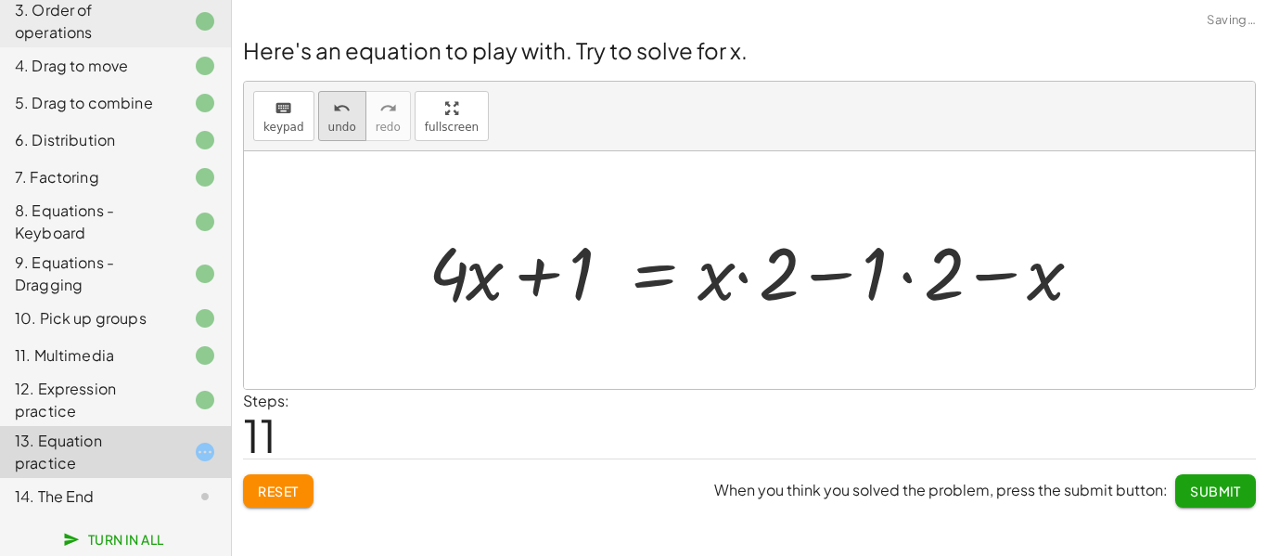
click at [346, 112] on icon "undo" at bounding box center [342, 108] width 18 height 22
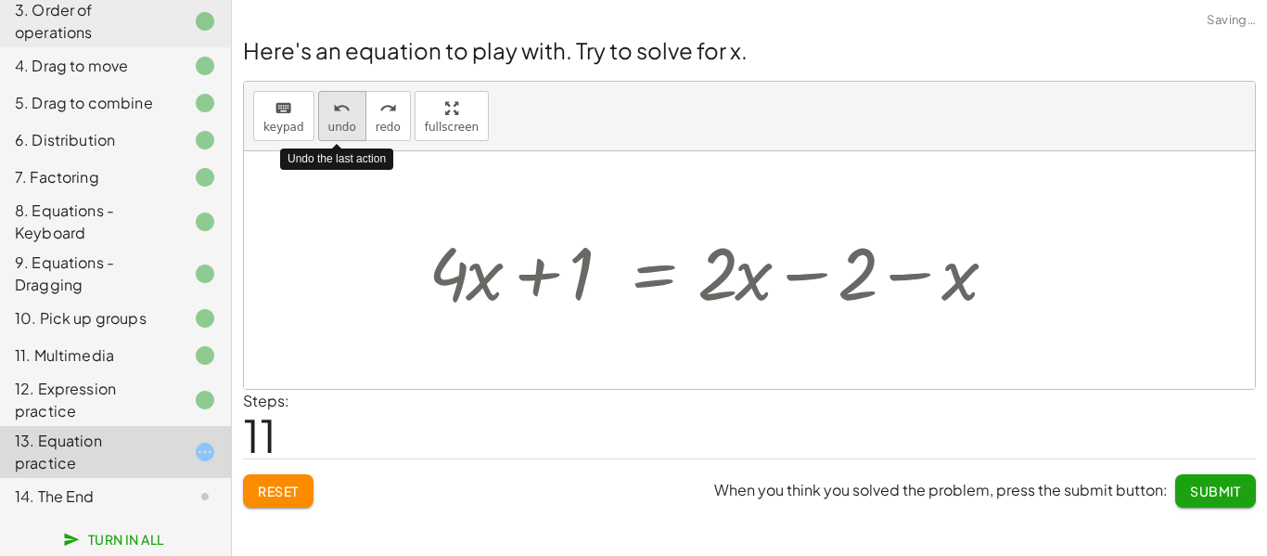
click at [346, 112] on icon "undo" at bounding box center [342, 108] width 18 height 22
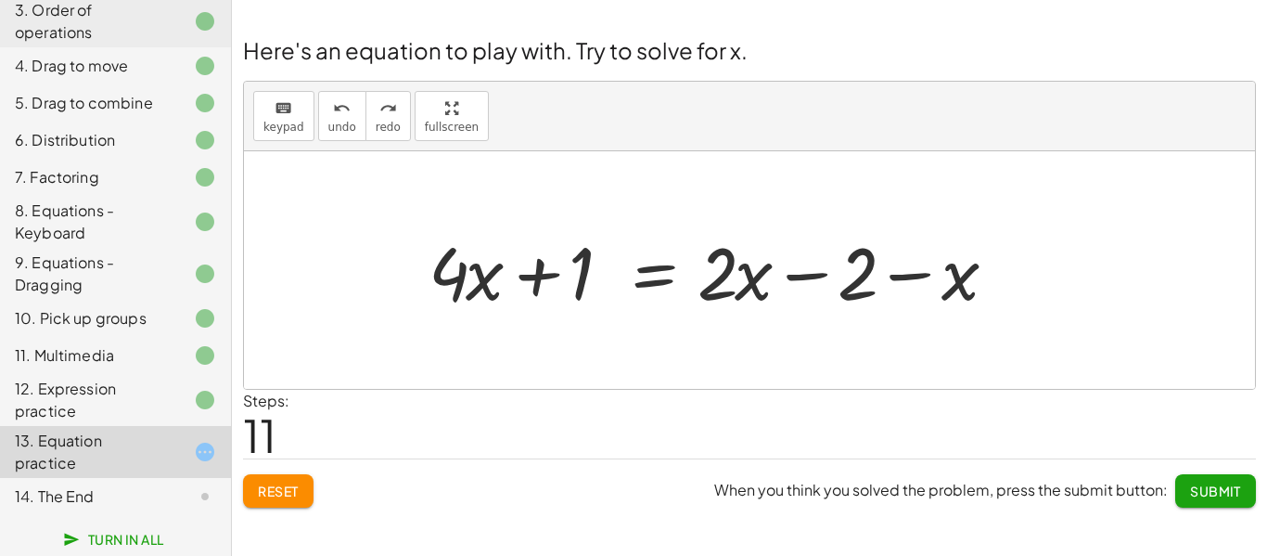
click at [800, 273] on div at bounding box center [719, 271] width 601 height 96
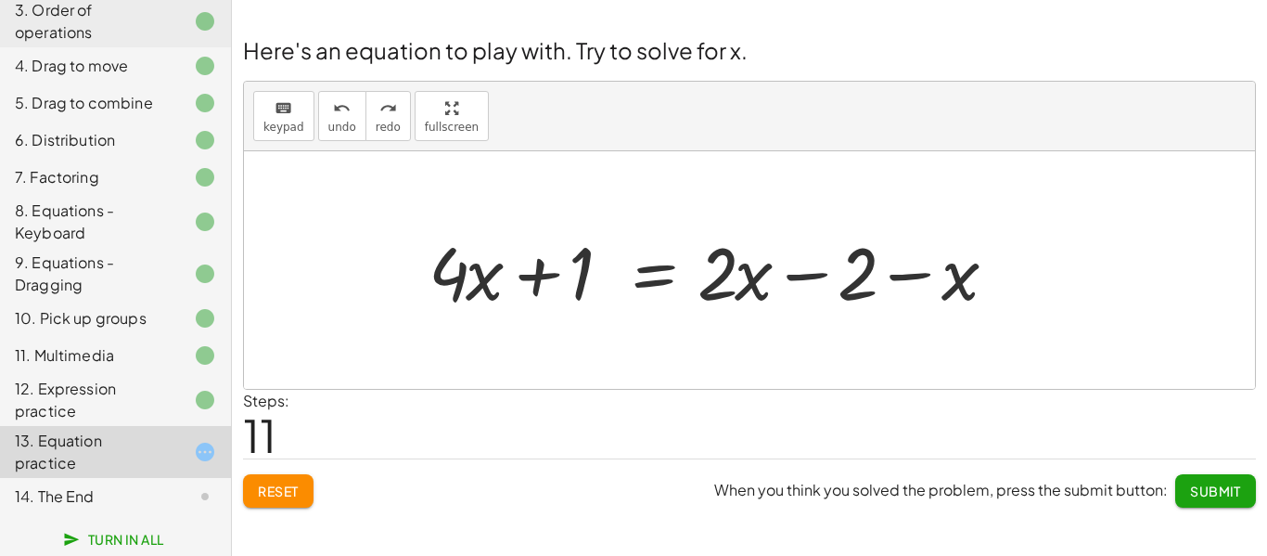
click at [800, 273] on div at bounding box center [719, 271] width 601 height 96
click at [907, 281] on div at bounding box center [719, 271] width 601 height 96
click at [747, 293] on div at bounding box center [719, 271] width 601 height 96
click at [777, 277] on div at bounding box center [719, 271] width 601 height 96
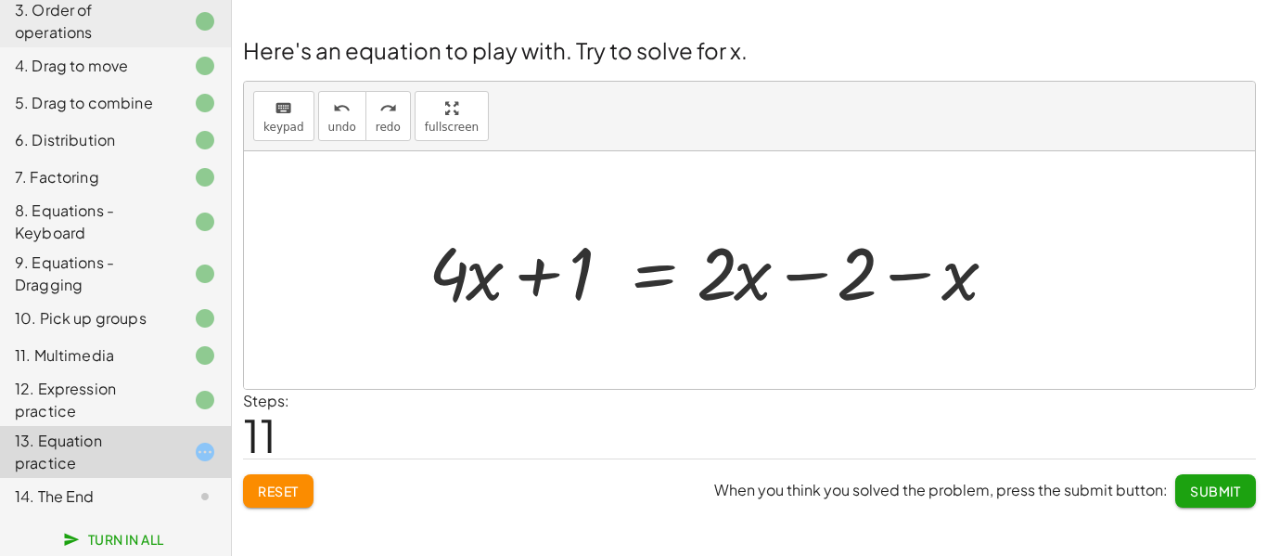
click at [786, 276] on div at bounding box center [719, 271] width 601 height 96
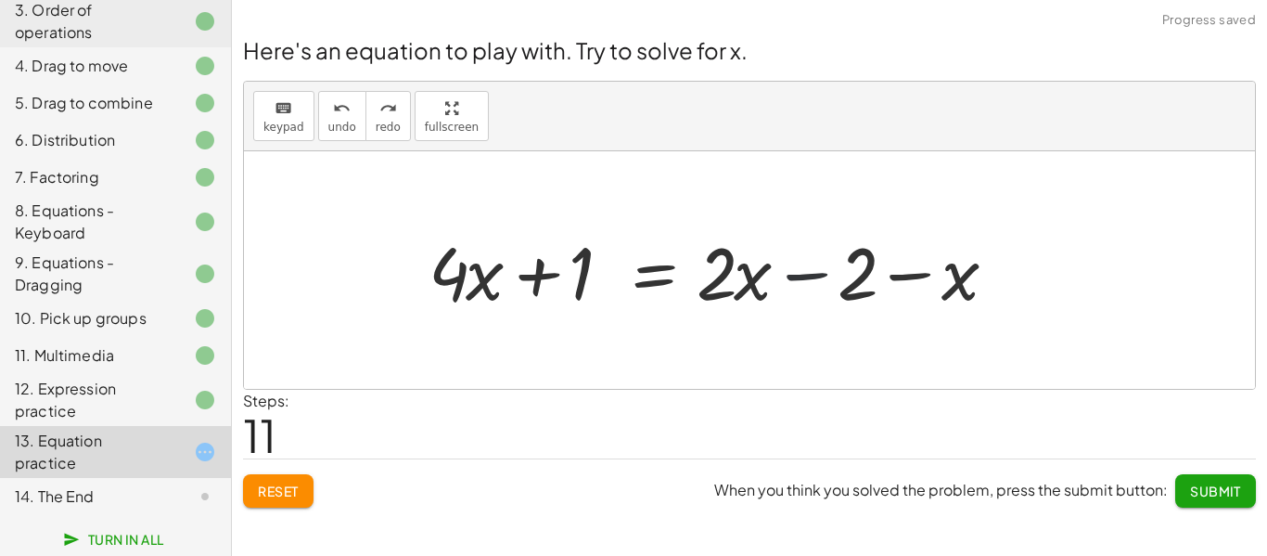
click at [786, 276] on div at bounding box center [719, 271] width 601 height 96
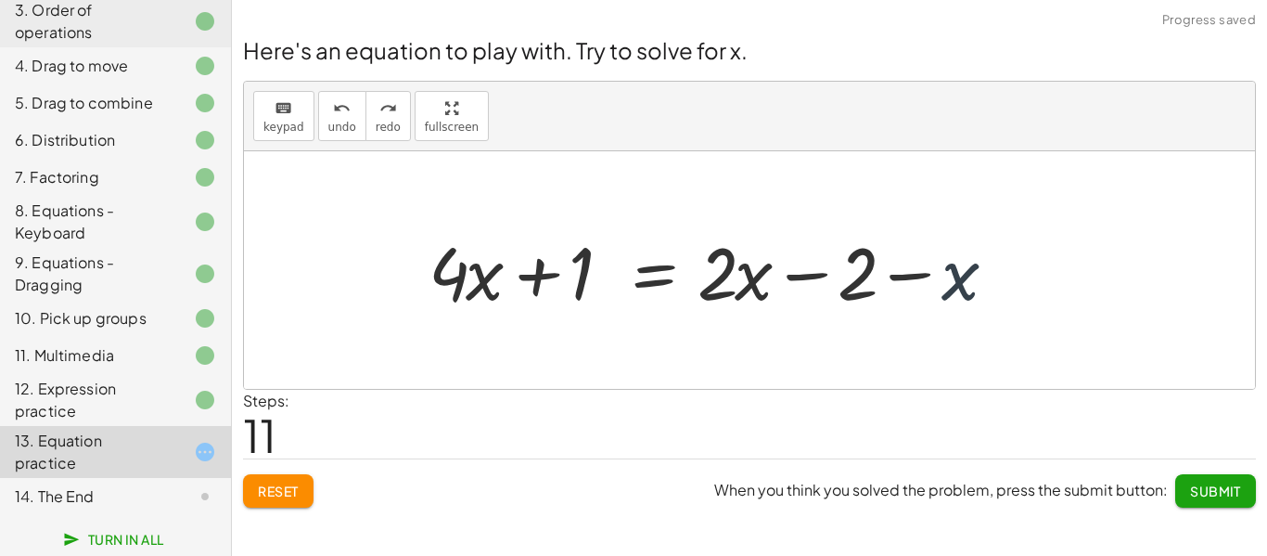
click at [941, 279] on div at bounding box center [719, 271] width 601 height 96
click at [912, 272] on div at bounding box center [719, 271] width 601 height 96
click at [961, 282] on div at bounding box center [719, 271] width 601 height 96
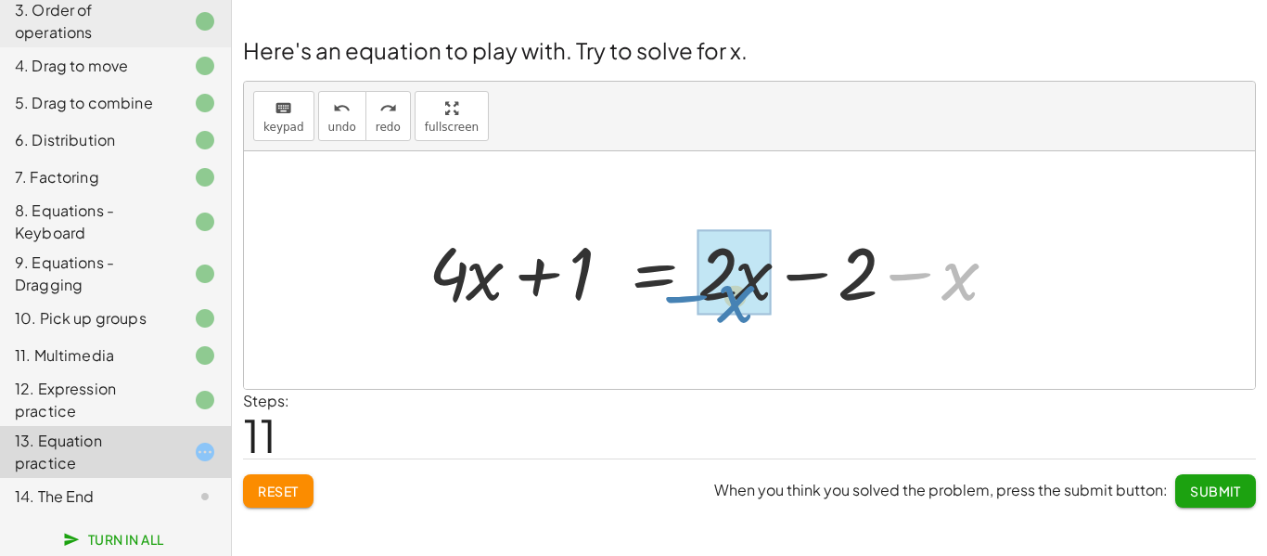
drag, startPoint x: 962, startPoint y: 278, endPoint x: 737, endPoint y: 298, distance: 225.3
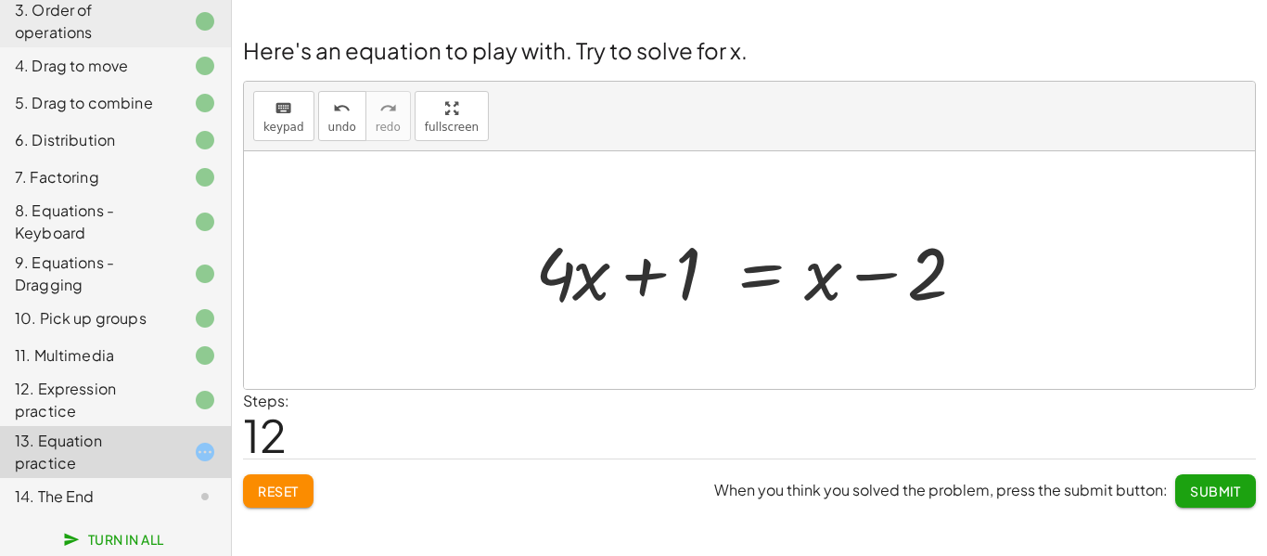
click at [901, 258] on div at bounding box center [756, 271] width 460 height 96
drag, startPoint x: 806, startPoint y: 284, endPoint x: 674, endPoint y: 292, distance: 132.0
click at [674, 292] on div at bounding box center [756, 271] width 460 height 96
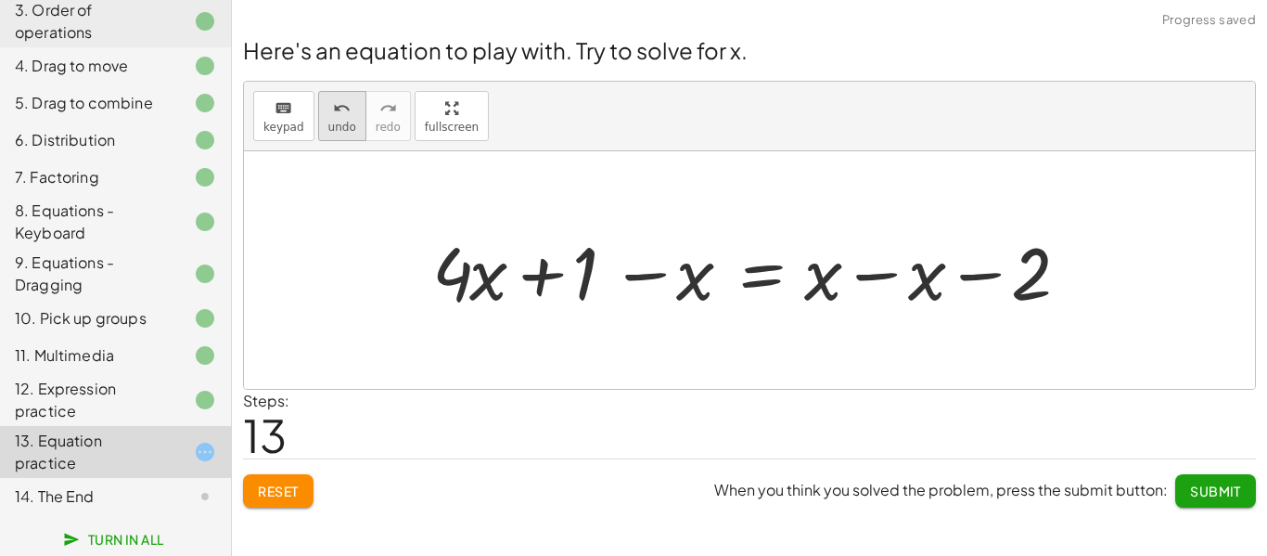
click at [337, 121] on span "undo" at bounding box center [342, 127] width 28 height 13
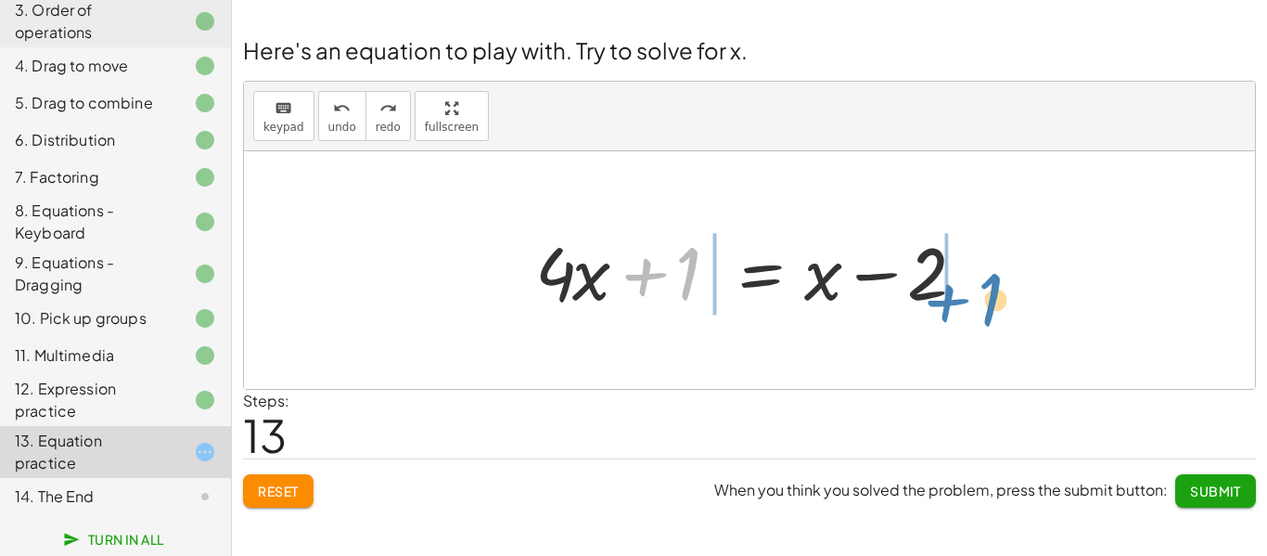
drag, startPoint x: 678, startPoint y: 291, endPoint x: 982, endPoint y: 315, distance: 305.1
click at [982, 315] on div at bounding box center [756, 271] width 460 height 96
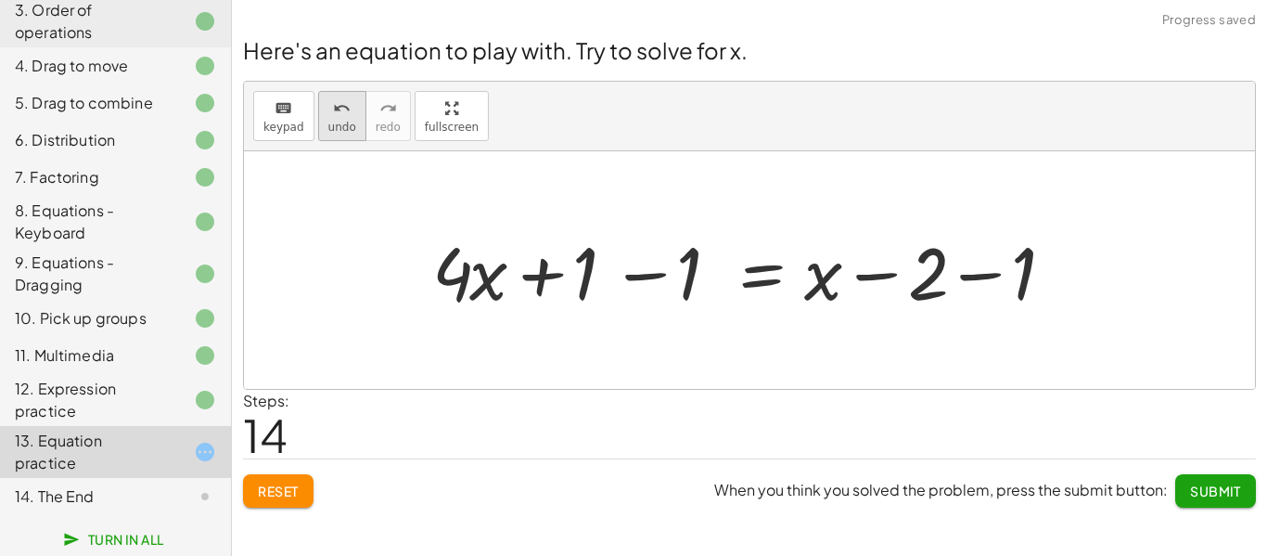
click at [338, 124] on span "undo" at bounding box center [342, 127] width 28 height 13
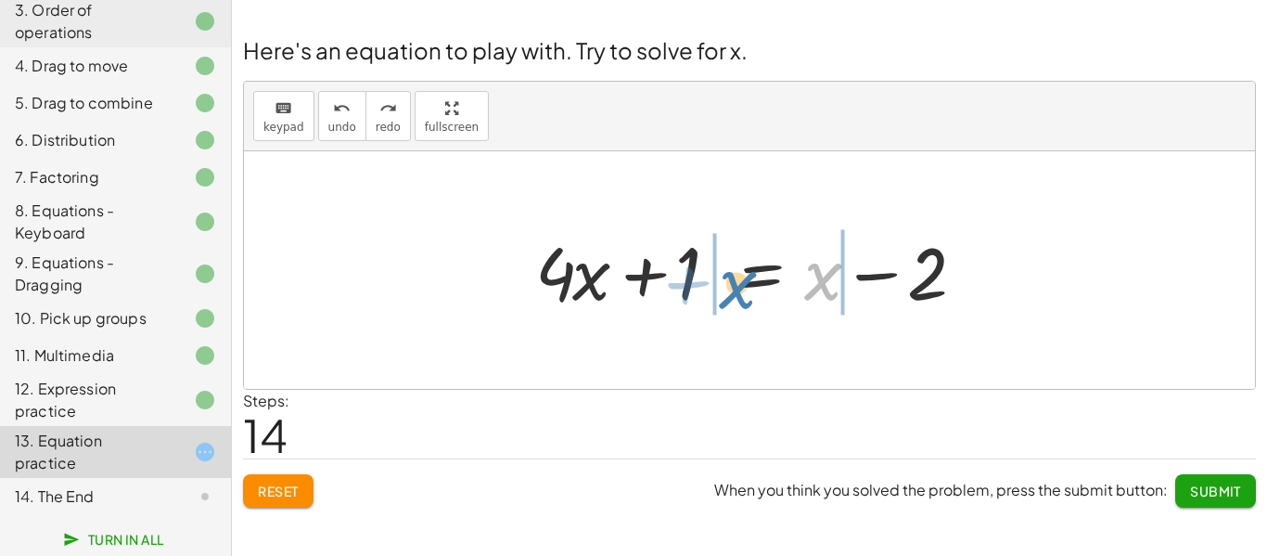
drag, startPoint x: 809, startPoint y: 275, endPoint x: 723, endPoint y: 281, distance: 85.6
click at [723, 281] on div at bounding box center [756, 271] width 460 height 96
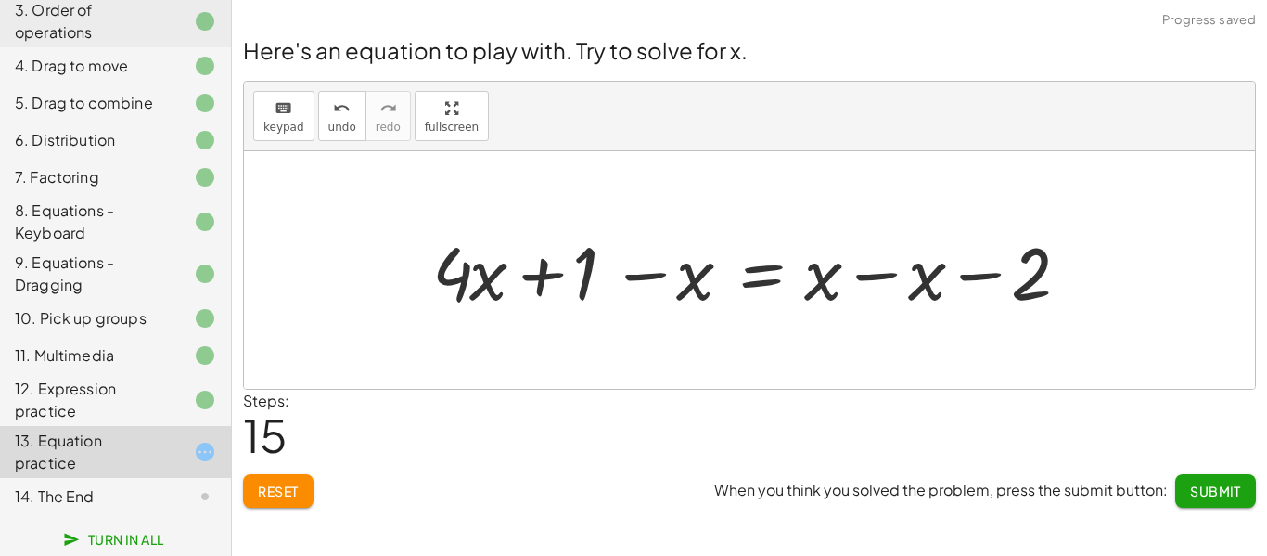
click at [869, 277] on div at bounding box center [756, 271] width 667 height 96
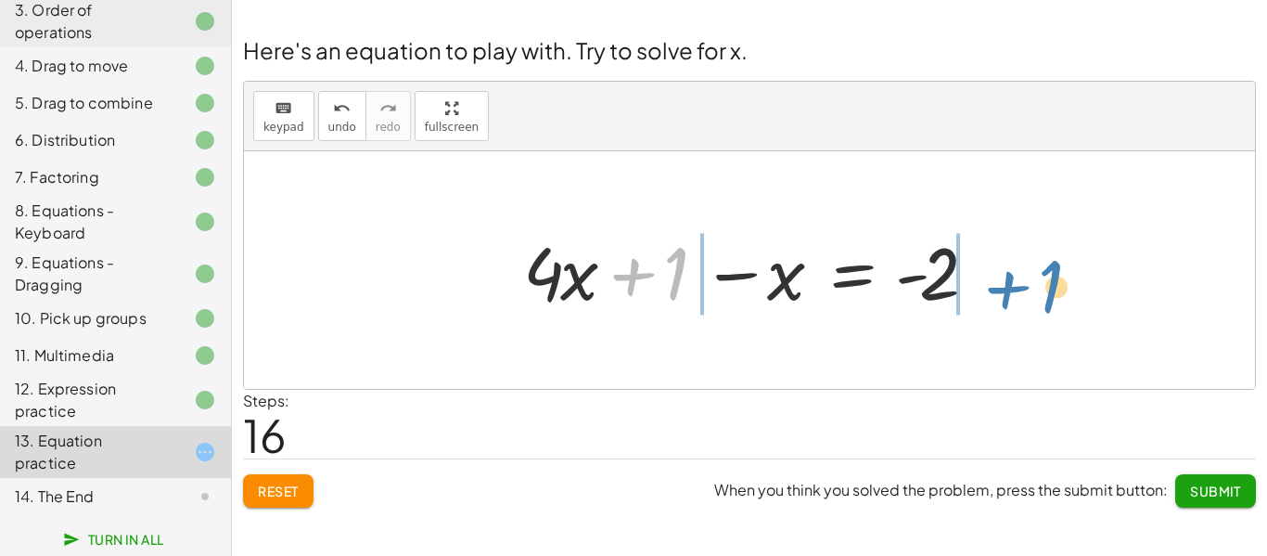
drag, startPoint x: 683, startPoint y: 286, endPoint x: 706, endPoint y: 107, distance: 180.5
click at [1056, 299] on div "+ · 4 · x + 1 = + · 2 · ( + x − 1 ) − x + · 4 · x + 1 = + · x · 2 − · 1 · 2 − x…" at bounding box center [749, 269] width 1011 height 237
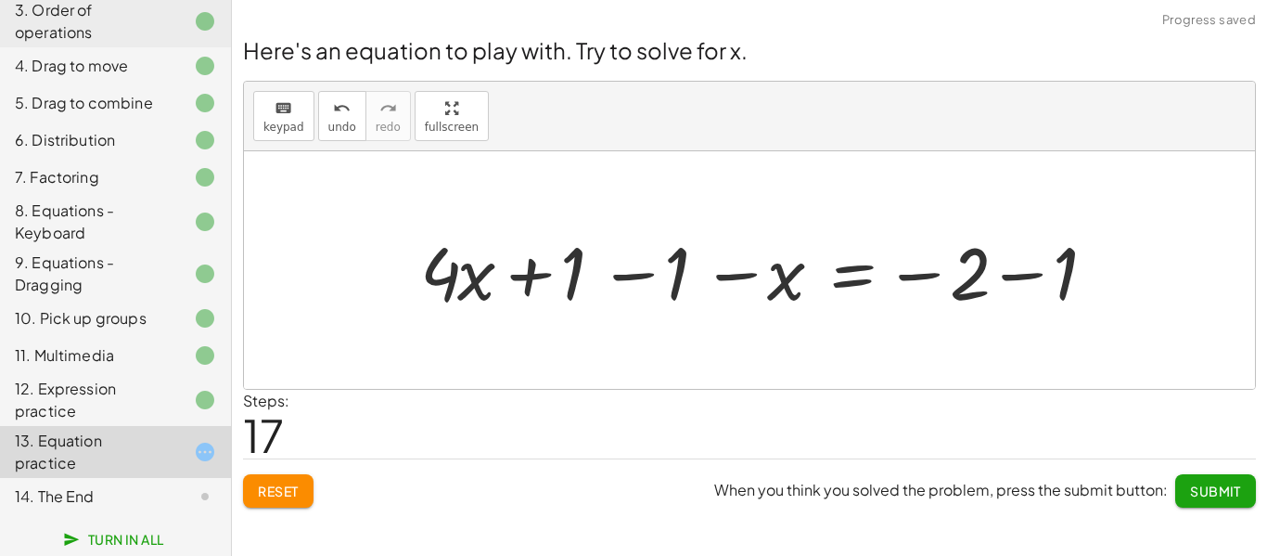
click at [624, 268] on div at bounding box center [771, 271] width 721 height 96
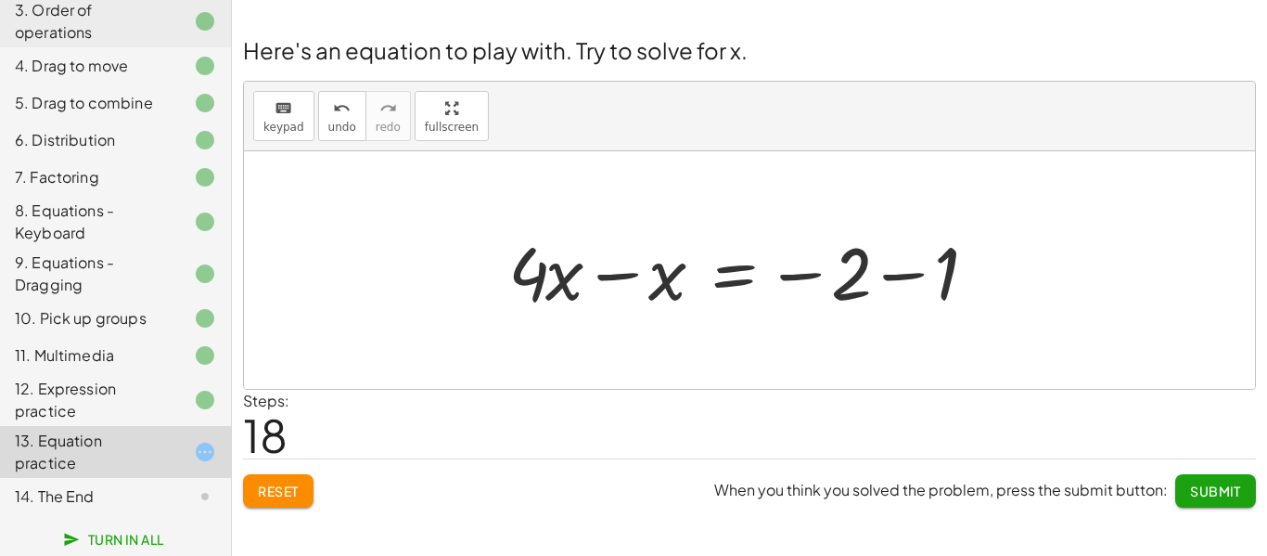
click at [620, 275] on div at bounding box center [756, 271] width 514 height 96
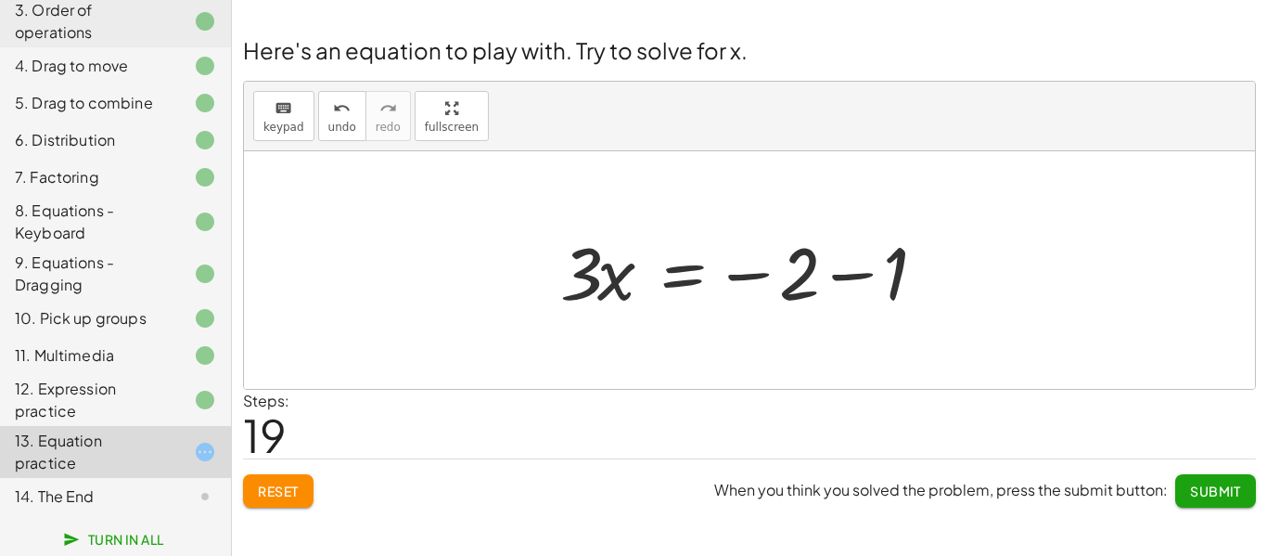
click at [859, 285] on div at bounding box center [756, 271] width 411 height 96
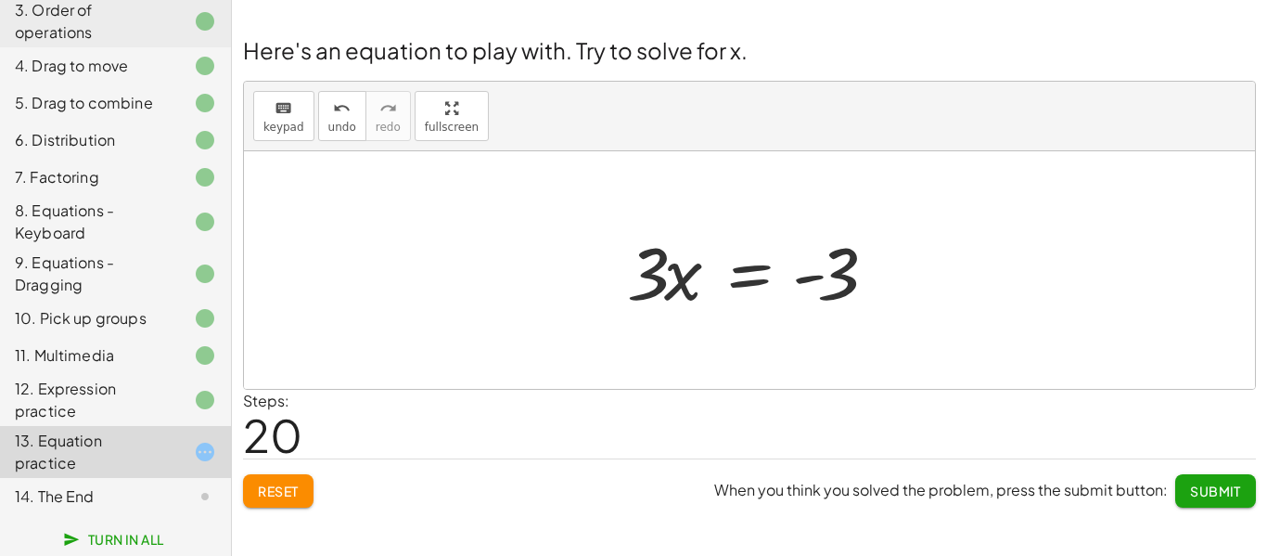
click at [803, 284] on div at bounding box center [757, 271] width 278 height 96
click at [724, 258] on div at bounding box center [757, 271] width 278 height 96
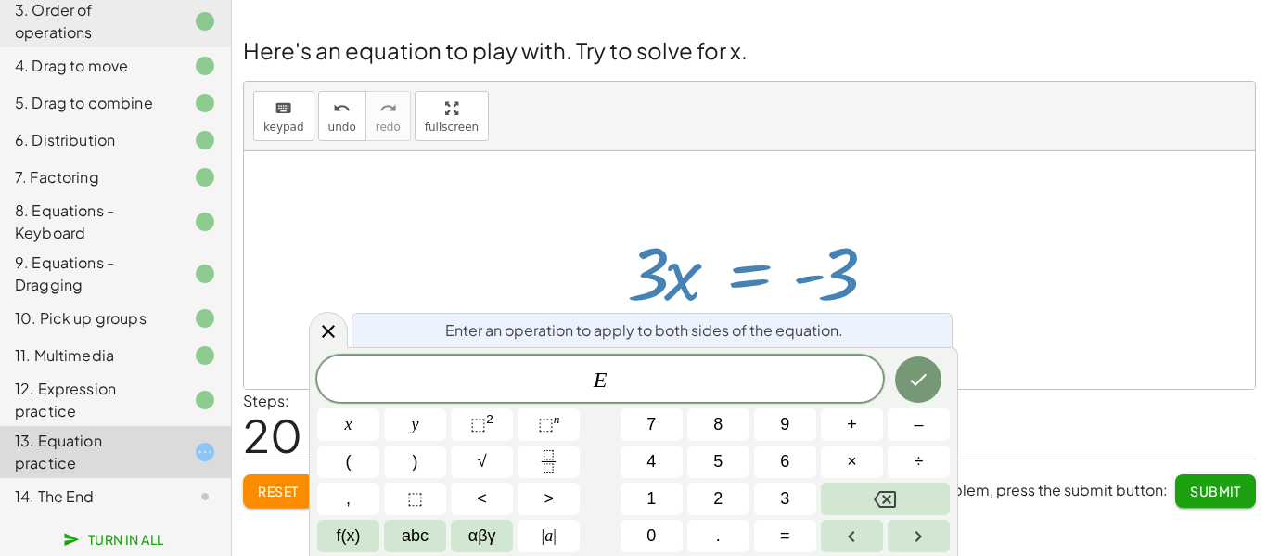
click at [721, 221] on div "+ · 4 · x + 1 = + · 2 · ( + x − 1 ) − x + · 4 · x + 1 = + · x · 2 − · 1 · 2 − x…" at bounding box center [749, 270] width 301 height 105
click at [671, 268] on div at bounding box center [757, 271] width 278 height 96
click at [338, 325] on icon at bounding box center [328, 331] width 22 height 22
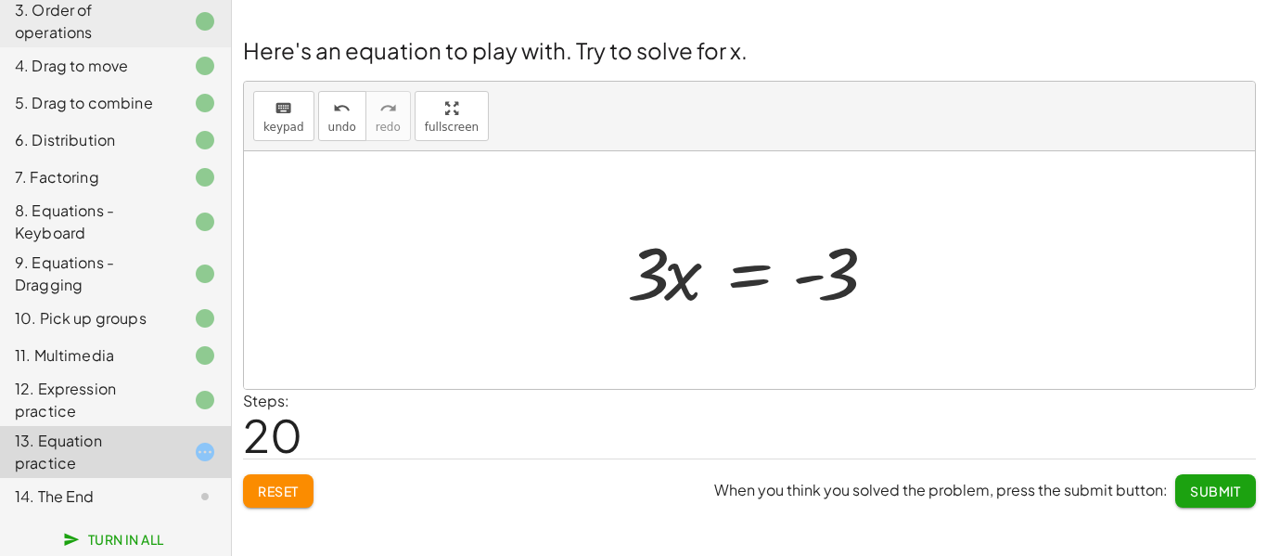
click at [694, 282] on div at bounding box center [757, 271] width 278 height 96
click at [684, 277] on div at bounding box center [757, 271] width 278 height 96
click at [752, 270] on div at bounding box center [757, 271] width 278 height 96
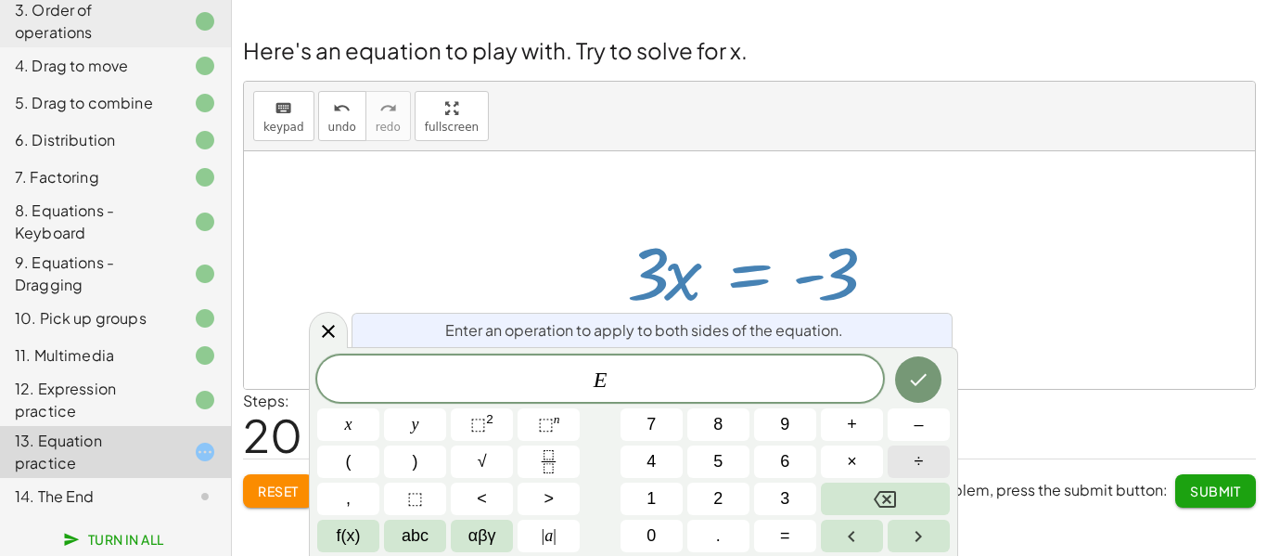
click at [919, 469] on span "÷" at bounding box center [918, 461] width 9 height 25
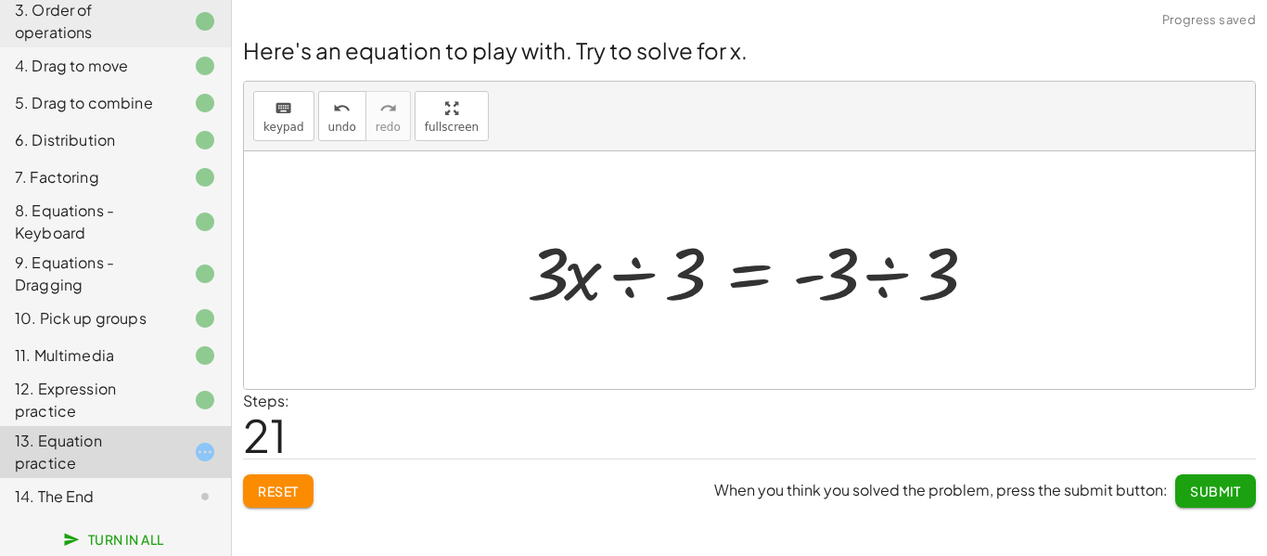
click at [631, 268] on div at bounding box center [757, 271] width 479 height 96
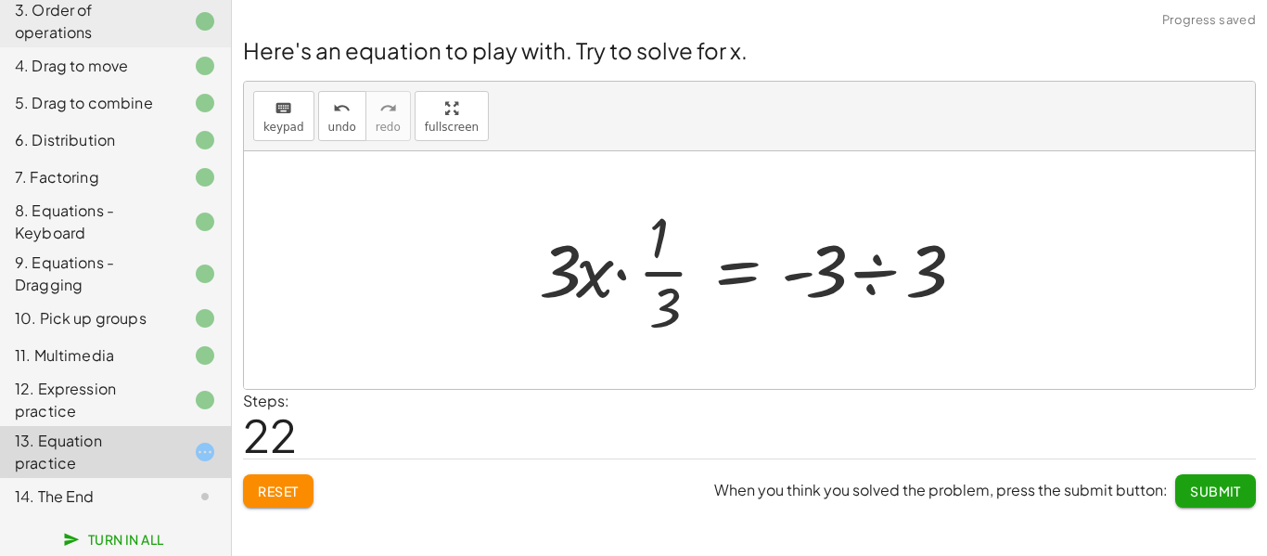
click at [868, 273] on div at bounding box center [757, 269] width 454 height 143
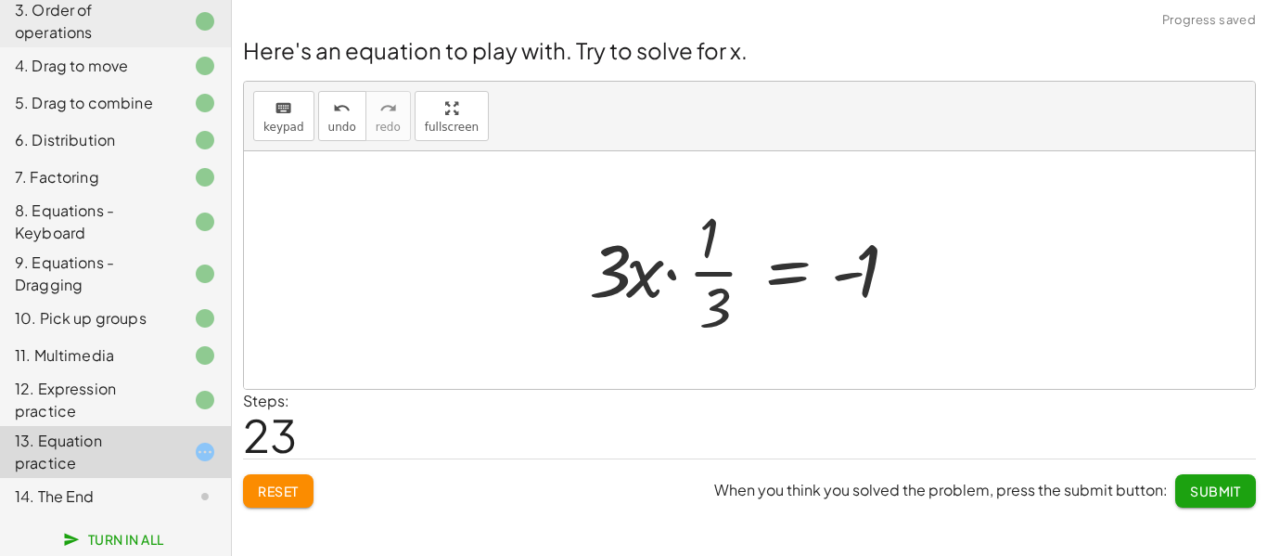
click at [684, 268] on div at bounding box center [757, 269] width 354 height 143
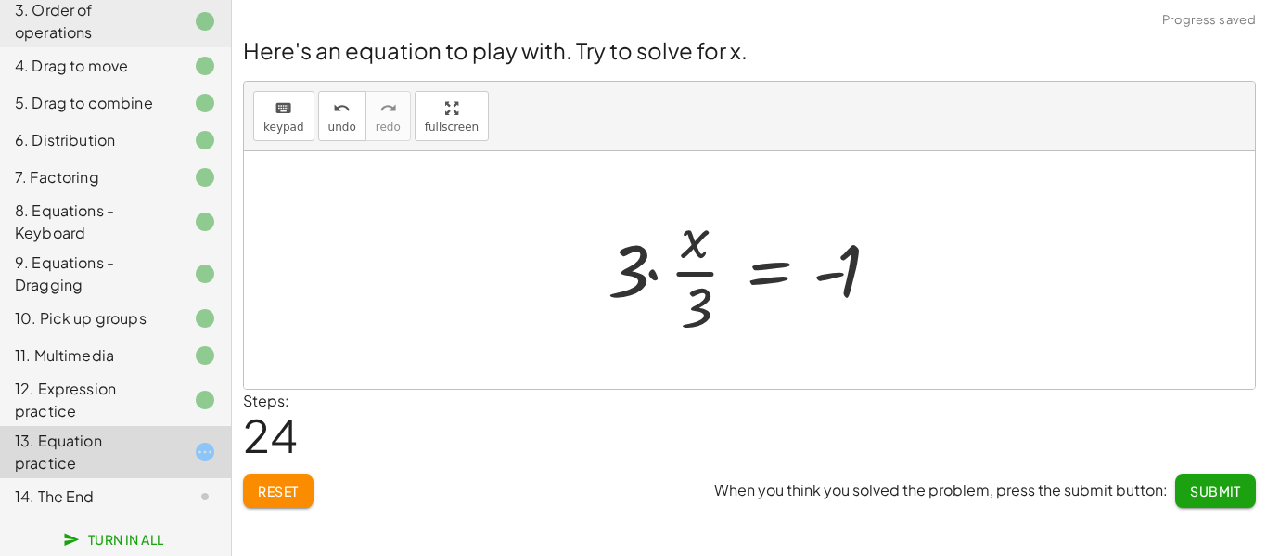
click at [679, 272] on div at bounding box center [756, 269] width 317 height 143
click at [652, 271] on div at bounding box center [756, 269] width 317 height 143
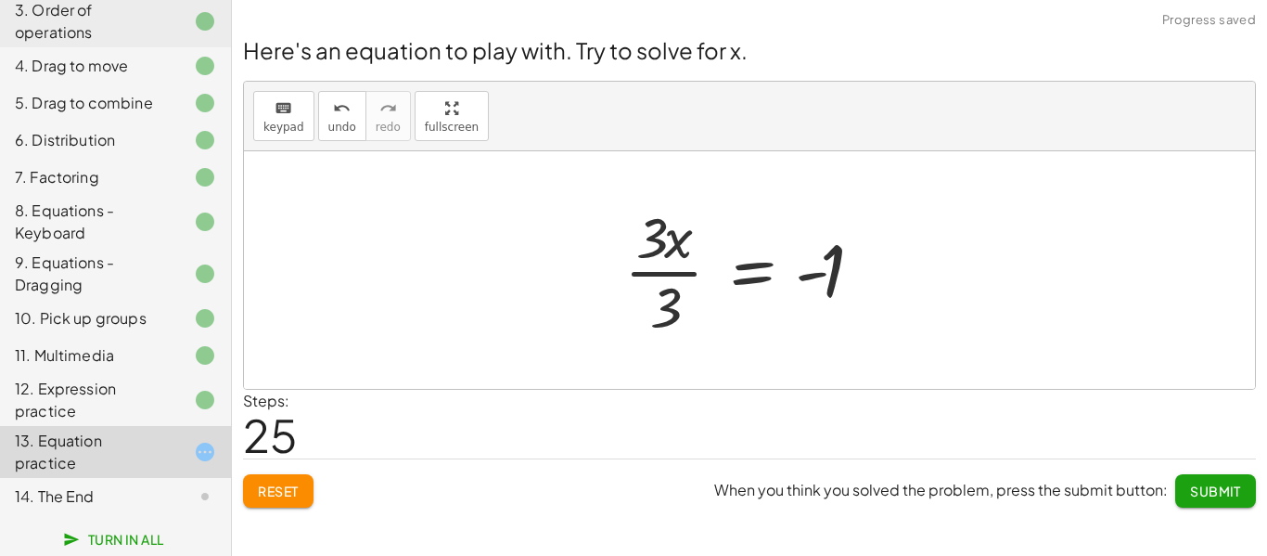
click at [673, 269] on div at bounding box center [757, 269] width 284 height 143
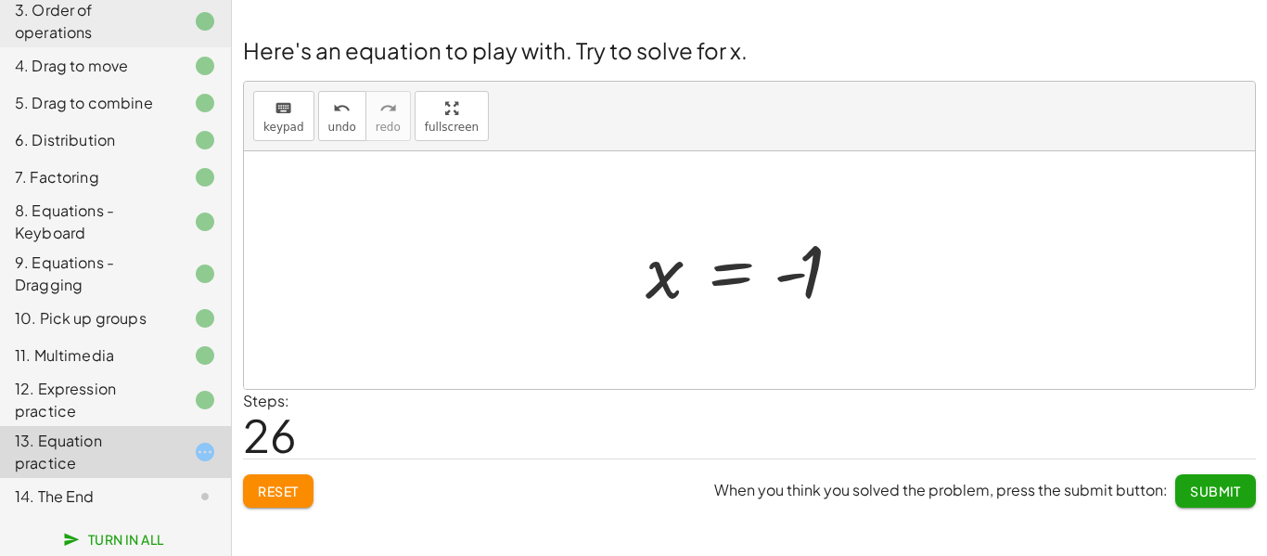
click at [1206, 484] on span "Submit" at bounding box center [1215, 490] width 51 height 17
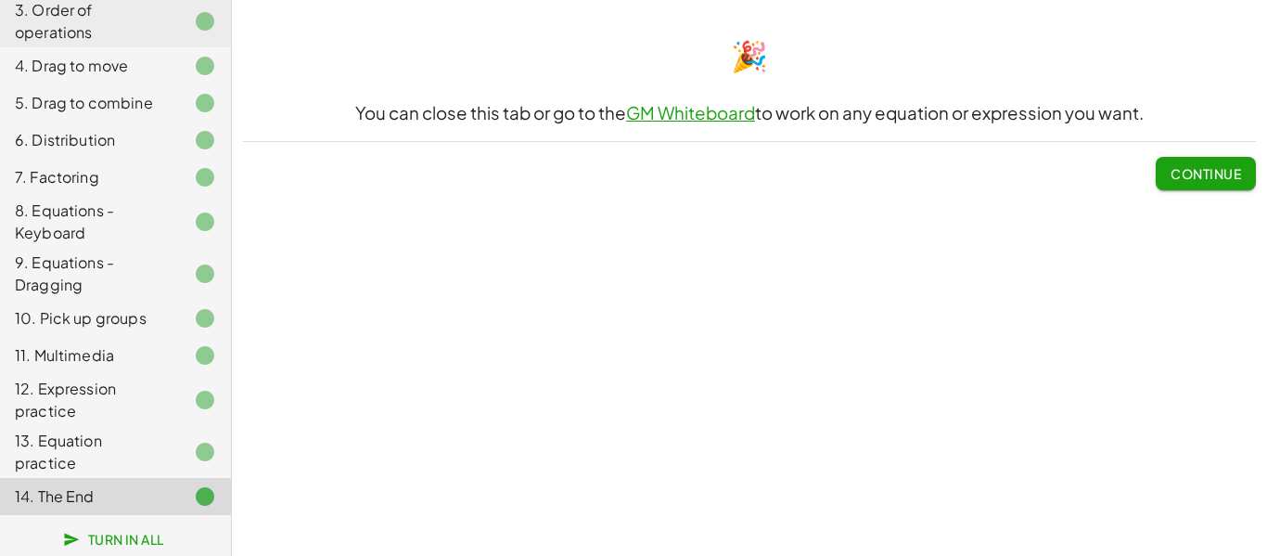
click at [1208, 180] on span "Continue" at bounding box center [1205, 173] width 70 height 17
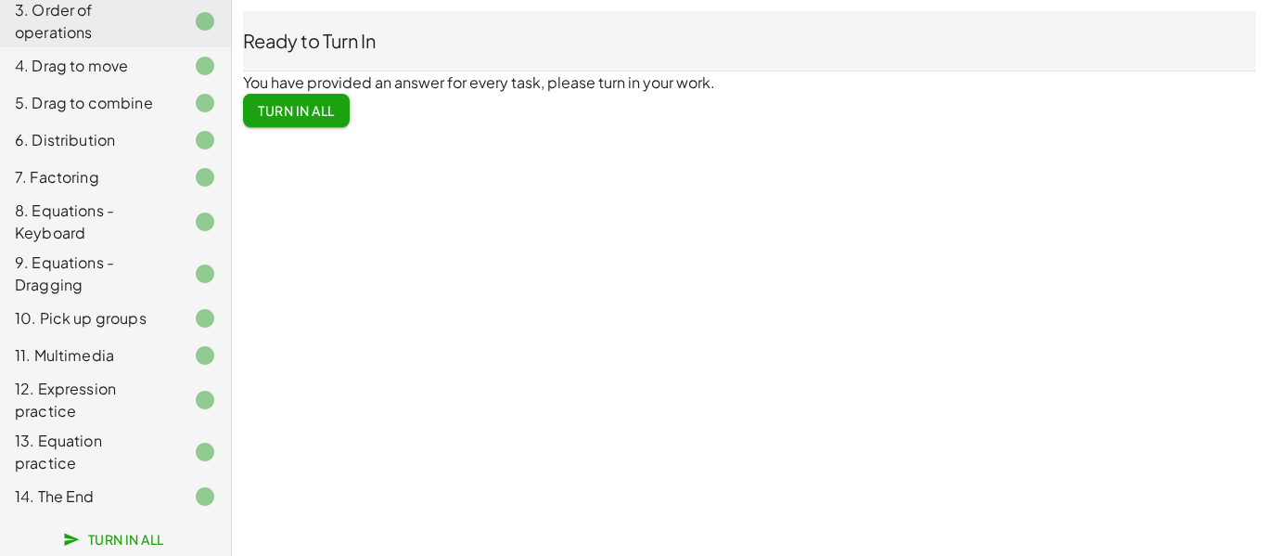
click at [336, 97] on button "Turn In All" at bounding box center [296, 110] width 107 height 33
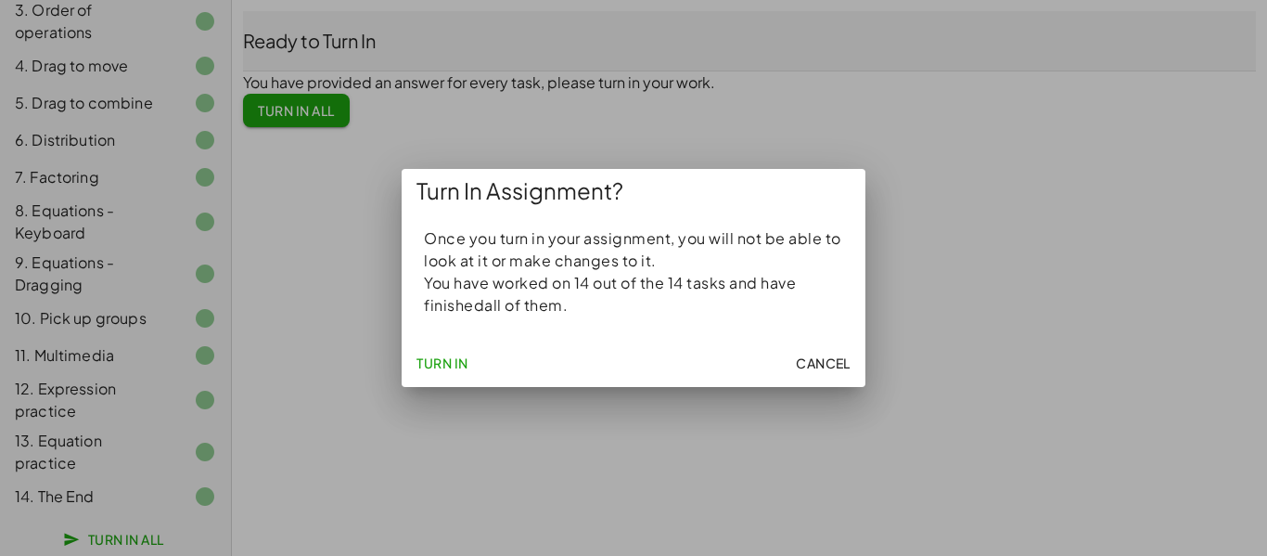
click at [429, 368] on span "Turn In" at bounding box center [442, 362] width 52 height 17
